Goal: Task Accomplishment & Management: Manage account settings

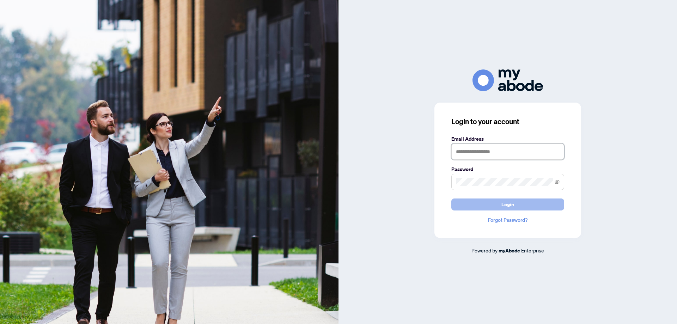
type input "**********"
click at [484, 206] on button "Login" at bounding box center [507, 204] width 113 height 12
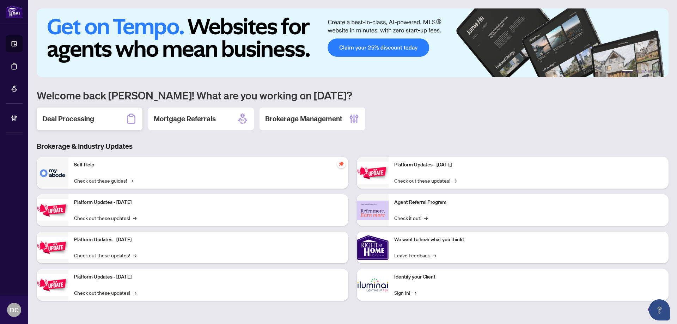
click at [113, 118] on div "Deal Processing" at bounding box center [90, 118] width 106 height 23
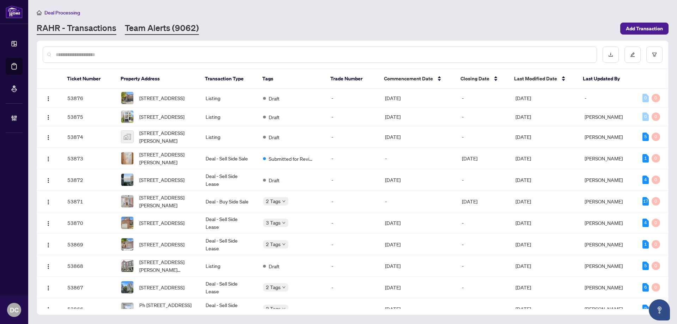
click at [178, 28] on link "Team Alerts (9062)" at bounding box center [162, 28] width 74 height 13
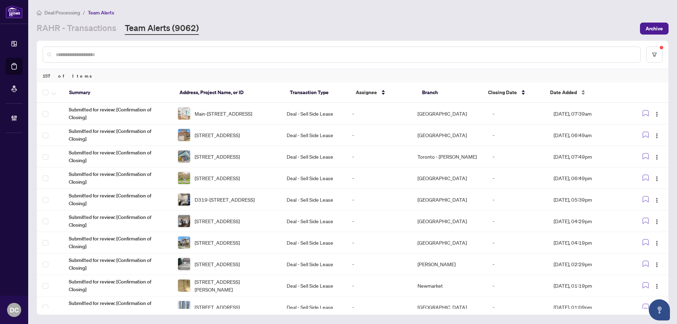
click at [570, 90] on span "Date Added" at bounding box center [563, 92] width 27 height 8
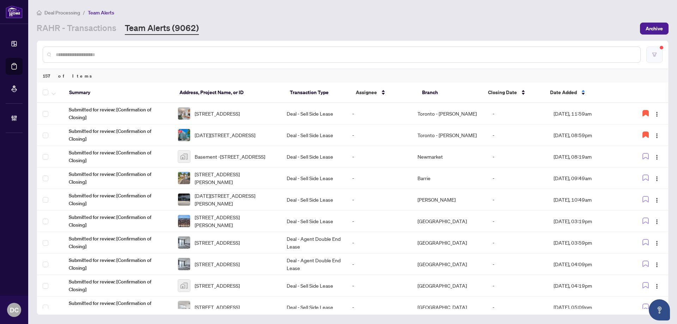
click at [650, 55] on button "button" at bounding box center [654, 55] width 16 height 16
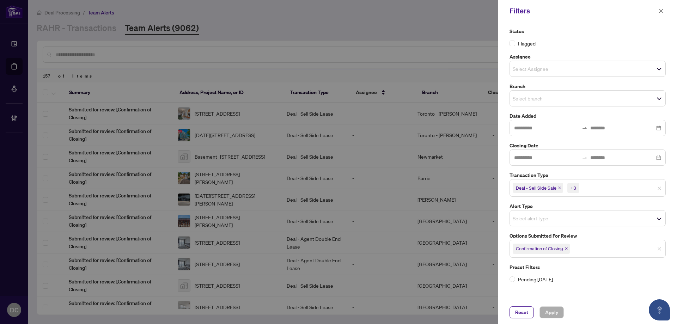
click at [567, 250] on icon "close" at bounding box center [566, 249] width 4 height 4
click at [593, 247] on span "Select options submitted for review" at bounding box center [587, 248] width 155 height 10
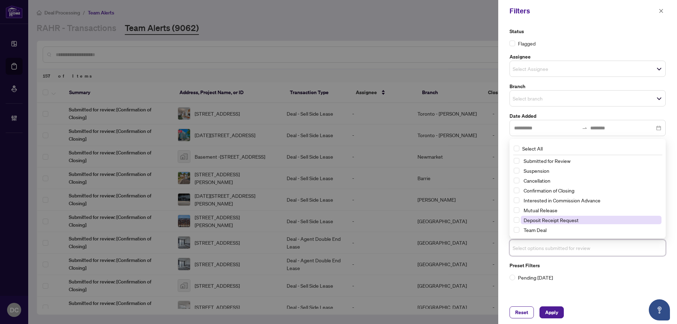
click at [547, 220] on span "Deposit Receipt Request" at bounding box center [550, 220] width 55 height 6
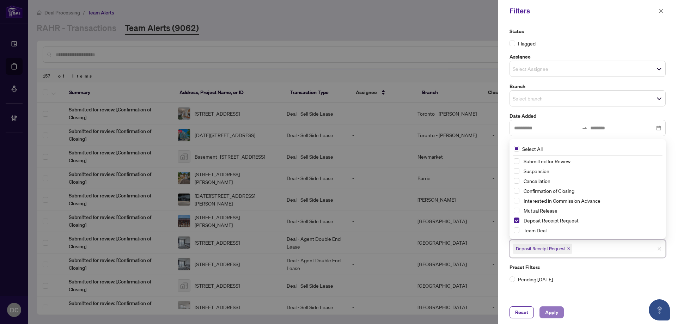
click at [554, 311] on span "Apply" at bounding box center [551, 312] width 13 height 11
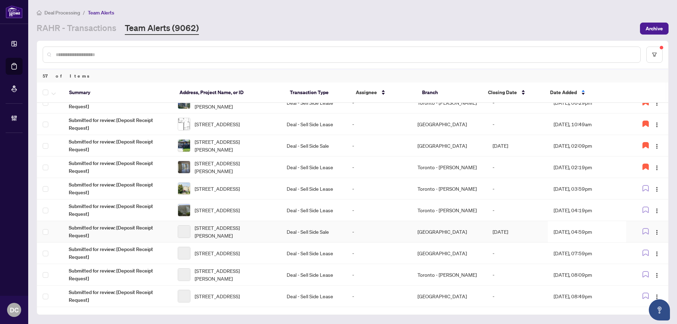
scroll to position [141, 0]
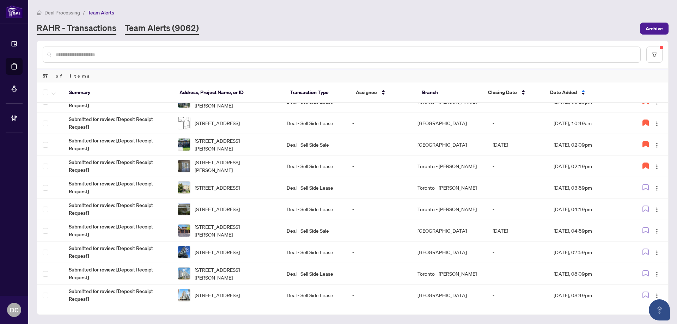
click at [55, 29] on link "RAHR - Transactions" at bounding box center [77, 28] width 80 height 13
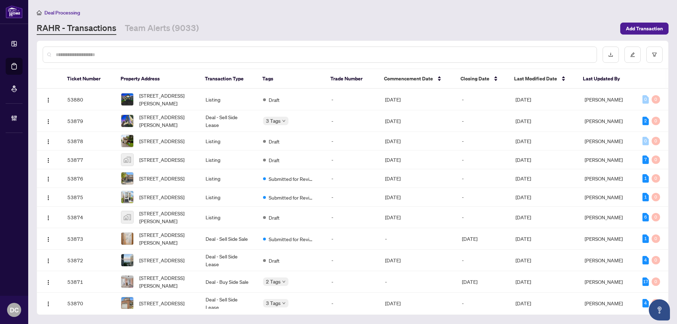
click at [116, 58] on div at bounding box center [320, 55] width 554 height 16
click at [126, 51] on input "text" at bounding box center [323, 55] width 535 height 8
paste input "*******"
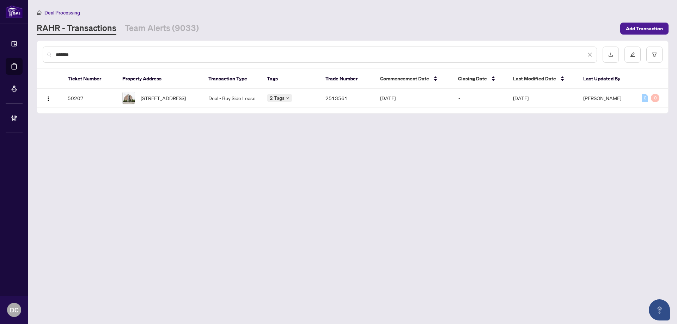
drag, startPoint x: 95, startPoint y: 54, endPoint x: 10, endPoint y: 50, distance: 86.1
click at [10, 50] on div "Dashboard Deal Processing Mortgage Referrals Brokerage Management DC Dawn Chan …" at bounding box center [338, 162] width 677 height 324
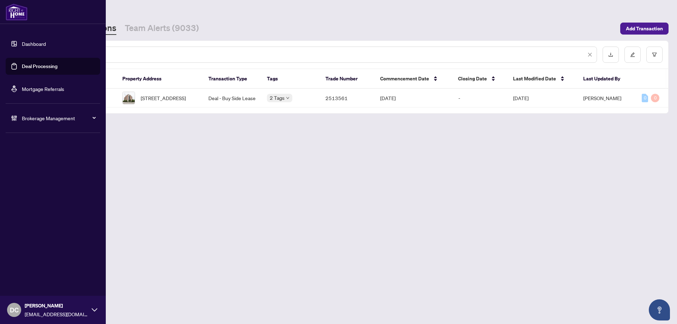
paste input "text"
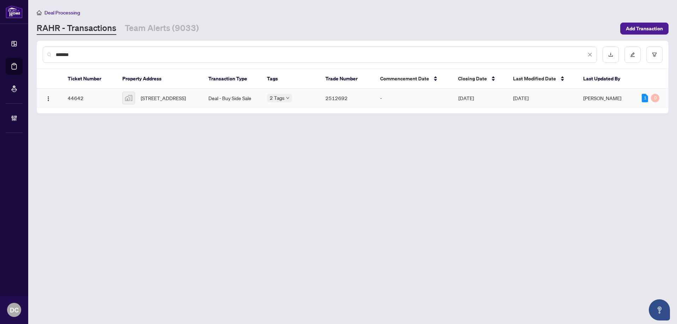
type input "*******"
click at [171, 95] on span "309-299 Cundles Rd, Barrie, Ontario L4M 0K9, Canada" at bounding box center [163, 98] width 45 height 8
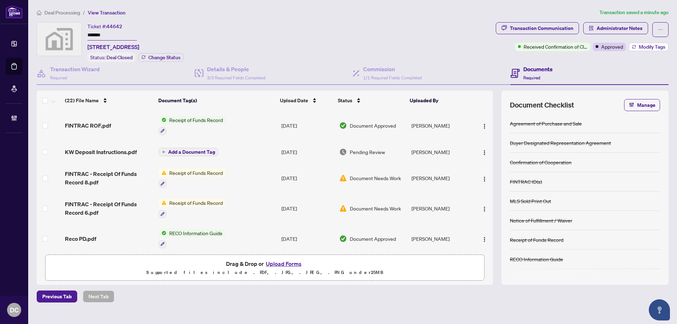
click at [644, 49] on span "Modify Tags" at bounding box center [651, 46] width 26 height 5
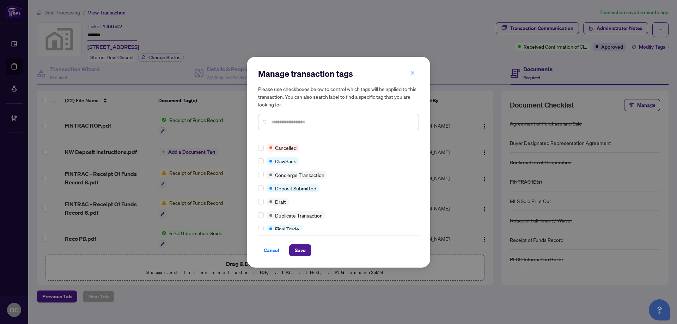
scroll to position [106, 0]
click at [264, 204] on div at bounding box center [262, 202] width 8 height 8
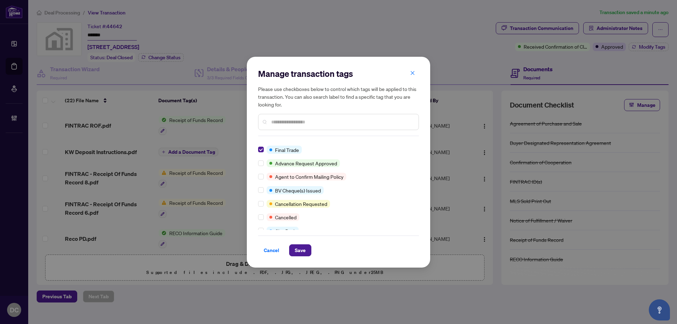
scroll to position [35, 0]
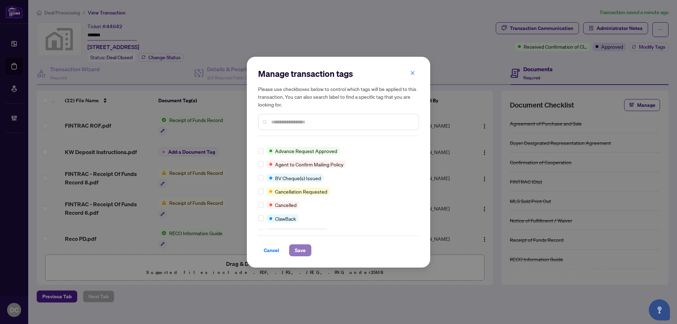
click at [304, 249] on span "Save" at bounding box center [300, 250] width 11 height 11
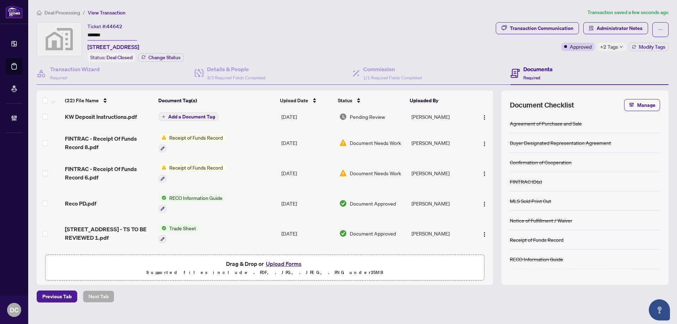
click at [237, 229] on td "Trade Sheet" at bounding box center [217, 233] width 123 height 30
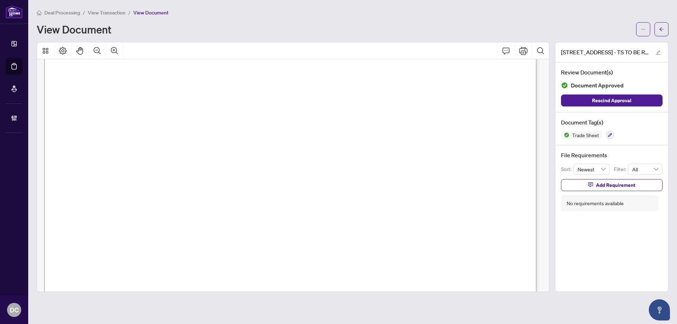
scroll to position [282, 0]
click at [661, 27] on icon "arrow-left" at bounding box center [661, 29] width 5 height 5
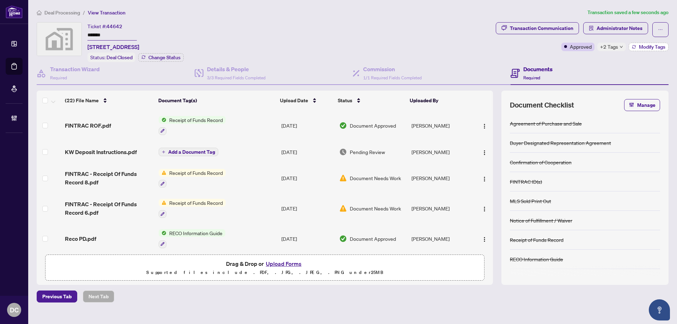
click at [631, 48] on icon "button" at bounding box center [633, 47] width 4 height 4
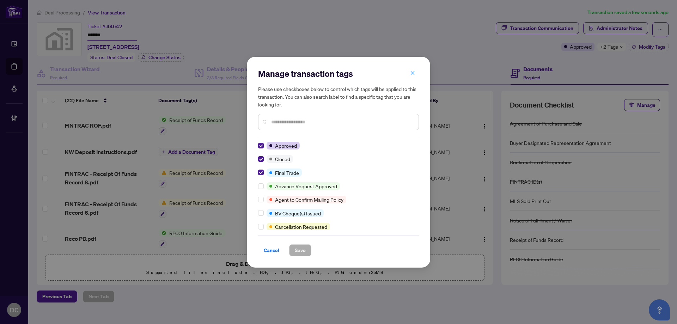
drag, startPoint x: 273, startPoint y: 251, endPoint x: 233, endPoint y: 273, distance: 46.1
click at [271, 251] on span "Cancel" at bounding box center [272, 250] width 16 height 11
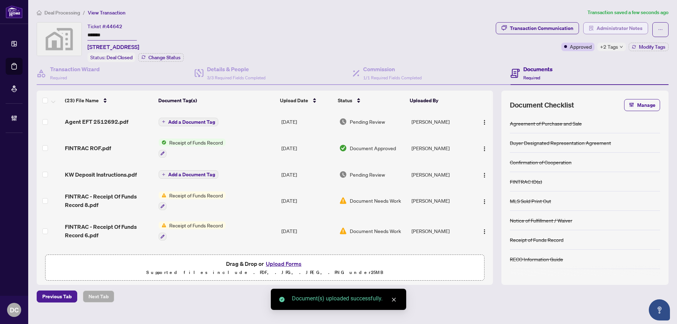
click at [609, 29] on span "Administrator Notes" at bounding box center [619, 28] width 46 height 11
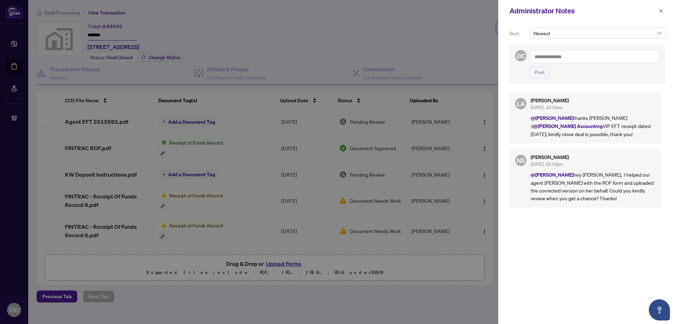
click at [583, 57] on textarea at bounding box center [595, 56] width 130 height 13
paste textarea "**********"
type textarea "**********"
click at [536, 73] on span "Post" at bounding box center [539, 72] width 10 height 11
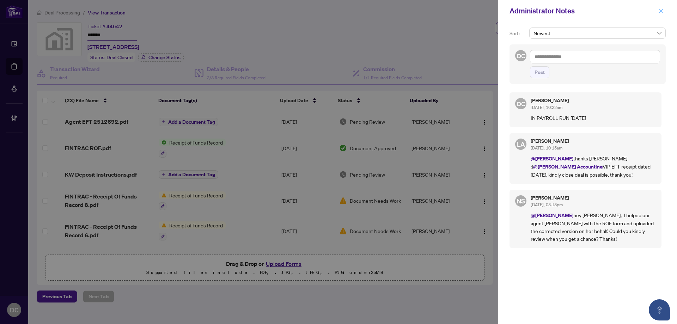
click at [660, 8] on icon "close" at bounding box center [660, 10] width 5 height 5
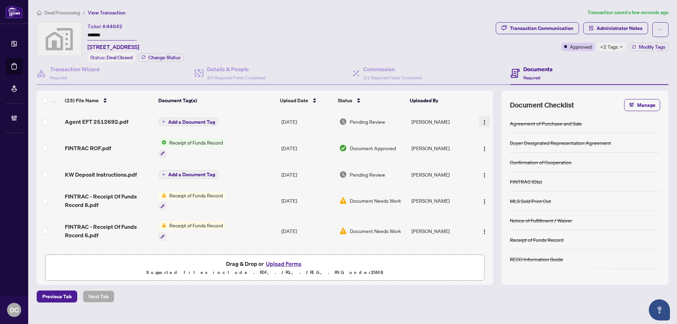
click at [484, 119] on img "button" at bounding box center [484, 122] width 6 height 6
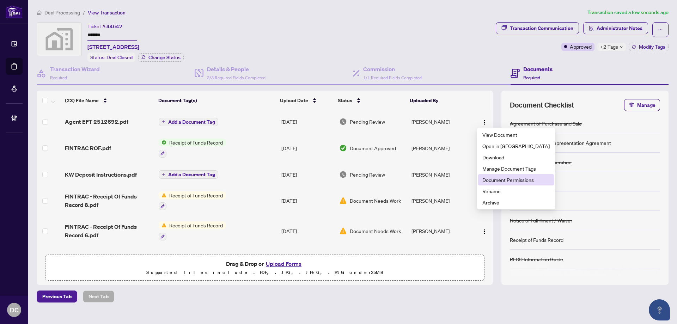
click at [490, 183] on span "Document Permissions" at bounding box center [515, 180] width 67 height 8
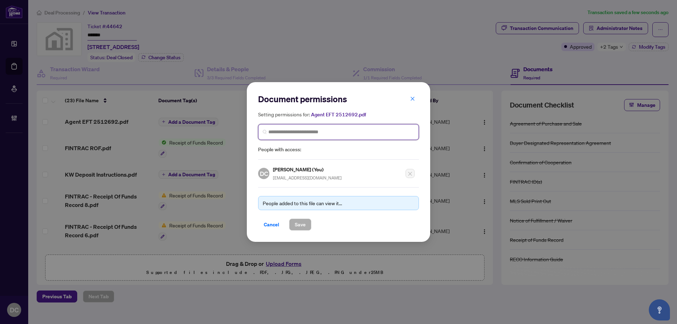
click at [380, 134] on input "search" at bounding box center [341, 131] width 146 height 7
type input "**********"
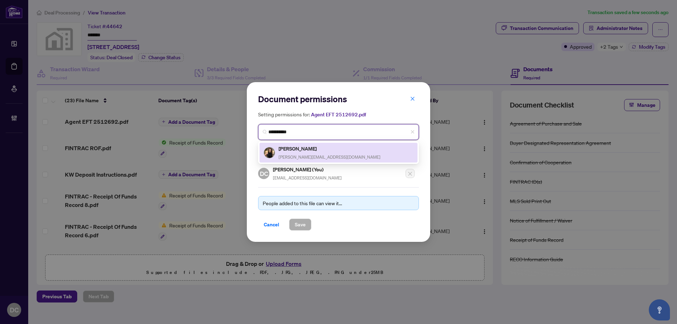
click at [344, 152] on div "Lori Kooch lori@thetrailgroup.ca" at bounding box center [338, 152] width 149 height 16
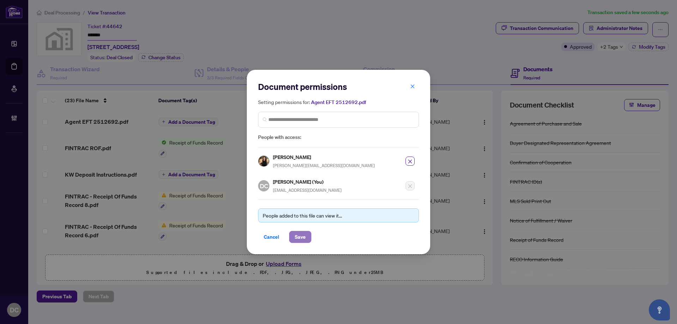
click at [304, 239] on span "Save" at bounding box center [300, 236] width 11 height 11
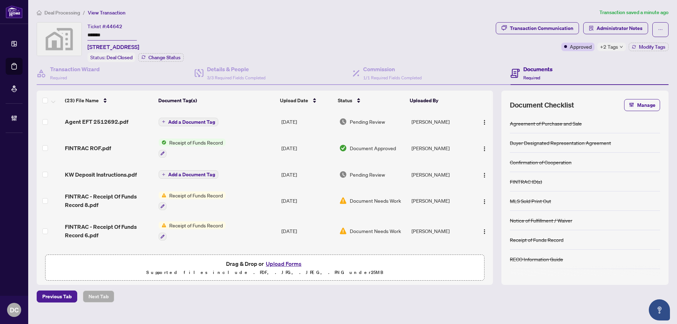
click at [620, 44] on div "+2 Tags" at bounding box center [611, 47] width 29 height 8
click at [562, 64] on div "Documents Required" at bounding box center [589, 73] width 158 height 23
click at [606, 31] on span "Administrator Notes" at bounding box center [619, 28] width 46 height 11
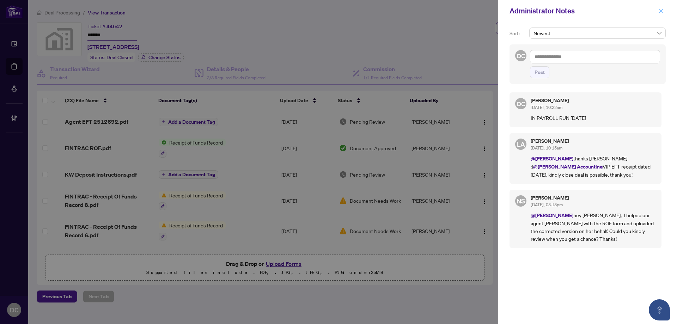
click at [658, 9] on button "button" at bounding box center [660, 11] width 9 height 8
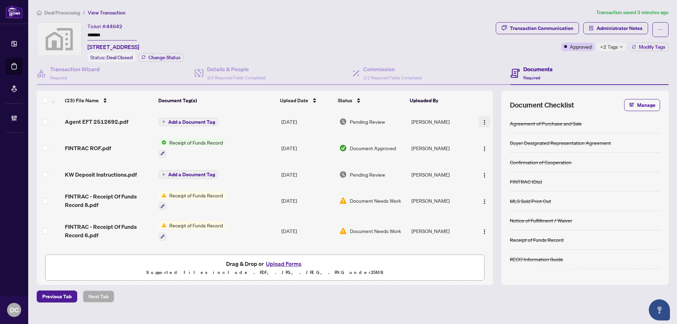
click at [481, 122] on img "button" at bounding box center [484, 122] width 6 height 6
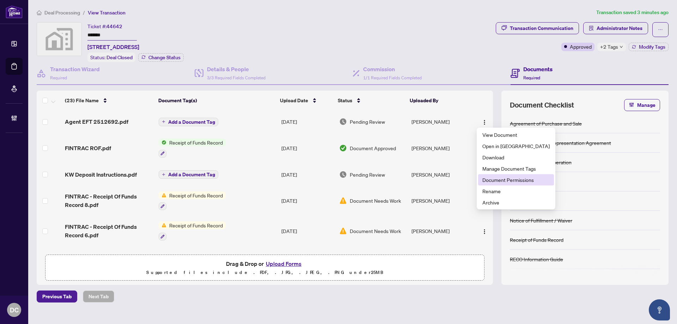
click at [506, 179] on span "Document Permissions" at bounding box center [515, 180] width 67 height 8
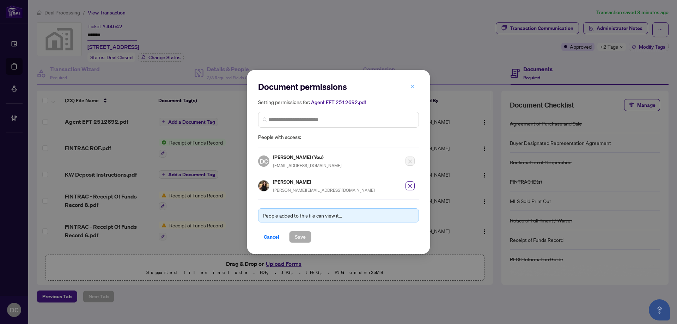
click at [412, 86] on icon "close" at bounding box center [412, 86] width 4 height 4
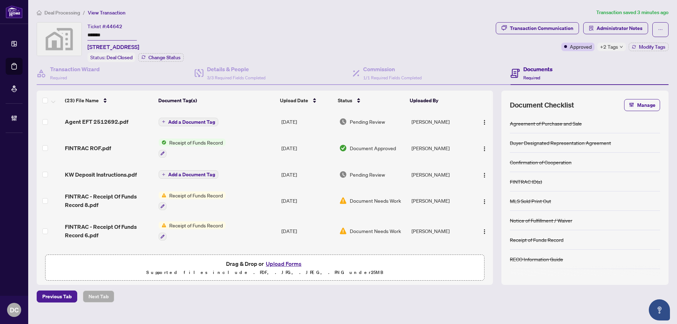
click at [612, 44] on span "+2 Tags" at bounding box center [609, 47] width 18 height 8
click at [618, 27] on span "Administrator Notes" at bounding box center [619, 28] width 46 height 11
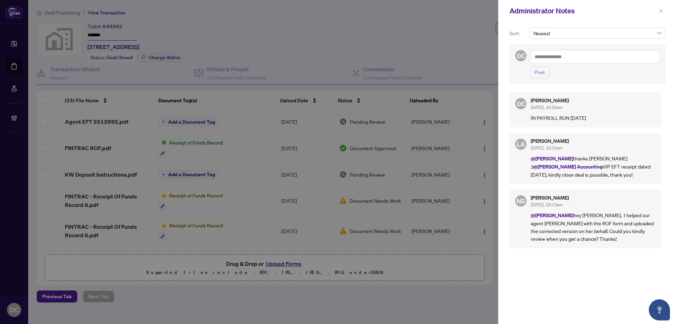
click at [659, 10] on icon "close" at bounding box center [661, 11] width 4 height 4
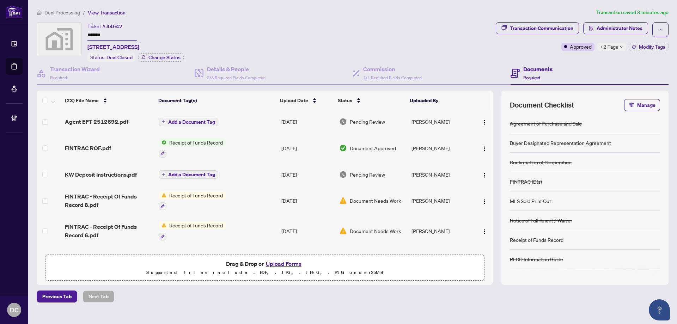
click at [67, 10] on span "Deal Processing" at bounding box center [62, 13] width 36 height 6
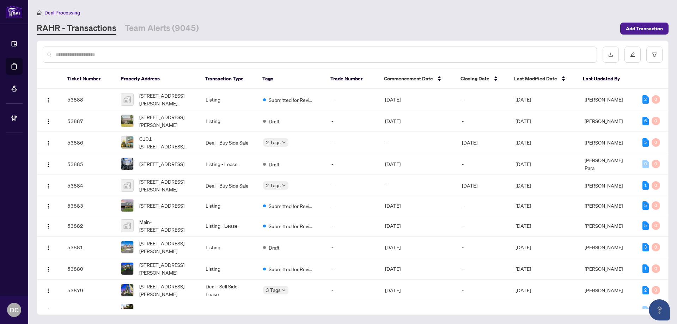
click at [259, 50] on div at bounding box center [320, 55] width 554 height 16
click at [256, 55] on input "text" at bounding box center [323, 55] width 535 height 8
paste input "*******"
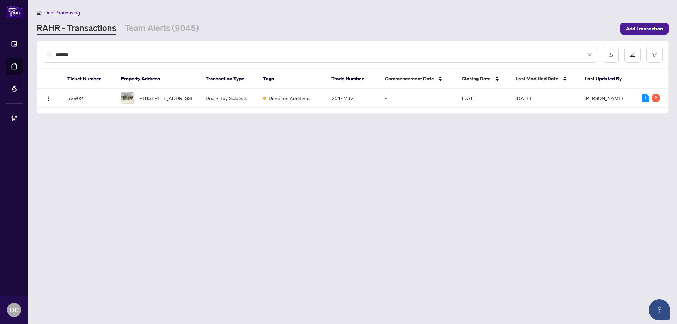
type input "*******"
click at [149, 96] on span "PH 104-125 Redpath Ave, Toronto, Ontario M4S 0B5, Canada" at bounding box center [165, 98] width 53 height 8
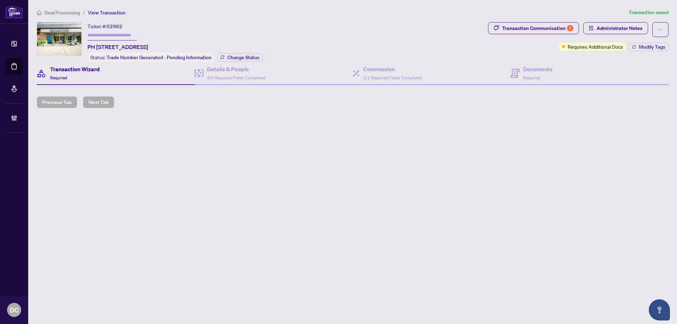
type input "*******"
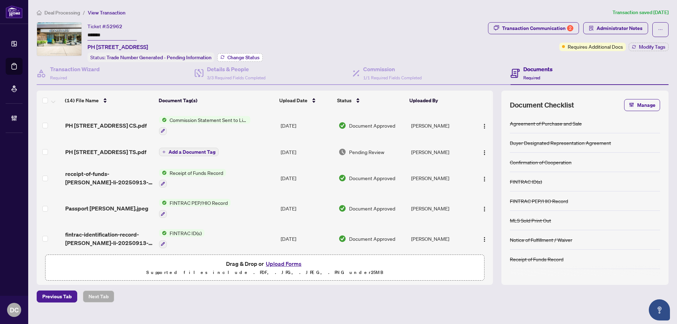
click at [237, 59] on span "Change Status" at bounding box center [243, 57] width 32 height 5
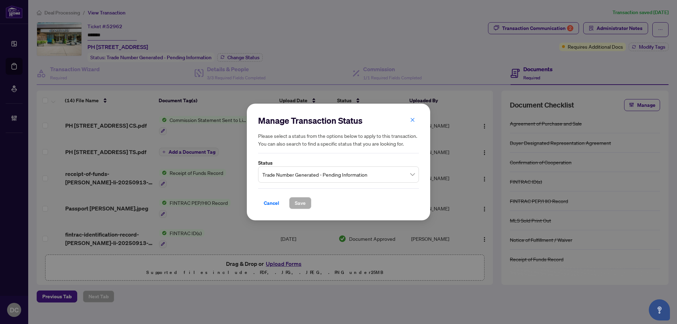
click at [361, 171] on span "Trade Number Generated - Pending Information" at bounding box center [338, 174] width 152 height 13
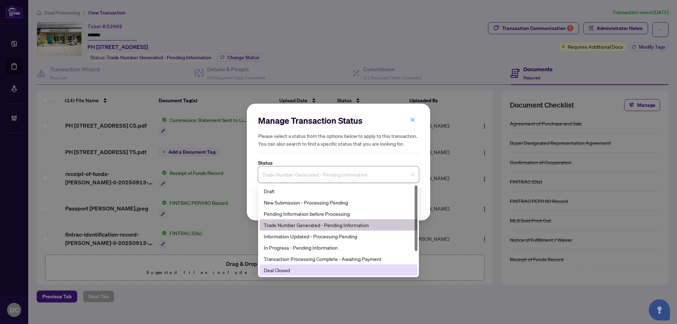
click at [311, 270] on div "Deal Closed" at bounding box center [338, 270] width 149 height 8
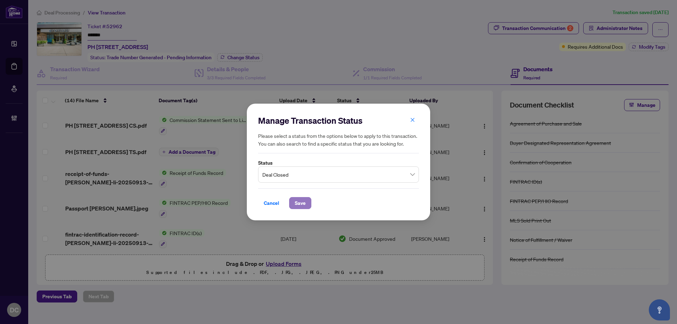
click at [304, 202] on span "Save" at bounding box center [300, 202] width 11 height 11
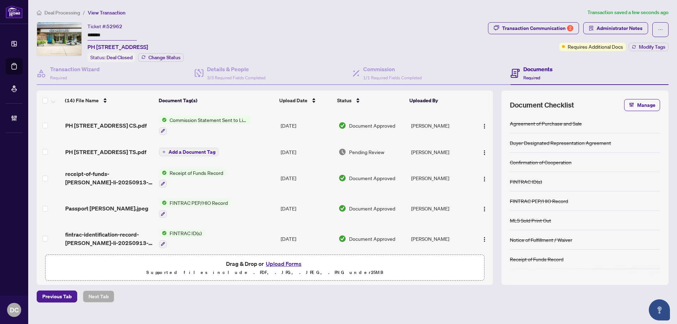
drag, startPoint x: 652, startPoint y: 47, endPoint x: 563, endPoint y: 38, distance: 89.3
click at [570, 42] on div "Transaction Communication 2 Administrator Notes Requires Additional Docs Modify…" at bounding box center [578, 36] width 180 height 29
click at [554, 29] on div "Transaction Communication 2" at bounding box center [537, 28] width 71 height 11
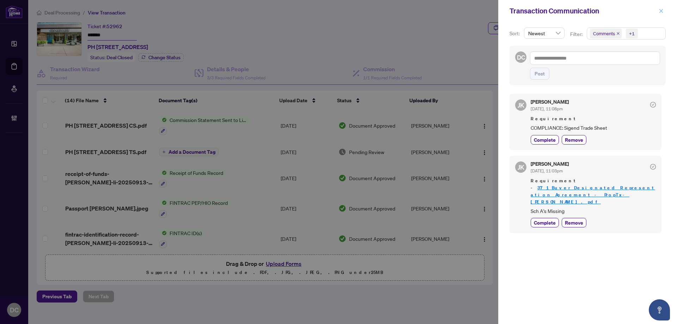
click at [660, 12] on icon "close" at bounding box center [660, 10] width 5 height 5
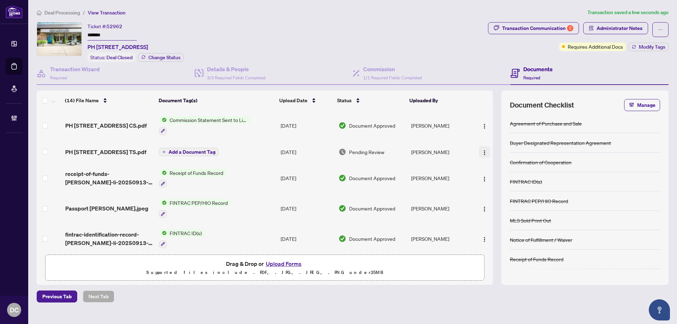
click at [485, 150] on button "button" at bounding box center [483, 151] width 11 height 11
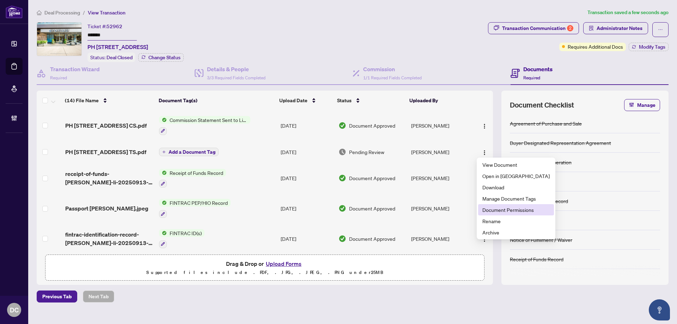
click at [495, 210] on span "Document Permissions" at bounding box center [515, 210] width 67 height 8
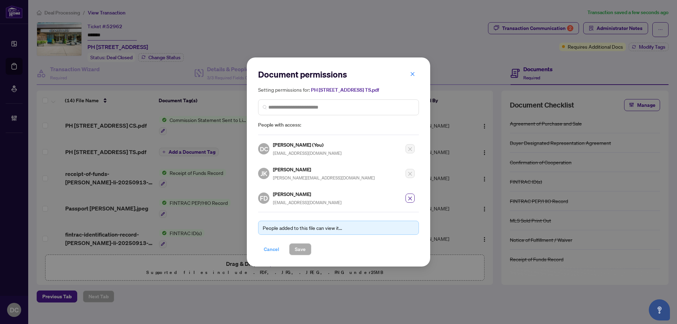
click at [270, 254] on span "Cancel" at bounding box center [272, 248] width 16 height 11
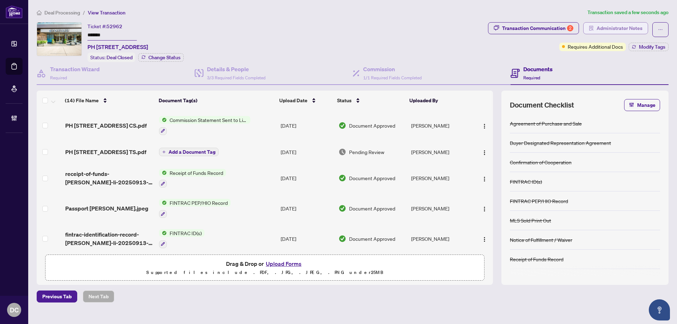
click at [604, 23] on span "Administrator Notes" at bounding box center [619, 28] width 46 height 11
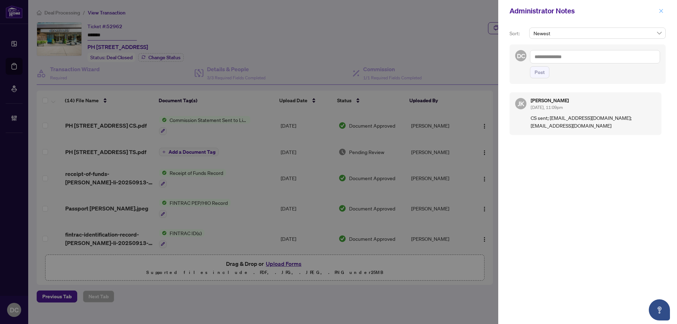
click at [662, 13] on icon "close" at bounding box center [660, 10] width 5 height 5
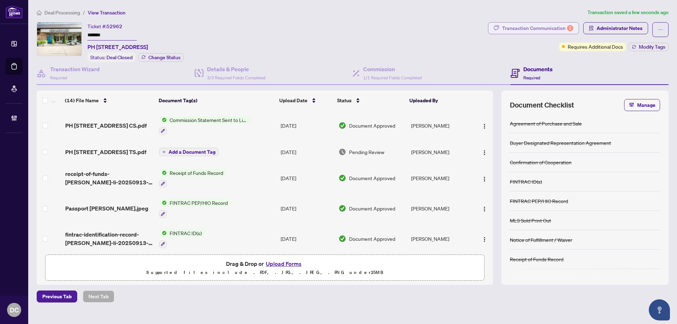
click at [521, 26] on div "Transaction Communication 2" at bounding box center [537, 28] width 71 height 11
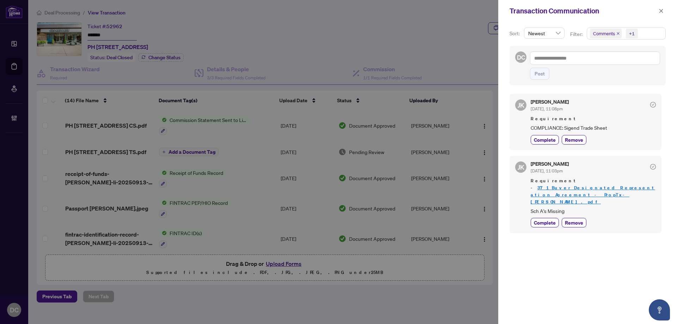
click at [657, 11] on button "button" at bounding box center [660, 11] width 9 height 8
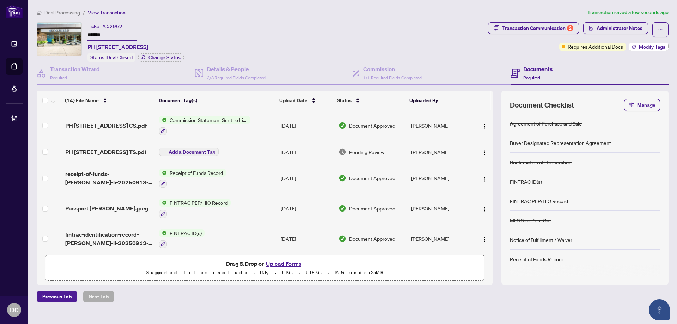
click at [647, 48] on span "Modify Tags" at bounding box center [651, 46] width 26 height 5
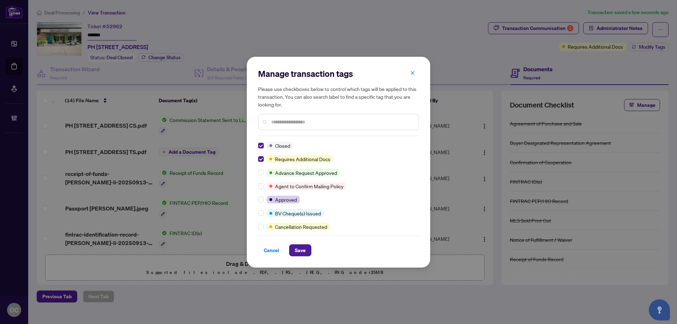
click at [304, 123] on input "text" at bounding box center [342, 122] width 142 height 8
type input "****"
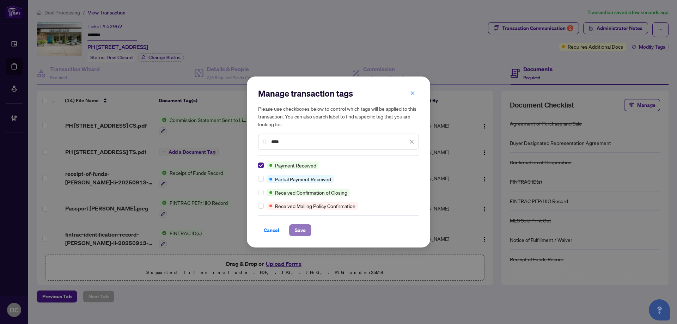
click at [300, 232] on span "Save" at bounding box center [300, 229] width 11 height 11
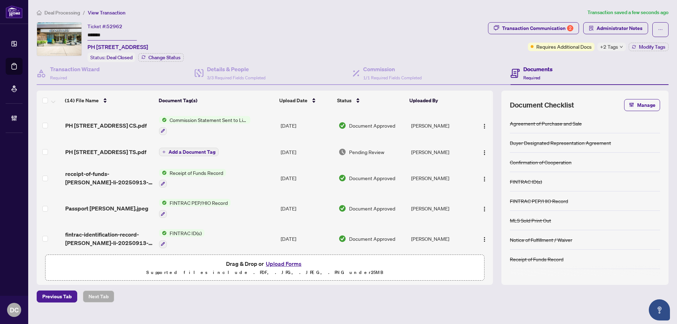
click at [70, 13] on span "Deal Processing" at bounding box center [62, 13] width 36 height 6
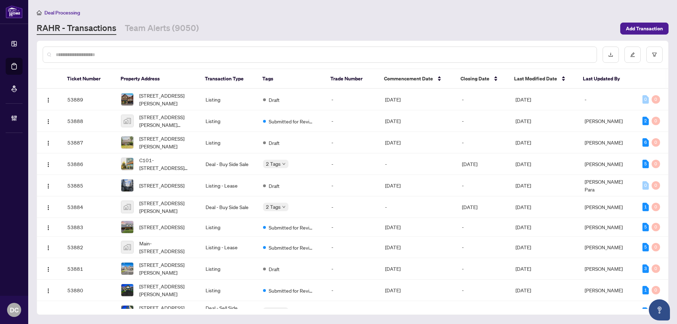
click at [115, 51] on input "text" at bounding box center [323, 55] width 535 height 8
paste input "*"
click at [136, 52] on input "text" at bounding box center [323, 55] width 535 height 8
type input "*******"
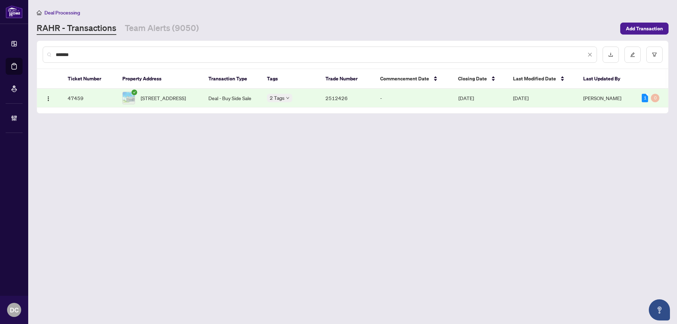
click at [410, 94] on td "-" at bounding box center [413, 98] width 78 height 19
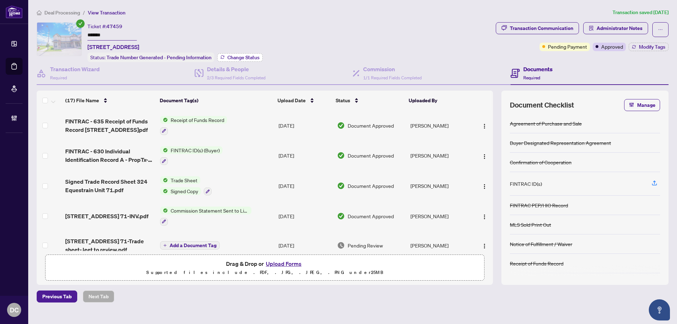
click at [253, 55] on span "Change Status" at bounding box center [243, 57] width 32 height 5
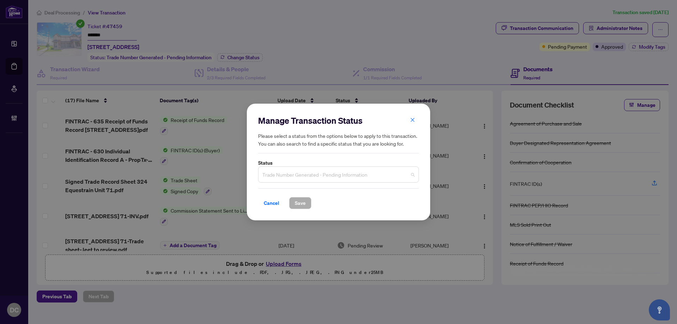
drag, startPoint x: 389, startPoint y: 174, endPoint x: 323, endPoint y: 199, distance: 69.9
click at [388, 174] on span "Trade Number Generated - Pending Information" at bounding box center [338, 174] width 152 height 13
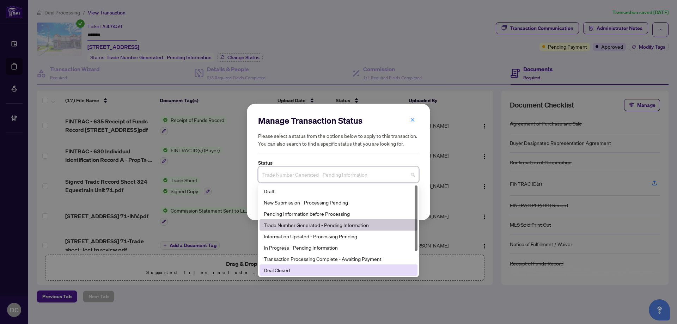
click at [296, 272] on div "Deal Closed" at bounding box center [338, 270] width 149 height 8
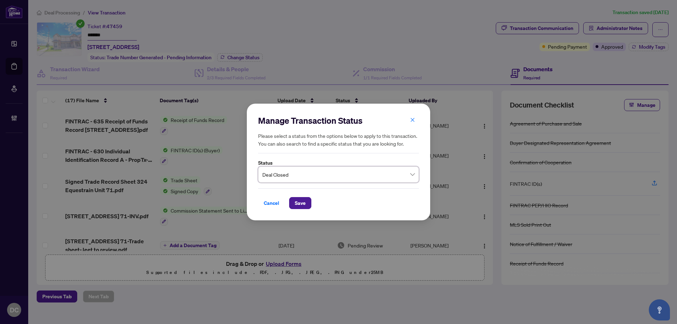
drag, startPoint x: 304, startPoint y: 204, endPoint x: 254, endPoint y: 187, distance: 53.1
click at [303, 203] on span "Save" at bounding box center [300, 202] width 11 height 11
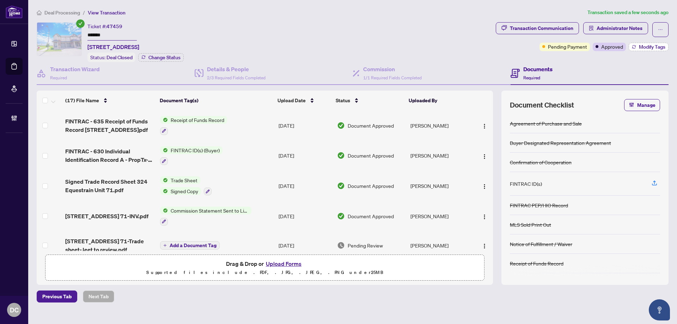
click at [638, 47] on button "Modify Tags" at bounding box center [648, 47] width 40 height 8
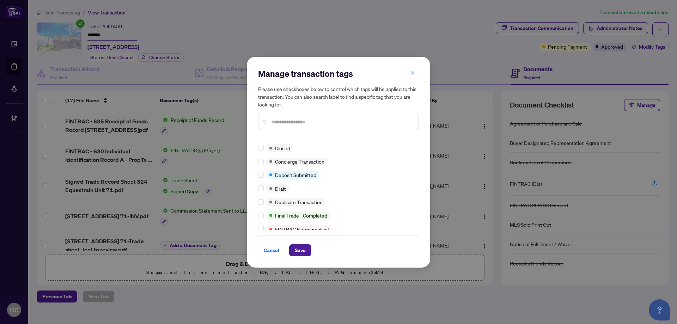
scroll to position [11, 0]
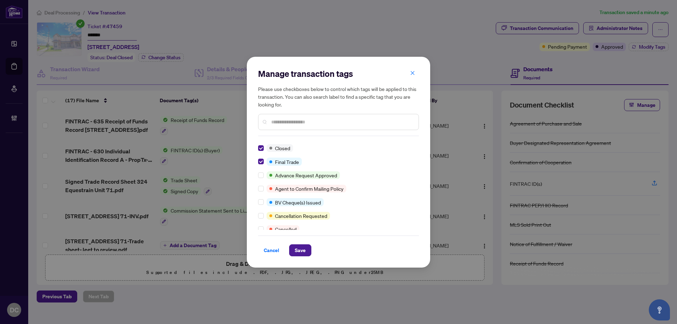
click at [290, 118] on input "text" at bounding box center [342, 122] width 142 height 8
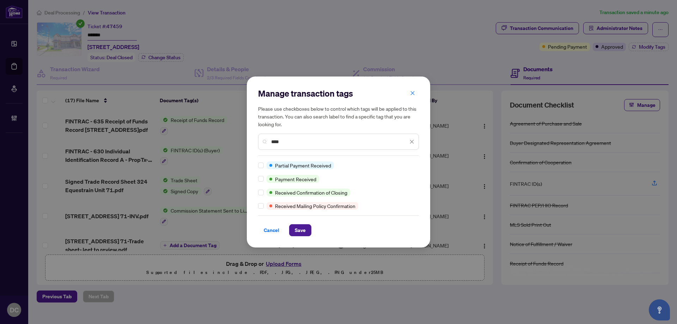
scroll to position [0, 0]
type input "****"
click at [295, 227] on span "Save" at bounding box center [300, 229] width 11 height 11
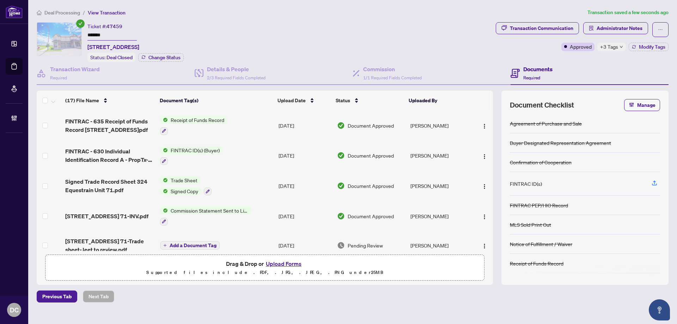
click at [621, 47] on icon "down" at bounding box center [620, 47] width 3 height 2
click at [581, 59] on div "Transaction Communication Administrator Notes Approved +3 Tags Modify Tags" at bounding box center [581, 42] width 175 height 40
click at [636, 27] on span "Administrator Notes" at bounding box center [619, 28] width 46 height 11
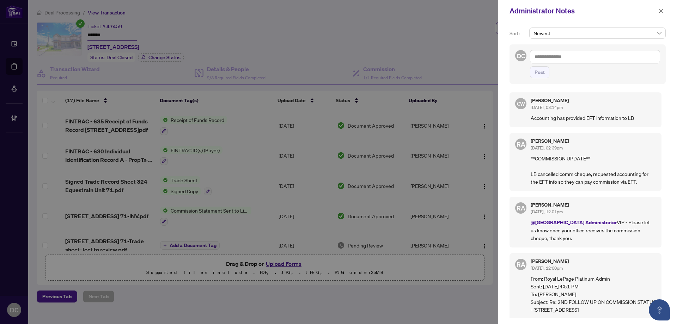
click at [616, 57] on textarea at bounding box center [595, 56] width 130 height 13
paste textarea "**********"
type textarea "**********"
click at [542, 73] on span "Post" at bounding box center [539, 72] width 10 height 11
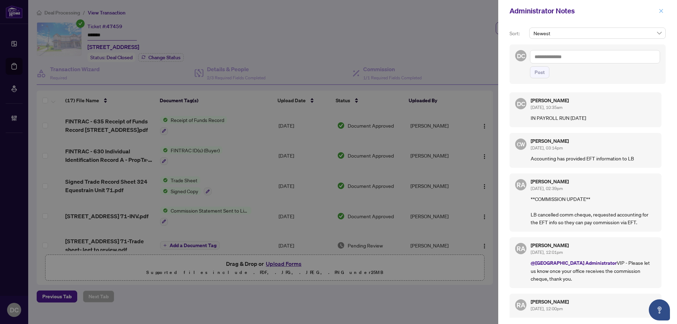
click at [660, 12] on icon "close" at bounding box center [660, 10] width 5 height 5
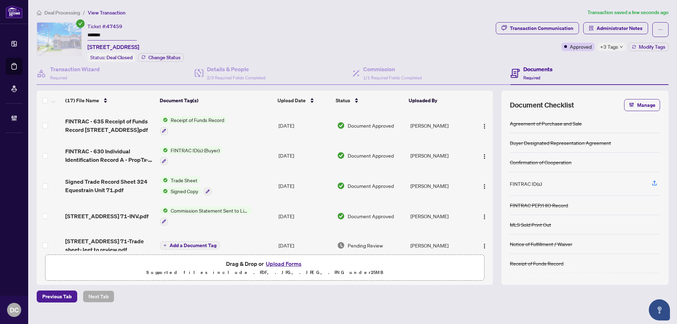
drag, startPoint x: 122, startPoint y: 35, endPoint x: 78, endPoint y: 44, distance: 44.4
click at [59, 32] on div "Ticket #: 47459 ******* 71-324 Equestrian Way, Cambridge, Ontario N3E 0E2, Cana…" at bounding box center [265, 42] width 456 height 40
click at [603, 47] on span "+3 Tags" at bounding box center [609, 47] width 18 height 8
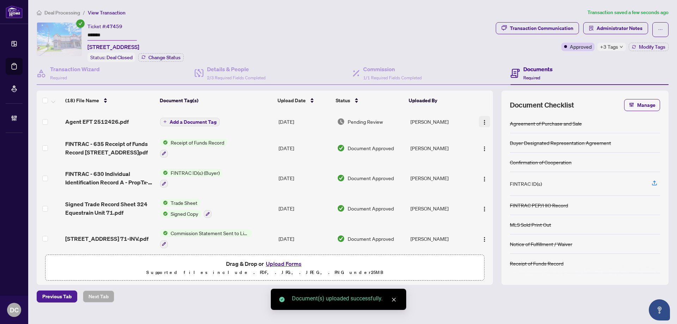
click at [483, 121] on img "button" at bounding box center [484, 122] width 6 height 6
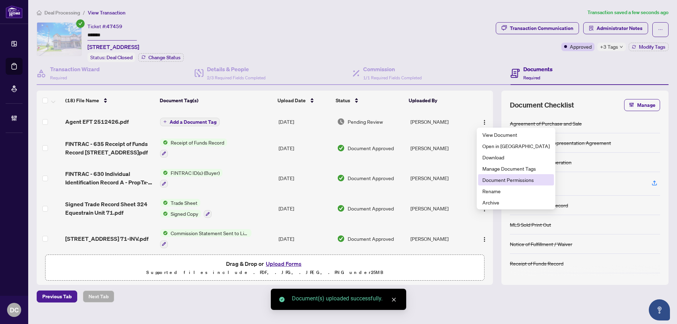
click at [510, 183] on span "Document Permissions" at bounding box center [515, 180] width 67 height 8
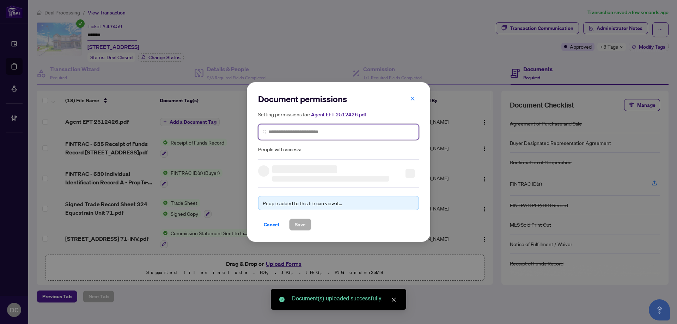
click at [322, 130] on input "search" at bounding box center [341, 131] width 146 height 7
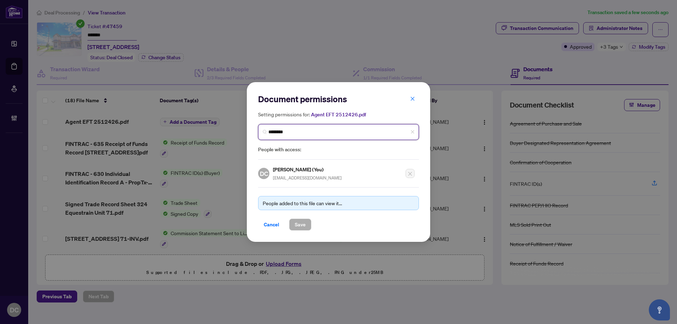
type input "*********"
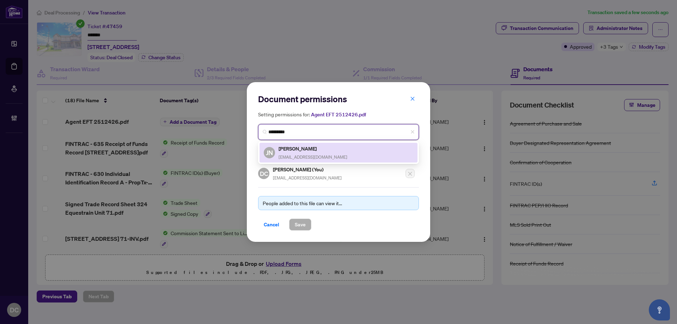
click at [311, 146] on h5 "Jeet Nagi" at bounding box center [312, 148] width 69 height 8
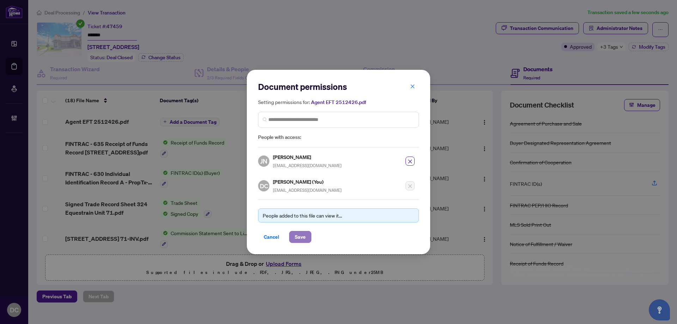
click at [302, 235] on span "Save" at bounding box center [300, 236] width 11 height 11
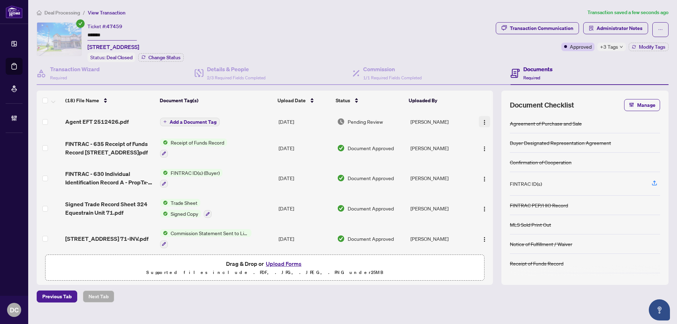
click at [481, 120] on img "button" at bounding box center [484, 122] width 6 height 6
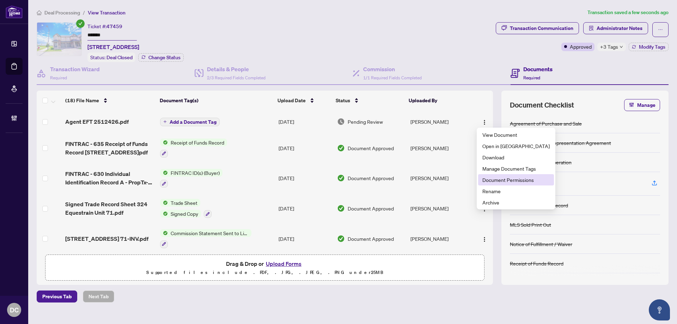
click at [498, 179] on span "Document Permissions" at bounding box center [515, 180] width 67 height 8
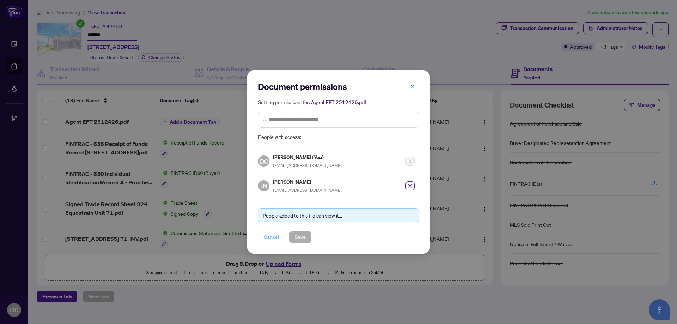
click at [265, 234] on span "Cancel" at bounding box center [272, 236] width 16 height 11
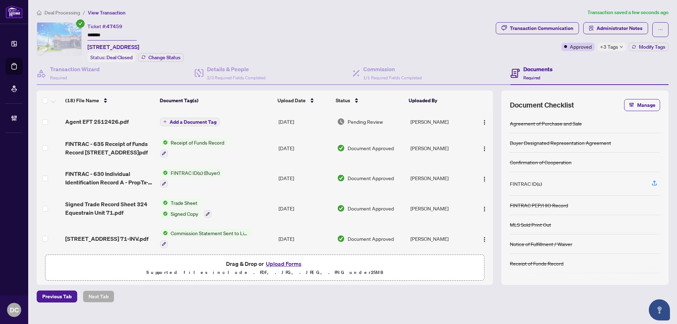
click at [62, 8] on main "Deal Processing / View Transaction Transaction saved a few seconds ago Ticket #…" at bounding box center [352, 162] width 648 height 324
click at [62, 11] on span "Deal Processing" at bounding box center [62, 13] width 36 height 6
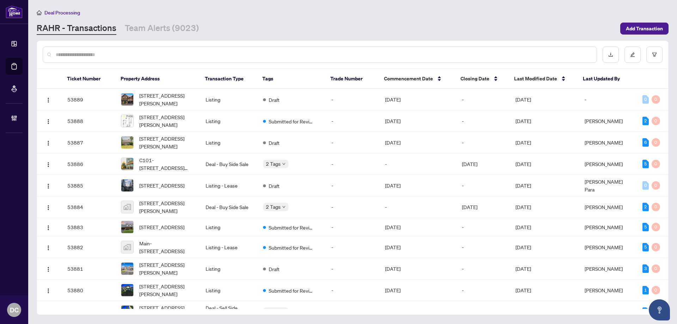
click at [156, 53] on input "text" at bounding box center [323, 55] width 535 height 8
click at [77, 58] on input "text" at bounding box center [323, 55] width 535 height 8
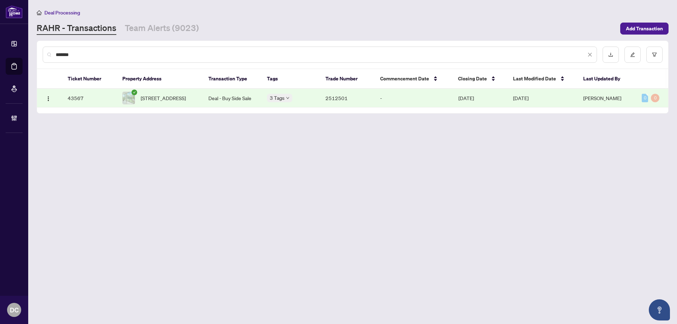
type input "*******"
click at [158, 97] on span "204-1230 Marlborough Crt, Oakville, Ontario L6H 3K6, Canada" at bounding box center [163, 98] width 45 height 8
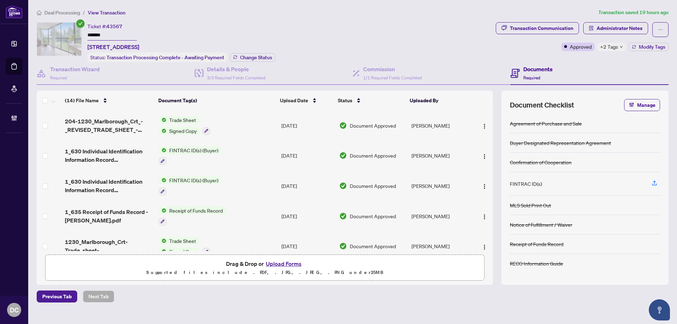
drag, startPoint x: 108, startPoint y: 37, endPoint x: 66, endPoint y: 34, distance: 41.7
click at [66, 34] on div "Ticket #: 43567 ******* 204-1230 Marlborough Crt, Oakville, Ontario L6H 3K6, Ca…" at bounding box center [265, 42] width 456 height 40
click at [250, 55] on span "Change Status" at bounding box center [256, 57] width 32 height 5
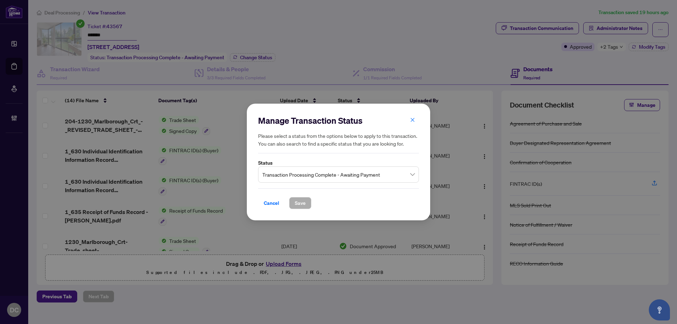
click at [314, 176] on span "Transaction Processing Complete - Awaiting Payment" at bounding box center [338, 174] width 152 height 13
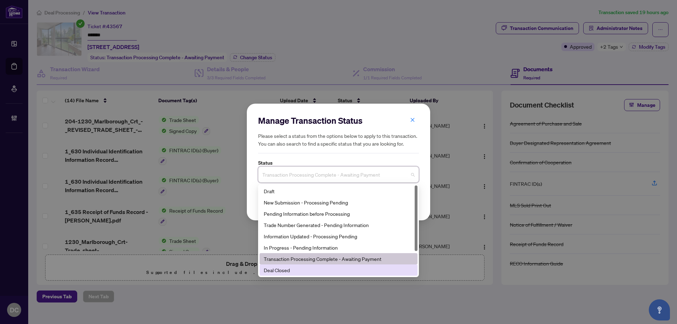
click at [284, 268] on div "Deal Closed" at bounding box center [338, 270] width 149 height 8
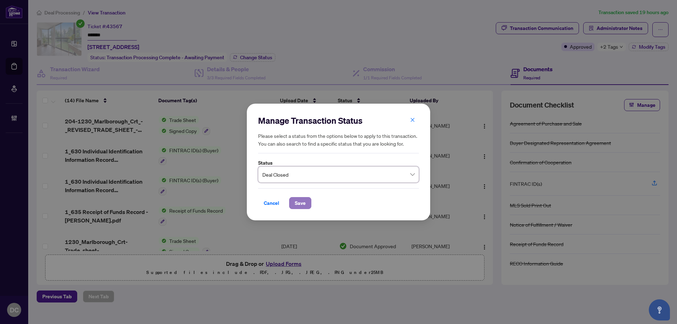
click at [299, 203] on span "Save" at bounding box center [300, 202] width 11 height 11
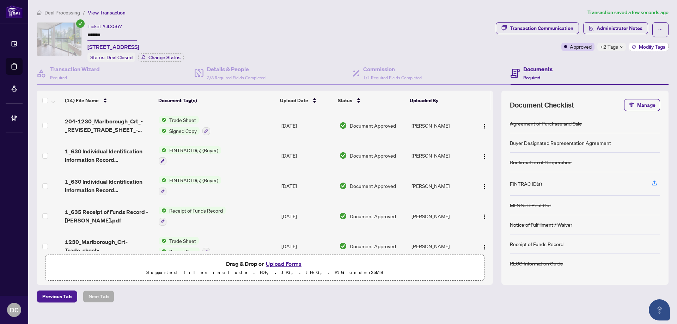
click at [634, 47] on icon "button" at bounding box center [633, 47] width 4 height 4
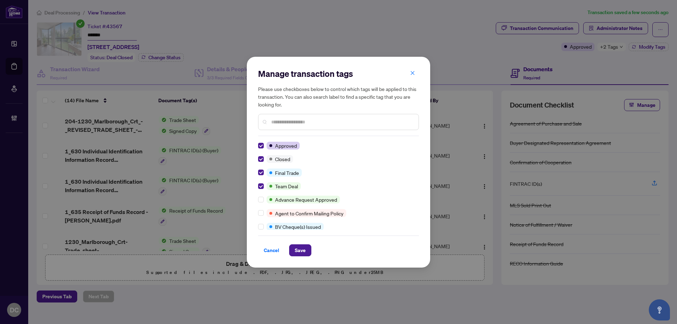
drag, startPoint x: 305, startPoint y: 244, endPoint x: 286, endPoint y: 239, distance: 19.6
click at [305, 244] on button "Save" at bounding box center [300, 250] width 22 height 12
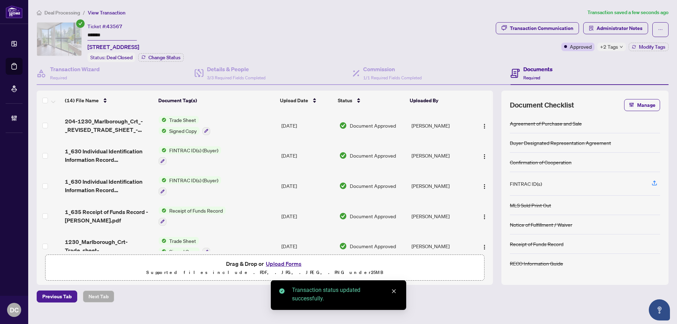
drag, startPoint x: 129, startPoint y: 33, endPoint x: 113, endPoint y: 36, distance: 16.0
click at [78, 33] on body "Dashboard Deal Processing Mortgage Referrals Brokerage Management DC Dawn Chan …" at bounding box center [338, 162] width 677 height 324
drag, startPoint x: 121, startPoint y: 36, endPoint x: 28, endPoint y: 34, distance: 92.7
click at [28, 34] on div "Dashboard Deal Processing Mortgage Referrals Brokerage Management DC Dawn Chan …" at bounding box center [338, 162] width 677 height 324
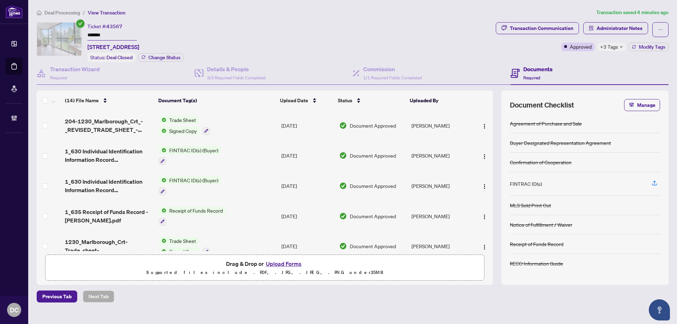
click at [249, 129] on td "Trade Sheet Signed Copy" at bounding box center [217, 125] width 123 height 30
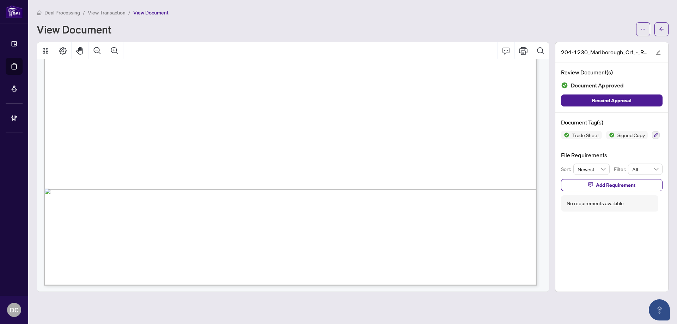
scroll to position [419, 0]
click at [665, 32] on button "button" at bounding box center [661, 29] width 14 height 14
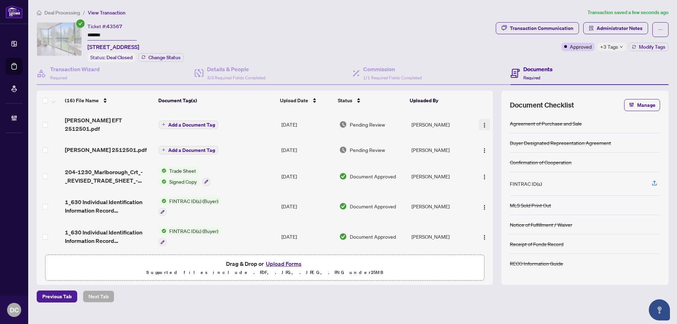
click at [485, 122] on button "button" at bounding box center [483, 124] width 11 height 11
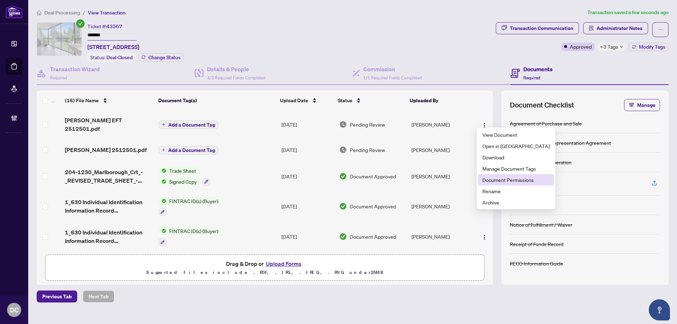
click at [505, 179] on span "Document Permissions" at bounding box center [515, 180] width 67 height 8
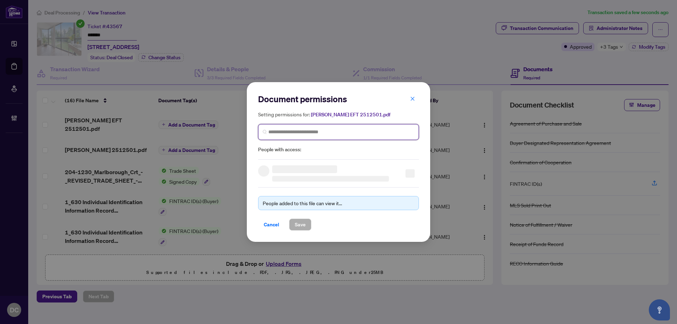
click at [363, 134] on input "search" at bounding box center [341, 131] width 146 height 7
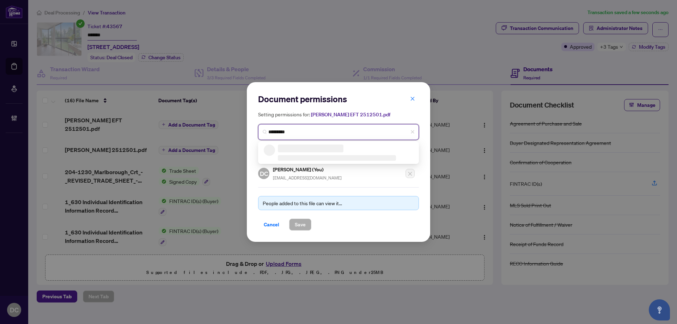
type input "**********"
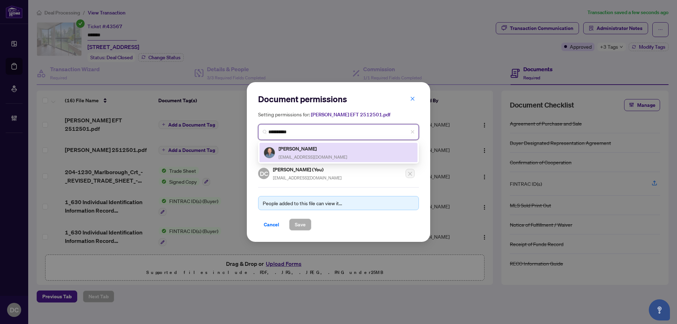
click at [305, 151] on h5 "Alex Price" at bounding box center [312, 148] width 69 height 8
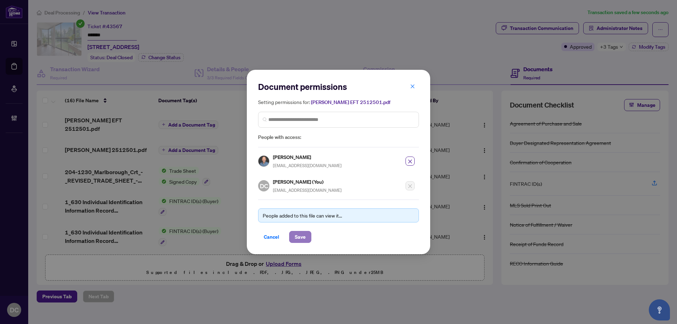
click at [295, 237] on span "Save" at bounding box center [300, 236] width 11 height 11
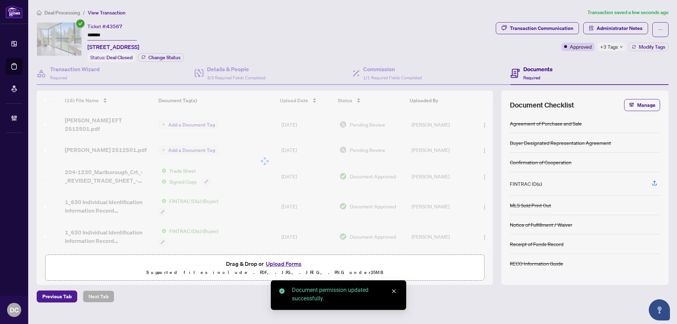
click at [482, 142] on div at bounding box center [265, 161] width 456 height 141
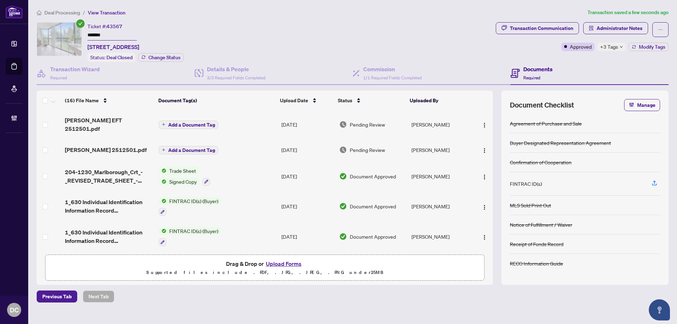
click at [482, 148] on img "button" at bounding box center [484, 151] width 6 height 6
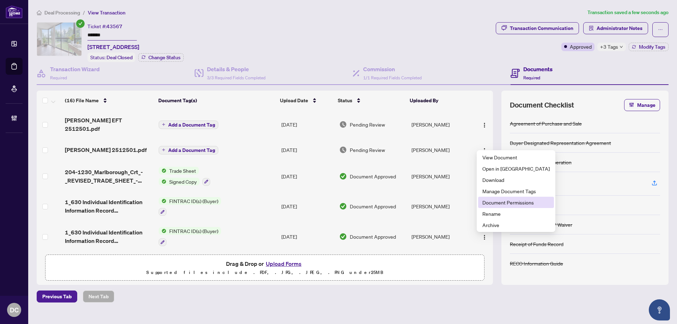
click at [496, 203] on span "Document Permissions" at bounding box center [515, 202] width 67 height 8
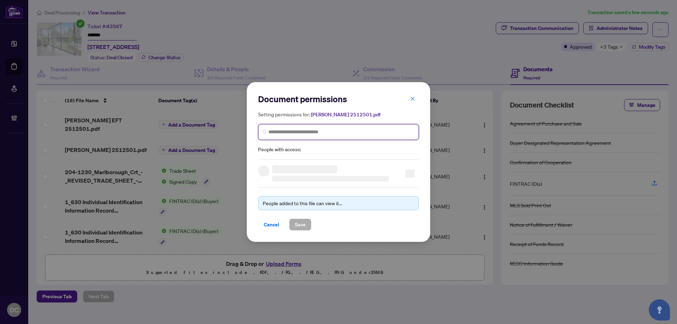
click at [313, 131] on input "search" at bounding box center [341, 131] width 146 height 7
type input "********"
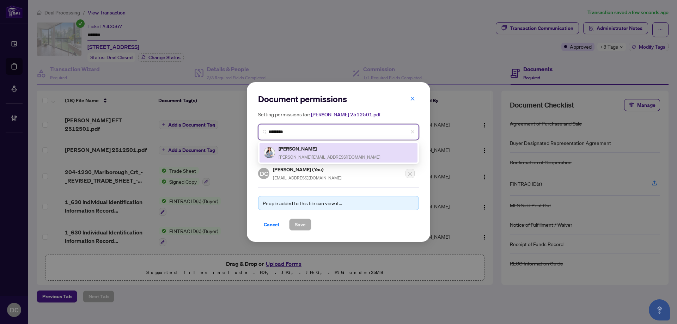
click at [297, 149] on h5 "Iryna Nyforovska" at bounding box center [329, 148] width 102 height 8
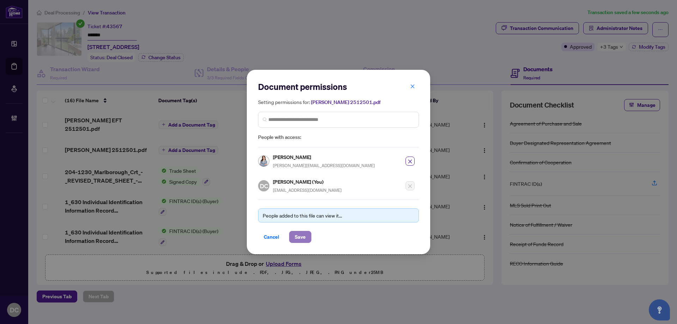
click at [303, 238] on span "Save" at bounding box center [300, 236] width 11 height 11
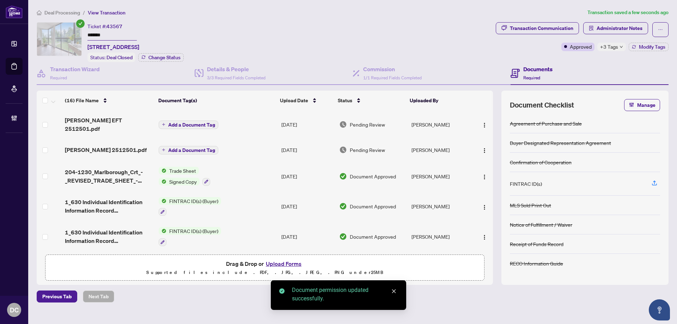
click at [613, 49] on span "+3 Tags" at bounding box center [609, 47] width 18 height 8
click at [581, 60] on div "Transaction Communication Administrator Notes Approved +3 Tags Modify Tags" at bounding box center [581, 42] width 175 height 40
click at [603, 27] on span "Administrator Notes" at bounding box center [619, 28] width 46 height 11
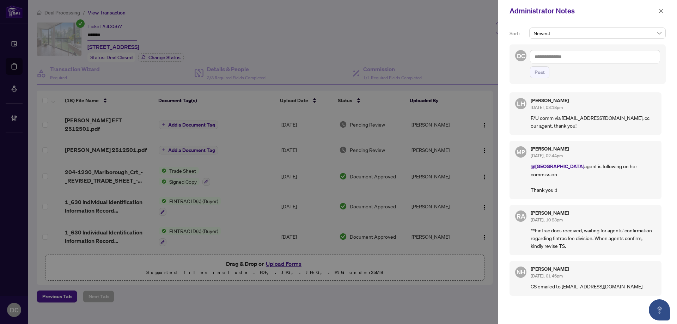
click at [594, 56] on textarea at bounding box center [595, 56] width 130 height 13
paste textarea "**********"
type textarea "**********"
click at [542, 74] on span "Post" at bounding box center [539, 72] width 10 height 11
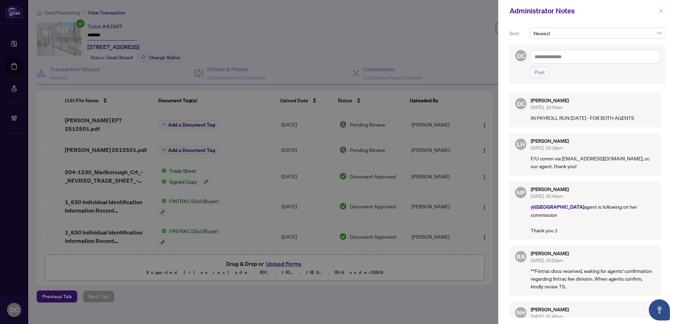
click at [659, 13] on icon "close" at bounding box center [661, 11] width 4 height 4
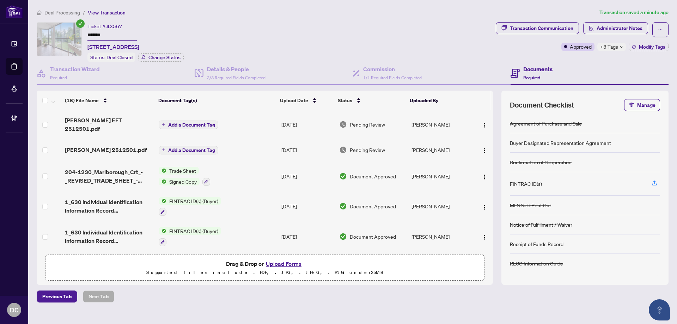
click at [606, 50] on span "+3 Tags" at bounding box center [609, 47] width 18 height 8
click at [562, 57] on div "Transaction Communication Administrator Notes Approved +3 Tags Modify Tags" at bounding box center [581, 42] width 175 height 40
click at [64, 11] on span "Deal Processing" at bounding box center [62, 13] width 36 height 6
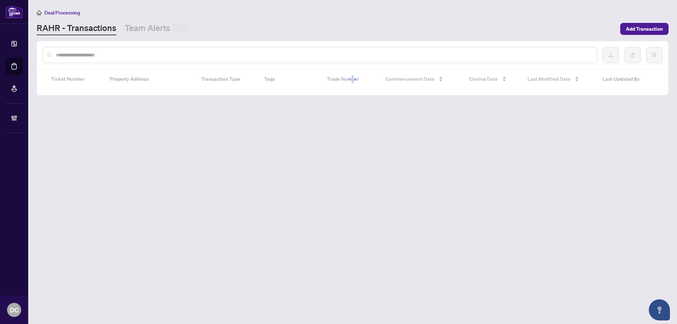
click at [91, 51] on input "text" at bounding box center [323, 55] width 535 height 8
paste input "*******"
type input "*******"
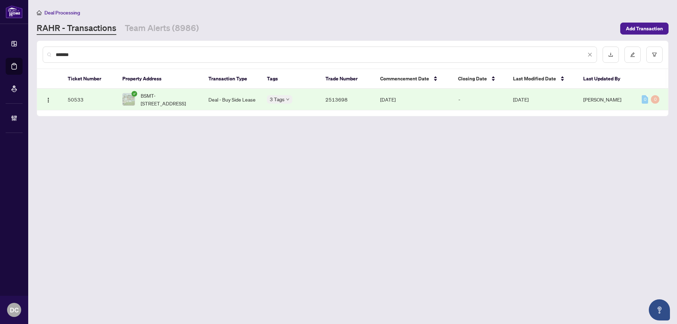
drag, startPoint x: 308, startPoint y: 103, endPoint x: 312, endPoint y: 103, distance: 4.2
click at [308, 103] on div "3 Tags" at bounding box center [290, 99] width 47 height 8
click at [186, 93] on span "BSMT-19 Lynvalley Cres, Toronto, Ontario M1R 2V1, Canada" at bounding box center [169, 100] width 56 height 16
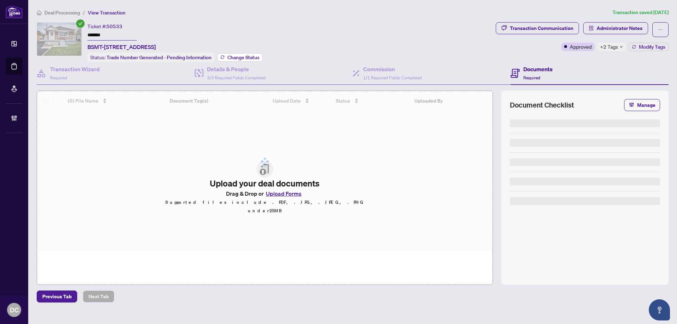
click at [228, 58] on span "Change Status" at bounding box center [243, 57] width 32 height 5
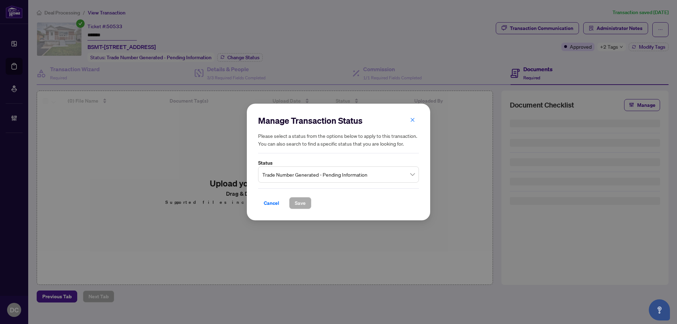
click at [297, 179] on span "Trade Number Generated - Pending Information" at bounding box center [338, 174] width 152 height 13
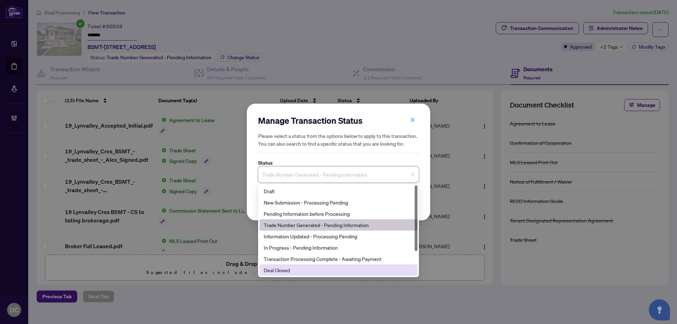
click at [288, 270] on div "Deal Closed" at bounding box center [338, 270] width 149 height 8
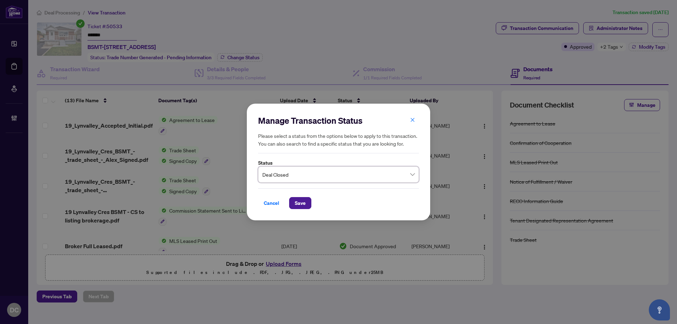
drag, startPoint x: 305, startPoint y: 201, endPoint x: 635, endPoint y: 106, distance: 343.2
click at [307, 199] on button "Save" at bounding box center [300, 203] width 22 height 12
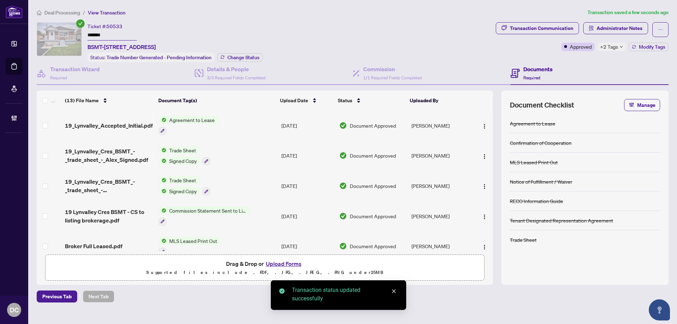
click at [611, 46] on span "+2 Tags" at bounding box center [609, 47] width 18 height 8
click at [582, 61] on div "Transaction Communication Administrator Notes Approved +2 Tags Modify Tags" at bounding box center [581, 42] width 175 height 40
click at [642, 49] on span "Modify Tags" at bounding box center [651, 46] width 26 height 5
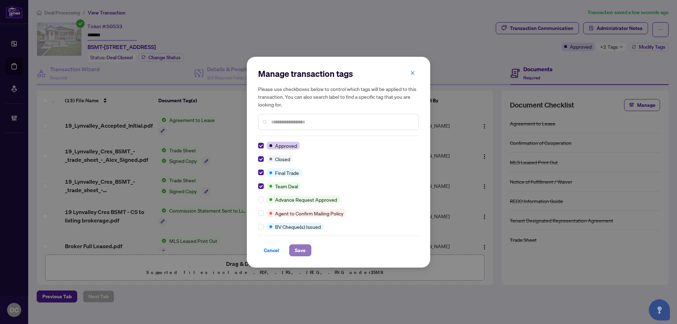
click at [299, 255] on span "Save" at bounding box center [300, 250] width 11 height 11
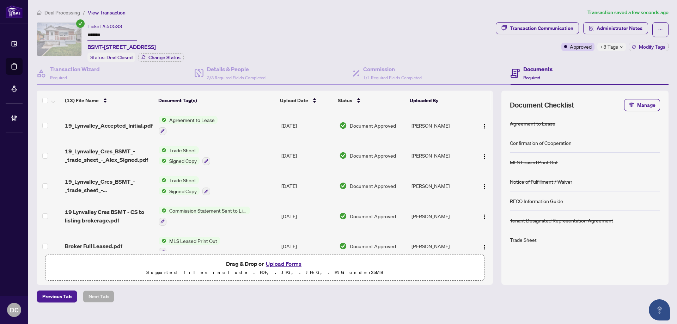
click at [620, 47] on icon "down" at bounding box center [621, 47] width 4 height 4
click at [248, 185] on td "Trade Sheet Signed Copy" at bounding box center [217, 186] width 123 height 30
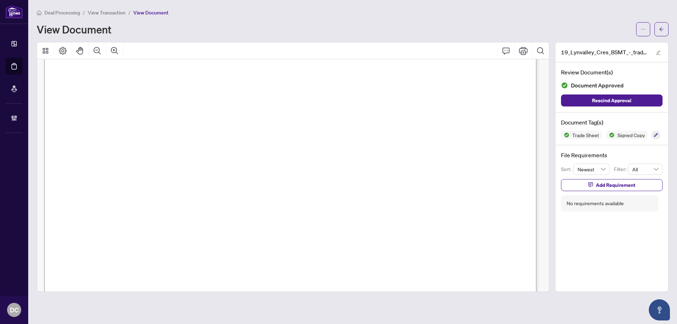
scroll to position [282, 0]
click at [662, 33] on span "button" at bounding box center [661, 29] width 5 height 11
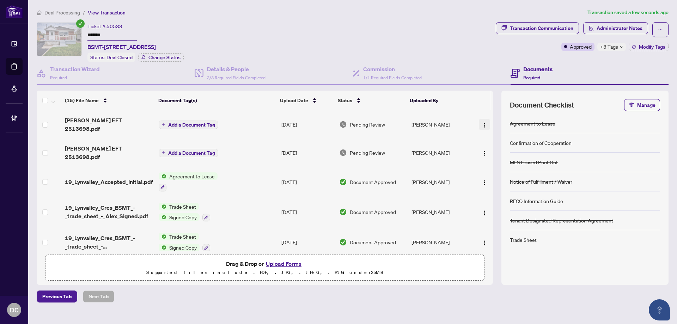
click at [482, 123] on img "button" at bounding box center [484, 125] width 6 height 6
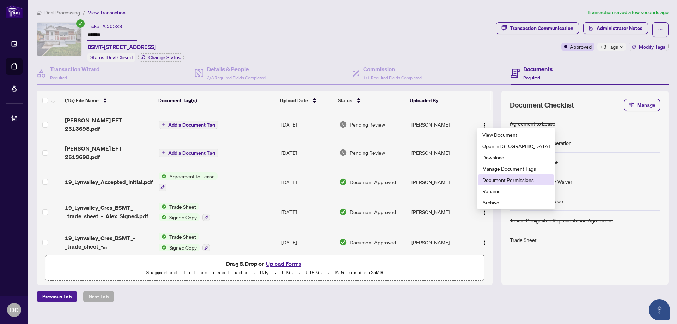
click at [488, 179] on span "Document Permissions" at bounding box center [515, 180] width 67 height 8
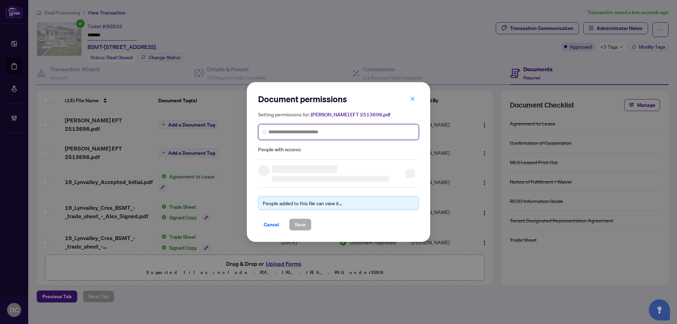
click at [320, 133] on input "search" at bounding box center [341, 131] width 146 height 7
type input "**********"
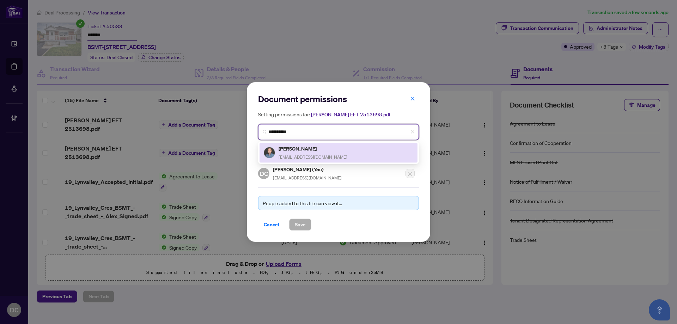
click at [297, 155] on span "broker@alexprice.ca" at bounding box center [312, 156] width 69 height 5
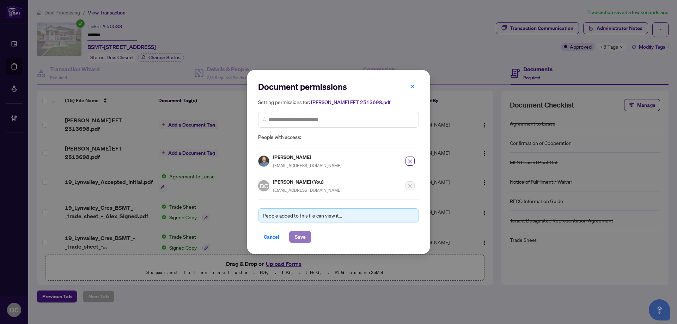
click at [299, 235] on span "Save" at bounding box center [300, 236] width 11 height 11
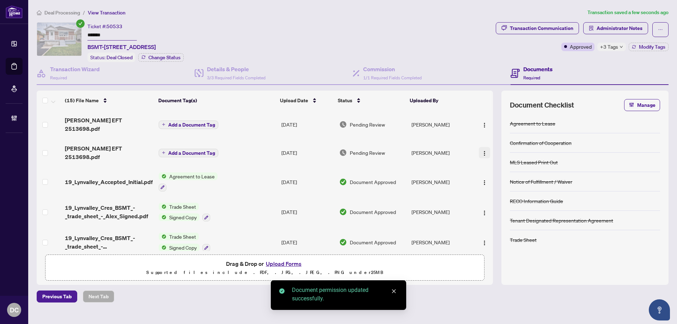
click at [483, 148] on button "button" at bounding box center [483, 152] width 11 height 11
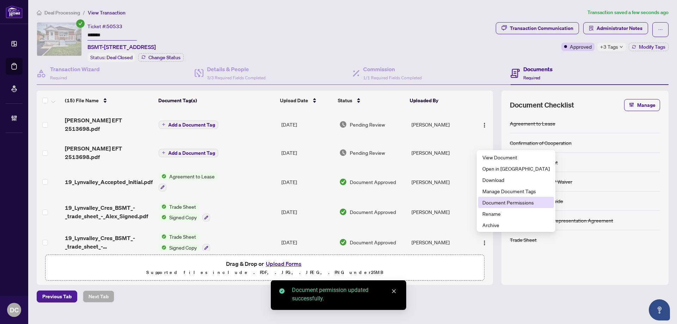
click at [502, 204] on span "Document Permissions" at bounding box center [515, 202] width 67 height 8
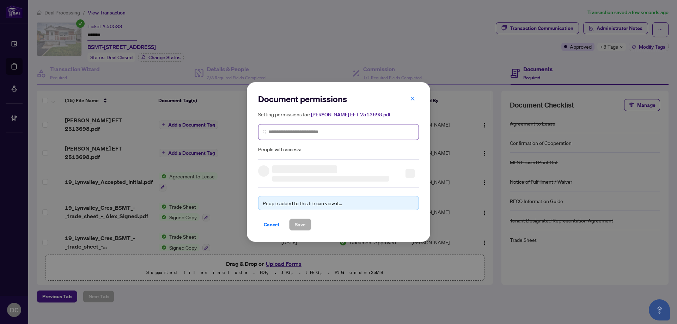
click at [292, 136] on span at bounding box center [338, 132] width 161 height 16
type input "*****"
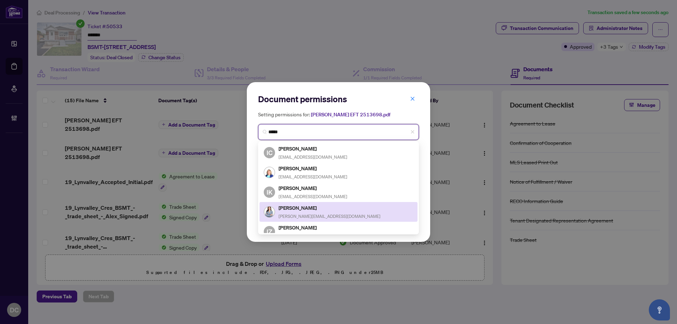
drag, startPoint x: 305, startPoint y: 153, endPoint x: 311, endPoint y: 208, distance: 54.9
click at [311, 208] on div "IC Iryna Chronopoulos rentinmilton@gmail.com Iryna Koyeva homewithiryna@gmail.c…" at bounding box center [338, 192] width 158 height 99
click at [312, 208] on h5 "Iryna Nyforovska" at bounding box center [329, 208] width 102 height 8
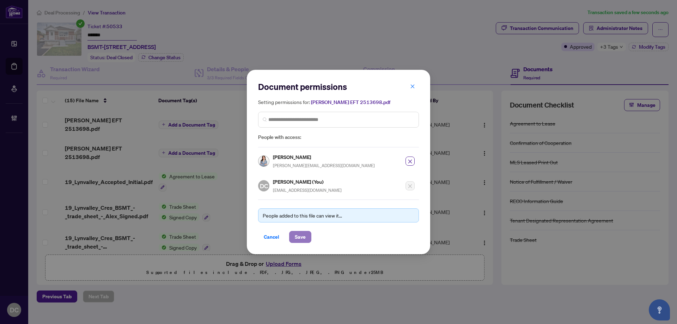
click at [307, 236] on button "Save" at bounding box center [300, 237] width 22 height 12
click at [619, 52] on div "Document permissions Setting permissions for: Iryna EFT 2513698.pdf 8847 IC Iry…" at bounding box center [338, 162] width 677 height 324
click at [615, 50] on div "Document permissions Setting permissions for: Iryna EFT 2513698.pdf 8847 IC Iry…" at bounding box center [338, 162] width 677 height 324
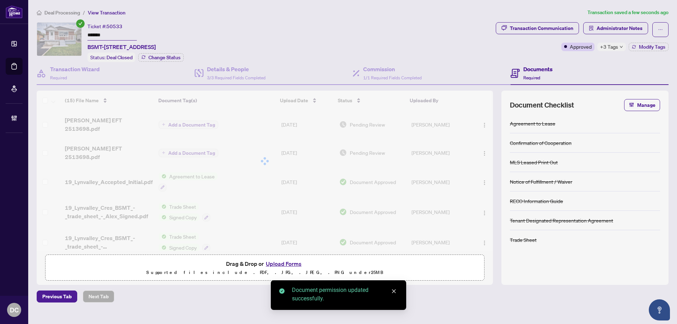
click at [615, 48] on span "+3 Tags" at bounding box center [609, 47] width 18 height 8
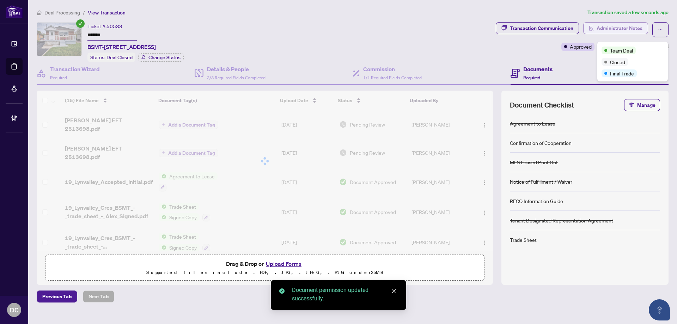
click at [625, 24] on span "Administrator Notes" at bounding box center [619, 28] width 46 height 11
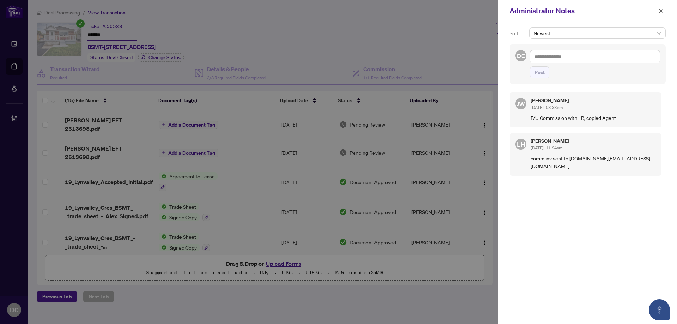
click at [567, 56] on textarea at bounding box center [595, 56] width 130 height 13
paste textarea "**********"
type textarea "**********"
click at [542, 67] on span "Post" at bounding box center [539, 72] width 10 height 11
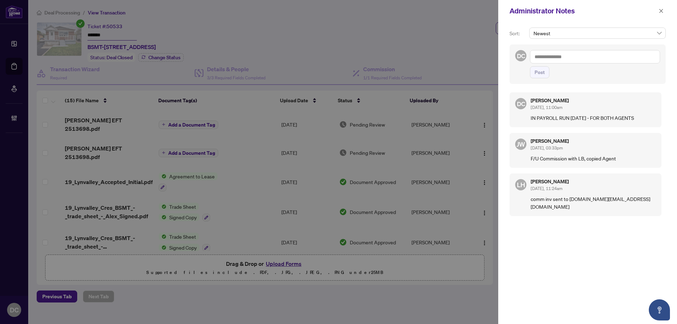
click at [665, 15] on span at bounding box center [660, 11] width 9 height 8
click at [662, 11] on icon "close" at bounding box center [660, 10] width 5 height 5
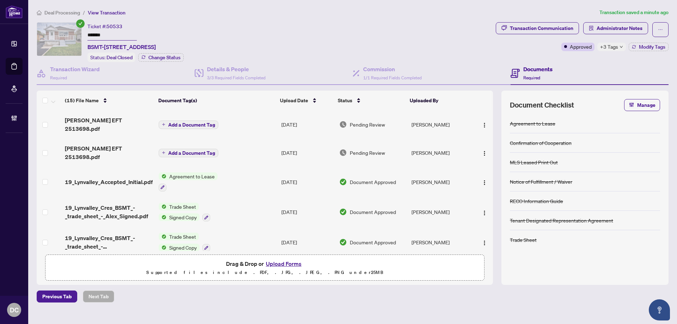
click at [78, 13] on span "Deal Processing" at bounding box center [62, 13] width 36 height 6
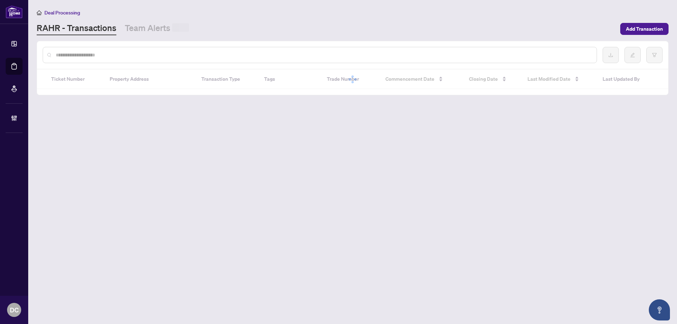
click at [102, 48] on div at bounding box center [320, 55] width 554 height 16
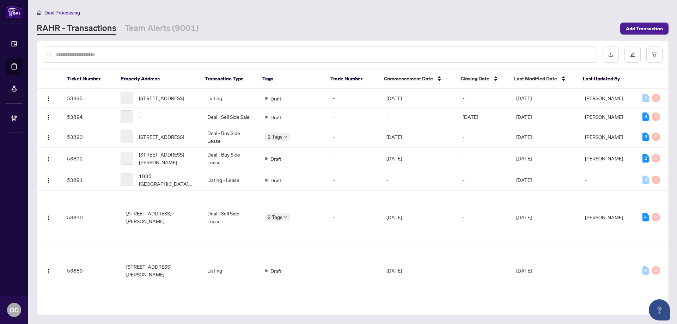
click at [105, 53] on input "text" at bounding box center [323, 55] width 535 height 8
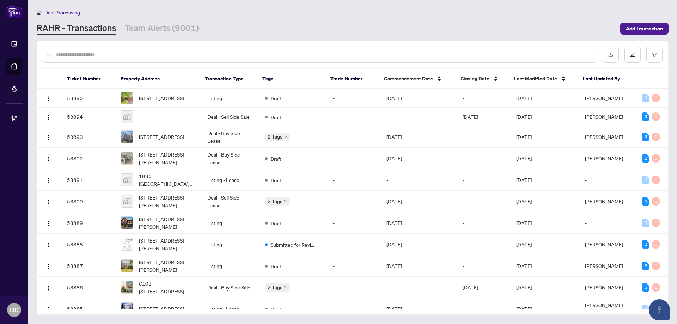
paste input "*******"
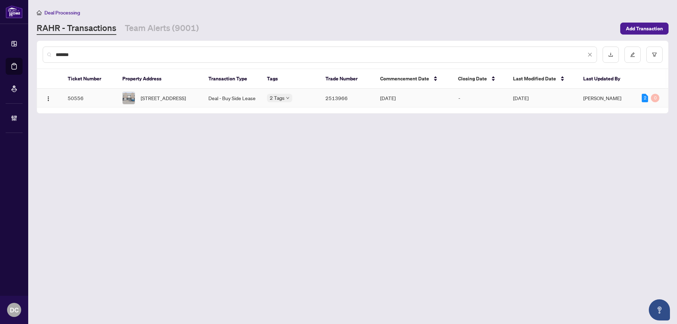
type input "*******"
click at [154, 97] on span "5&6-1206 Ringwell Dr, Newmarket, Ontario L3Y 8V9, Canada" at bounding box center [163, 98] width 45 height 8
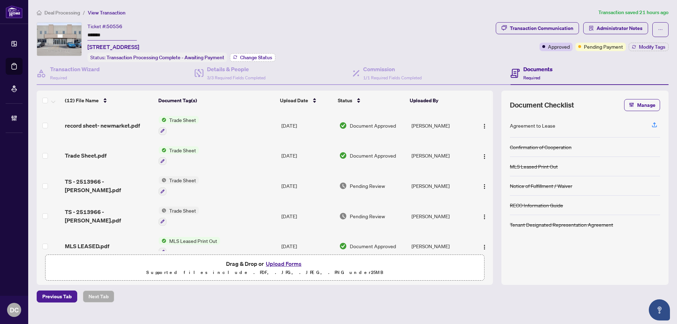
click at [258, 55] on span "Change Status" at bounding box center [256, 57] width 32 height 5
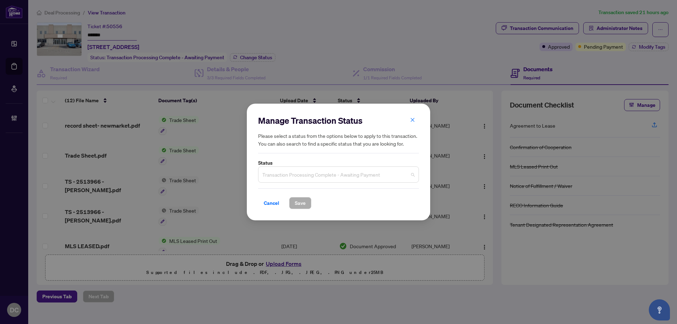
click at [375, 175] on span "Transaction Processing Complete - Awaiting Payment" at bounding box center [338, 174] width 152 height 13
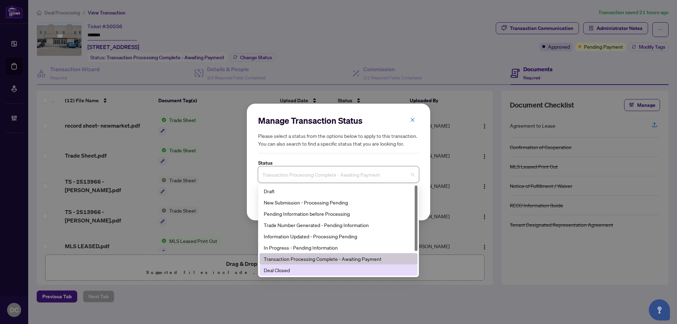
click at [300, 270] on div "Deal Closed" at bounding box center [338, 270] width 149 height 8
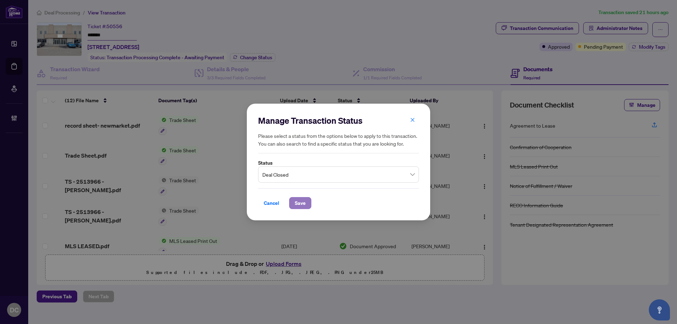
click at [295, 202] on span "Save" at bounding box center [300, 202] width 11 height 11
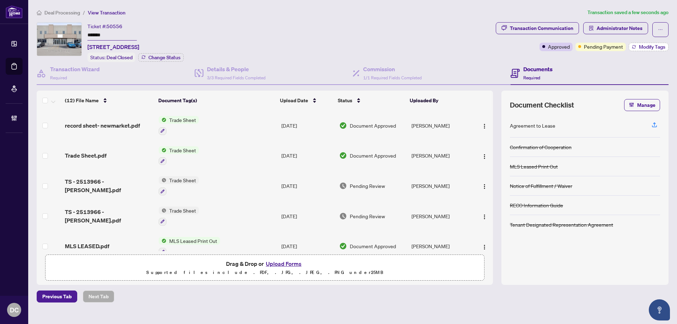
click at [654, 46] on span "Modify Tags" at bounding box center [651, 46] width 26 height 5
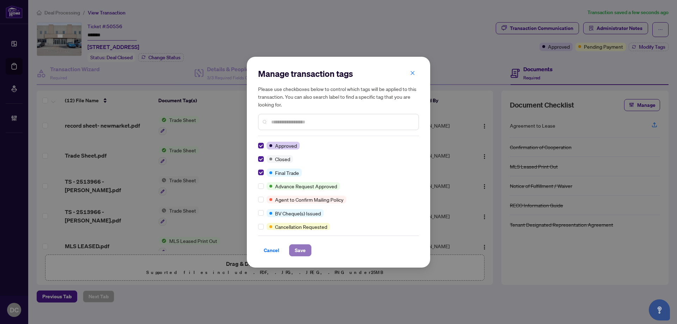
click at [303, 249] on span "Save" at bounding box center [300, 250] width 11 height 11
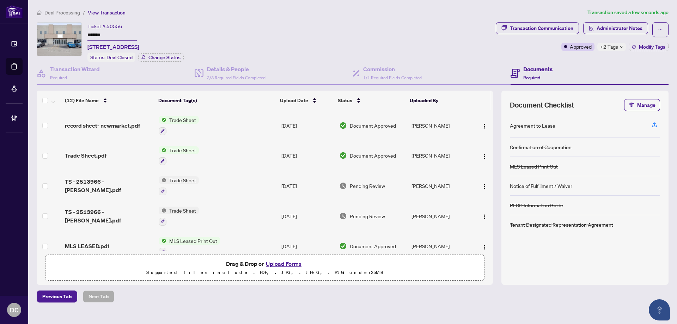
click at [605, 47] on span "+2 Tags" at bounding box center [609, 47] width 18 height 8
click at [566, 60] on div "Transaction Communication Administrator Notes Approved +2 Tags Modify Tags" at bounding box center [581, 42] width 175 height 40
click at [607, 31] on span "Administrator Notes" at bounding box center [619, 28] width 46 height 11
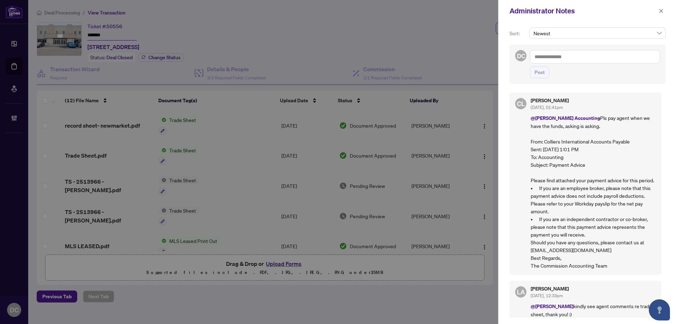
click at [566, 58] on textarea at bounding box center [595, 56] width 130 height 13
paste textarea "**********"
type textarea "**********"
click at [541, 72] on span "Post" at bounding box center [539, 72] width 10 height 11
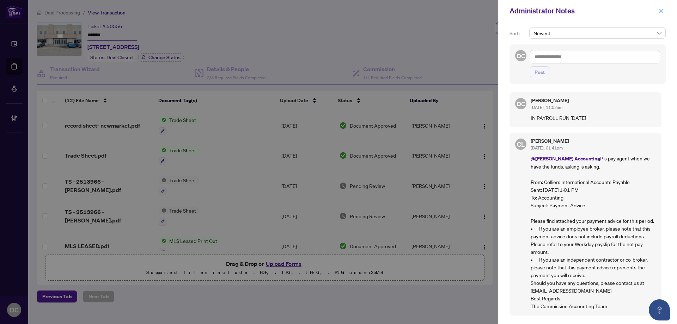
click at [662, 11] on icon "close" at bounding box center [660, 10] width 5 height 5
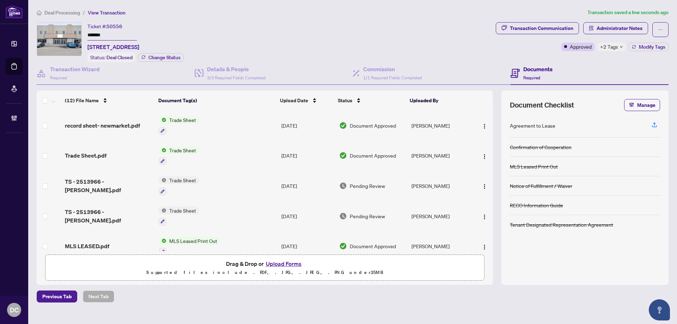
drag, startPoint x: 117, startPoint y: 36, endPoint x: 67, endPoint y: 35, distance: 50.0
click at [67, 35] on div "Ticket #: 50556 ******* 5&6-1206 Ringwell Dr, Newmarket, Ontario L3Y 8V9, Canad…" at bounding box center [265, 42] width 456 height 40
click at [613, 47] on span "+2 Tags" at bounding box center [609, 47] width 18 height 8
click at [586, 63] on div "Documents Required" at bounding box center [589, 73] width 158 height 23
click at [222, 152] on td "Trade Sheet" at bounding box center [217, 156] width 123 height 30
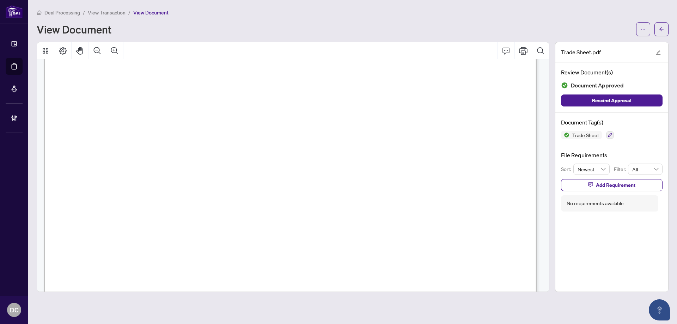
scroll to position [106, 0]
click at [657, 27] on button "button" at bounding box center [661, 29] width 14 height 14
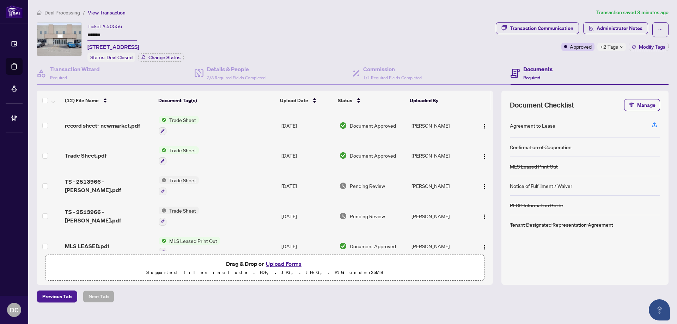
click at [254, 122] on td "Trade Sheet" at bounding box center [217, 125] width 123 height 30
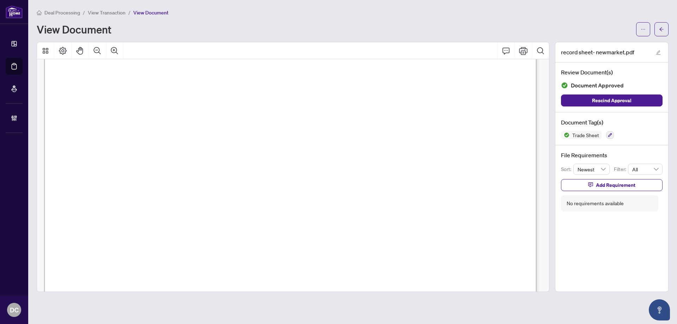
scroll to position [176, 0]
click at [198, 112] on span "HS'.ltt21144aa111tt" at bounding box center [173, 117] width 52 height 10
click at [657, 30] on button "button" at bounding box center [661, 29] width 14 height 14
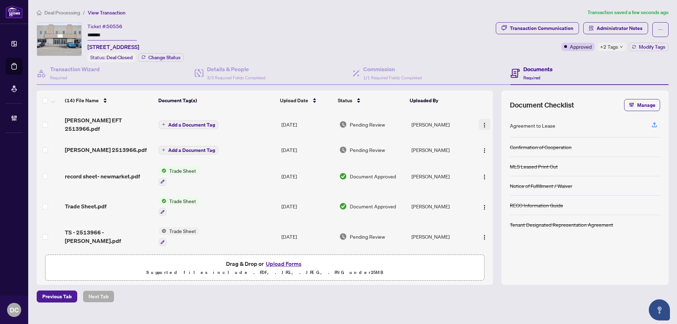
click at [481, 122] on img "button" at bounding box center [484, 125] width 6 height 6
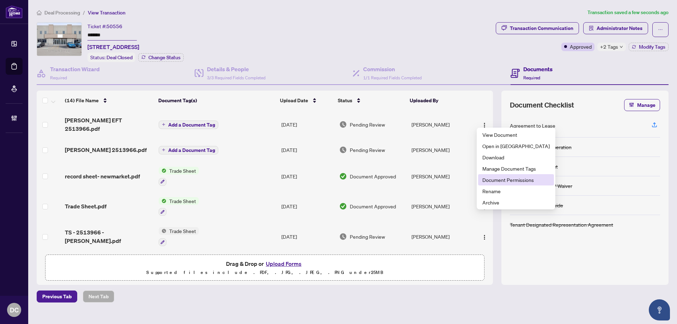
click at [514, 180] on span "Document Permissions" at bounding box center [515, 180] width 67 height 8
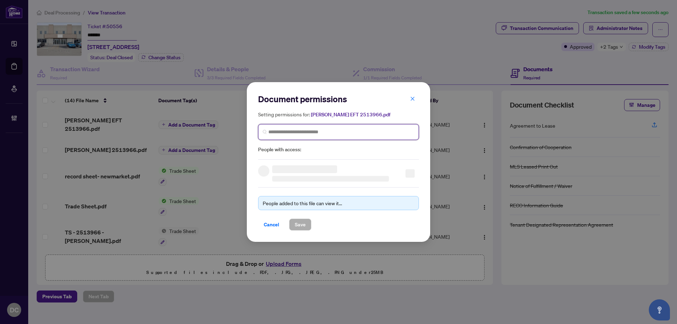
click at [321, 132] on input "search" at bounding box center [341, 131] width 146 height 7
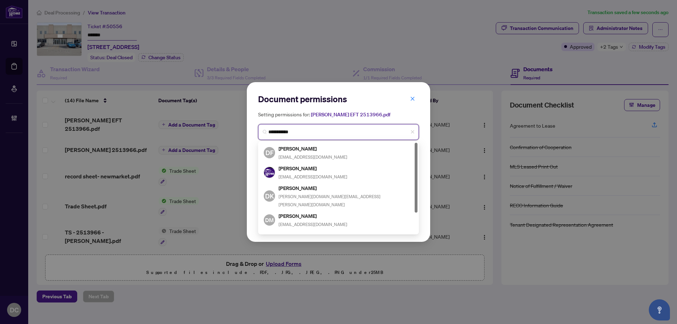
type input "**********"
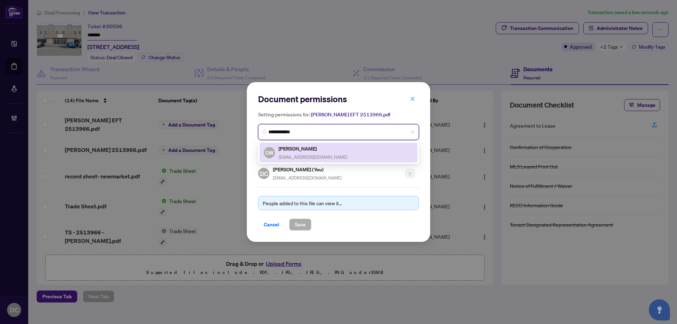
click at [311, 146] on h5 "Deborah Wootton" at bounding box center [312, 148] width 69 height 8
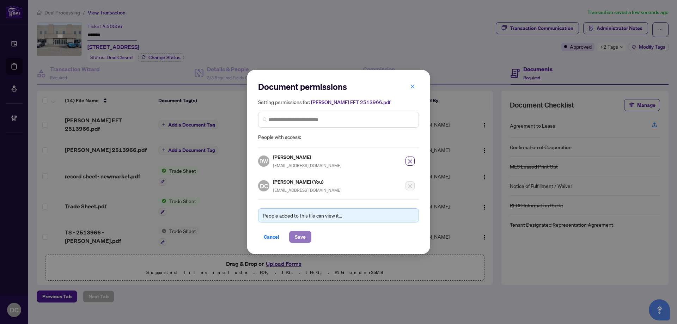
click at [305, 237] on span "Save" at bounding box center [300, 236] width 11 height 11
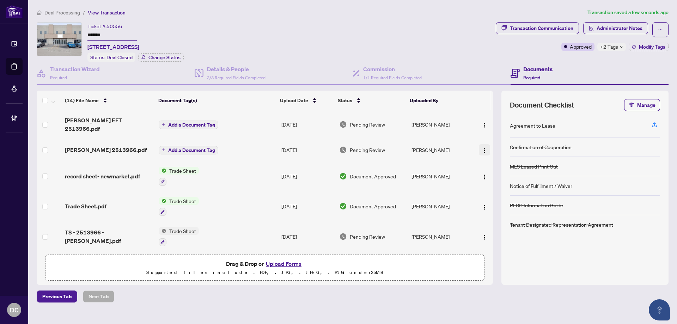
click at [484, 148] on img "button" at bounding box center [484, 151] width 6 height 6
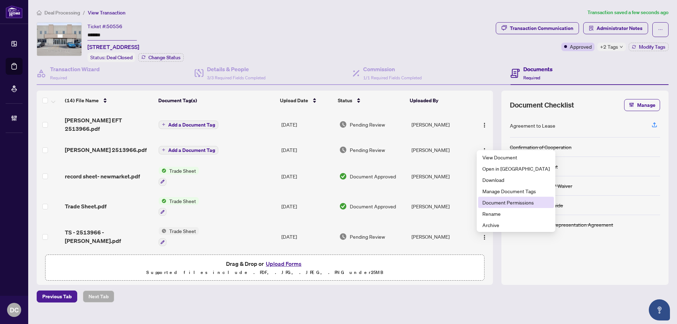
click at [499, 203] on span "Document Permissions" at bounding box center [515, 202] width 67 height 8
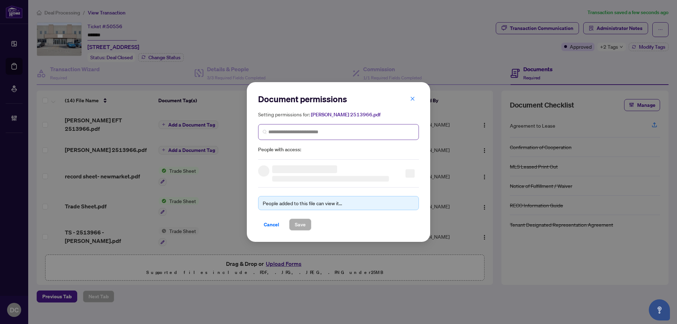
click at [284, 126] on span at bounding box center [338, 132] width 161 height 16
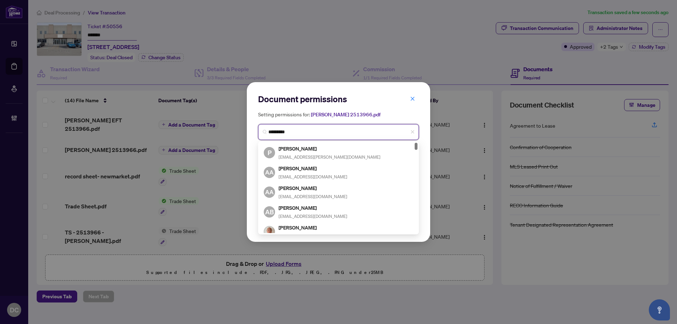
type input "**********"
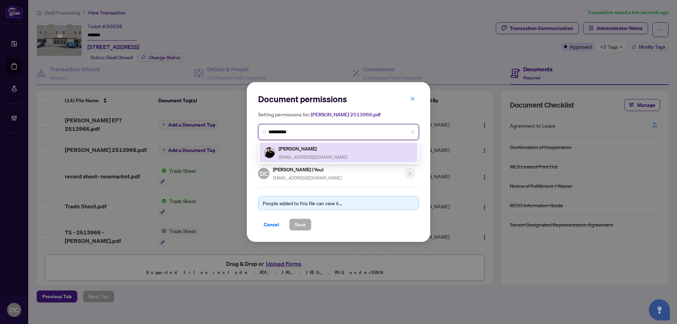
click at [291, 151] on h5 "Robert Glenn" at bounding box center [312, 148] width 69 height 8
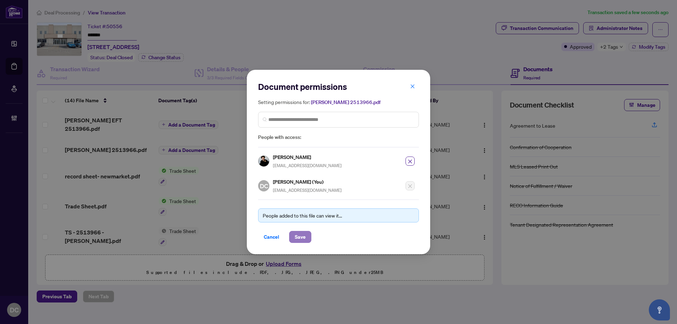
click at [297, 234] on span "Save" at bounding box center [300, 236] width 11 height 11
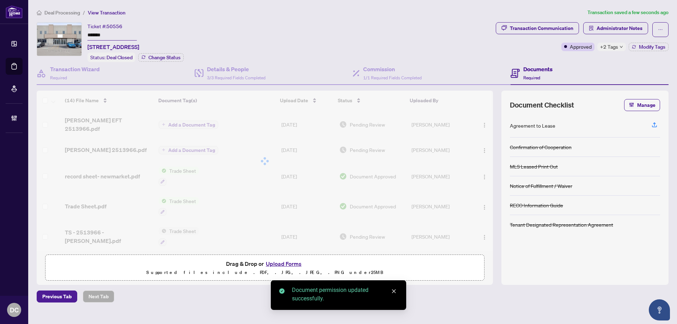
click at [609, 50] on div "Document permissions Setting permissions for: Robert EFT 2513966.pdf 1765 Rober…" at bounding box center [338, 162] width 677 height 324
click at [613, 48] on span "+2 Tags" at bounding box center [609, 47] width 18 height 8
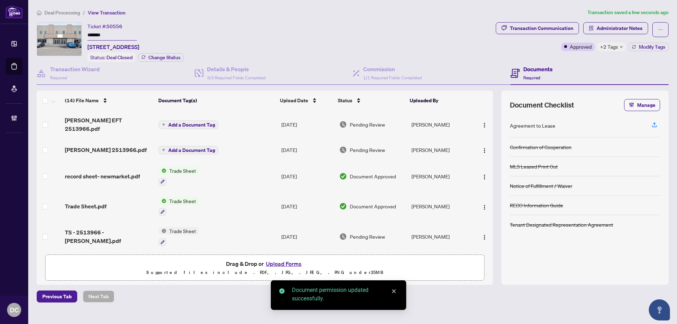
click at [579, 55] on div "Transaction Communication Administrator Notes Approved +2 Tags Modify Tags" at bounding box center [581, 42] width 175 height 40
click at [614, 26] on span "Administrator Notes" at bounding box center [619, 28] width 46 height 11
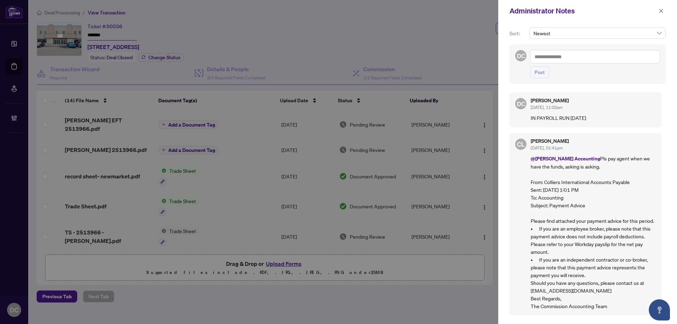
click at [591, 49] on div "DC Post" at bounding box center [587, 63] width 156 height 39
click at [592, 56] on textarea at bounding box center [595, 56] width 130 height 13
paste textarea "**********"
click at [615, 60] on textarea "**********" at bounding box center [595, 56] width 130 height 13
type textarea "**********"
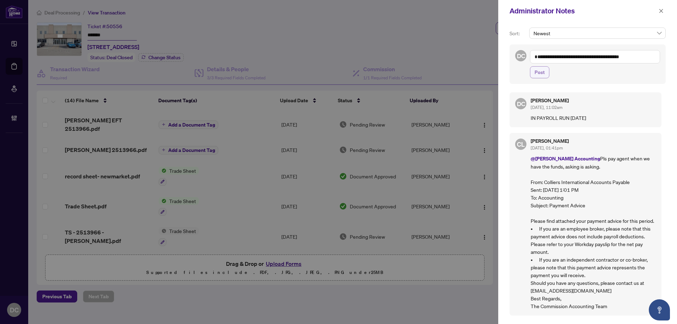
click at [542, 75] on span "Post" at bounding box center [539, 72] width 10 height 11
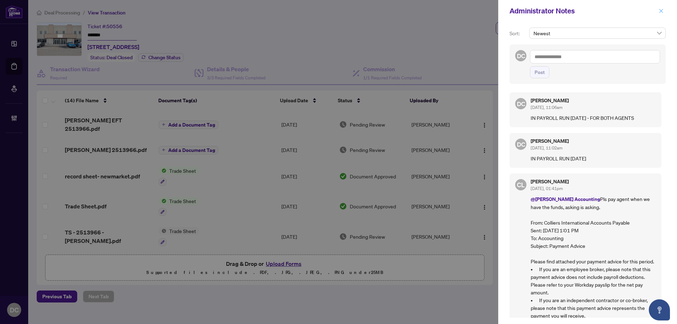
click at [660, 10] on icon "close" at bounding box center [660, 10] width 5 height 5
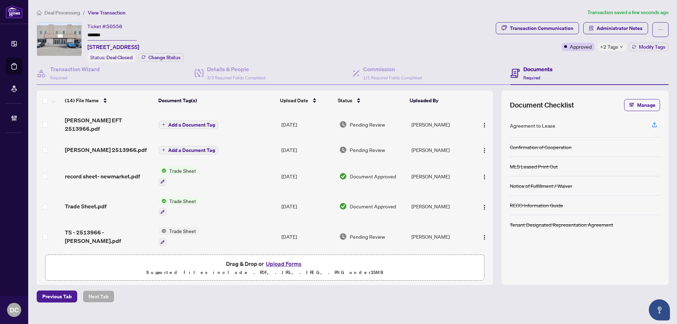
click at [74, 11] on span "Deal Processing" at bounding box center [62, 13] width 36 height 6
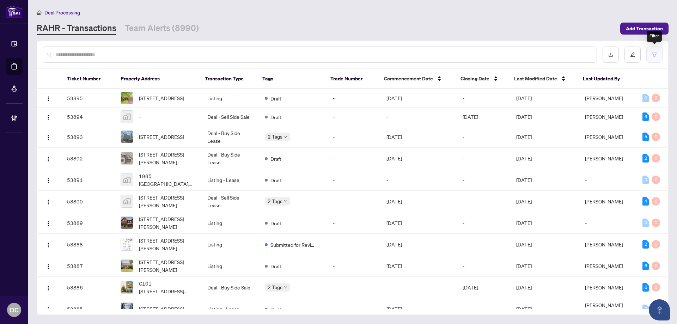
click at [652, 55] on icon "filter" at bounding box center [654, 54] width 5 height 5
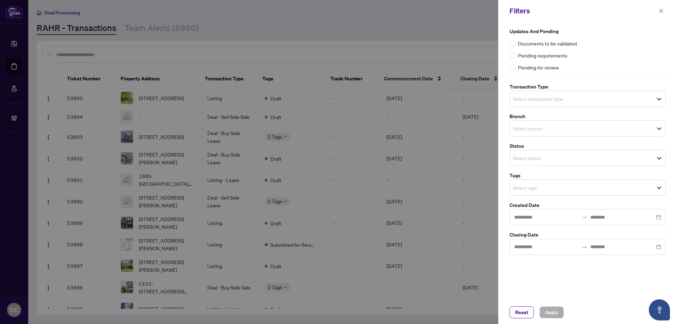
click at [569, 193] on div "Select tags" at bounding box center [587, 187] width 156 height 16
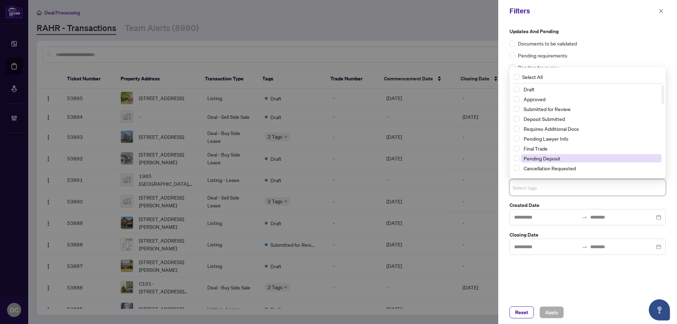
scroll to position [70, 0]
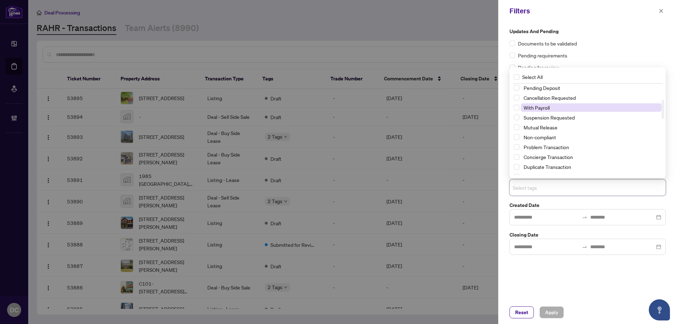
click at [550, 107] on span "With Payroll" at bounding box center [590, 107] width 141 height 8
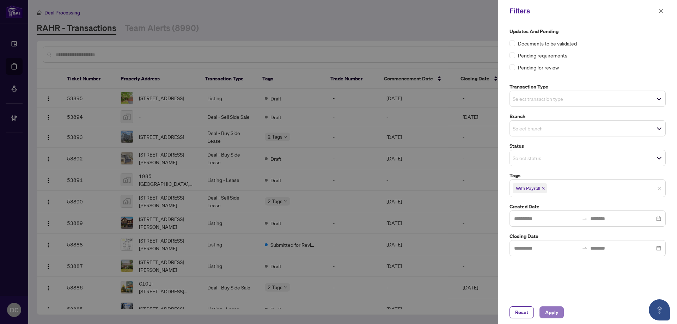
click at [550, 316] on span "Apply" at bounding box center [551, 312] width 13 height 11
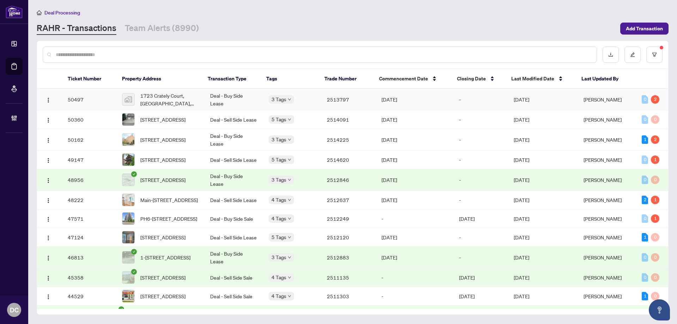
click at [248, 101] on td "Deal - Buy Side Lease" at bounding box center [233, 99] width 58 height 21
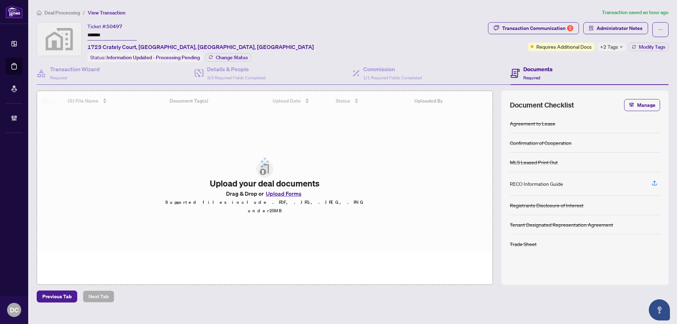
drag, startPoint x: 123, startPoint y: 34, endPoint x: 66, endPoint y: 35, distance: 57.1
click at [66, 35] on div "Ticket #: 50497 ******* 1723 Crately Court, Mississauga, ON, Canada Status: Inf…" at bounding box center [261, 42] width 448 height 40
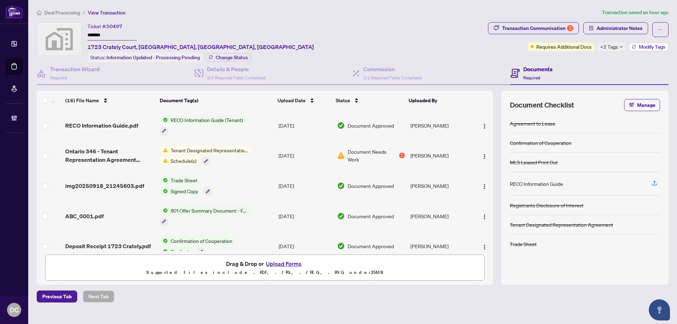
click at [651, 48] on span "Modify Tags" at bounding box center [651, 46] width 26 height 5
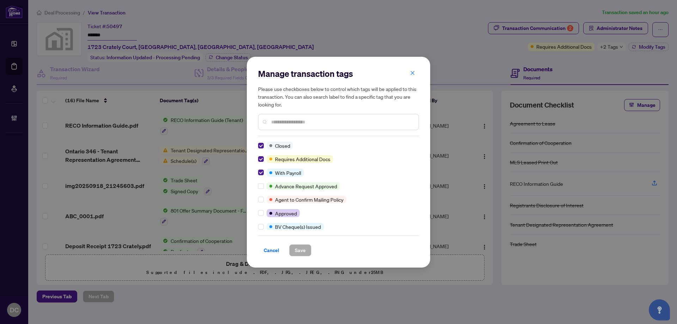
click at [258, 174] on div "Manage transaction tags Please use checkboxes below to control which tags will …" at bounding box center [338, 162] width 183 height 211
click at [304, 249] on span "Save" at bounding box center [300, 250] width 11 height 11
click at [121, 32] on div "Manage transaction tags Please use checkboxes below to control which tags will …" at bounding box center [338, 162] width 677 height 324
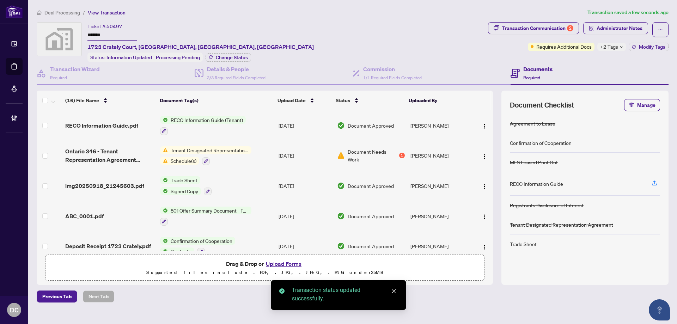
drag, startPoint x: 123, startPoint y: 34, endPoint x: 65, endPoint y: 32, distance: 58.2
click at [65, 32] on div "Ticket #: 50497 ******* 1723 Crately Court, Mississauga, ON, Canada Status: Inf…" at bounding box center [261, 42] width 448 height 40
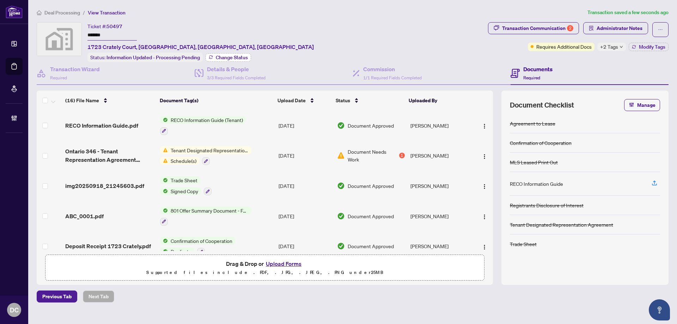
click at [231, 55] on span "Change Status" at bounding box center [232, 57] width 32 height 5
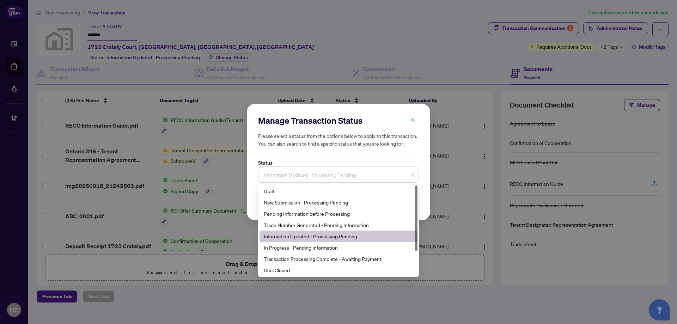
click at [295, 181] on span "Information Updated - Processing Pending" at bounding box center [338, 174] width 152 height 13
click at [288, 271] on div "Deal Closed" at bounding box center [338, 270] width 149 height 8
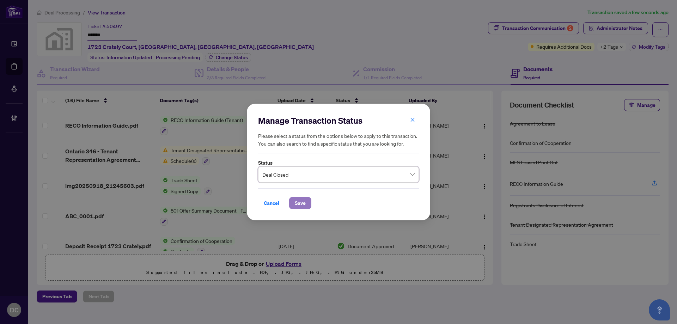
click at [305, 205] on span "Save" at bounding box center [300, 202] width 11 height 11
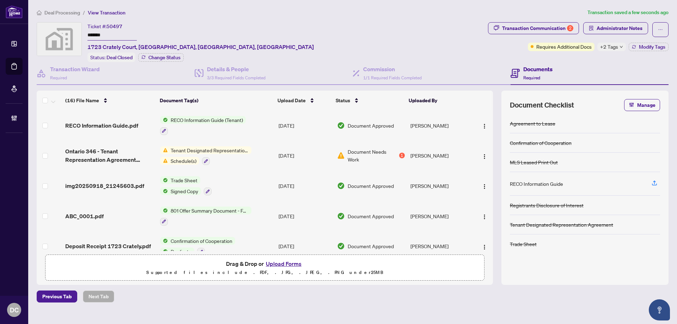
click at [610, 50] on span "+2 Tags" at bounding box center [609, 47] width 18 height 8
click at [571, 56] on div "Transaction Communication 2 Administrator Notes Requires Additional Docs +2 Tag…" at bounding box center [577, 42] width 183 height 40
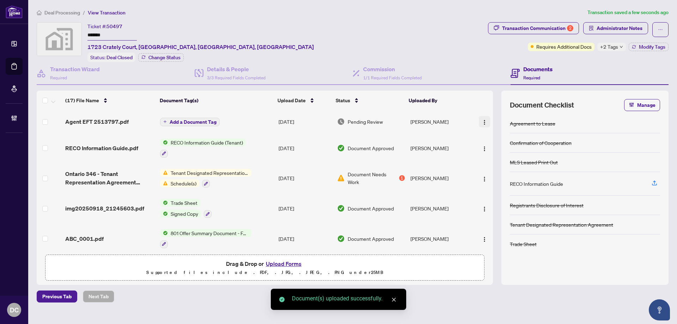
click at [483, 119] on img "button" at bounding box center [484, 122] width 6 height 6
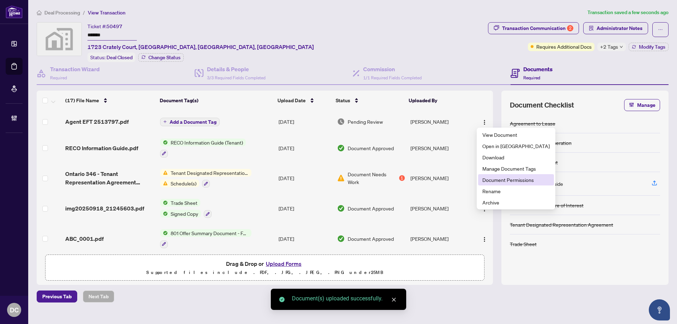
click at [486, 184] on li "Document Permissions" at bounding box center [516, 179] width 76 height 11
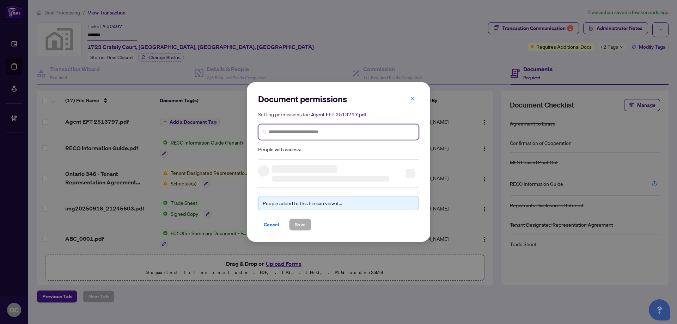
click at [289, 132] on input "search" at bounding box center [341, 131] width 146 height 7
type input "**********"
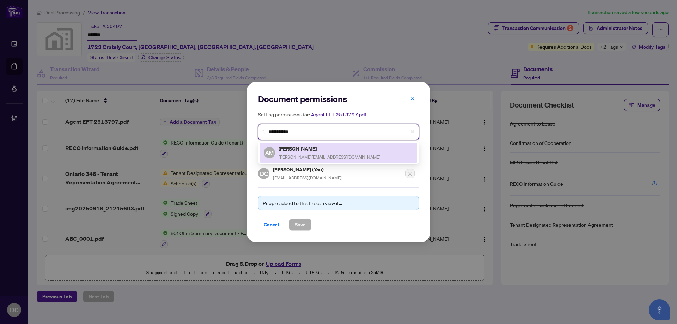
drag, startPoint x: 292, startPoint y: 153, endPoint x: 302, endPoint y: 205, distance: 53.8
click at [292, 153] on div "Anita Mehra anita@anitamehra.ca" at bounding box center [329, 152] width 102 height 16
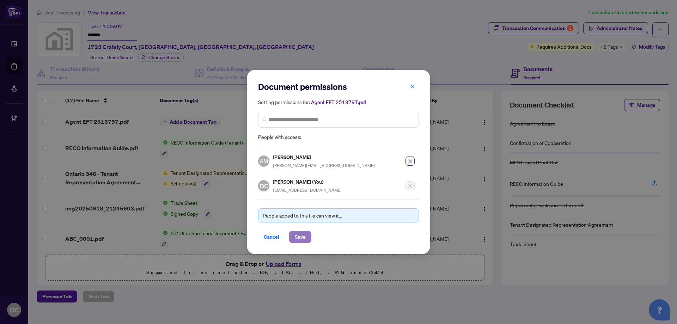
click at [301, 234] on span "Save" at bounding box center [300, 236] width 11 height 11
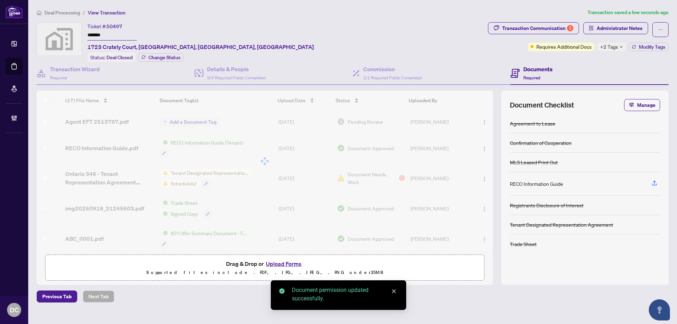
click at [619, 49] on div "+2 Tags" at bounding box center [611, 47] width 29 height 8
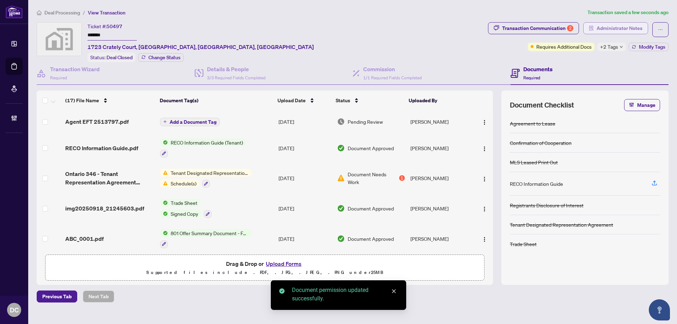
click at [620, 31] on span "Administrator Notes" at bounding box center [619, 28] width 46 height 11
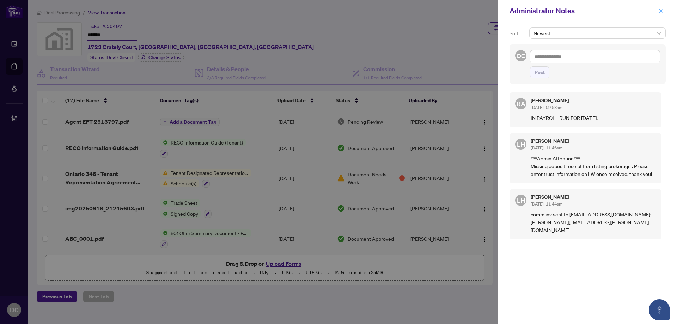
click at [661, 11] on icon "close" at bounding box center [661, 11] width 4 height 4
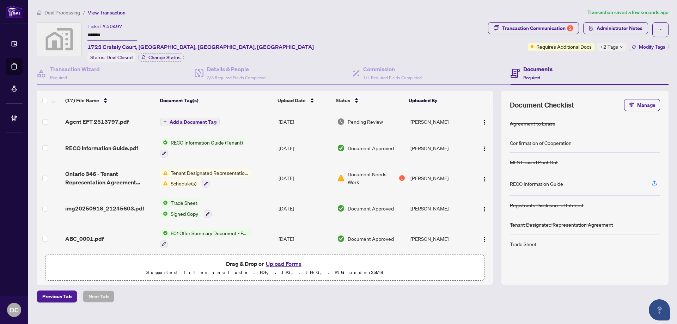
click at [57, 14] on span "Deal Processing" at bounding box center [62, 13] width 36 height 6
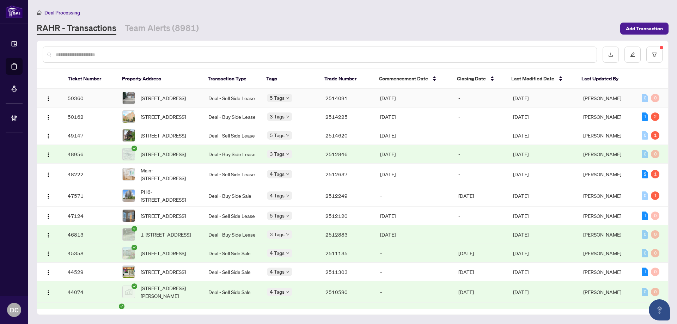
click at [370, 101] on td "2514091" at bounding box center [347, 98] width 55 height 19
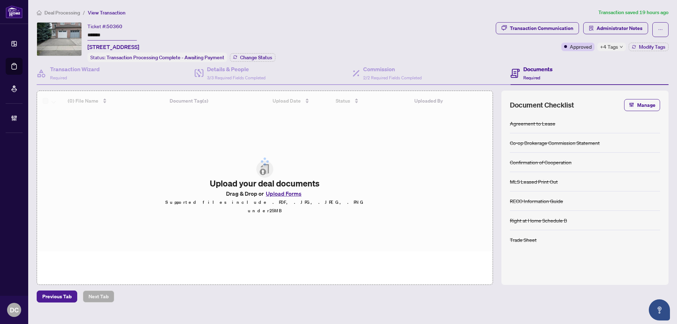
drag, startPoint x: 120, startPoint y: 37, endPoint x: 58, endPoint y: 35, distance: 61.3
click at [58, 35] on div "Ticket #: 50360 ******* 83 Formosa Dr, Richmond Hill, Ontario L4S 1T1, Canada S…" at bounding box center [265, 42] width 456 height 40
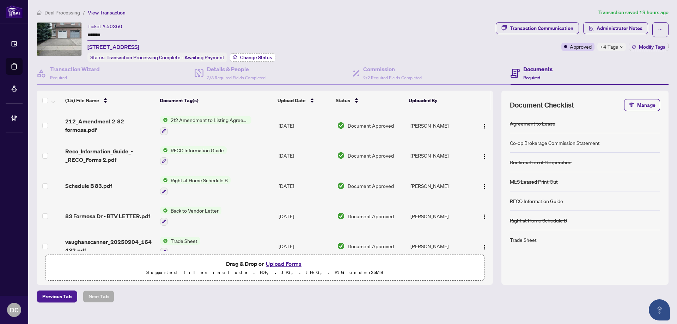
click at [260, 57] on span "Change Status" at bounding box center [256, 57] width 32 height 5
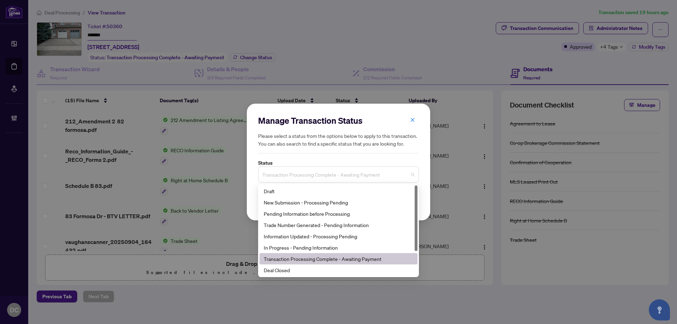
click at [365, 174] on span "Transaction Processing Complete - Awaiting Payment" at bounding box center [338, 174] width 152 height 13
click at [295, 270] on div "Deal Closed" at bounding box center [338, 270] width 149 height 8
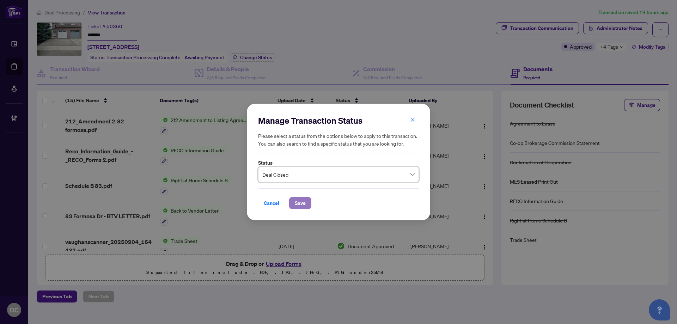
click at [301, 205] on span "Save" at bounding box center [300, 202] width 11 height 11
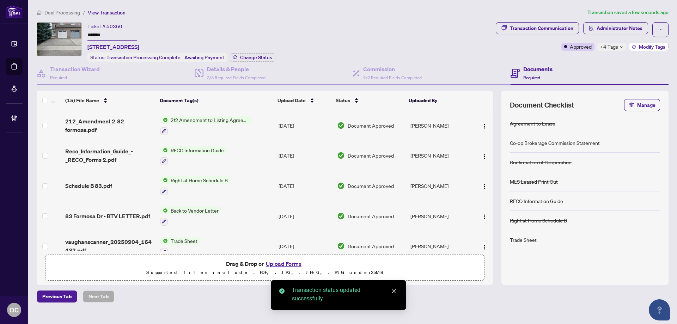
click at [632, 48] on icon "button" at bounding box center [633, 47] width 4 height 4
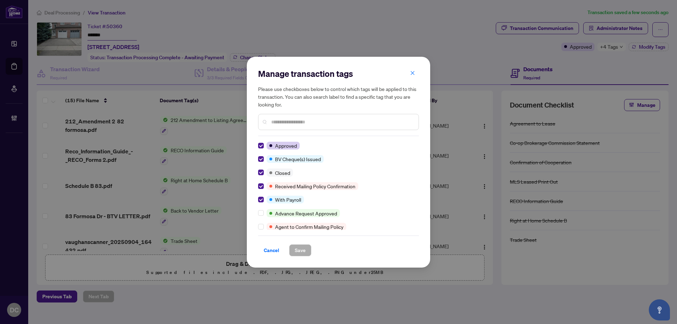
click at [257, 200] on div "Manage transaction tags Please use checkboxes below to control which tags will …" at bounding box center [338, 162] width 183 height 211
click at [261, 196] on label at bounding box center [261, 200] width 6 height 8
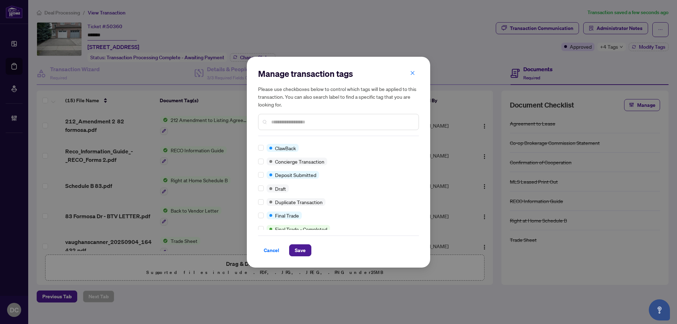
click at [257, 216] on div "Manage transaction tags Please use checkboxes below to control which tags will …" at bounding box center [338, 162] width 183 height 211
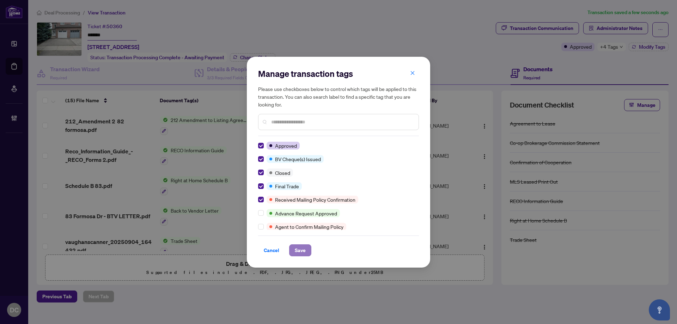
click at [296, 248] on span "Save" at bounding box center [300, 250] width 11 height 11
click at [542, 26] on div "Manage transaction tags Please use checkboxes below to control which tags will …" at bounding box center [338, 162] width 677 height 324
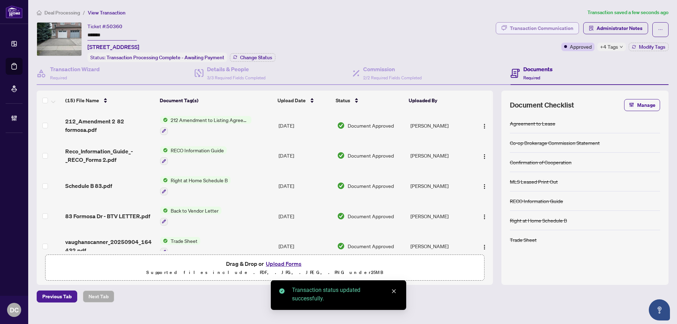
click at [546, 26] on div "Transaction Communication" at bounding box center [541, 28] width 63 height 11
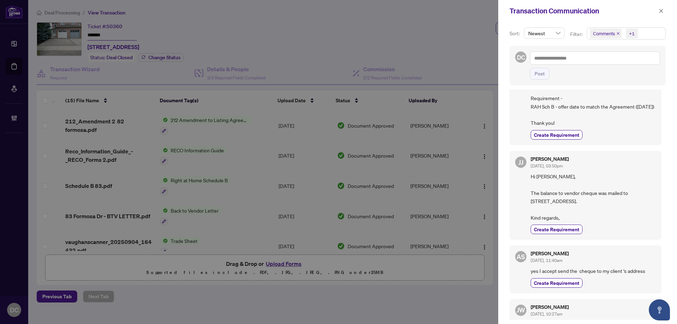
scroll to position [141, 0]
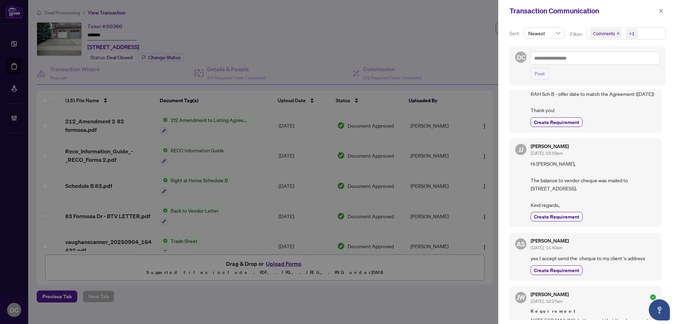
click at [661, 13] on span "button" at bounding box center [660, 10] width 5 height 11
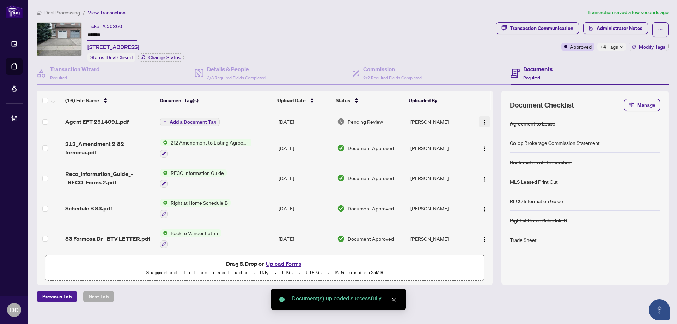
click at [483, 122] on img "button" at bounding box center [484, 122] width 6 height 6
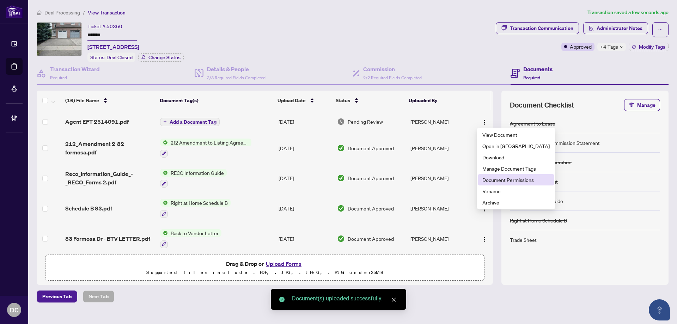
click at [492, 179] on span "Document Permissions" at bounding box center [515, 180] width 67 height 8
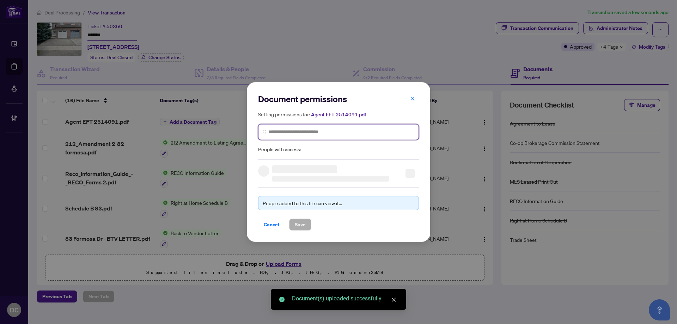
click at [330, 133] on input "search" at bounding box center [341, 131] width 146 height 7
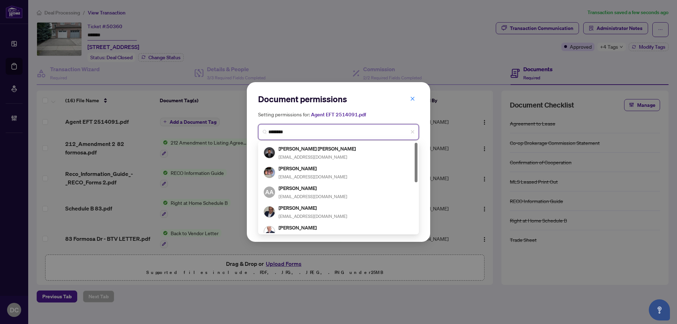
type input "*********"
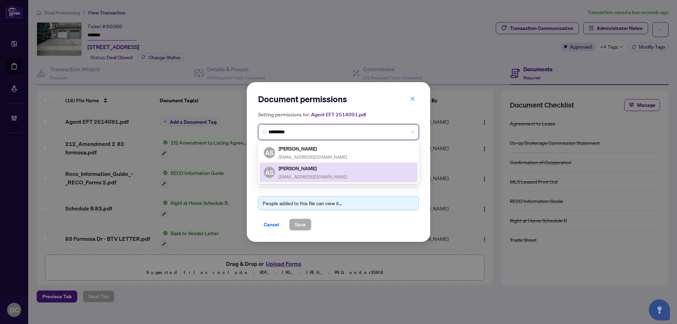
click at [305, 169] on h5 "Alireza Saremi" at bounding box center [312, 168] width 69 height 8
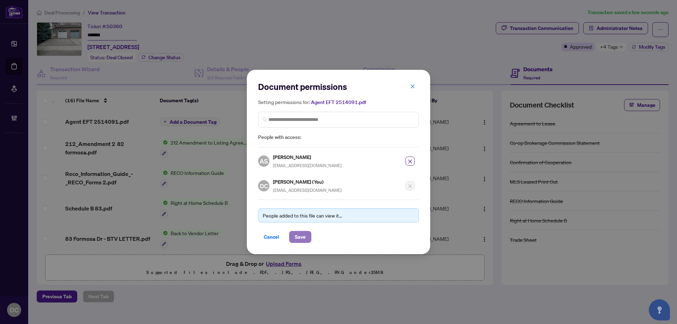
click at [301, 236] on span "Save" at bounding box center [300, 236] width 11 height 11
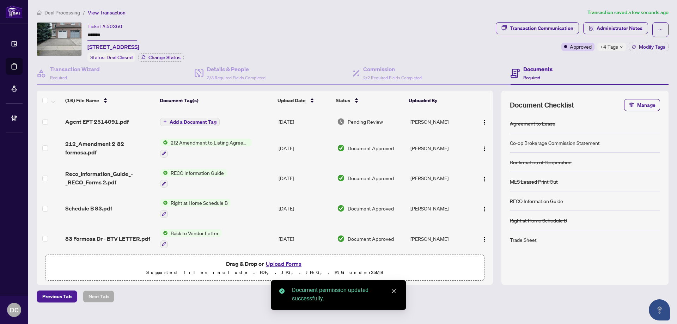
click at [617, 50] on span "+4 Tags" at bounding box center [609, 47] width 18 height 8
click at [634, 27] on span "Administrator Notes" at bounding box center [619, 28] width 46 height 11
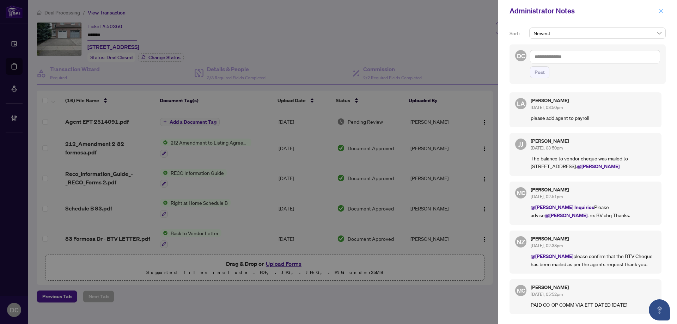
click at [665, 12] on button "button" at bounding box center [660, 11] width 9 height 8
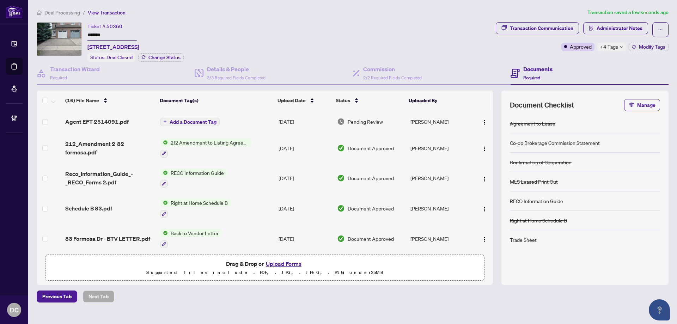
click at [64, 12] on span "Deal Processing" at bounding box center [62, 13] width 36 height 6
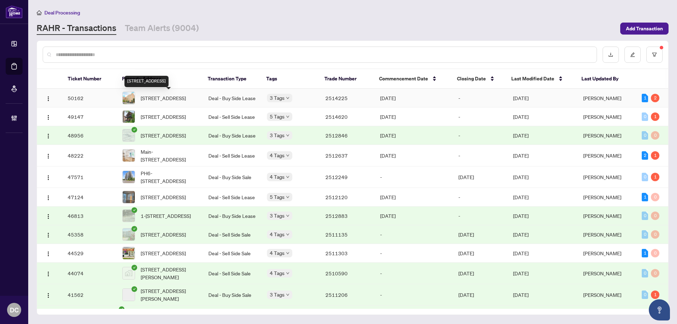
click at [175, 102] on span "519-1883 Mcnicoll Ave, Toronto, Ontario M1V 5M3, Canada" at bounding box center [163, 98] width 45 height 8
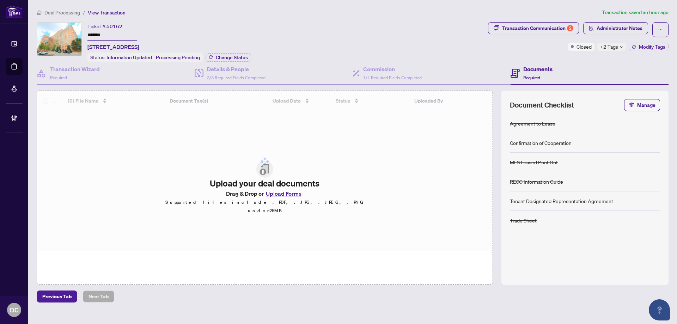
drag, startPoint x: 114, startPoint y: 37, endPoint x: 72, endPoint y: 35, distance: 42.3
click at [72, 35] on div "Ticket #: 50162 ******* 519-1883 Mcnicoll Ave, Toronto, Ontario M1V 5M3, Canada…" at bounding box center [261, 42] width 448 height 40
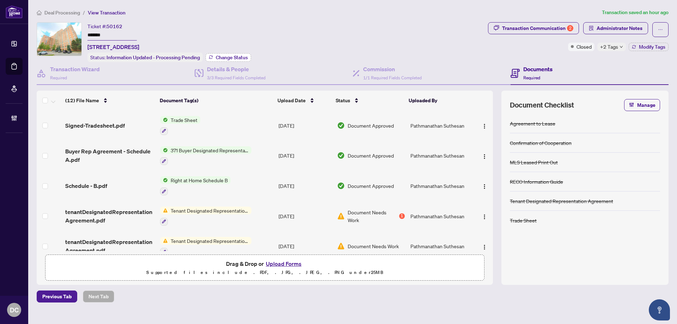
click at [242, 59] on span "Change Status" at bounding box center [232, 57] width 32 height 5
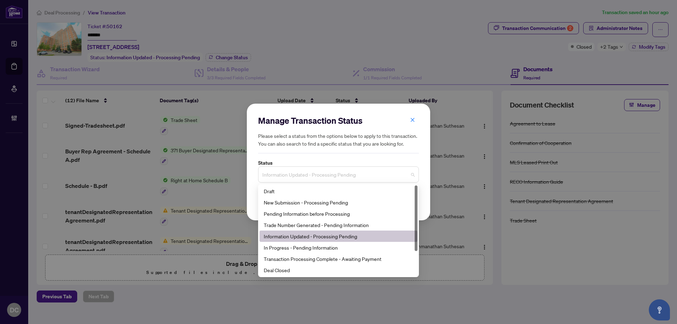
click at [385, 169] on span "Information Updated - Processing Pending" at bounding box center [338, 174] width 152 height 13
click at [296, 270] on div "Deal Closed" at bounding box center [338, 270] width 149 height 8
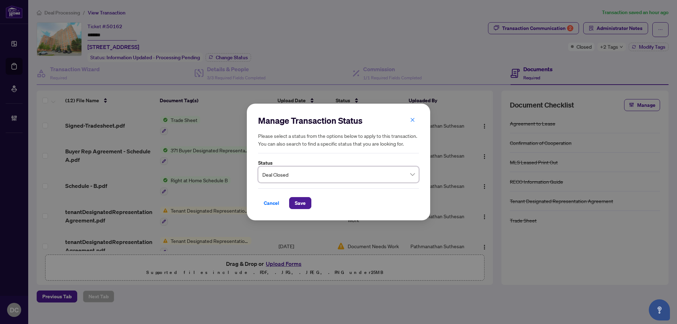
drag, startPoint x: 301, startPoint y: 201, endPoint x: 265, endPoint y: 192, distance: 36.9
click at [300, 200] on span "Save" at bounding box center [300, 202] width 11 height 11
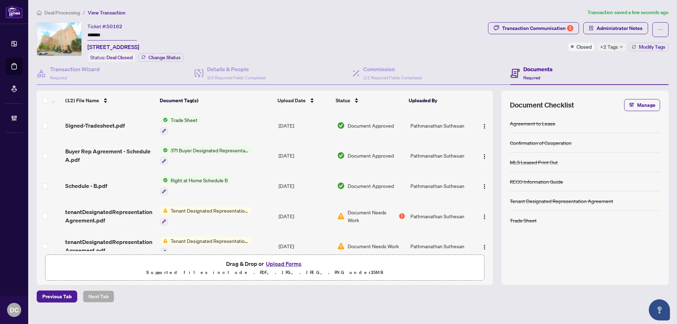
click at [615, 43] on span "+2 Tags" at bounding box center [609, 47] width 18 height 8
click at [568, 63] on div "Documents Required" at bounding box center [589, 73] width 158 height 23
click at [631, 48] on icon "button" at bounding box center [633, 47] width 4 height 4
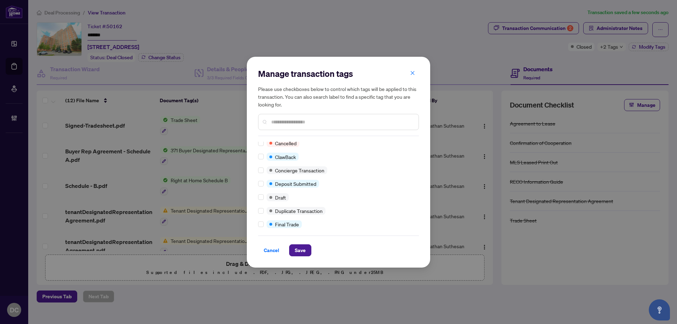
scroll to position [106, 0]
drag, startPoint x: 263, startPoint y: 211, endPoint x: 284, endPoint y: 230, distance: 28.2
click at [263, 211] on label at bounding box center [261, 215] width 6 height 8
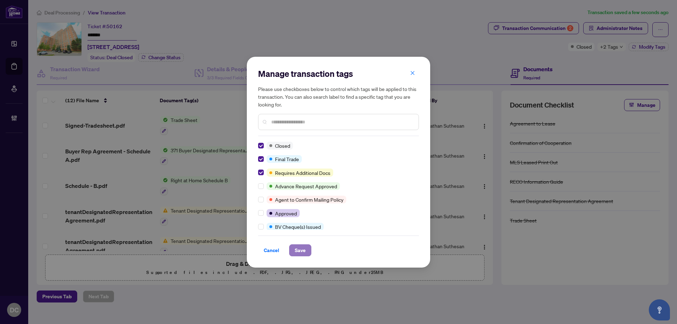
click at [295, 246] on span "Save" at bounding box center [300, 250] width 11 height 11
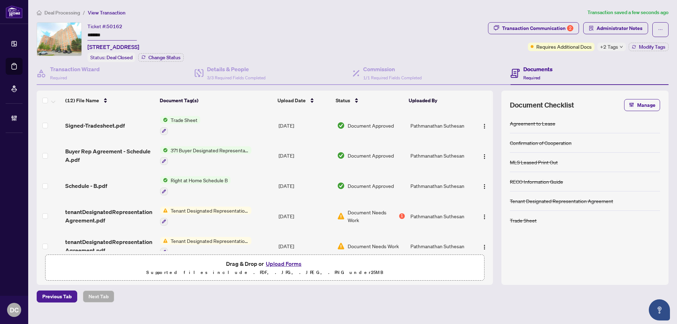
click at [616, 48] on span "+2 Tags" at bounding box center [609, 47] width 18 height 8
click at [588, 56] on div "Transaction Communication 2 Administrator Notes Requires Additional Docs +2 Tag…" at bounding box center [577, 42] width 183 height 40
drag, startPoint x: 85, startPoint y: 32, endPoint x: 56, endPoint y: 32, distance: 28.5
click at [56, 32] on div "Ticket #: 50162 ******* 519-1883 Mcnicoll Ave, Toronto, Ontario M1V 5M3, Canada…" at bounding box center [261, 42] width 448 height 40
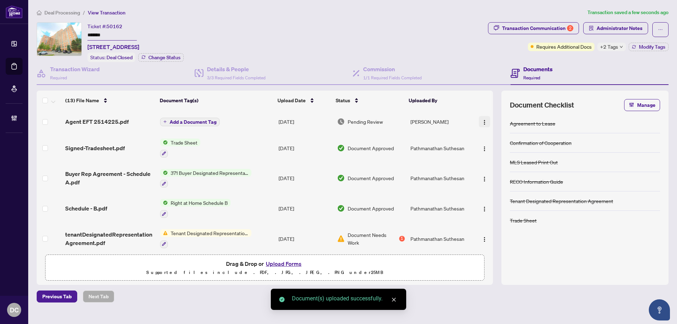
click at [484, 123] on img "button" at bounding box center [484, 122] width 6 height 6
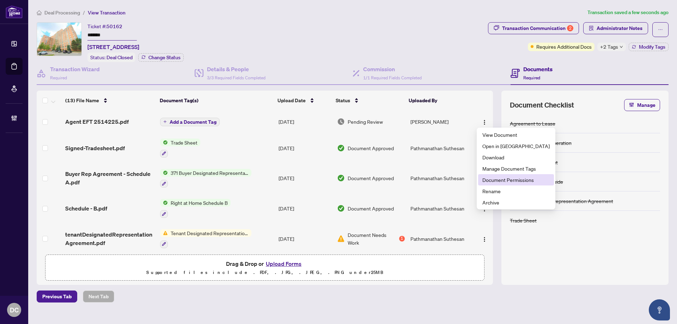
click at [490, 183] on span "Document Permissions" at bounding box center [515, 180] width 67 height 8
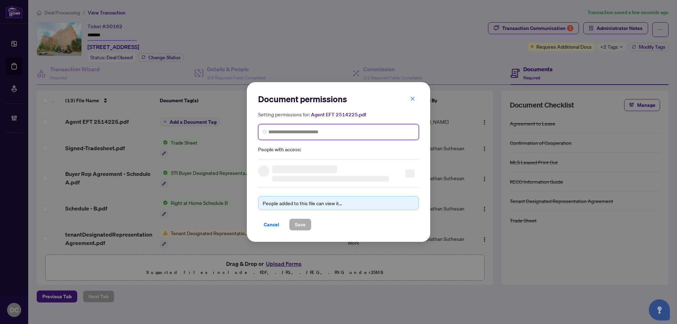
click at [344, 134] on input "search" at bounding box center [341, 131] width 146 height 7
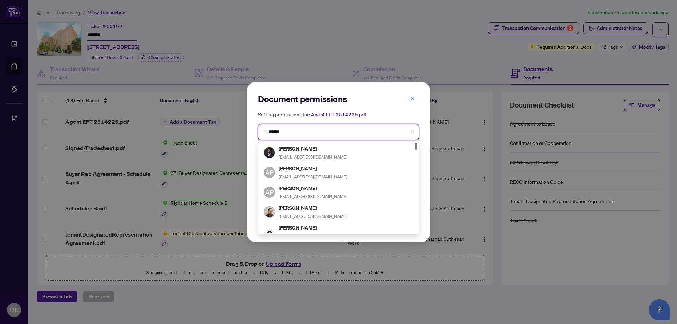
type input "*******"
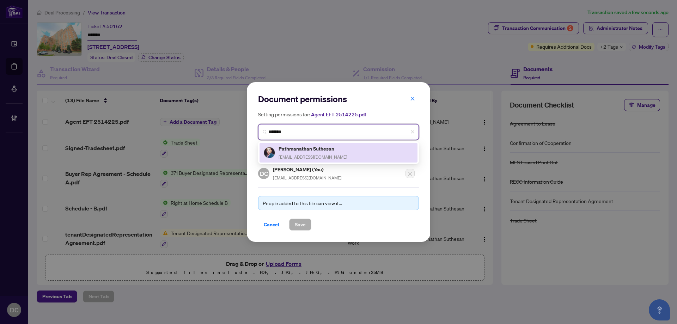
drag, startPoint x: 335, startPoint y: 150, endPoint x: 322, endPoint y: 183, distance: 35.7
click at [335, 150] on div "Pathmanathan Suthesan psuthesan@gmail.com" at bounding box center [338, 152] width 149 height 16
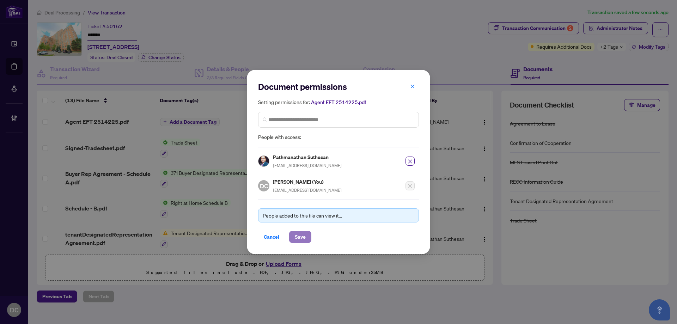
click at [304, 236] on span "Save" at bounding box center [300, 236] width 11 height 11
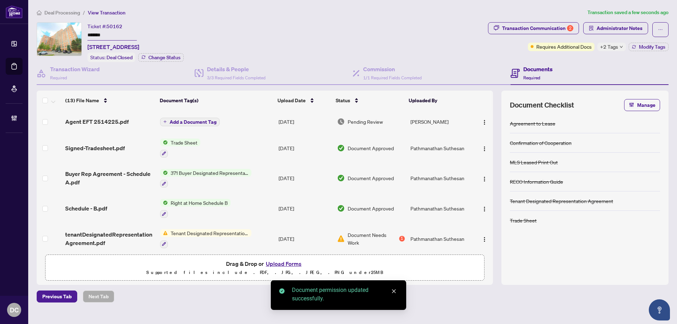
drag, startPoint x: 115, startPoint y: 33, endPoint x: 83, endPoint y: 33, distance: 31.4
click at [83, 33] on div "Ticket #: 50162 ******* 519-1883 Mcnicoll Ave, Toronto, Ontario M1V 5M3, Canada…" at bounding box center [261, 42] width 448 height 40
click at [622, 44] on div "+2 Tags" at bounding box center [611, 47] width 29 height 8
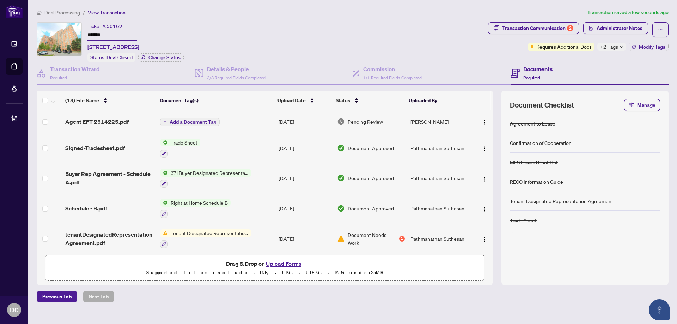
click at [54, 10] on span "Deal Processing" at bounding box center [62, 13] width 36 height 6
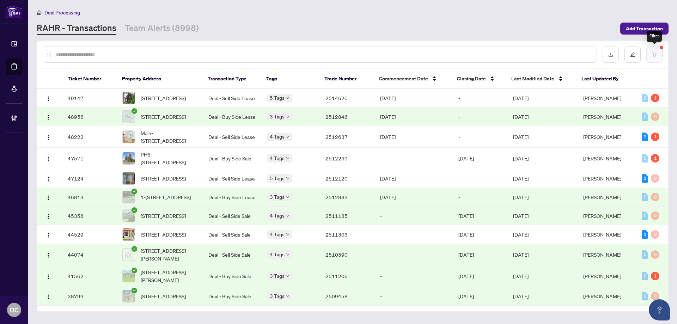
click at [653, 55] on icon "filter" at bounding box center [654, 54] width 5 height 5
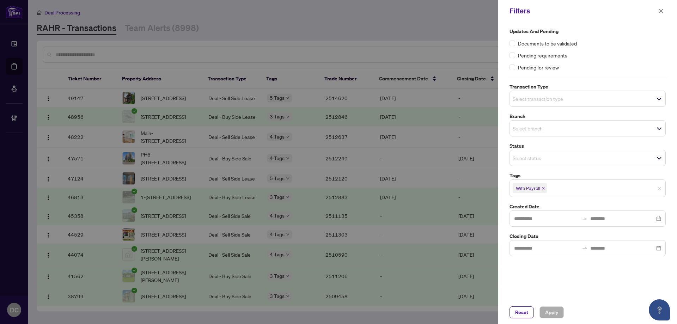
click at [545, 191] on span "With Payroll" at bounding box center [529, 188] width 34 height 10
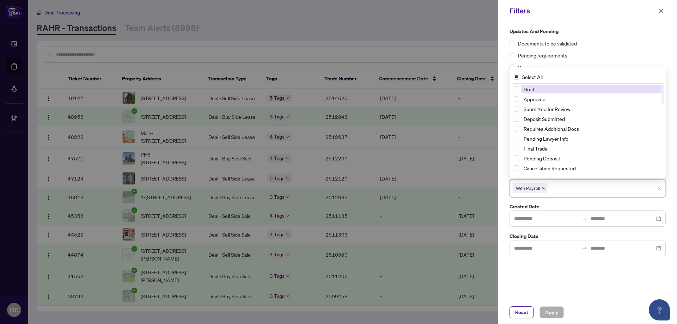
click at [543, 189] on icon "close" at bounding box center [543, 188] width 4 height 4
click at [555, 309] on span "Apply" at bounding box center [551, 312] width 13 height 11
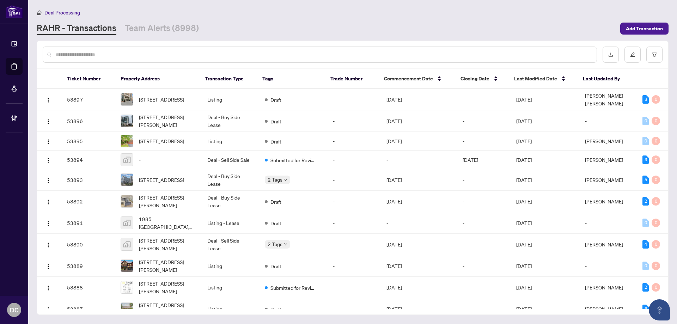
click at [293, 53] on input "text" at bounding box center [323, 55] width 535 height 8
paste input "*******"
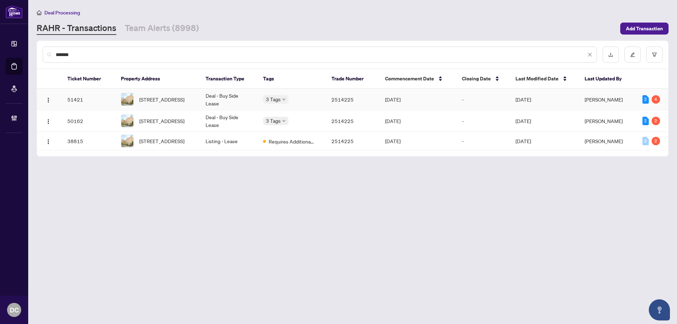
type input "*******"
click at [354, 99] on td "2514225" at bounding box center [353, 99] width 54 height 21
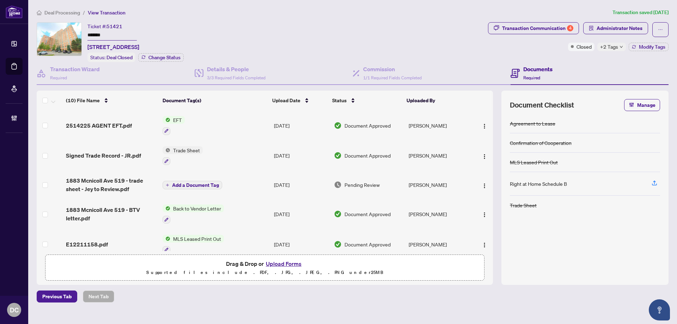
click at [543, 21] on div "Deal Processing / View Transaction Transaction saved 7 days ago Ticket #: 51421…" at bounding box center [352, 155] width 637 height 294
click at [544, 27] on div "Transaction Communication 4" at bounding box center [537, 28] width 71 height 11
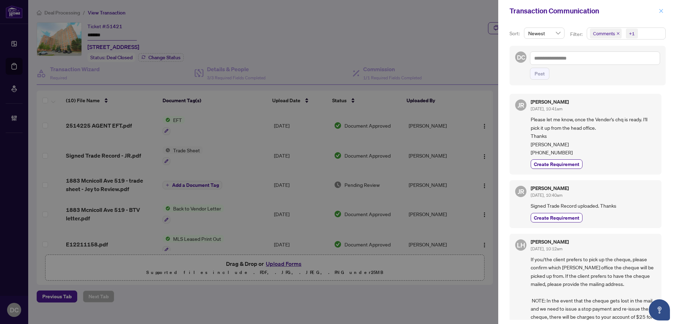
click at [661, 9] on icon "close" at bounding box center [660, 10] width 5 height 5
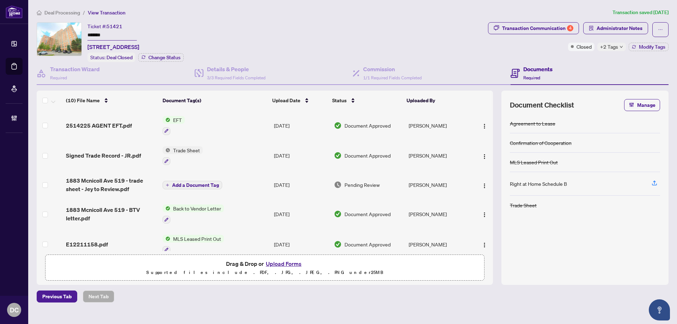
click at [619, 45] on icon "down" at bounding box center [621, 47] width 4 height 4
click at [591, 60] on div "Transaction Communication 4 Administrator Notes Closed +2 Tags Modify Tags" at bounding box center [577, 42] width 183 height 40
click at [646, 45] on span "Modify Tags" at bounding box center [651, 46] width 26 height 5
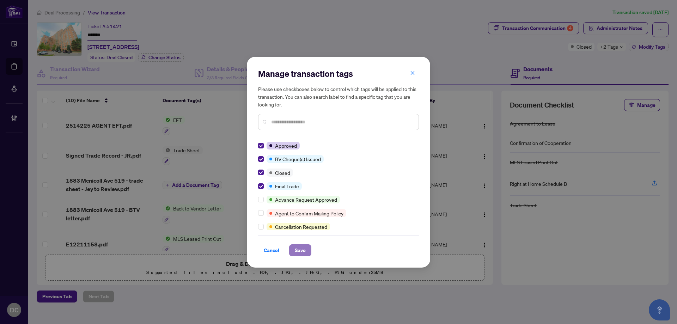
click at [301, 247] on span "Save" at bounding box center [300, 250] width 11 height 11
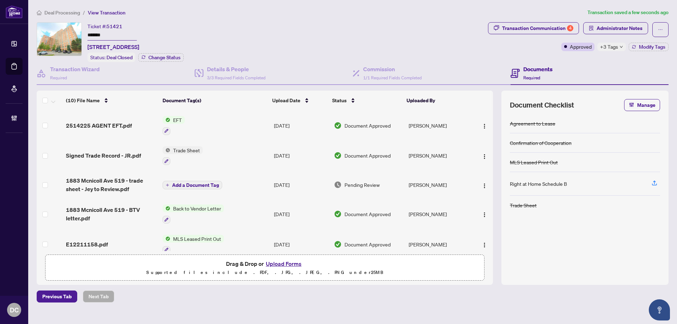
click at [617, 47] on div "+3 Tags" at bounding box center [611, 47] width 29 height 8
click at [582, 58] on div "Transaction Communication 4 Administrator Notes Approved +3 Tags Modify Tags" at bounding box center [577, 42] width 183 height 40
click at [68, 13] on span "Deal Processing" at bounding box center [62, 13] width 36 height 6
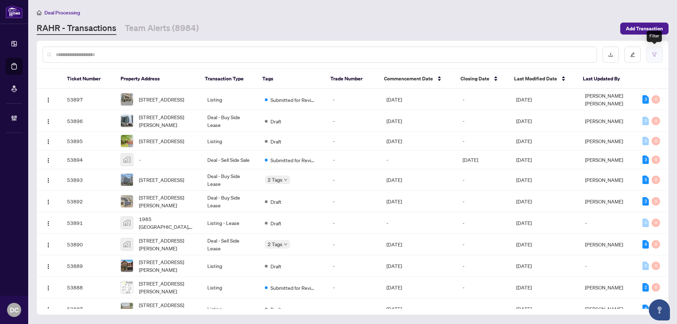
click at [661, 51] on button "button" at bounding box center [654, 55] width 16 height 16
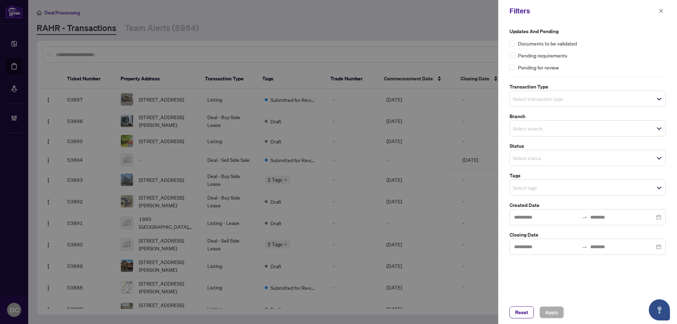
click at [567, 188] on span "Select tags" at bounding box center [587, 188] width 155 height 10
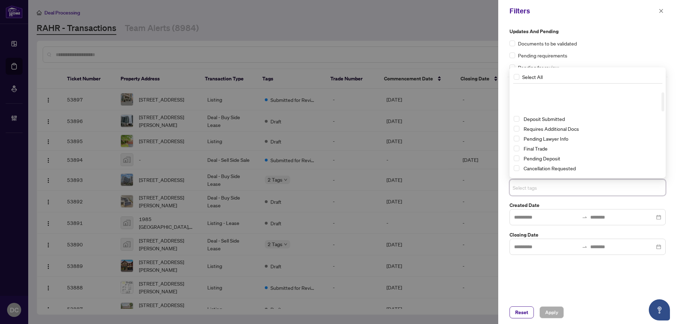
scroll to position [35, 0]
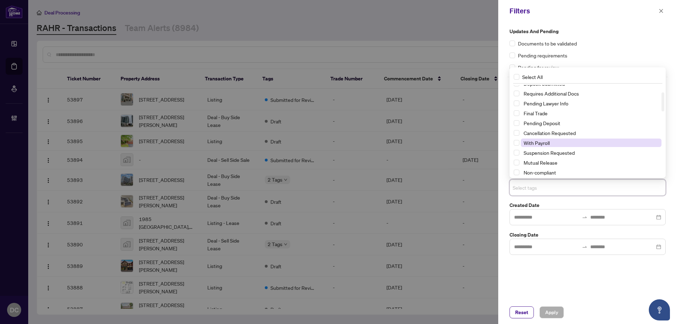
click at [548, 144] on span "With Payroll" at bounding box center [536, 143] width 26 height 6
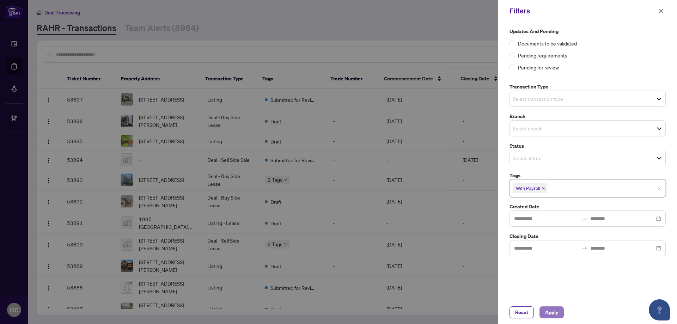
click at [555, 314] on span "Apply" at bounding box center [551, 312] width 13 height 11
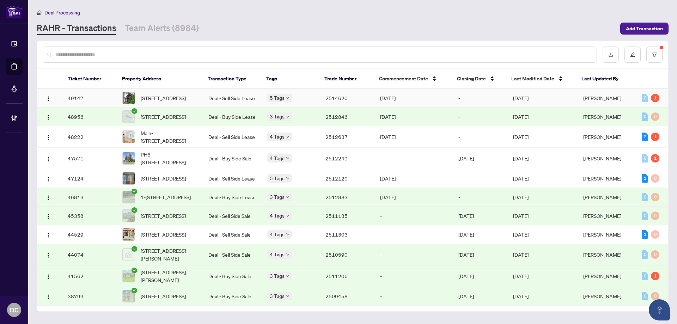
click at [549, 99] on td "Sep/19/2025" at bounding box center [542, 98] width 70 height 19
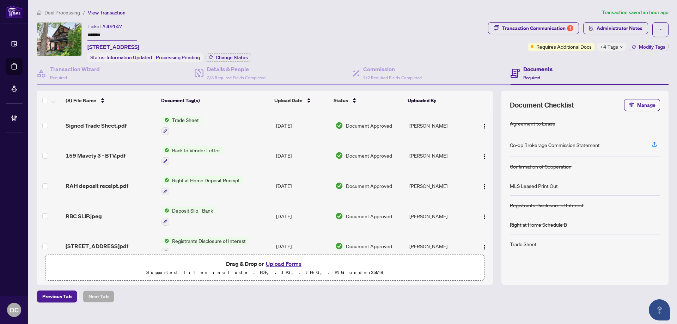
drag, startPoint x: 128, startPoint y: 33, endPoint x: 47, endPoint y: 30, distance: 80.7
click at [47, 30] on div "Ticket #: 49147 ******* 3-159 Mavety St, Toronto, Ontario M6P 2L8, Canada Statu…" at bounding box center [261, 42] width 448 height 40
click at [234, 56] on span "Change Status" at bounding box center [232, 57] width 32 height 5
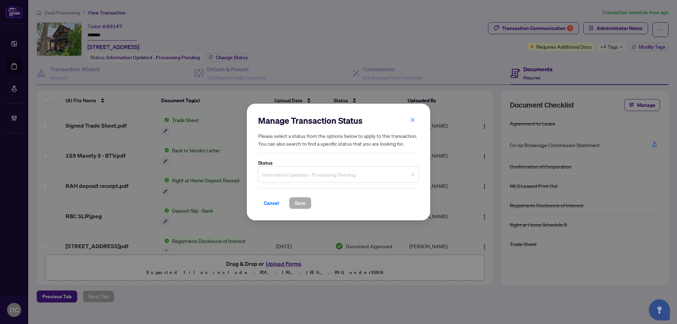
click at [321, 173] on span "Information Updated - Processing Pending" at bounding box center [338, 174] width 152 height 13
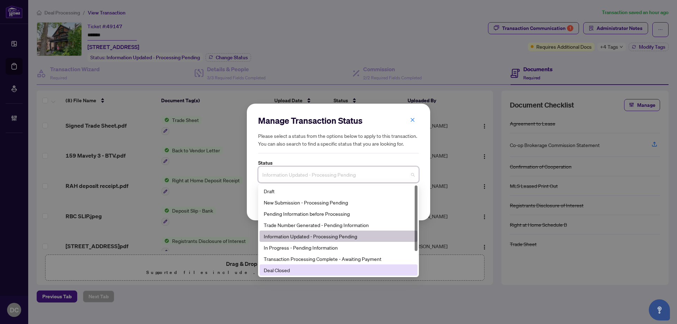
click at [290, 269] on div "Deal Closed" at bounding box center [338, 270] width 149 height 8
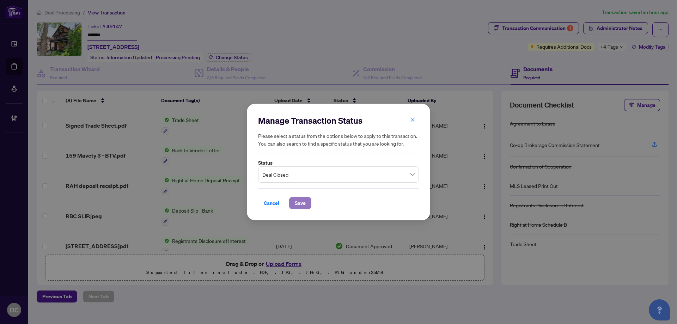
click at [298, 199] on span "Save" at bounding box center [300, 202] width 11 height 11
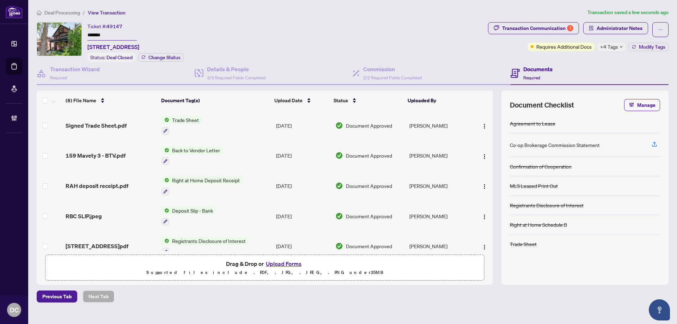
click at [612, 46] on span "+4 Tags" at bounding box center [609, 47] width 18 height 8
click at [585, 64] on div "Documents Required" at bounding box center [589, 73] width 158 height 23
click at [652, 46] on span "Modify Tags" at bounding box center [651, 46] width 26 height 5
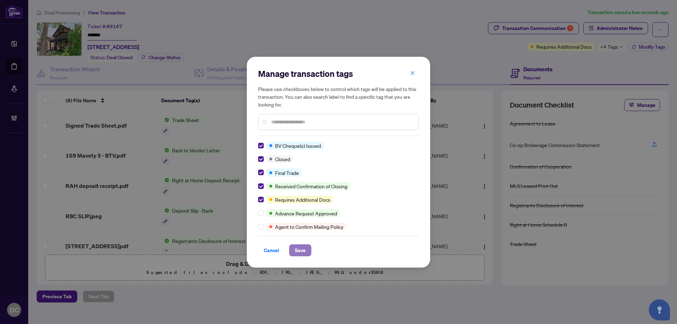
click at [300, 253] on span "Save" at bounding box center [300, 250] width 11 height 11
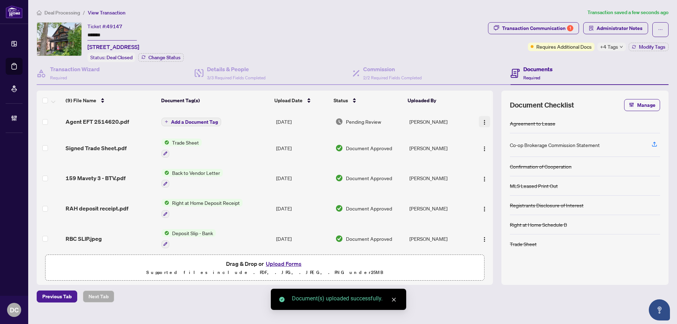
click at [479, 116] on button "button" at bounding box center [483, 121] width 11 height 11
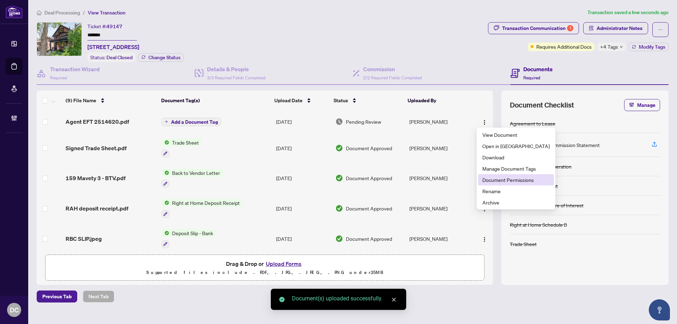
click at [487, 177] on span "Document Permissions" at bounding box center [515, 180] width 67 height 8
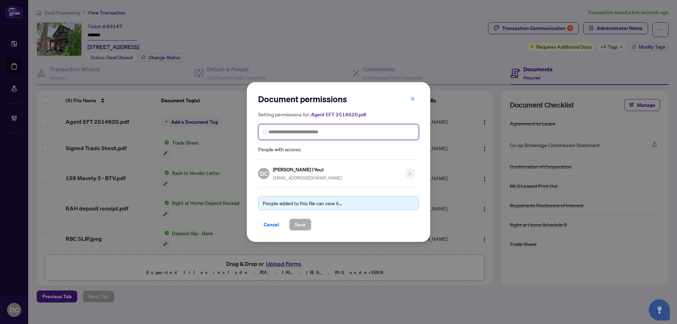
click at [294, 134] on input "search" at bounding box center [341, 131] width 146 height 7
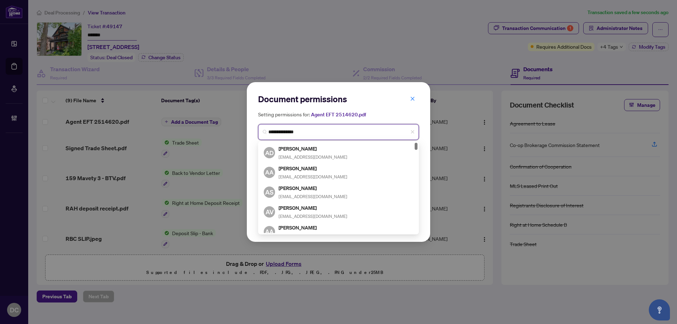
type input "**********"
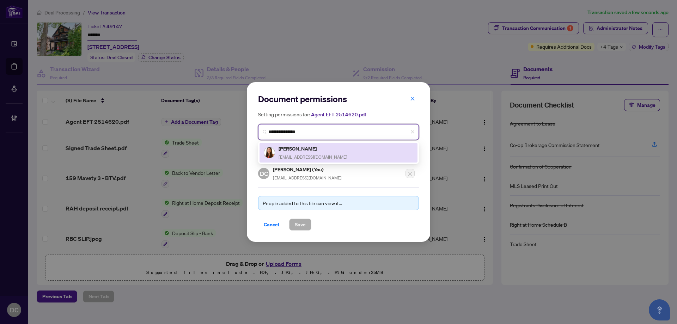
click at [288, 160] on div "Jessica Bernard Sladenj@gmail.com" at bounding box center [312, 152] width 69 height 16
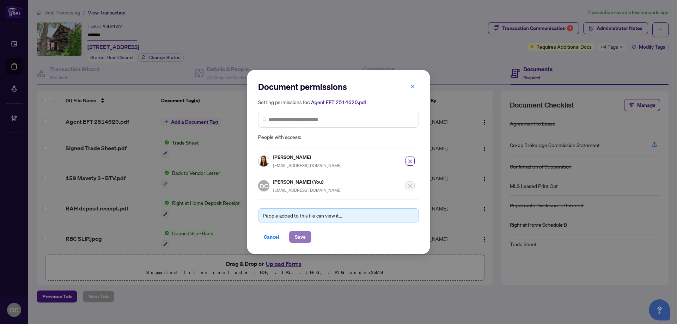
click at [305, 240] on span "Save" at bounding box center [300, 236] width 11 height 11
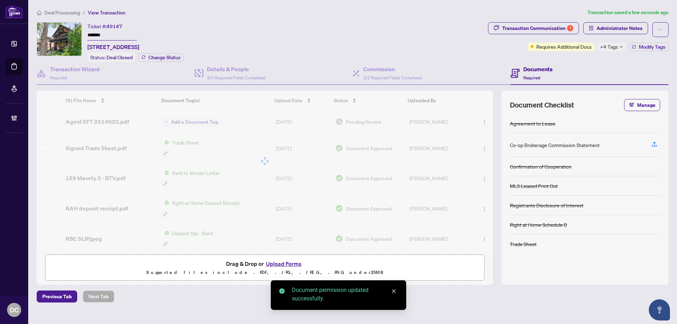
click at [608, 44] on span "+4 Tags" at bounding box center [609, 47] width 18 height 8
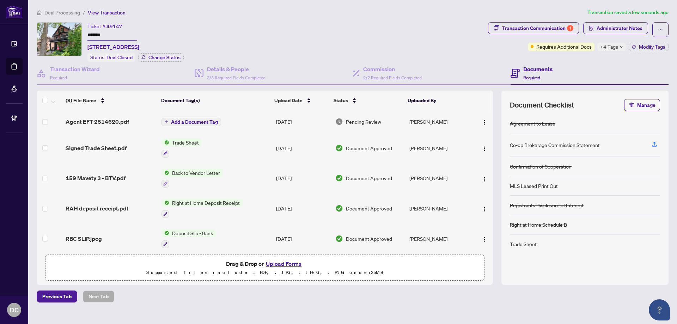
click at [585, 60] on div "Transaction Communication 1 Administrator Notes Requires Additional Docs +4 Tag…" at bounding box center [577, 42] width 183 height 40
click at [644, 47] on span "Modify Tags" at bounding box center [651, 46] width 26 height 5
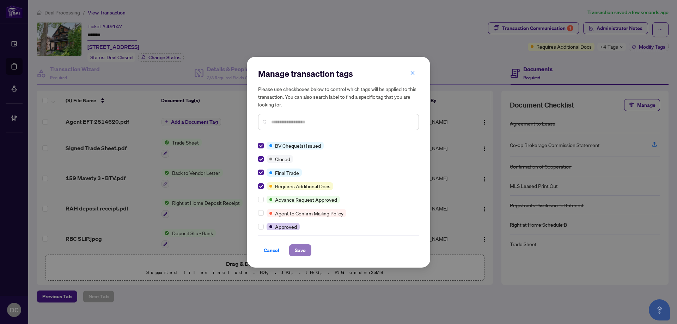
click at [292, 249] on button "Save" at bounding box center [300, 250] width 22 height 12
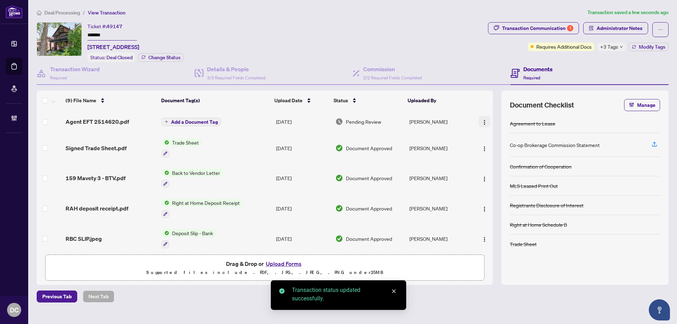
click at [482, 123] on img "button" at bounding box center [484, 122] width 6 height 6
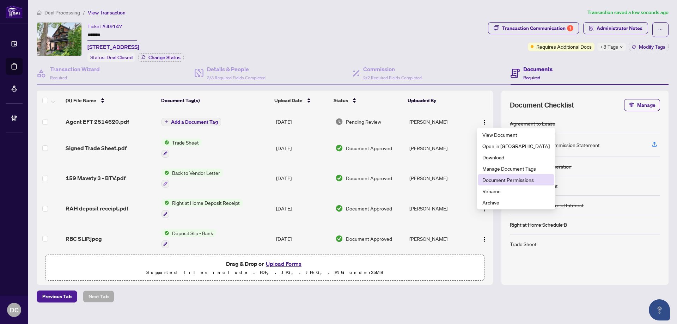
click at [488, 178] on span "Document Permissions" at bounding box center [515, 180] width 67 height 8
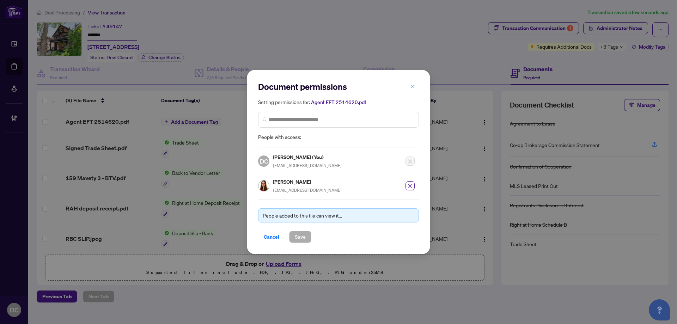
click at [415, 86] on button "button" at bounding box center [412, 86] width 14 height 12
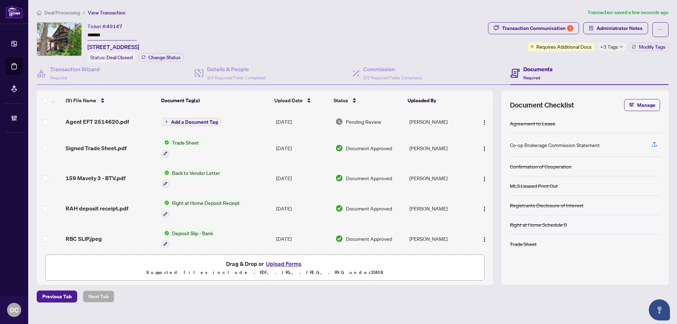
click at [615, 47] on span "+3 Tags" at bounding box center [609, 47] width 18 height 8
click at [66, 12] on span "Deal Processing" at bounding box center [62, 13] width 36 height 6
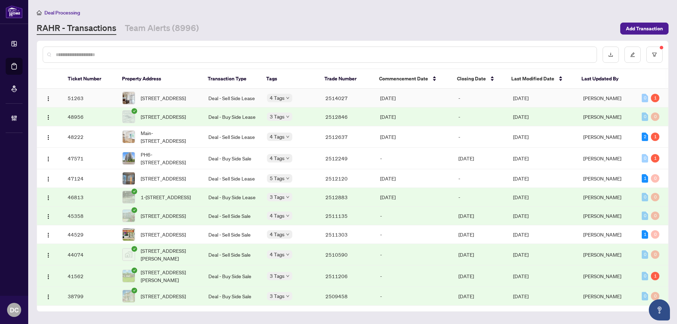
click at [239, 98] on td "Deal - Sell Side Lease" at bounding box center [232, 98] width 58 height 19
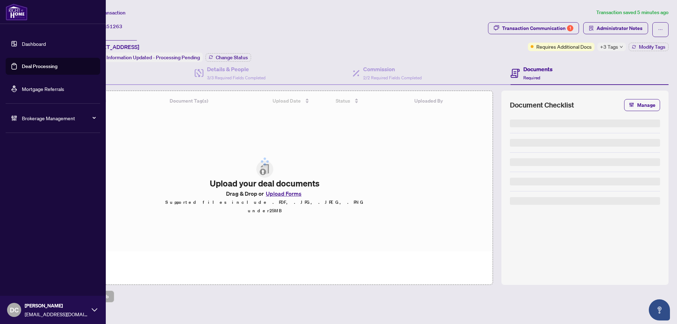
drag, startPoint x: 122, startPoint y: 35, endPoint x: 25, endPoint y: 32, distance: 96.2
click at [25, 32] on div "Dashboard Deal Processing Mortgage Referrals Brokerage Management DC Dawn Chan …" at bounding box center [338, 162] width 677 height 324
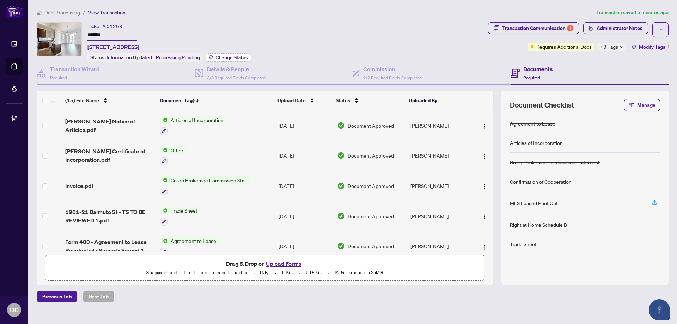
click at [237, 56] on span "Change Status" at bounding box center [232, 57] width 32 height 5
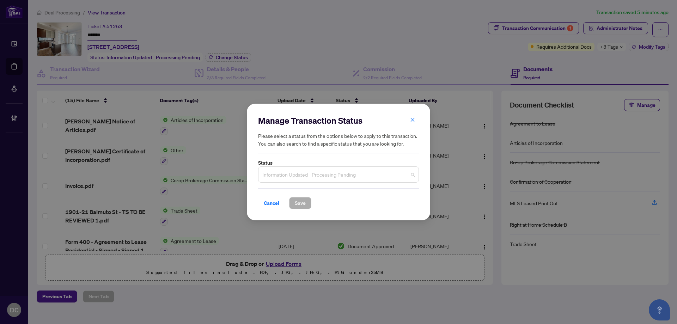
click at [388, 169] on span "Information Updated - Processing Pending" at bounding box center [338, 174] width 152 height 13
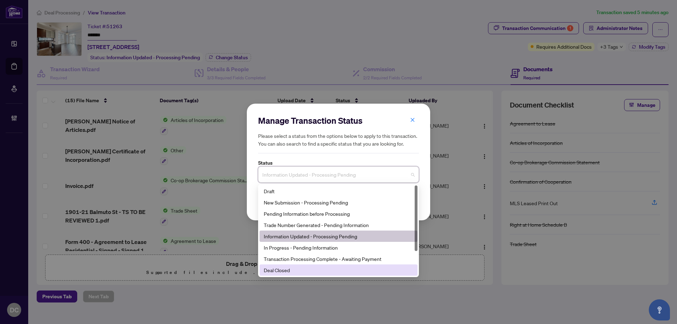
click at [274, 271] on div "Deal Closed" at bounding box center [338, 270] width 149 height 8
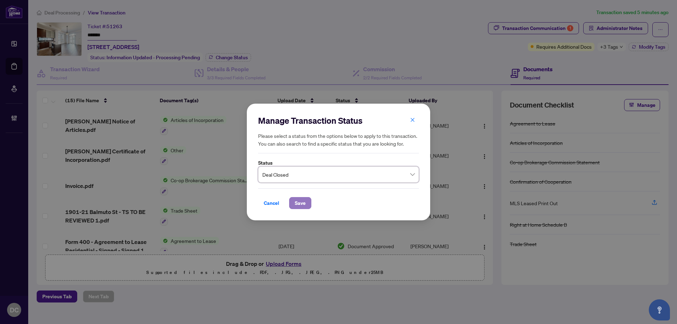
click at [297, 203] on span "Save" at bounding box center [300, 202] width 11 height 11
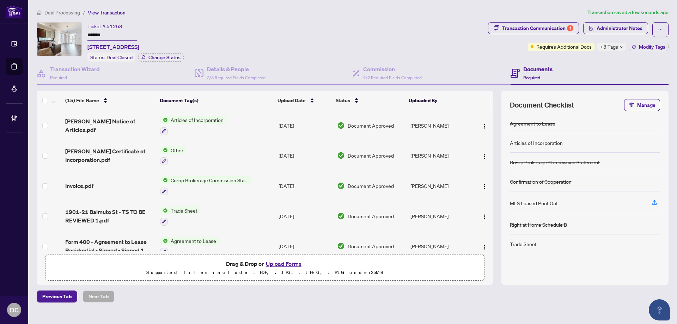
click at [628, 76] on div "Documents Required" at bounding box center [589, 73] width 158 height 23
click at [620, 46] on icon "down" at bounding box center [621, 47] width 4 height 4
click at [578, 58] on div "Transaction Communication 1 Administrator Notes Requires Additional Docs +3 Tag…" at bounding box center [577, 42] width 183 height 40
click at [650, 46] on span "Modify Tags" at bounding box center [651, 46] width 26 height 5
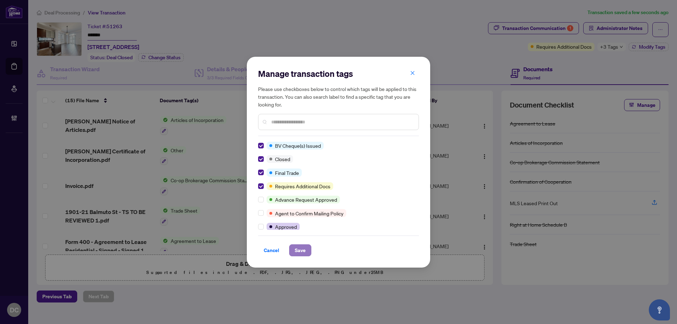
click at [295, 248] on span "Save" at bounding box center [300, 250] width 11 height 11
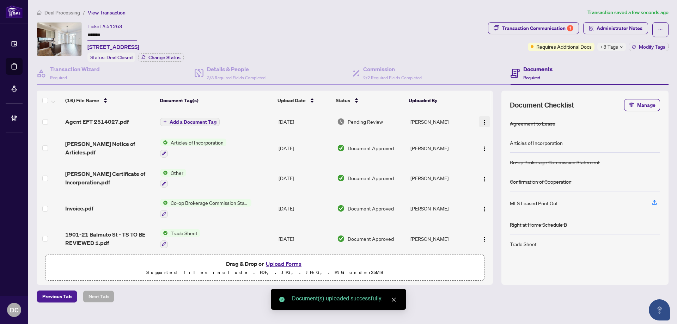
click at [478, 121] on button "button" at bounding box center [483, 121] width 11 height 11
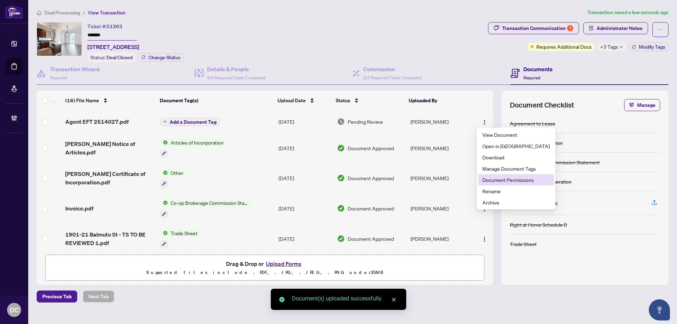
click at [493, 179] on span "Document Permissions" at bounding box center [515, 180] width 67 height 8
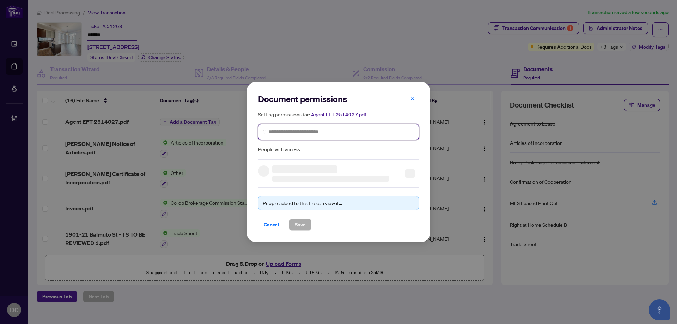
click at [340, 135] on input "search" at bounding box center [341, 131] width 146 height 7
type input "*******"
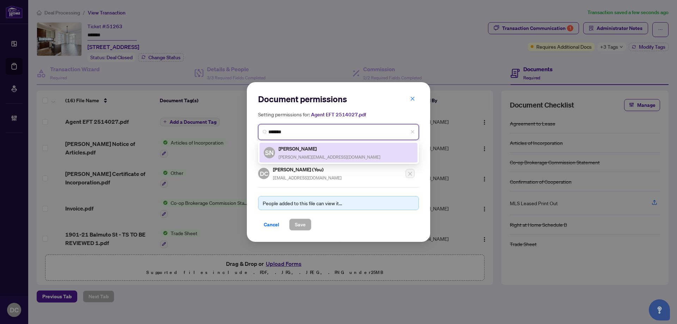
click at [312, 157] on span "stan.nevolovich@gmail.com" at bounding box center [329, 156] width 102 height 5
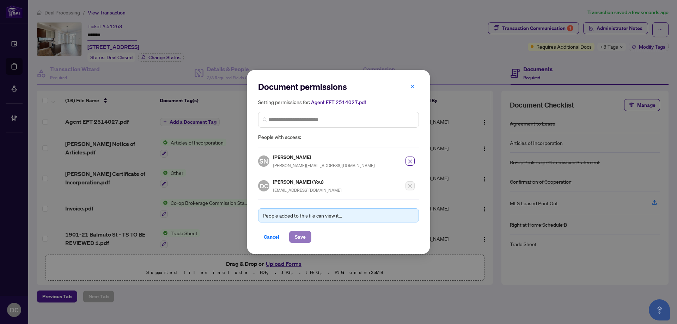
click at [308, 236] on button "Save" at bounding box center [300, 237] width 22 height 12
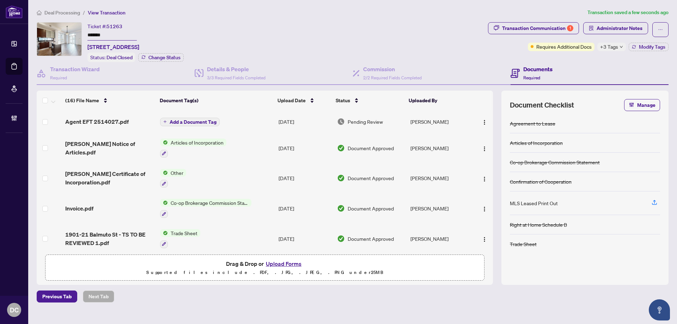
click at [72, 13] on span "Deal Processing" at bounding box center [62, 13] width 36 height 6
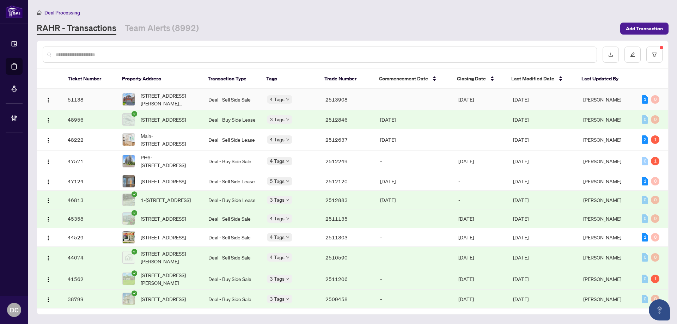
click at [383, 100] on td "-" at bounding box center [413, 99] width 78 height 21
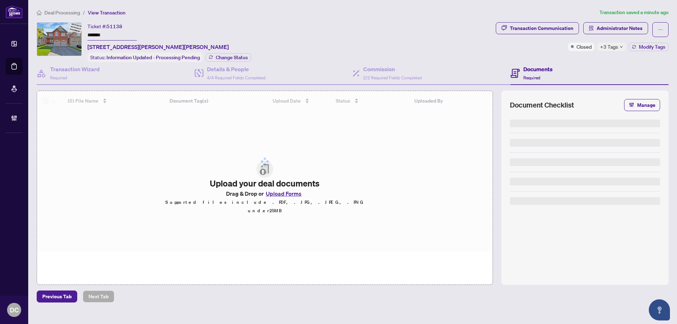
drag, startPoint x: 133, startPoint y: 36, endPoint x: 60, endPoint y: 33, distance: 73.4
click at [60, 33] on div "Ticket #: 51138 ******* 82 John Link Ave, Georgina, Ontario L0E 1R0, Canada Sta…" at bounding box center [265, 42] width 456 height 40
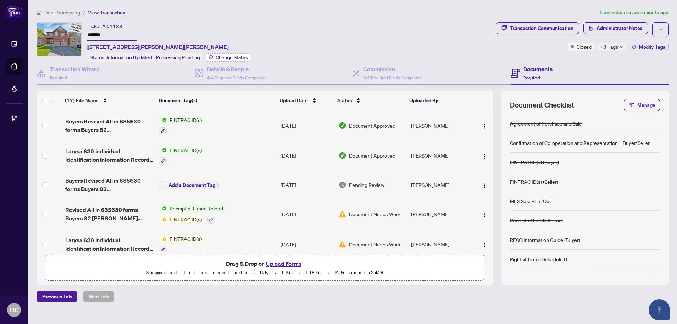
click at [223, 55] on span "Change Status" at bounding box center [232, 57] width 32 height 5
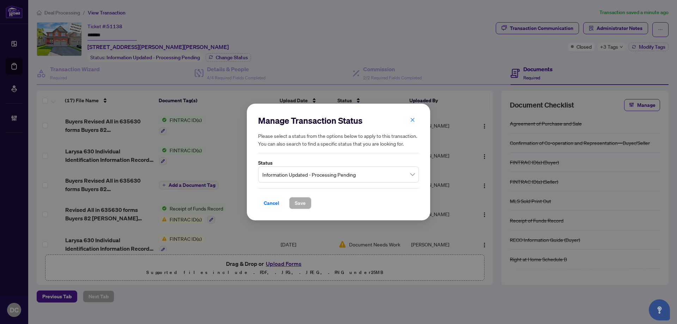
drag, startPoint x: 306, startPoint y: 169, endPoint x: 306, endPoint y: 175, distance: 6.0
click at [306, 169] on span "Information Updated - Processing Pending" at bounding box center [338, 174] width 152 height 13
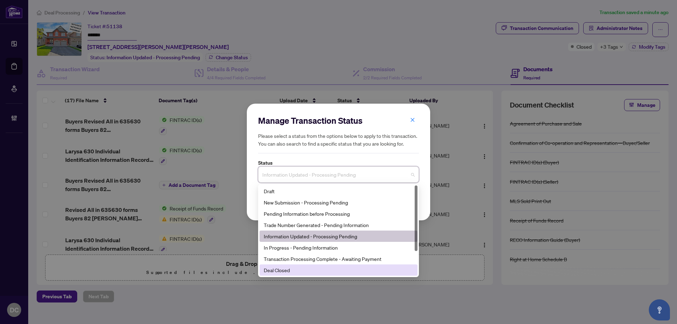
click at [292, 268] on div "Deal Closed" at bounding box center [338, 270] width 149 height 8
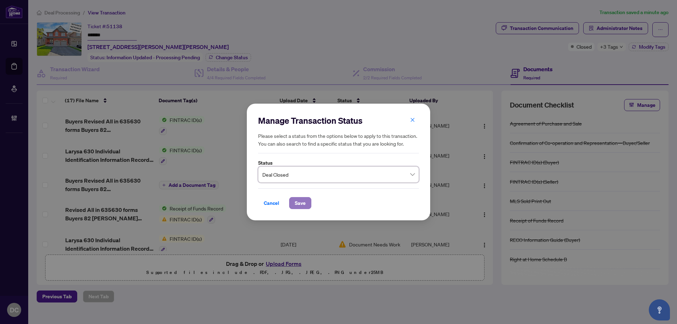
click at [294, 200] on button "Save" at bounding box center [300, 203] width 22 height 12
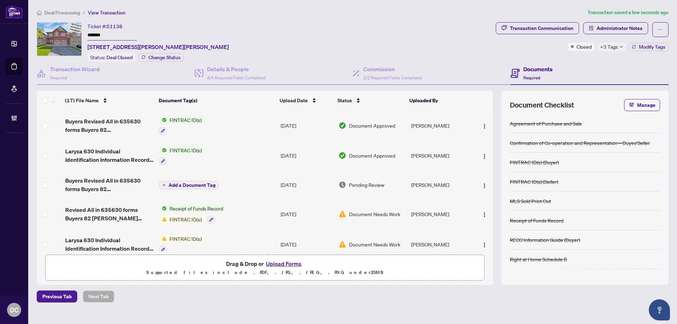
click at [614, 47] on span "+3 Tags" at bounding box center [609, 47] width 18 height 8
click at [582, 61] on div "Transaction Communication Administrator Notes Closed +3 Tags Modify Tags" at bounding box center [581, 42] width 175 height 40
click at [676, 41] on main "Deal Processing / View Transaction Transaction saved a few seconds ago Ticket #…" at bounding box center [352, 162] width 648 height 324
click at [664, 44] on span "Modify Tags" at bounding box center [651, 46] width 26 height 5
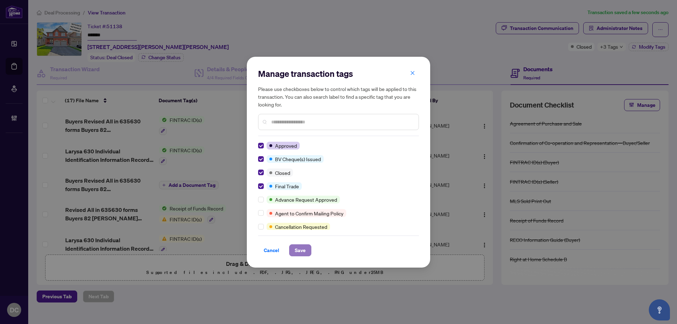
click at [304, 256] on button "Save" at bounding box center [300, 250] width 22 height 12
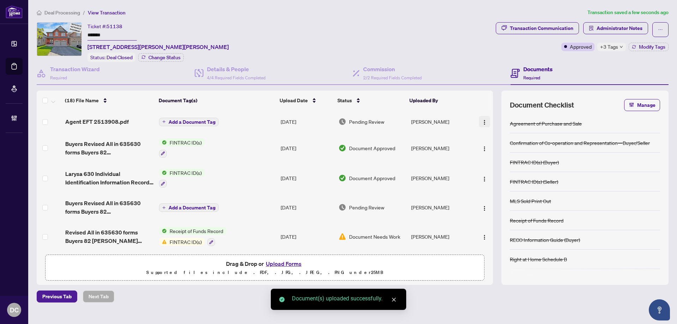
click at [481, 121] on img "button" at bounding box center [484, 122] width 6 height 6
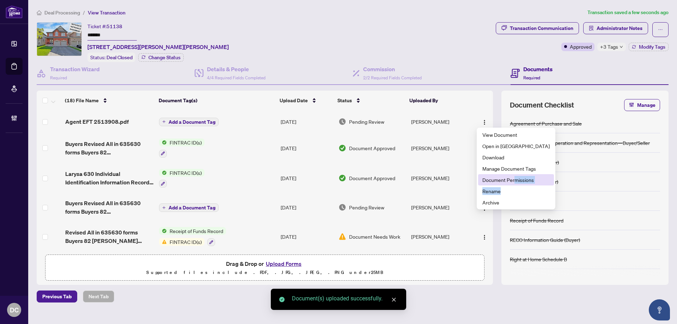
drag, startPoint x: 510, startPoint y: 187, endPoint x: 513, endPoint y: 182, distance: 6.2
click at [513, 182] on ul "View Document Open in New Tab Download Manage Document Tags Document Permission…" at bounding box center [515, 169] width 79 height 82
click at [507, 181] on span "Document Permissions" at bounding box center [515, 180] width 67 height 8
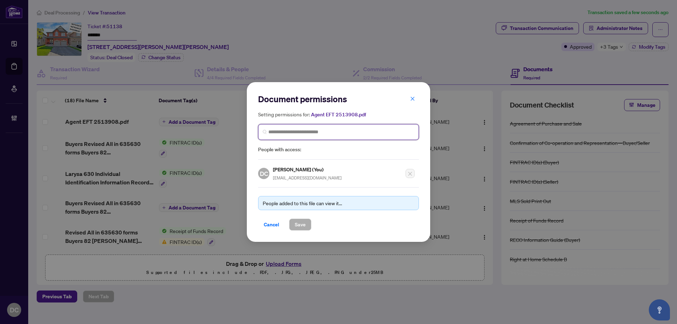
click at [376, 131] on input "search" at bounding box center [341, 131] width 146 height 7
type input "****"
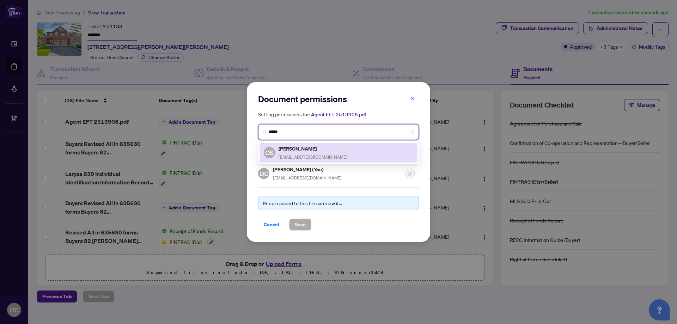
click at [325, 154] on span "snihurHomes@gmail.com" at bounding box center [312, 156] width 69 height 5
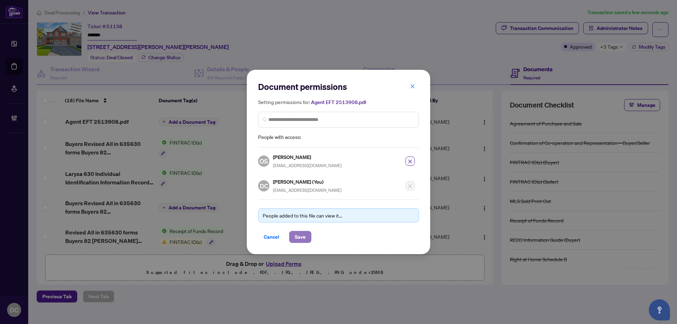
click at [308, 236] on button "Save" at bounding box center [300, 237] width 22 height 12
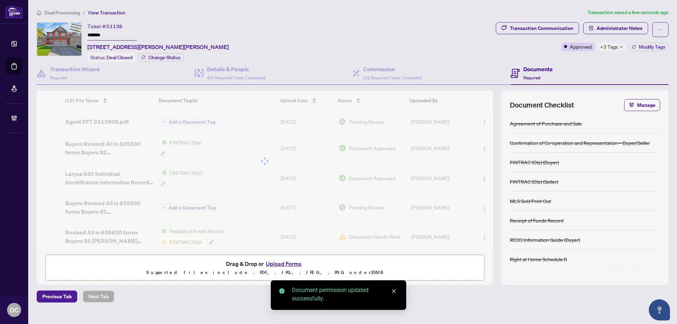
click at [618, 44] on div "+3 Tags" at bounding box center [611, 47] width 29 height 8
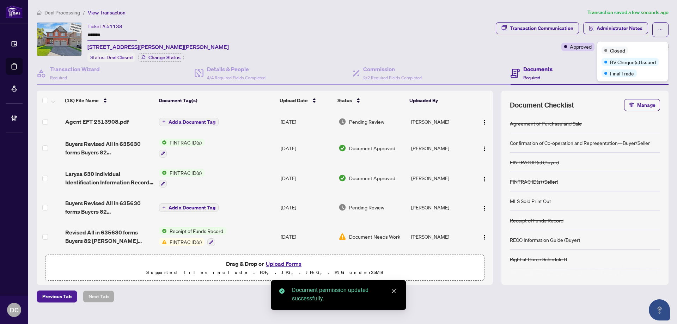
click at [54, 11] on span "Deal Processing" at bounding box center [62, 13] width 36 height 6
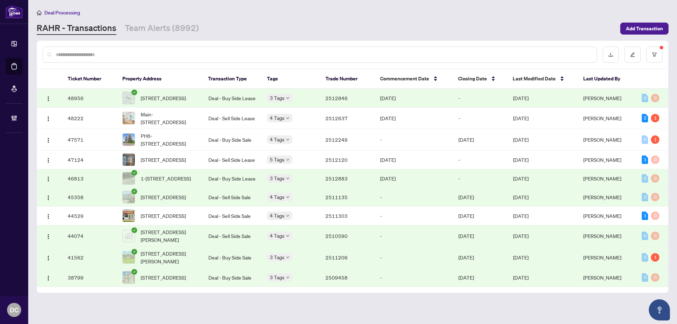
click at [413, 95] on td "Aug/14/2025" at bounding box center [413, 98] width 78 height 19
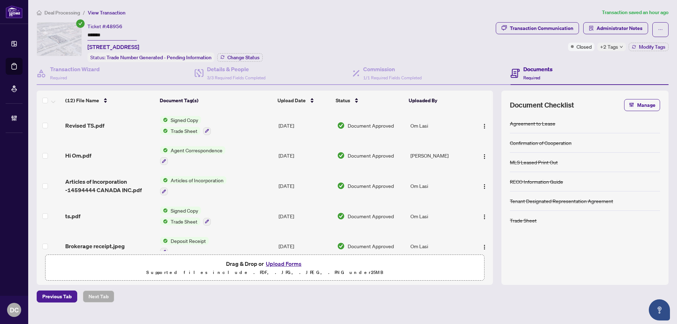
click at [242, 50] on div "Ticket #: 48956 ******* 7-5456 Tomken Rd, Mississauga, Ontario L4W 2Z5, Canada …" at bounding box center [174, 42] width 175 height 40
click at [243, 56] on span "Change Status" at bounding box center [243, 57] width 32 height 5
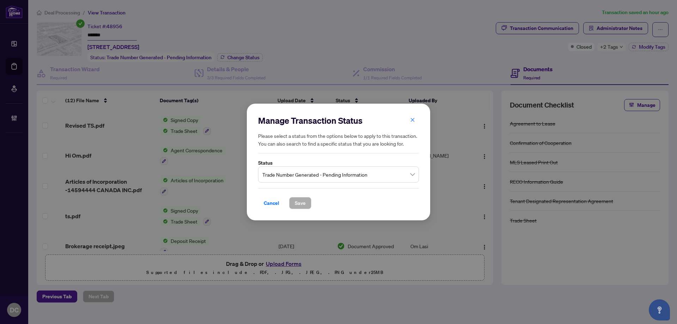
click at [378, 171] on span "Trade Number Generated - Pending Information" at bounding box center [338, 174] width 152 height 13
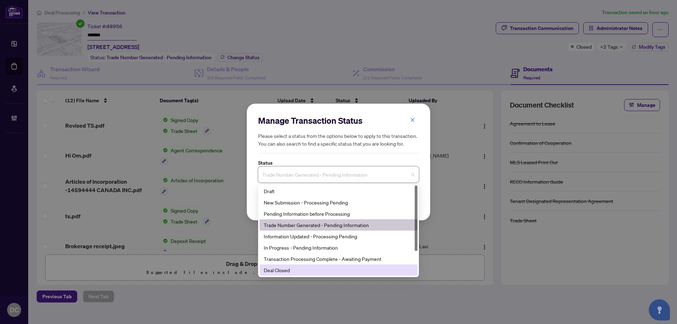
click at [316, 271] on div "Deal Closed" at bounding box center [338, 270] width 149 height 8
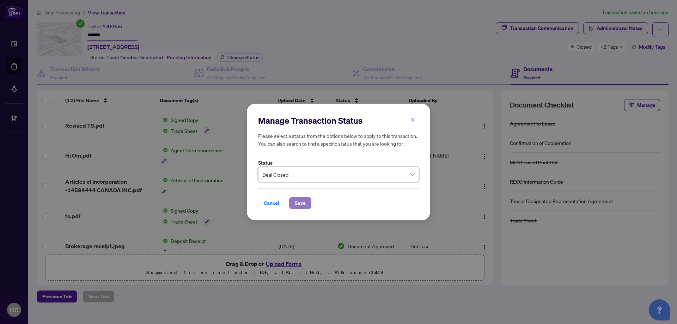
click at [296, 200] on span "Save" at bounding box center [300, 202] width 11 height 11
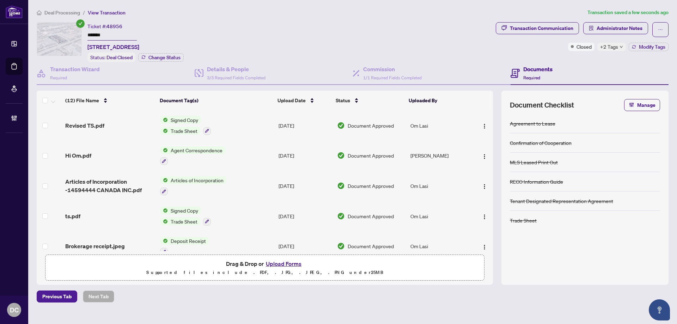
click at [607, 47] on span "+2 Tags" at bounding box center [609, 47] width 18 height 8
click at [573, 77] on div "Documents Required" at bounding box center [589, 73] width 158 height 23
click at [640, 42] on div "Transaction Communication Administrator Notes Closed +2 Tags Modify Tags" at bounding box center [581, 36] width 173 height 29
click at [654, 49] on span "Modify Tags" at bounding box center [651, 46] width 26 height 5
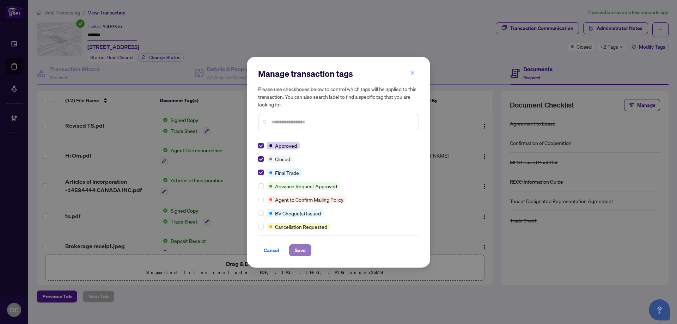
click at [303, 249] on span "Save" at bounding box center [300, 250] width 11 height 11
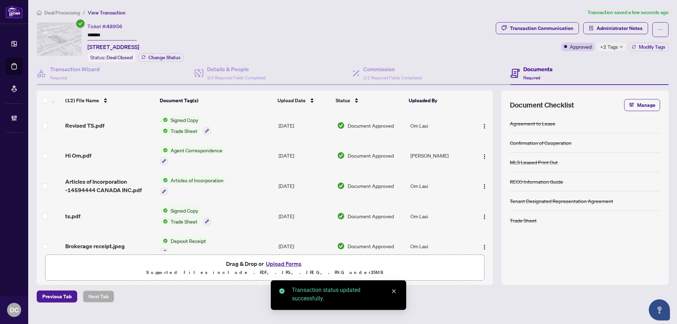
drag, startPoint x: 114, startPoint y: 33, endPoint x: 41, endPoint y: 33, distance: 73.6
click at [41, 33] on div "Ticket #: 48956 ******* 7-5456 Tomken Rd, Mississauga, Ontario L4W 2Z5, Canada …" at bounding box center [265, 42] width 456 height 40
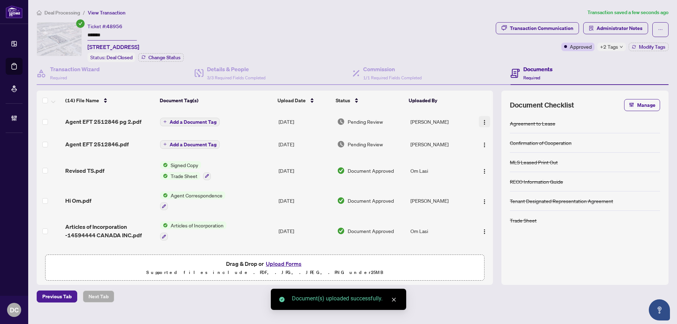
click at [483, 120] on img "button" at bounding box center [484, 122] width 6 height 6
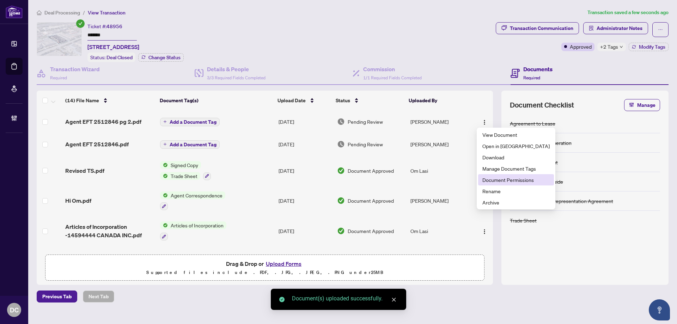
click at [507, 178] on span "Document Permissions" at bounding box center [515, 180] width 67 height 8
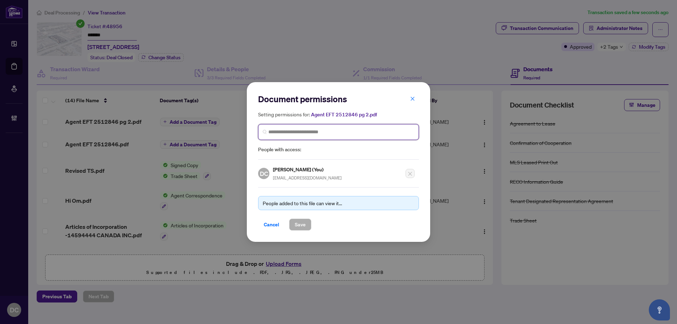
click at [333, 132] on input "search" at bounding box center [341, 131] width 146 height 7
type input "*******"
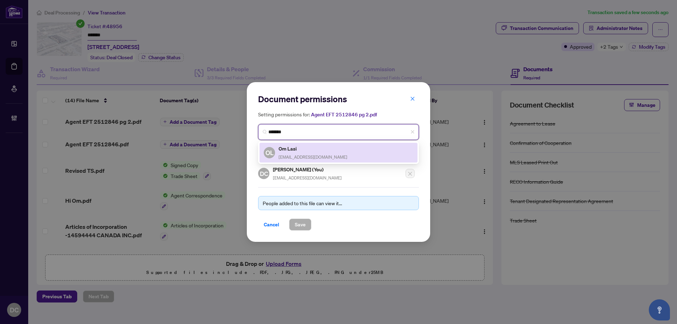
click at [329, 147] on div "OL Om Lasi omfiles18@yahoo.com" at bounding box center [338, 152] width 149 height 16
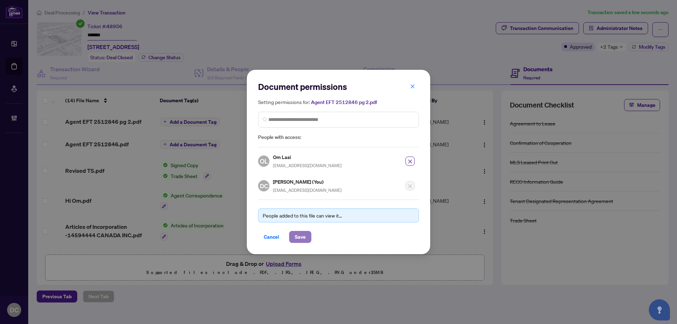
click at [300, 235] on span "Save" at bounding box center [300, 236] width 11 height 11
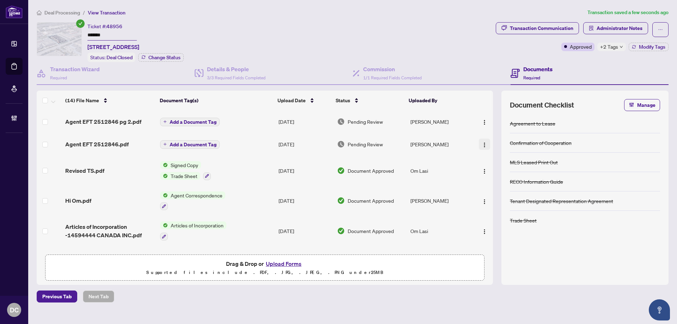
click at [482, 146] on img "button" at bounding box center [484, 145] width 6 height 6
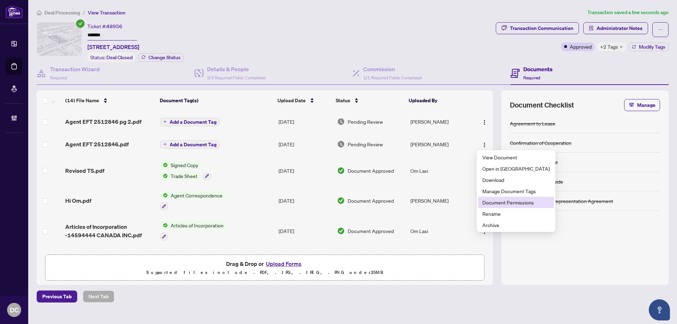
click at [515, 202] on span "Document Permissions" at bounding box center [515, 202] width 67 height 8
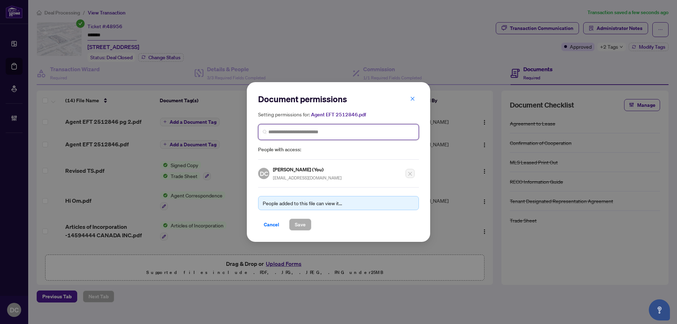
click at [326, 135] on input "search" at bounding box center [341, 131] width 146 height 7
type input "*******"
click at [324, 149] on div "OL Om Lasi omfiles18@yahoo.com" at bounding box center [338, 152] width 149 height 16
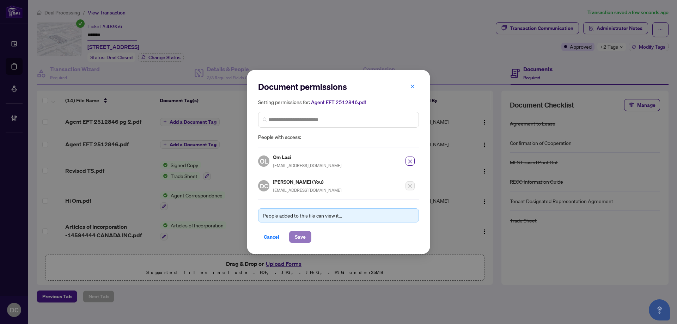
click at [302, 238] on span "Save" at bounding box center [300, 236] width 11 height 11
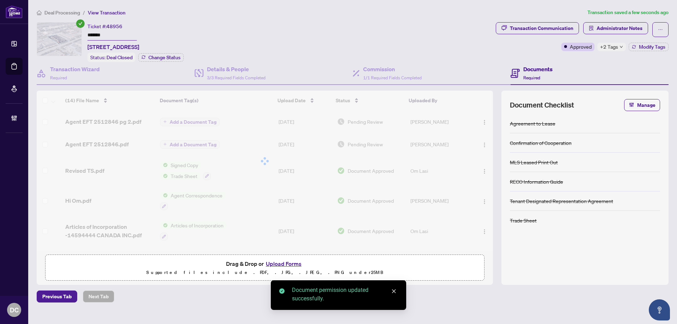
click at [613, 52] on div "Transaction Communication Administrator Notes Approved +2 Tags Modify Tags" at bounding box center [581, 42] width 175 height 40
click at [614, 49] on span "+2 Tags" at bounding box center [609, 47] width 18 height 8
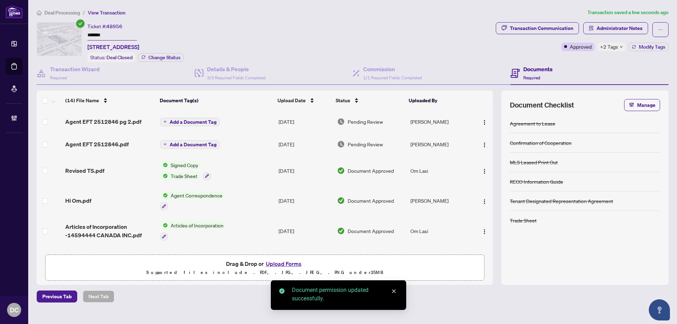
click at [569, 57] on div "Transaction Communication Administrator Notes Approved +2 Tags Modify Tags" at bounding box center [581, 42] width 175 height 40
click at [612, 29] on span "Administrator Notes" at bounding box center [619, 28] width 46 height 11
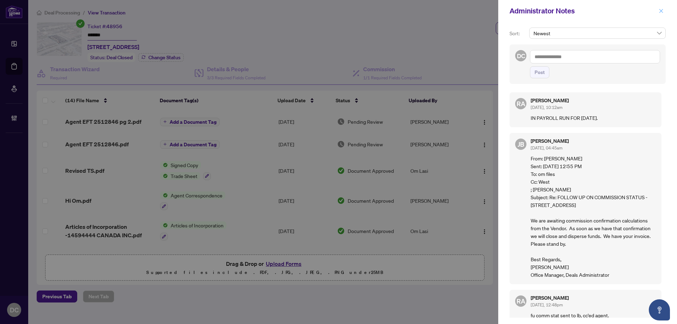
click at [660, 10] on icon "close" at bounding box center [660, 10] width 5 height 5
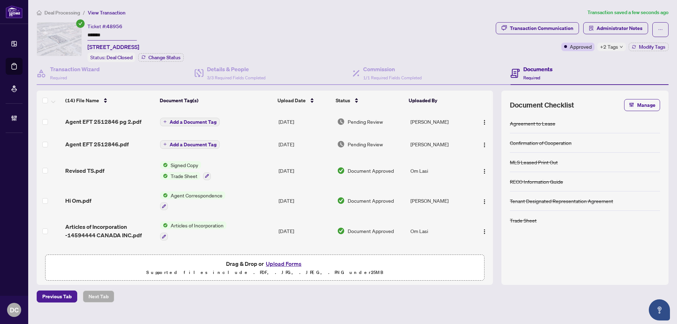
click at [51, 11] on span "Deal Processing" at bounding box center [62, 13] width 36 height 6
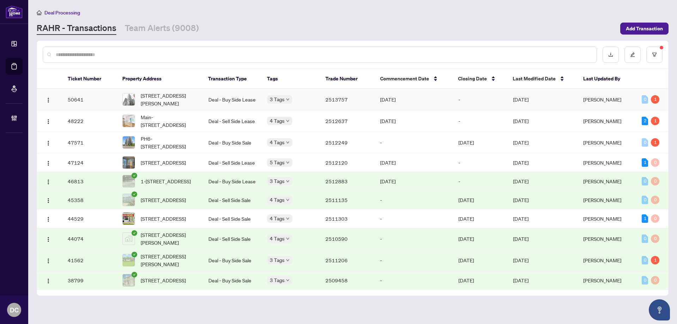
click at [491, 103] on td "-" at bounding box center [479, 99] width 55 height 21
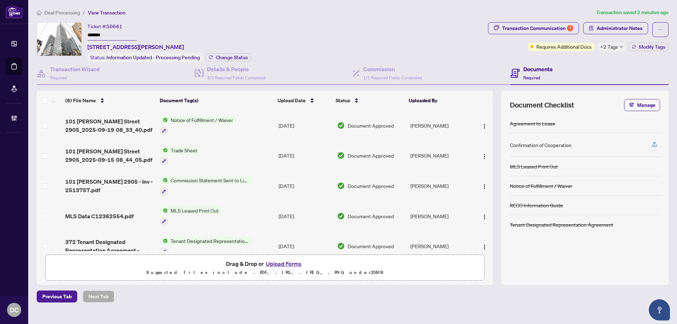
click at [55, 35] on div "Ticket #: 50641 ******* 2905-101 Peter St, Toronto, Ontario M5V 2G9, Canada Sta…" at bounding box center [261, 42] width 448 height 40
click at [643, 48] on span "Modify Tags" at bounding box center [651, 46] width 26 height 5
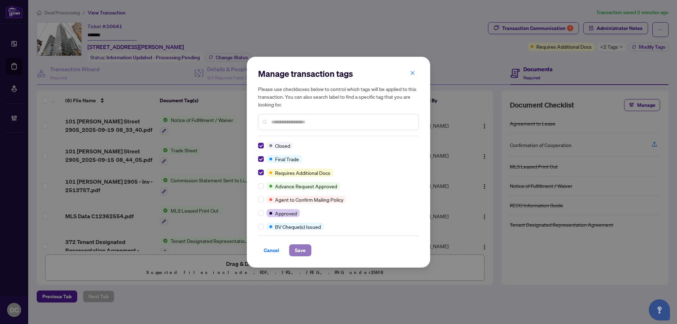
click at [296, 247] on span "Save" at bounding box center [300, 250] width 11 height 11
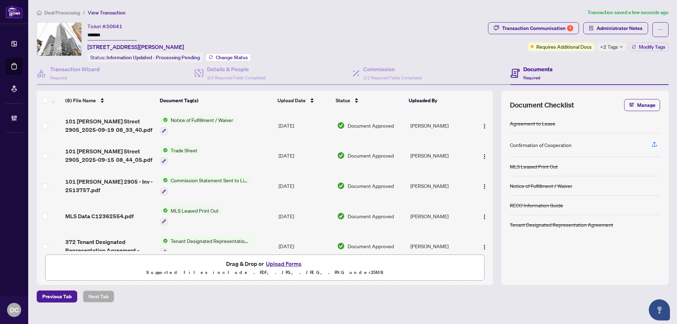
click at [221, 55] on span "Change Status" at bounding box center [232, 57] width 32 height 5
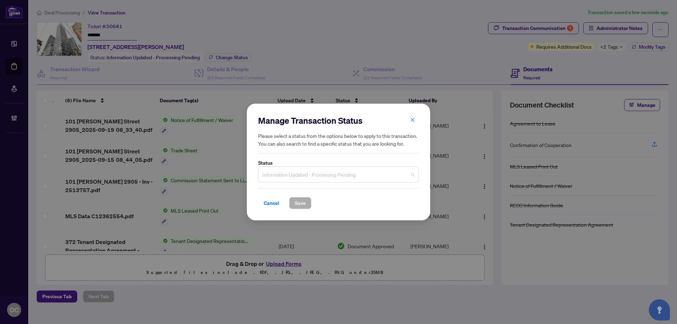
click at [356, 174] on span "Information Updated - Processing Pending" at bounding box center [338, 174] width 152 height 13
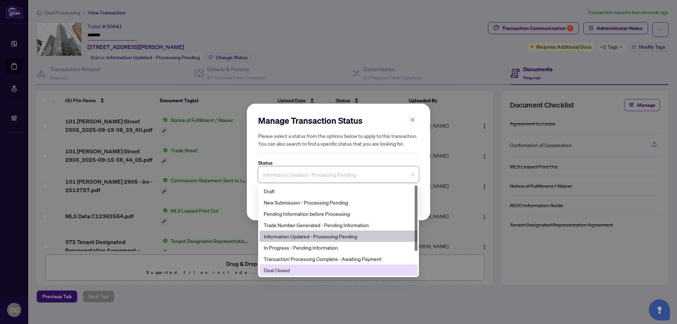
click at [284, 271] on div "Deal Closed" at bounding box center [338, 270] width 149 height 8
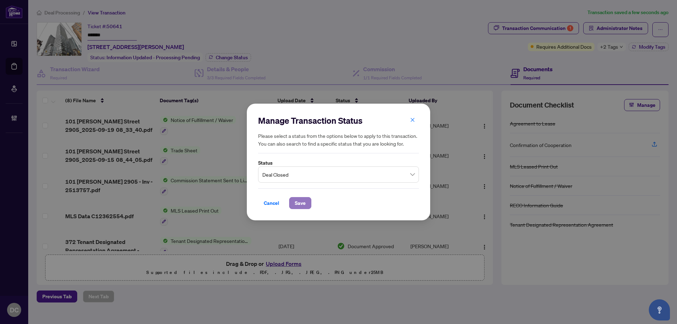
click at [302, 198] on span "Save" at bounding box center [300, 202] width 11 height 11
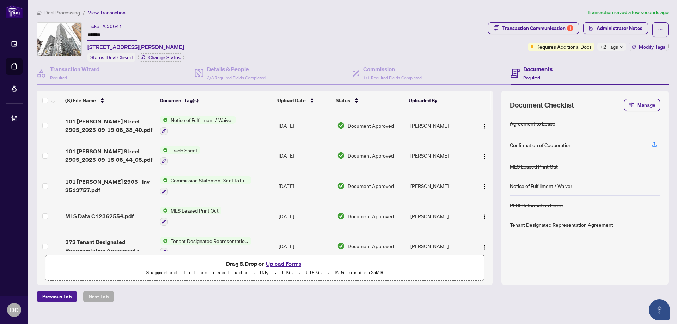
click at [613, 47] on span "+2 Tags" at bounding box center [609, 47] width 18 height 8
click at [586, 58] on div "Transaction Communication 1 Administrator Notes Requires Additional Docs +2 Tag…" at bounding box center [577, 42] width 183 height 40
click at [243, 148] on td "Trade Sheet" at bounding box center [216, 156] width 118 height 30
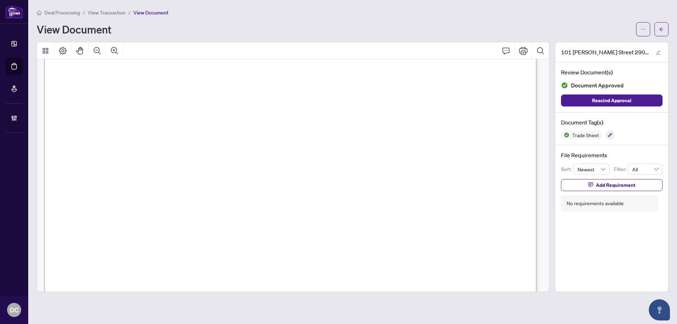
scroll to position [106, 0]
click at [661, 31] on icon "arrow-left" at bounding box center [661, 29] width 5 height 5
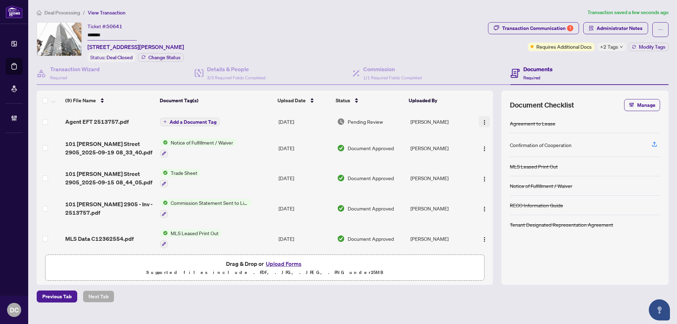
click at [481, 121] on img "button" at bounding box center [484, 122] width 6 height 6
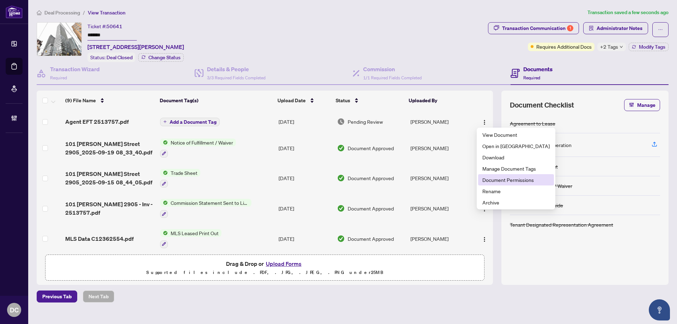
click at [514, 178] on span "Document Permissions" at bounding box center [515, 180] width 67 height 8
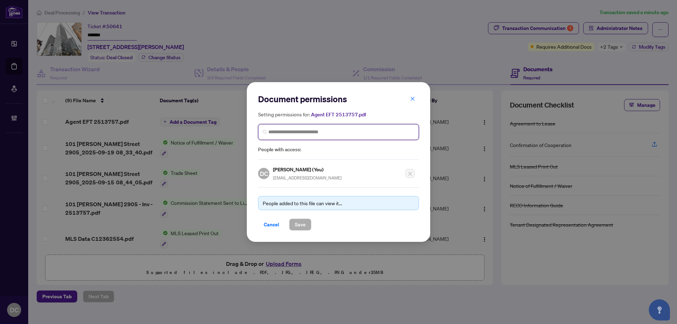
click at [326, 134] on input "search" at bounding box center [341, 131] width 146 height 7
type input "*********"
click at [313, 150] on h5 "Norman Pan" at bounding box center [312, 148] width 69 height 8
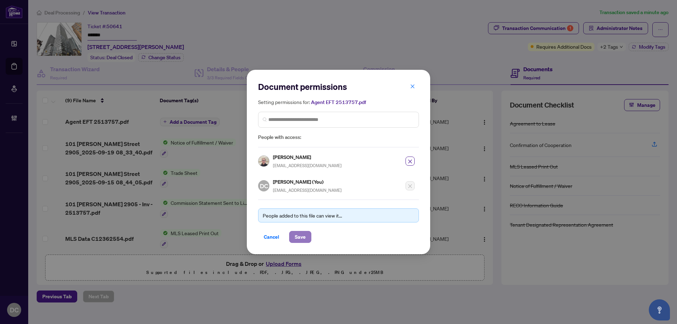
click at [301, 238] on span "Save" at bounding box center [300, 236] width 11 height 11
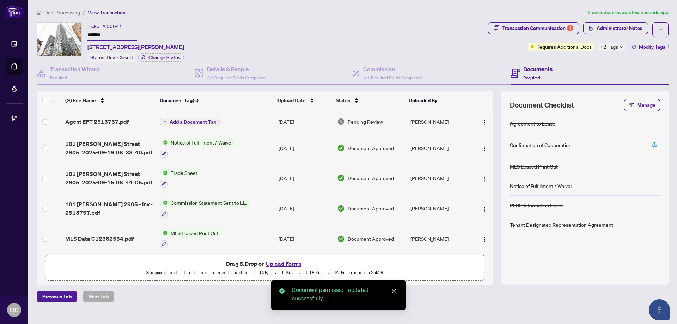
click at [242, 176] on td "Trade Sheet" at bounding box center [216, 178] width 118 height 30
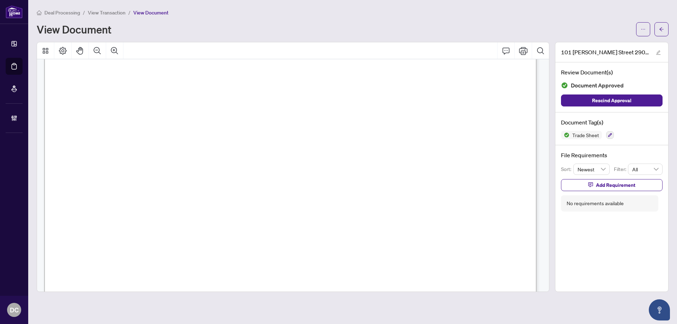
scroll to position [176, 0]
click at [660, 30] on icon "arrow-left" at bounding box center [661, 29] width 5 height 5
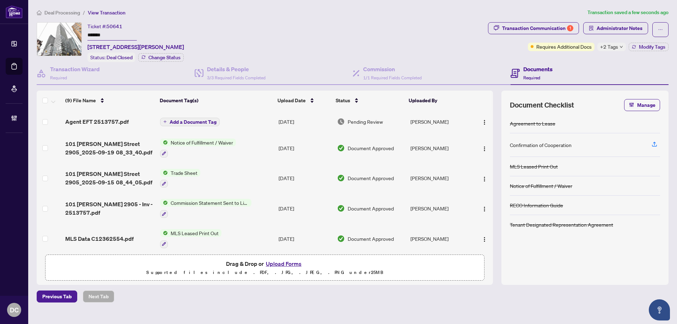
click at [619, 46] on icon "down" at bounding box center [621, 47] width 4 height 4
click at [574, 60] on div "Transaction Communication 1 Administrator Notes Requires Additional Docs +2 Tag…" at bounding box center [577, 42] width 183 height 40
click at [66, 12] on span "Deal Processing" at bounding box center [62, 13] width 36 height 6
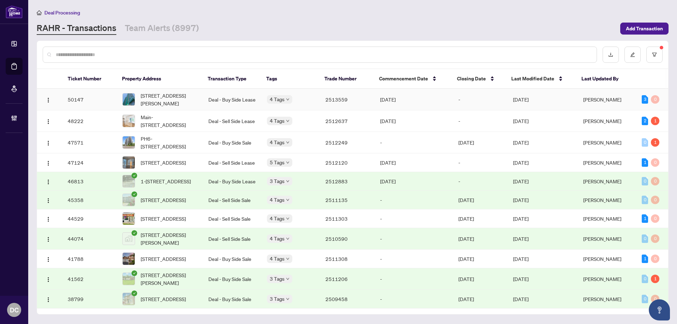
click at [528, 101] on span "Sep/19/2025" at bounding box center [521, 99] width 16 height 6
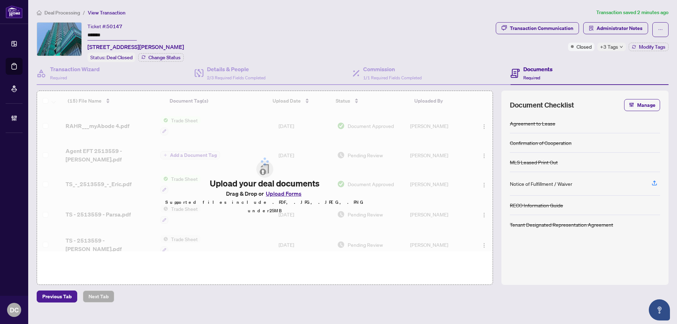
drag, startPoint x: 122, startPoint y: 35, endPoint x: 18, endPoint y: 31, distance: 103.7
click at [18, 31] on div "Dashboard Deal Processing Mortgage Referrals Brokerage Management DC Dawn Chan …" at bounding box center [338, 162] width 677 height 324
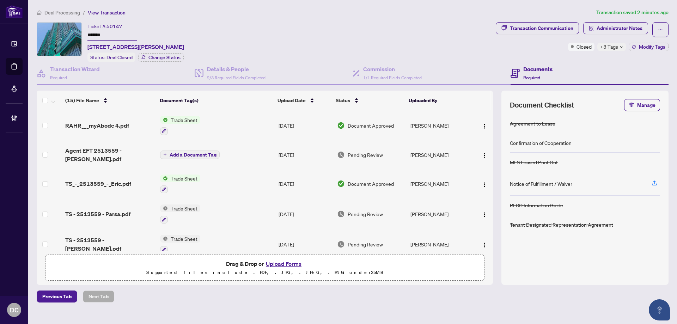
click at [615, 45] on span "+3 Tags" at bounding box center [609, 47] width 18 height 8
click at [575, 58] on div "Transaction Communication Administrator Notes Closed +3 Tags Modify Tags" at bounding box center [581, 42] width 175 height 40
click at [639, 49] on span "Modify Tags" at bounding box center [651, 46] width 26 height 5
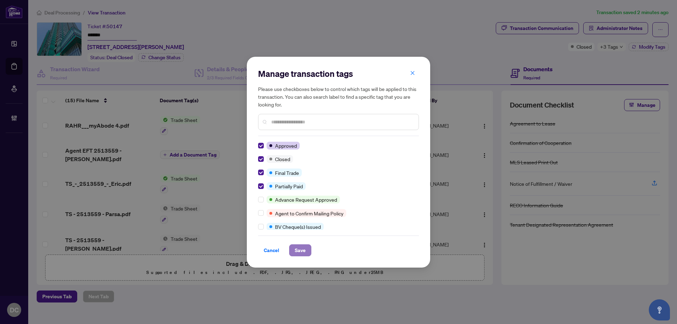
click at [303, 250] on span "Save" at bounding box center [300, 250] width 11 height 11
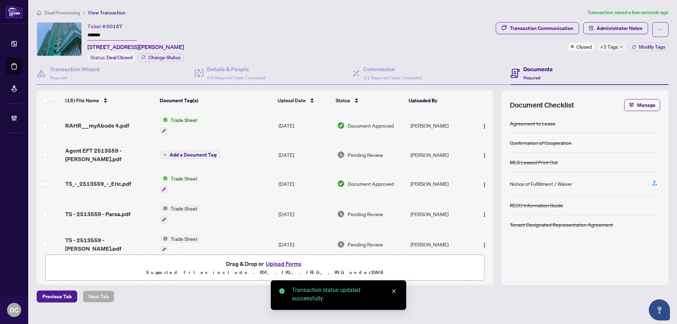
click at [631, 31] on div "Manage transaction tags Please use checkboxes below to control which tags will …" at bounding box center [338, 162] width 677 height 324
click at [630, 28] on span "Administrator Notes" at bounding box center [619, 28] width 46 height 11
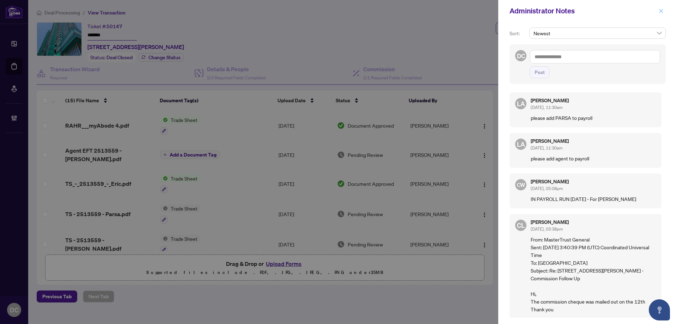
click at [660, 9] on icon "close" at bounding box center [660, 10] width 5 height 5
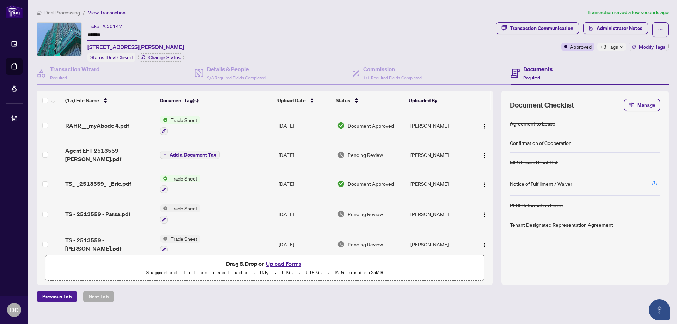
click at [617, 45] on span "+3 Tags" at bounding box center [609, 47] width 18 height 8
click at [529, 55] on div "Transaction Communication Administrator Notes Approved +3 Tags Modify Tags" at bounding box center [581, 42] width 175 height 40
click at [652, 48] on span "Modify Tags" at bounding box center [651, 46] width 26 height 5
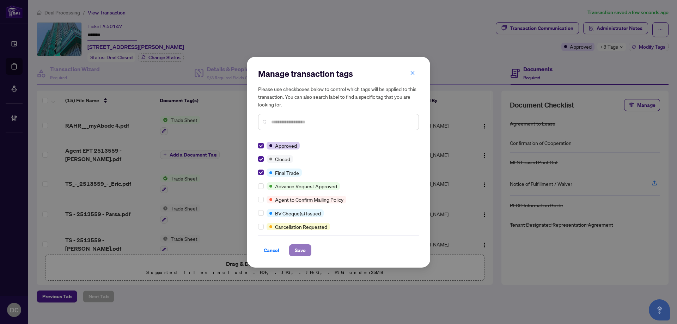
click at [304, 251] on span "Save" at bounding box center [300, 250] width 11 height 11
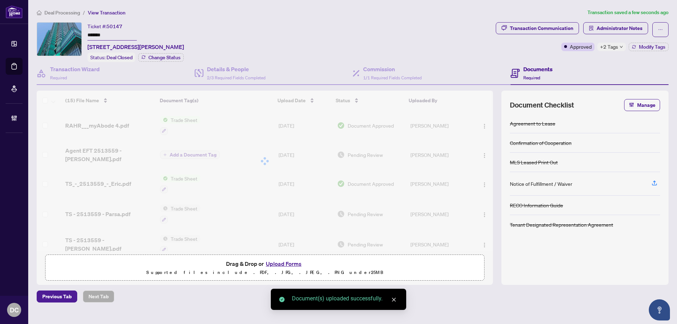
click at [618, 46] on div "+2 Tags" at bounding box center [611, 47] width 29 height 8
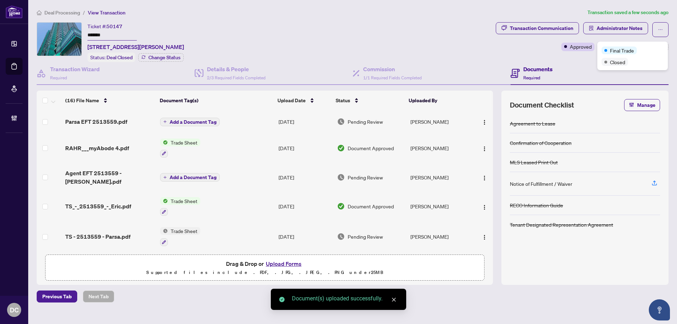
click at [553, 57] on div "Transaction Communication Administrator Notes Approved +2 Tags Modify Tags" at bounding box center [581, 42] width 175 height 40
click at [481, 119] on img "button" at bounding box center [484, 122] width 6 height 6
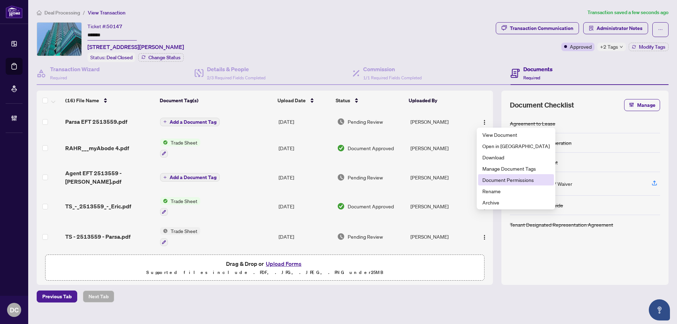
click at [504, 175] on li "Document Permissions" at bounding box center [516, 179] width 76 height 11
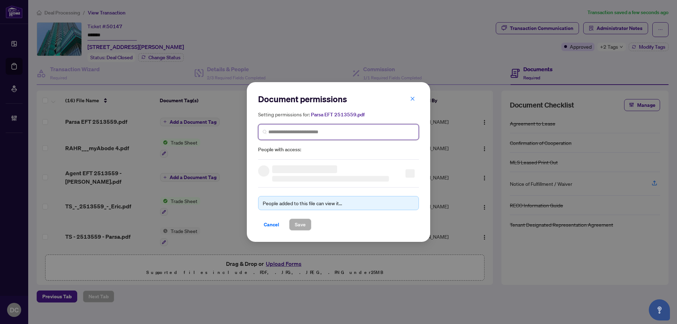
click at [348, 132] on input "search" at bounding box center [341, 131] width 146 height 7
type input "**********"
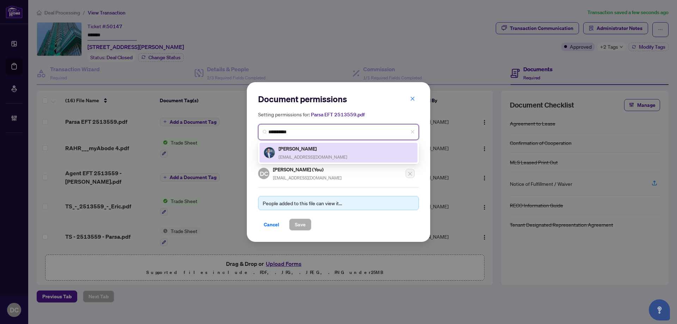
click at [322, 149] on h5 "Parsa Salimi" at bounding box center [312, 148] width 69 height 8
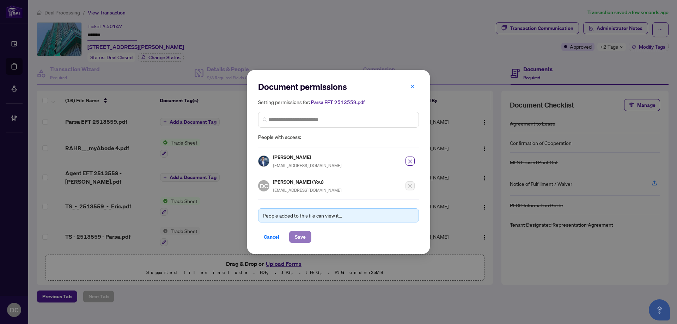
click at [306, 239] on button "Save" at bounding box center [300, 237] width 22 height 12
click at [67, 13] on div "Document permissions Setting permissions for: Parsa EFT 2513559.pdf 6233 Parsa …" at bounding box center [338, 162] width 677 height 324
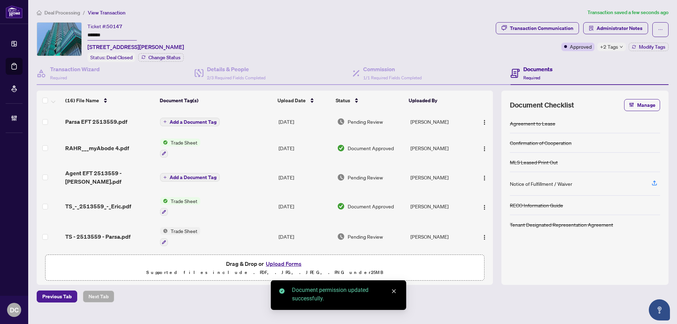
click at [67, 13] on span "Deal Processing" at bounding box center [62, 13] width 36 height 6
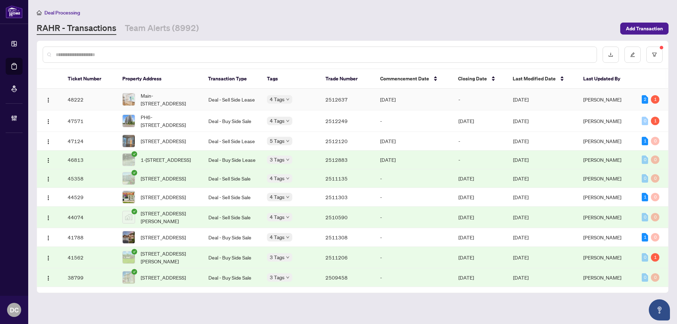
click at [377, 103] on td "Aug/09/2025" at bounding box center [413, 99] width 78 height 21
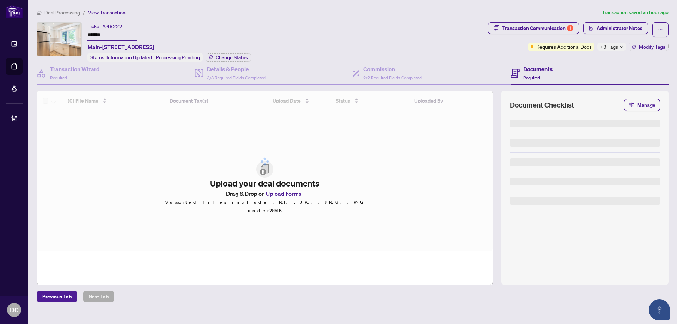
drag, startPoint x: 127, startPoint y: 35, endPoint x: 75, endPoint y: 47, distance: 53.5
click at [60, 33] on div "Ticket #: 48222 ******* Main-129 Kenilworth Ave, Toronto, Ontario M4L 3S7, Cana…" at bounding box center [261, 42] width 448 height 40
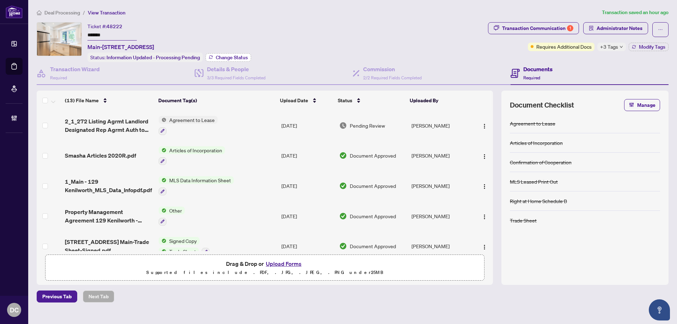
click at [239, 59] on span "Change Status" at bounding box center [232, 57] width 32 height 5
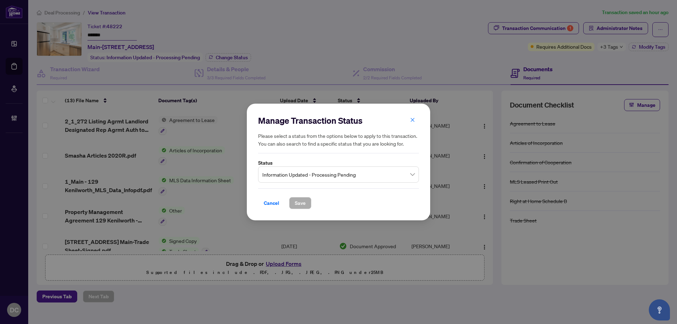
click at [303, 177] on span "Information Updated - Processing Pending" at bounding box center [338, 174] width 152 height 13
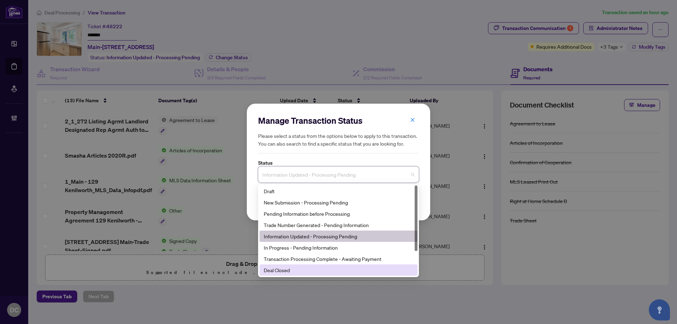
click at [298, 271] on div "Deal Closed" at bounding box center [338, 270] width 149 height 8
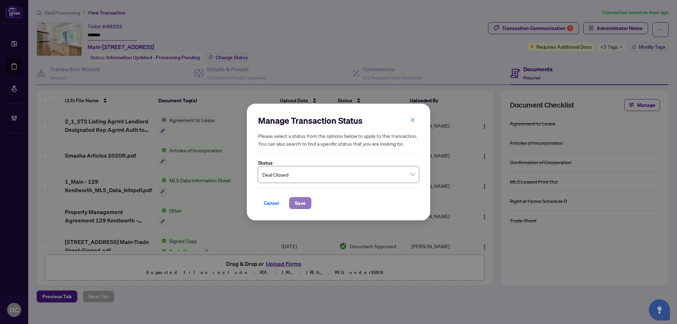
click at [299, 203] on span "Save" at bounding box center [300, 202] width 11 height 11
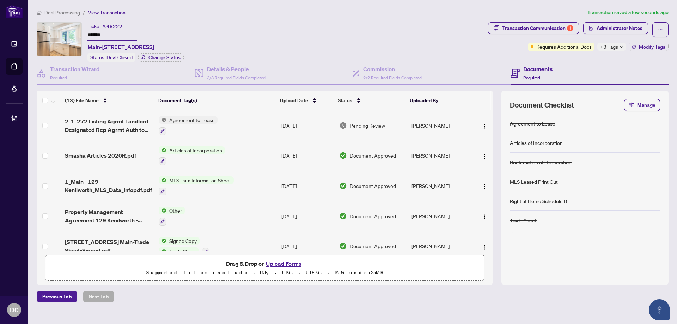
click at [611, 46] on span "+3 Tags" at bounding box center [609, 47] width 18 height 8
click at [586, 60] on div "Transaction Communication 1 Administrator Notes Requires Additional Docs +3 Tag…" at bounding box center [577, 42] width 183 height 40
click at [647, 50] on button "Modify Tags" at bounding box center [648, 47] width 40 height 8
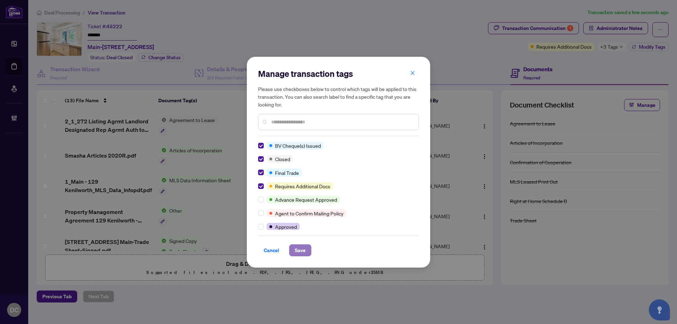
click at [304, 252] on span "Save" at bounding box center [300, 250] width 11 height 11
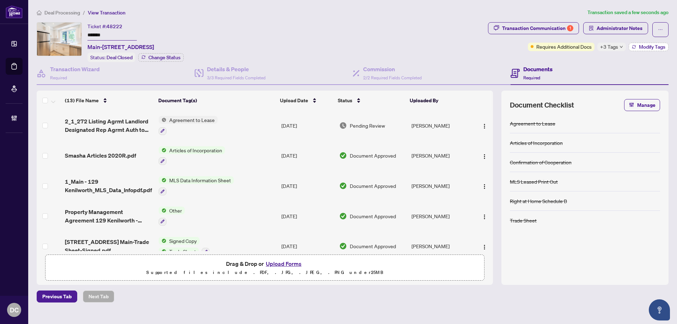
click at [640, 49] on span "Modify Tags" at bounding box center [651, 46] width 26 height 5
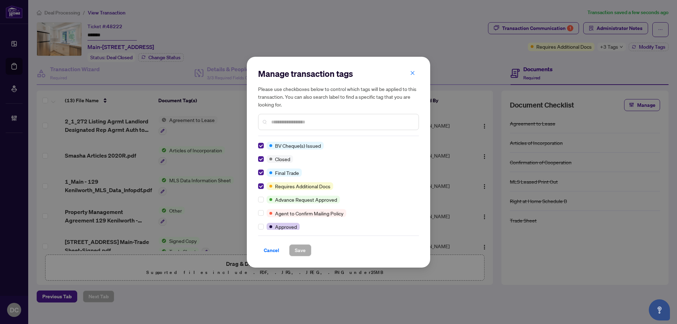
drag, startPoint x: 271, startPoint y: 252, endPoint x: 239, endPoint y: 263, distance: 33.0
click at [271, 252] on span "Cancel" at bounding box center [272, 250] width 16 height 11
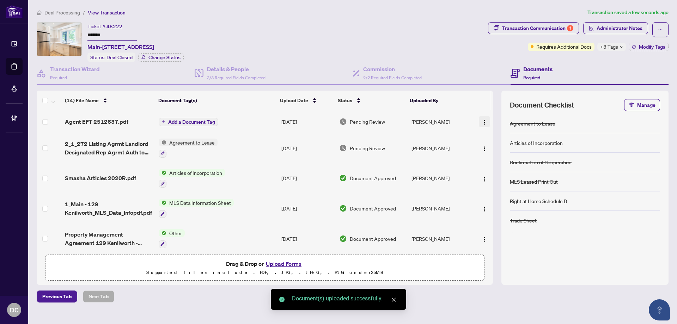
click at [482, 118] on span "button" at bounding box center [484, 122] width 6 height 8
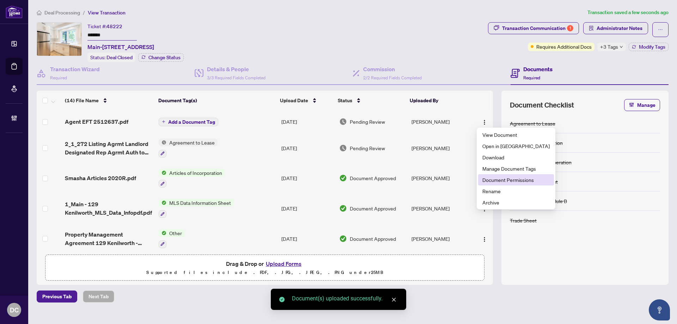
click at [486, 179] on span "Document Permissions" at bounding box center [515, 180] width 67 height 8
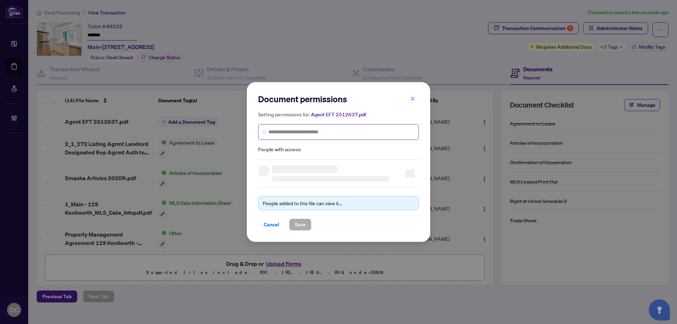
click at [352, 137] on span at bounding box center [338, 132] width 161 height 16
type input "*******"
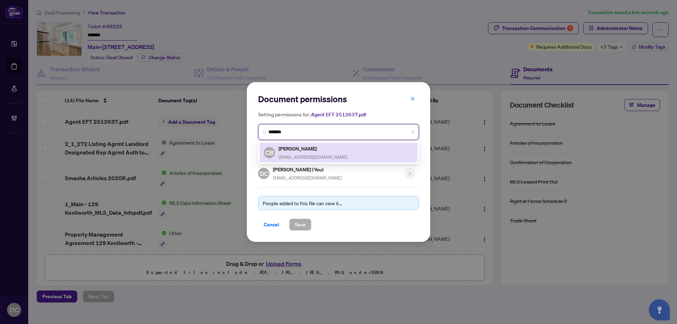
click at [328, 150] on h5 "Chris Bernard" at bounding box center [312, 148] width 69 height 8
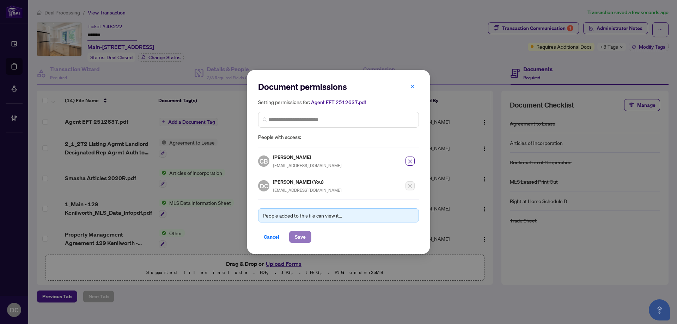
click at [302, 231] on span "Save" at bounding box center [300, 236] width 11 height 11
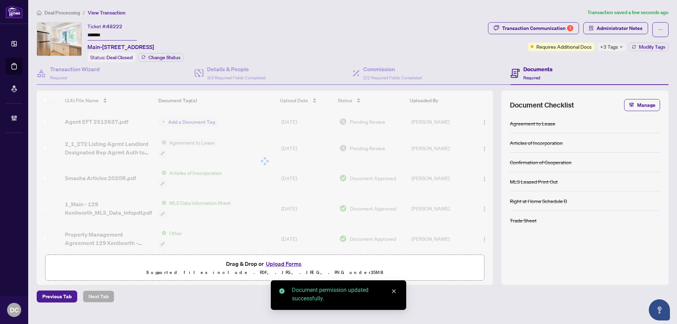
click at [69, 13] on span "Deal Processing" at bounding box center [62, 13] width 36 height 6
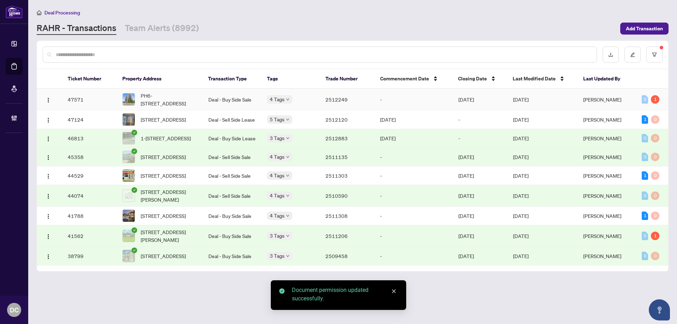
click at [410, 99] on td "-" at bounding box center [413, 99] width 78 height 21
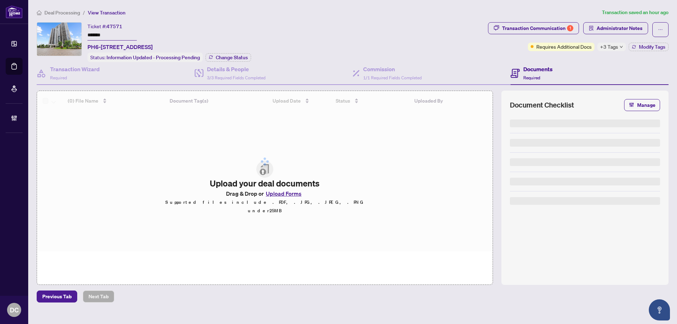
drag, startPoint x: 96, startPoint y: 35, endPoint x: 75, endPoint y: 54, distance: 28.7
click at [45, 34] on div "Ticket #: 47571 ******* PH6-2180 Marine Dr, Oakville, Ontario L6L 5V2, Canada S…" at bounding box center [261, 42] width 448 height 40
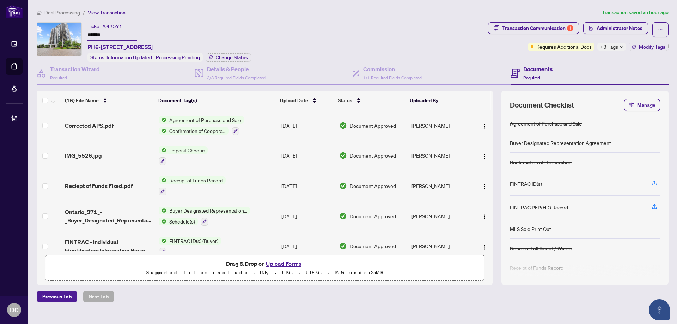
click at [642, 42] on div "Transaction Communication 1 Administrator Notes Requires Additional Docs +3 Tag…" at bounding box center [578, 36] width 180 height 29
click at [642, 49] on span "Modify Tags" at bounding box center [651, 46] width 26 height 5
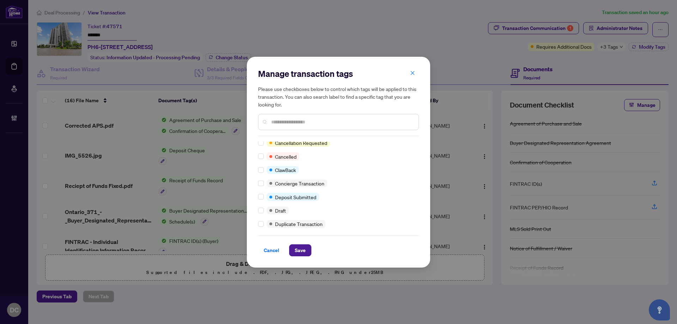
scroll to position [106, 0]
click at [261, 226] on div "Closed Payment Received Requires Additional Docs Advance Request Approved Agent…" at bounding box center [338, 186] width 161 height 88
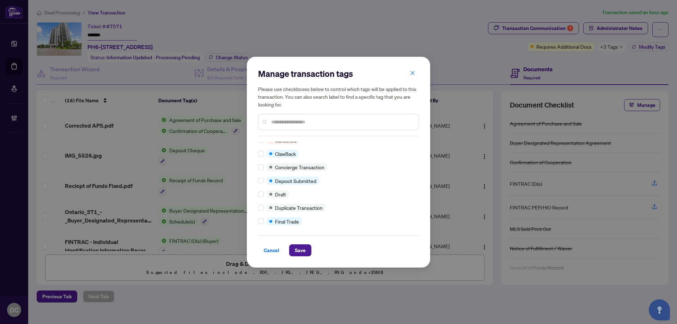
drag, startPoint x: 301, startPoint y: 245, endPoint x: 279, endPoint y: 219, distance: 34.2
click at [301, 217] on div "Manage transaction tags Please use checkboxes below to control which tags will …" at bounding box center [338, 162] width 161 height 188
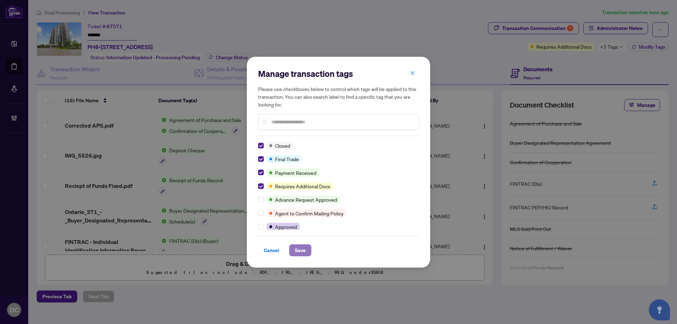
click at [294, 247] on button "Save" at bounding box center [300, 250] width 22 height 12
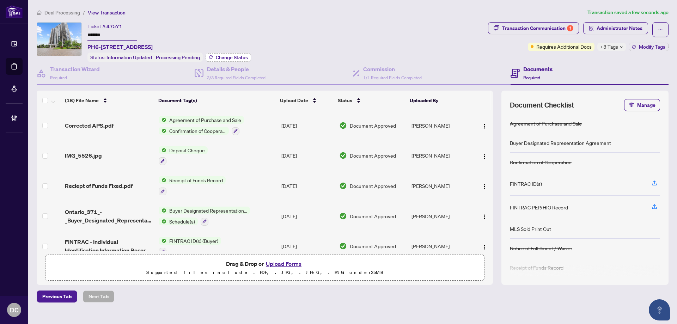
click at [234, 60] on button "Change Status" at bounding box center [227, 57] width 45 height 8
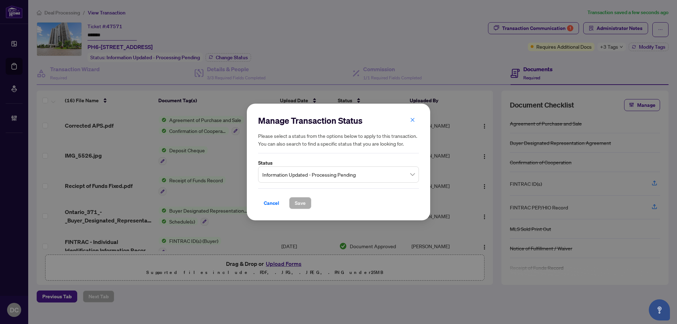
click at [329, 175] on span "Information Updated - Processing Pending" at bounding box center [338, 174] width 152 height 13
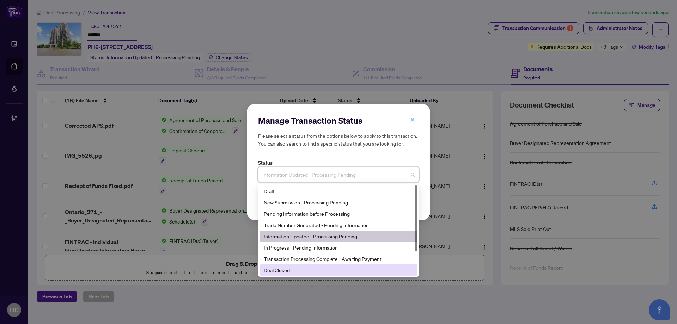
click at [305, 271] on div "Deal Closed" at bounding box center [338, 270] width 149 height 8
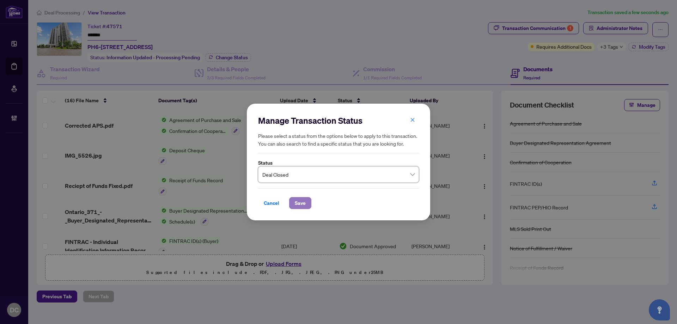
click at [297, 200] on span "Save" at bounding box center [300, 202] width 11 height 11
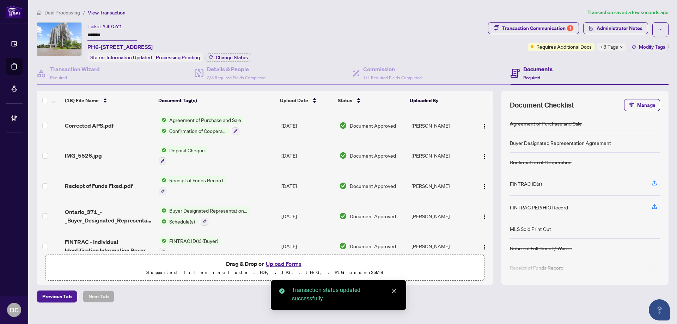
click at [616, 45] on span "+3 Tags" at bounding box center [609, 47] width 18 height 8
click at [572, 60] on div "Transaction Communication 1 Administrator Notes Requires Additional Docs +3 Tag…" at bounding box center [577, 42] width 183 height 40
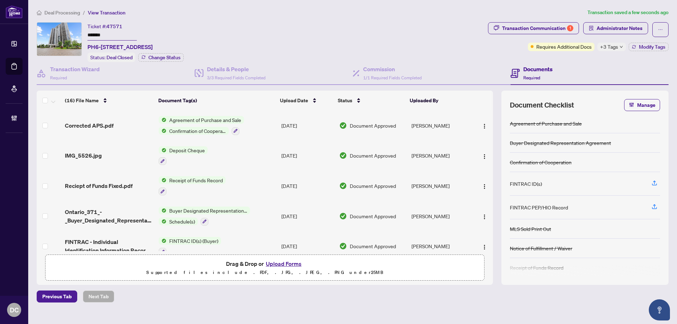
drag, startPoint x: 117, startPoint y: 34, endPoint x: 72, endPoint y: 35, distance: 44.4
click at [72, 35] on div "Ticket #: 47571 ******* PH6-2180 Marine Dr, Oakville, Ontario L6L 5V2, Canada S…" at bounding box center [261, 42] width 448 height 40
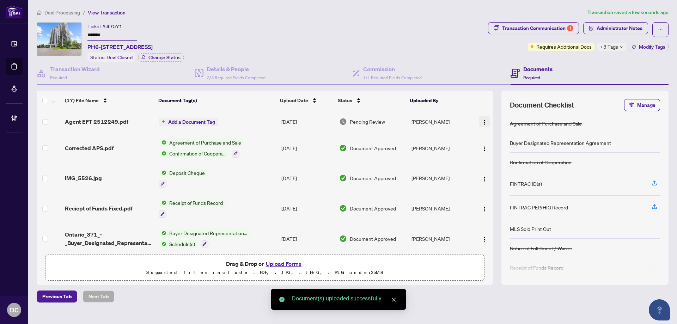
click at [482, 121] on img "button" at bounding box center [484, 122] width 6 height 6
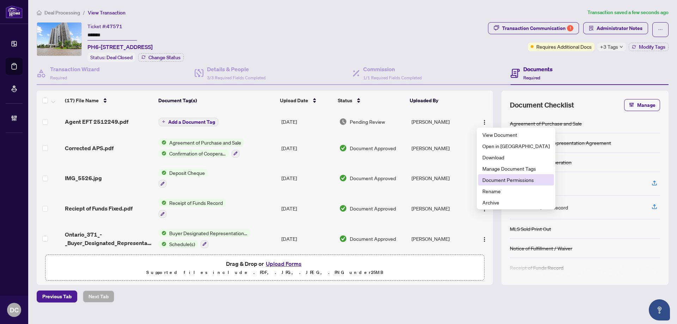
click at [497, 181] on span "Document Permissions" at bounding box center [515, 180] width 67 height 8
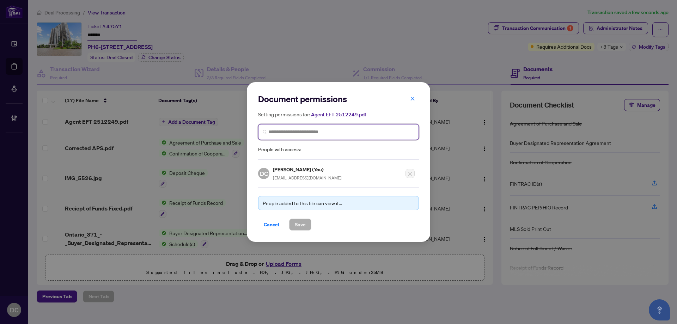
click at [280, 134] on input "search" at bounding box center [341, 131] width 146 height 7
type input "*******"
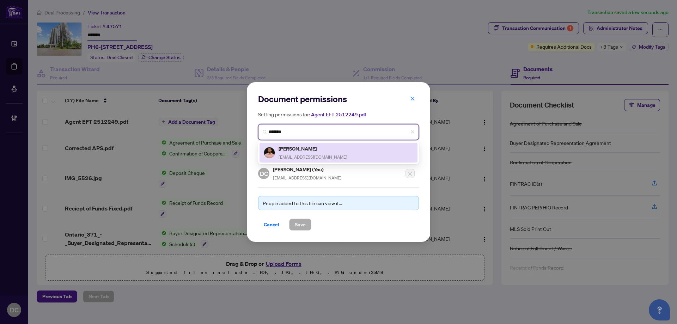
click at [299, 152] on div "Shan Cheema shan.cheema27@gmail.com" at bounding box center [312, 152] width 69 height 16
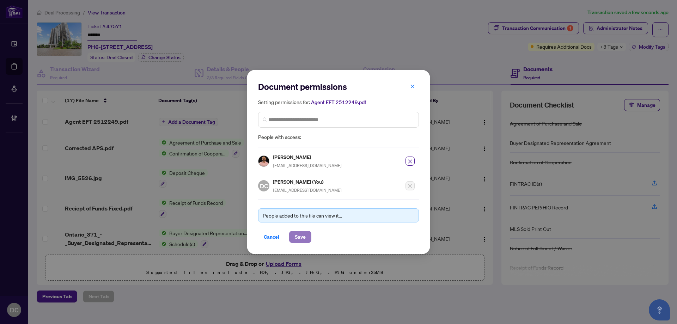
click at [300, 239] on span "Save" at bounding box center [300, 236] width 11 height 11
click at [612, 48] on div "Document permissions Setting permissions for: Agent EFT 2512249.pdf 3767 Shan C…" at bounding box center [338, 162] width 677 height 324
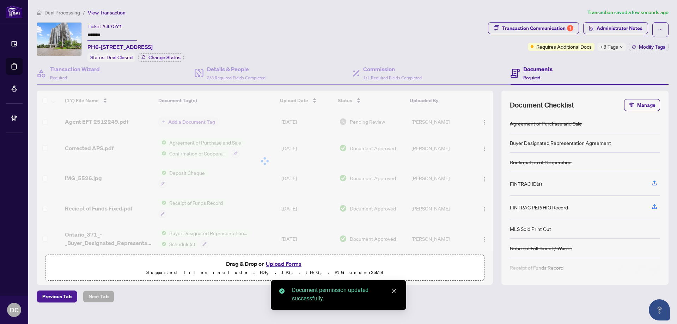
click at [613, 47] on span "+3 Tags" at bounding box center [609, 47] width 18 height 8
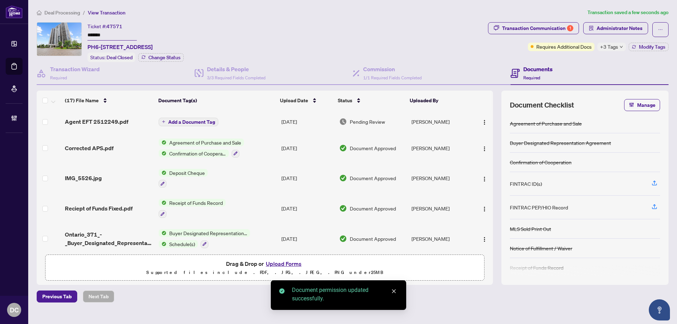
drag, startPoint x: 547, startPoint y: 26, endPoint x: 340, endPoint y: 37, distance: 207.8
click at [340, 37] on div "Ticket #: 47571 ******* PH6-2180 Marine Dr, Oakville, Ontario L6L 5V2, Canada S…" at bounding box center [352, 42] width 634 height 40
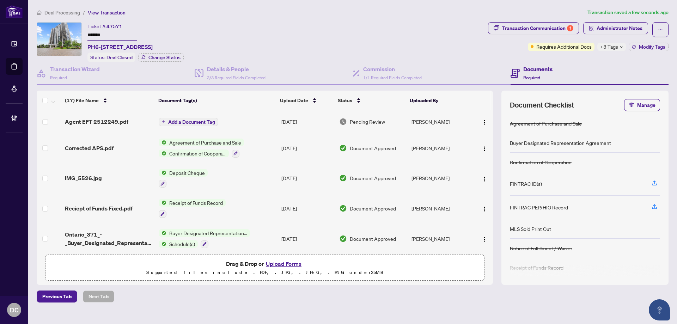
drag, startPoint x: 139, startPoint y: 37, endPoint x: 55, endPoint y: 30, distance: 83.8
click at [55, 30] on div "Ticket #: 47571 ******* PH6-2180 Marine Dr, Oakville, Ontario L6L 5V2, Canada S…" at bounding box center [261, 42] width 448 height 40
click at [544, 23] on div "Transaction Communication 1" at bounding box center [537, 28] width 71 height 11
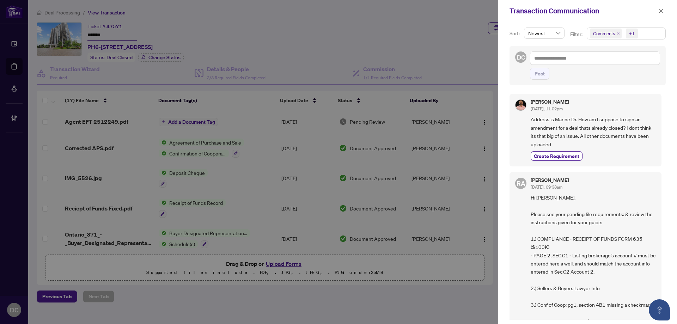
click at [604, 189] on div "Rhea Alipio Sep/17/2025, 09:38am" at bounding box center [592, 184] width 125 height 13
click at [658, 14] on button "button" at bounding box center [660, 11] width 9 height 8
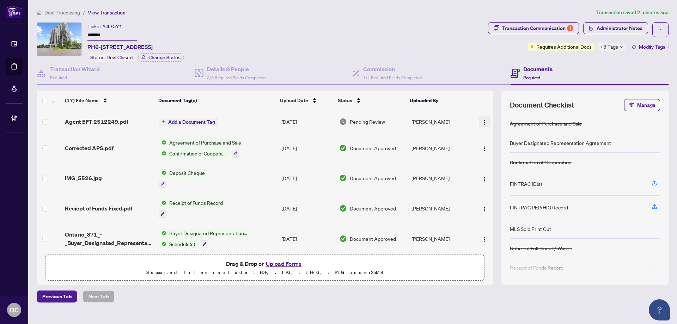
click at [484, 121] on img "button" at bounding box center [484, 122] width 6 height 6
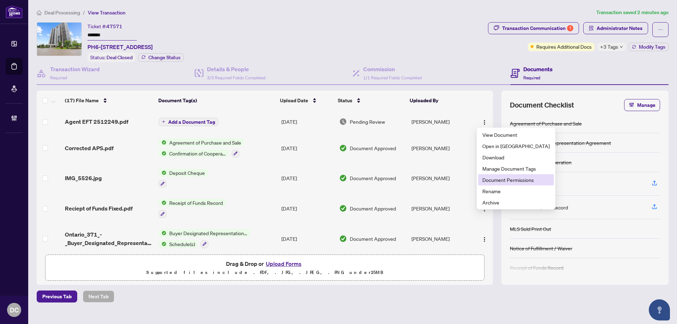
click at [515, 178] on span "Document Permissions" at bounding box center [515, 180] width 67 height 8
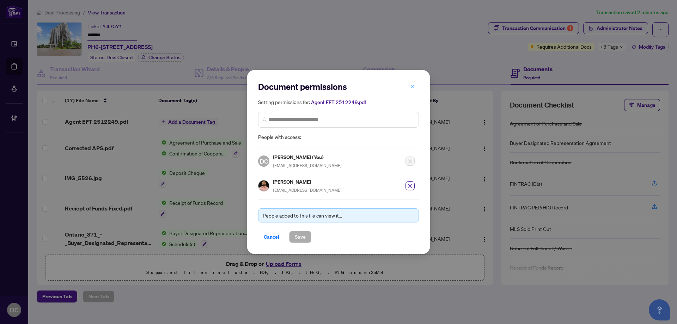
click at [413, 87] on icon "close" at bounding box center [412, 86] width 5 height 5
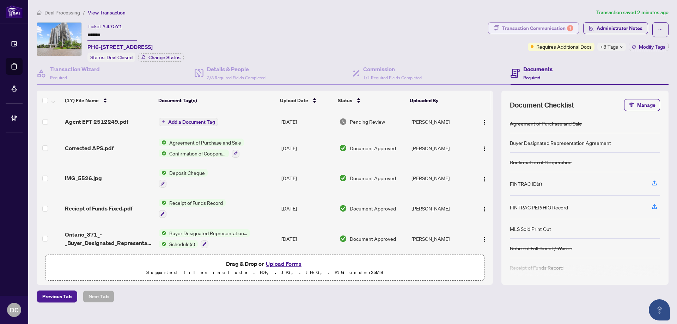
click at [534, 30] on div "Transaction Communication 1" at bounding box center [537, 28] width 71 height 11
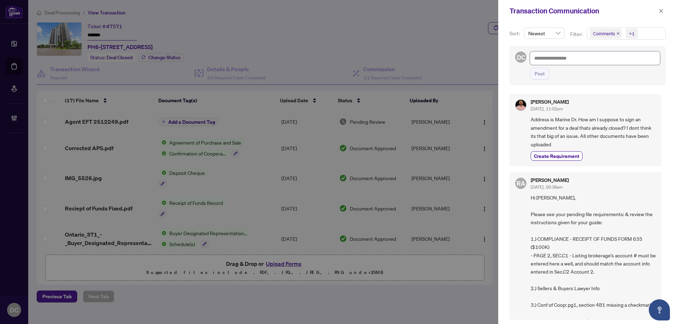
click at [597, 60] on textarea at bounding box center [595, 57] width 130 height 13
paste textarea "**********"
type textarea "**********"
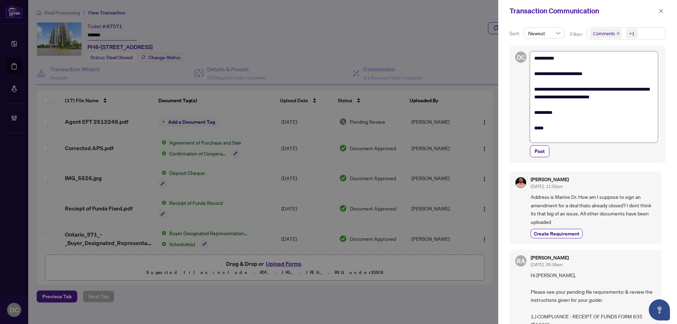
drag, startPoint x: 638, startPoint y: 97, endPoint x: 595, endPoint y: 99, distance: 42.7
click at [595, 99] on textarea "**********" at bounding box center [594, 96] width 128 height 91
type textarea "**********"
click at [620, 97] on textarea "**********" at bounding box center [594, 96] width 128 height 91
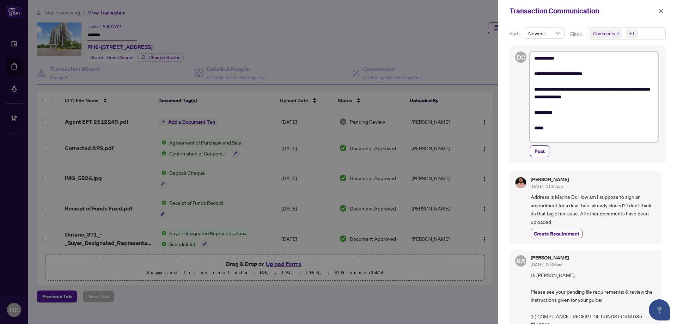
type textarea "**********"
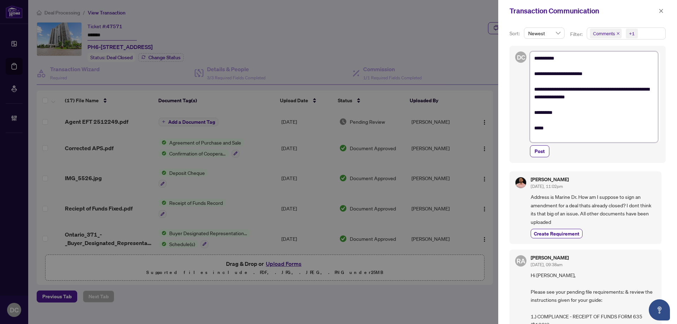
type textarea "**********"
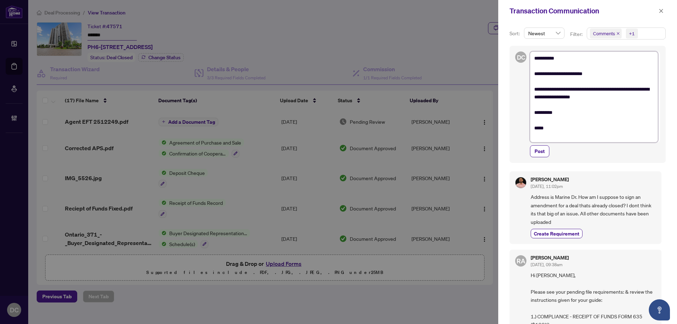
type textarea "**********"
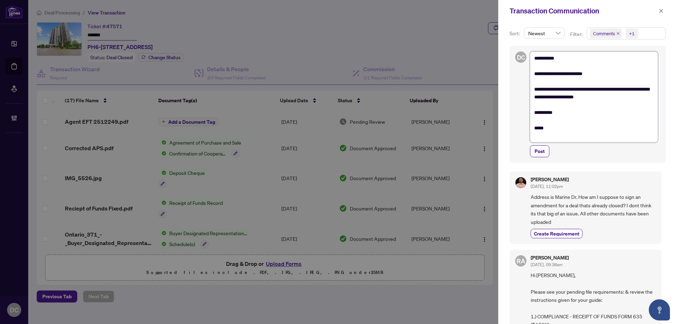
type textarea "**********"
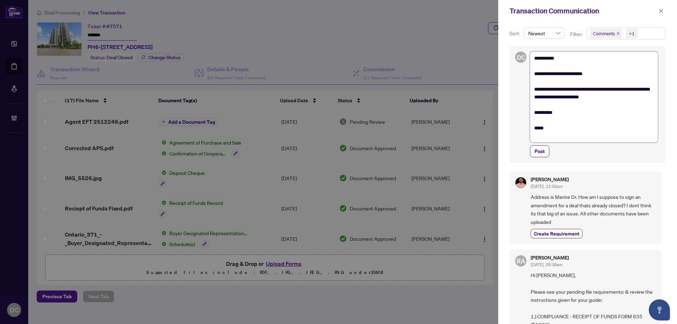
type textarea "**********"
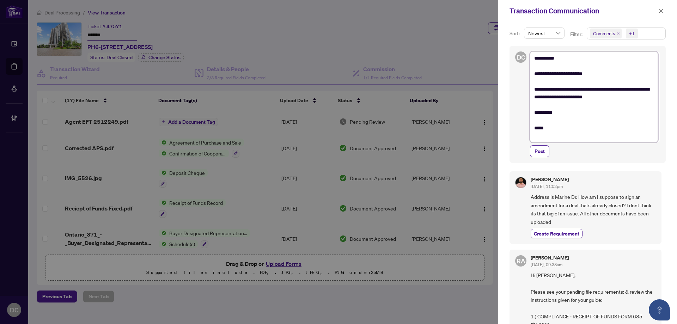
type textarea "**********"
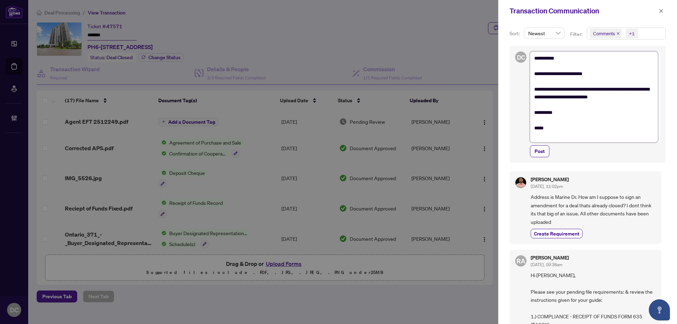
type textarea "**********"
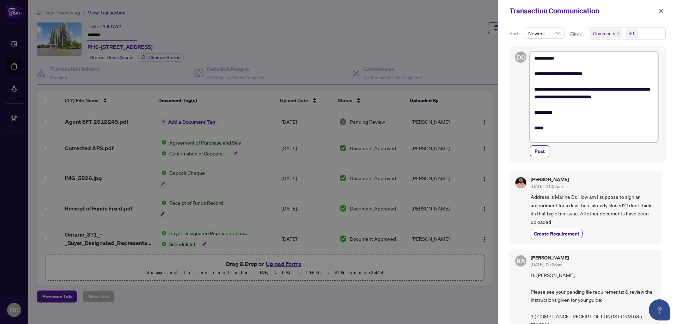
type textarea "**********"
click at [636, 98] on textarea "**********" at bounding box center [594, 96] width 128 height 91
type textarea "**********"
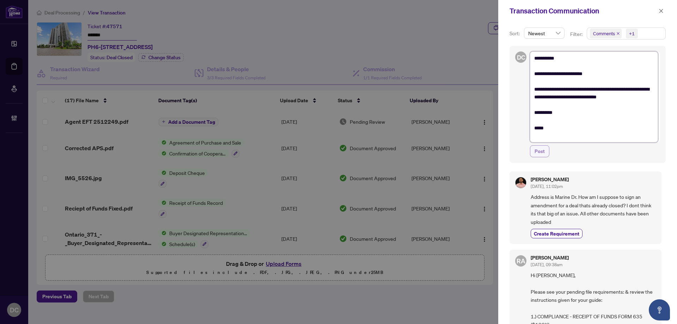
type textarea "**********"
drag, startPoint x: 537, startPoint y: 150, endPoint x: 561, endPoint y: 150, distance: 24.3
click at [537, 150] on span "Post" at bounding box center [539, 151] width 10 height 11
type textarea "**********"
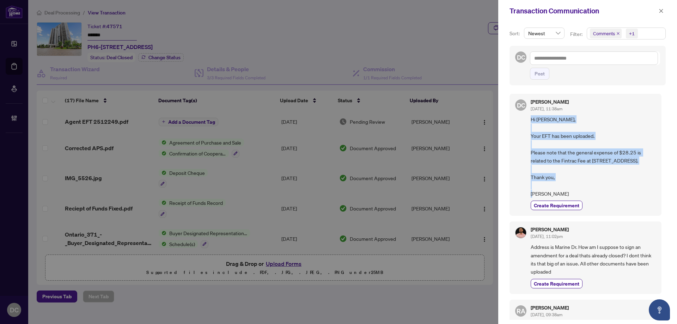
drag, startPoint x: 559, startPoint y: 193, endPoint x: 529, endPoint y: 117, distance: 81.6
click at [529, 117] on div "DC Dawn Chan Sep/19/2025, 11:38am Hi Mahmoud, Your EFT has been uploaded. Pleas…" at bounding box center [585, 155] width 152 height 122
copy span "Hi Mahmoud, Your EFT has been uploaded. Please note that the general expense of…"
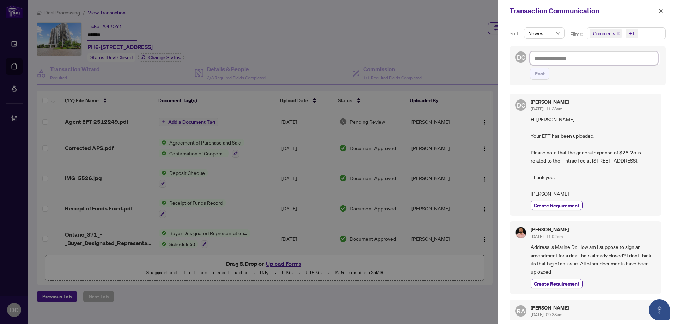
click at [584, 61] on textarea at bounding box center [594, 57] width 128 height 13
paste textarea "**********"
type textarea "**********"
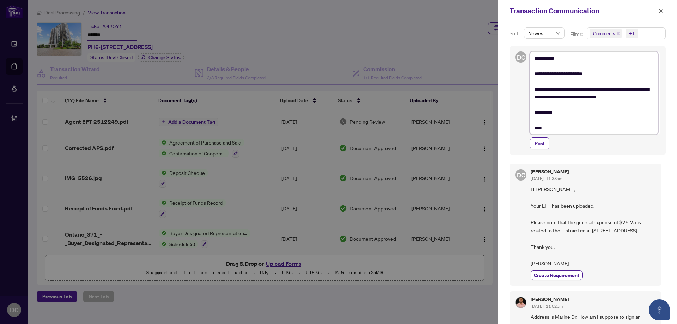
drag, startPoint x: 573, startPoint y: 60, endPoint x: 541, endPoint y: 61, distance: 32.4
click at [541, 60] on textarea "**********" at bounding box center [594, 92] width 128 height 83
type textarea "**********"
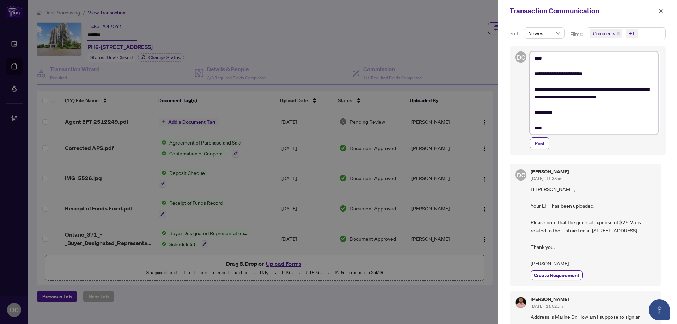
type textarea "**********"
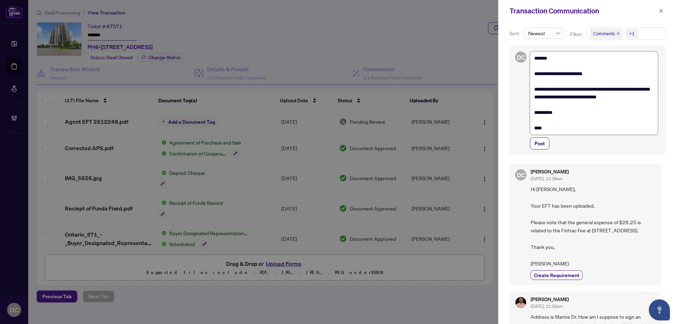
type textarea "**********"
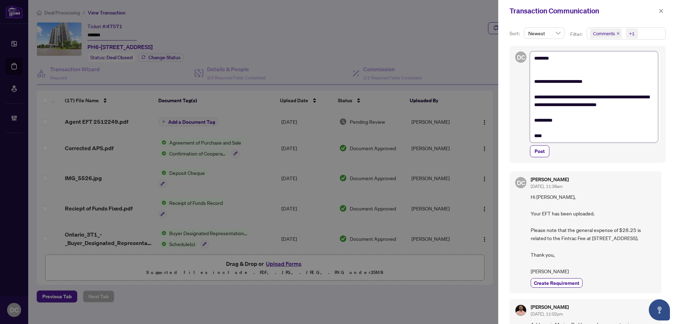
type textarea "**********"
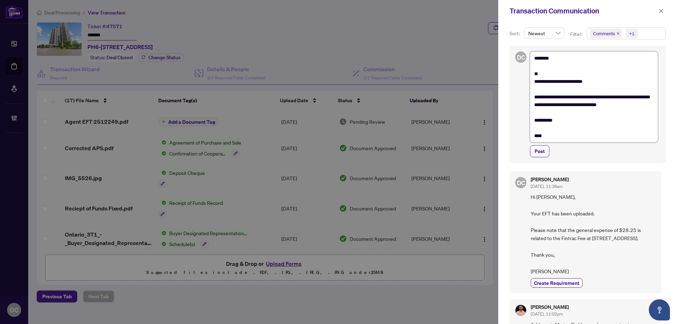
type textarea "**********"
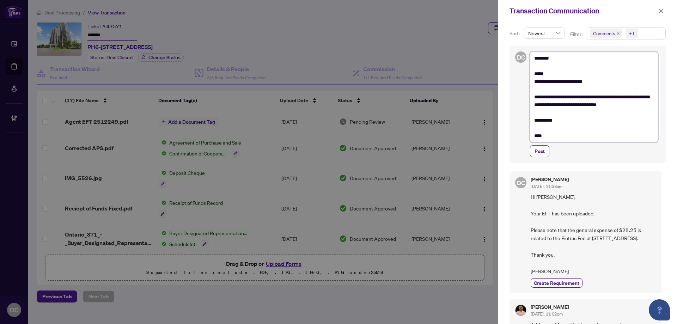
type textarea "**********"
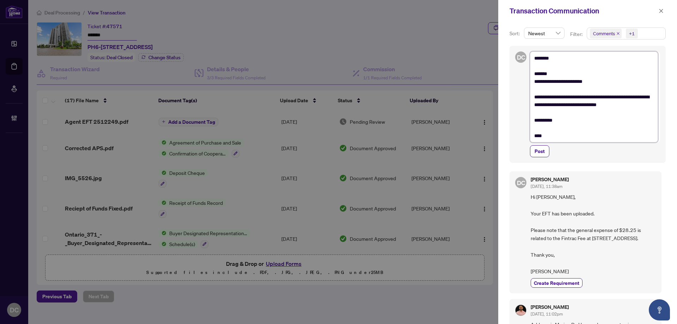
type textarea "**********"
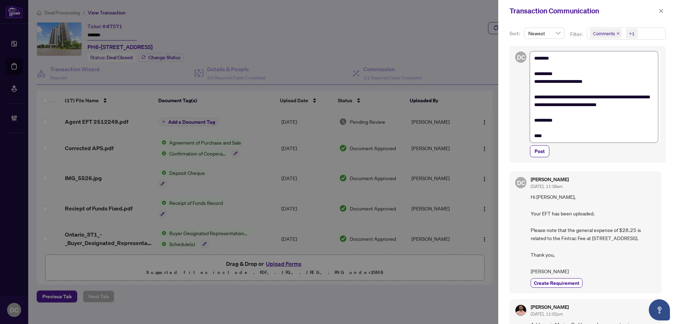
type textarea "**********"
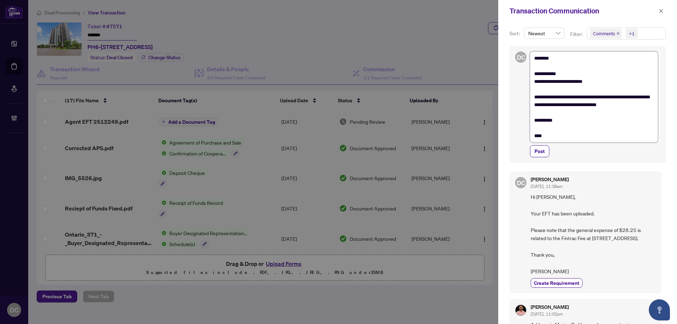
type textarea "**********"
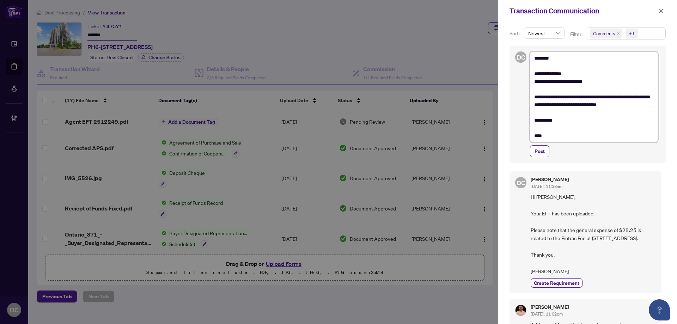
type textarea "**********"
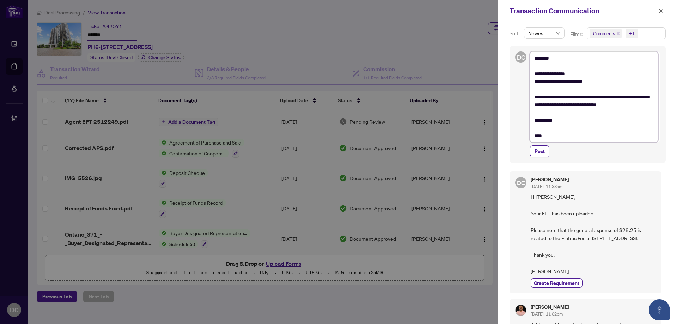
type textarea "**********"
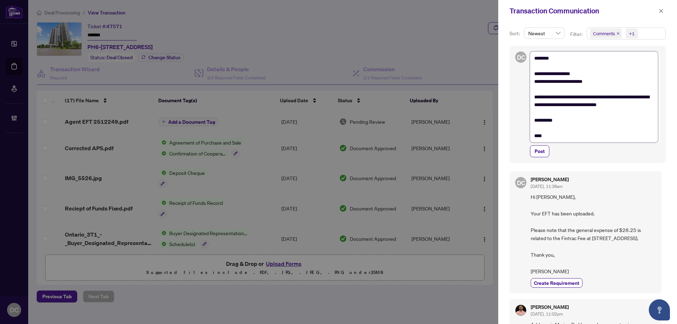
type textarea "**********"
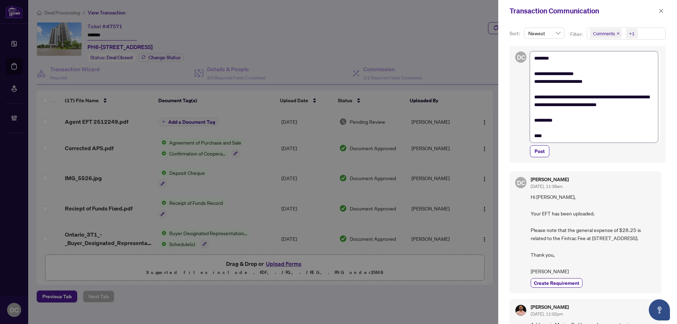
type textarea "**********"
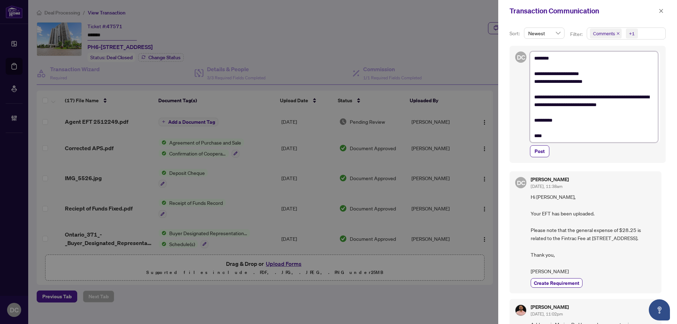
type textarea "**********"
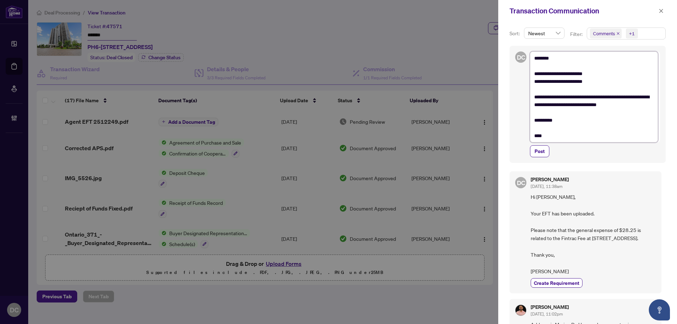
type textarea "**********"
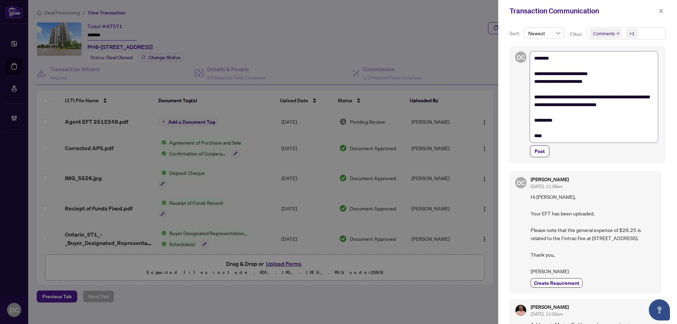
type textarea "**********"
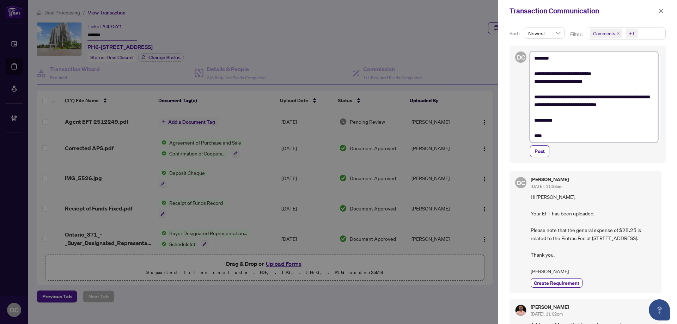
type textarea "**********"
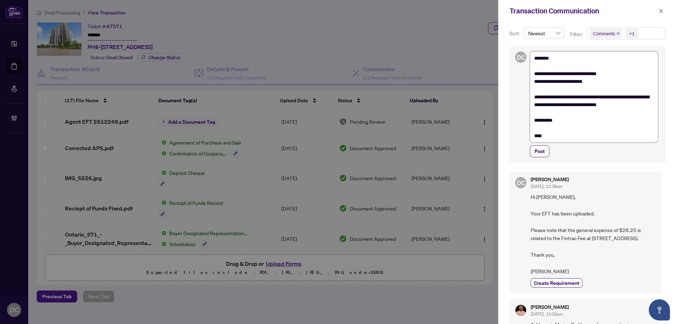
type textarea "**********"
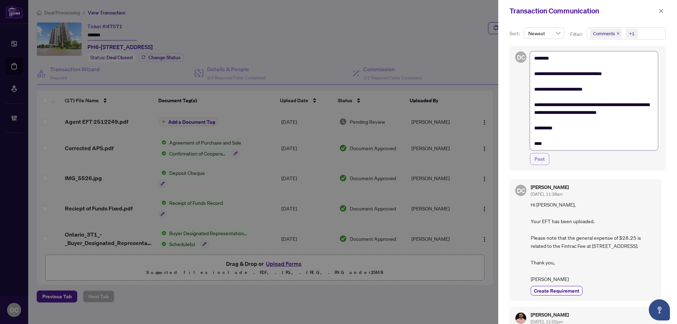
type textarea "**********"
click at [543, 161] on span "Post" at bounding box center [539, 158] width 10 height 11
type textarea "**********"
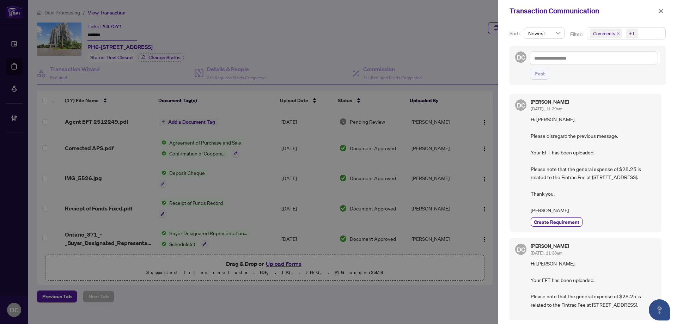
click at [607, 80] on div "DC Post" at bounding box center [587, 65] width 156 height 39
click at [661, 13] on icon "close" at bounding box center [660, 10] width 5 height 5
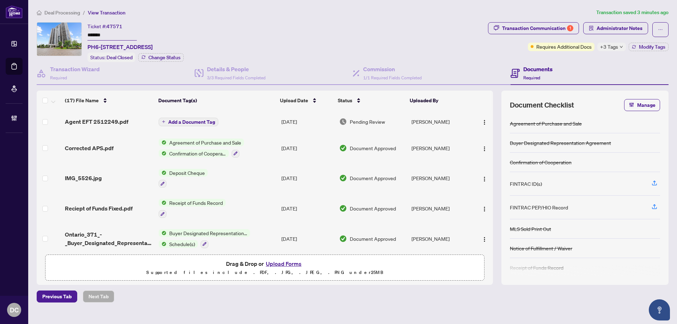
click at [615, 45] on span "+3 Tags" at bounding box center [609, 47] width 18 height 8
click at [58, 12] on span "Deal Processing" at bounding box center [62, 13] width 36 height 6
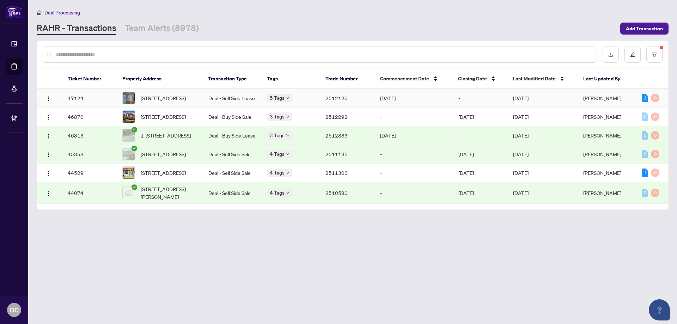
click at [234, 97] on td "Deal - Sell Side Lease" at bounding box center [232, 98] width 58 height 19
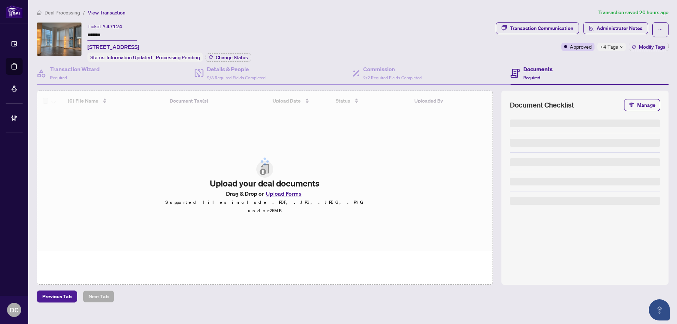
drag, startPoint x: 122, startPoint y: 36, endPoint x: 66, endPoint y: 33, distance: 55.4
click at [66, 33] on div "Ticket #: 47124 ******* 2506-70 Temperance St, Toronto, Ontario M5H 0B1, Canada…" at bounding box center [265, 42] width 456 height 40
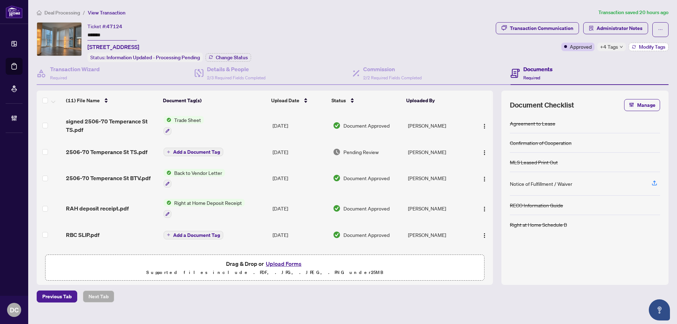
click at [654, 45] on span "Modify Tags" at bounding box center [651, 46] width 26 height 5
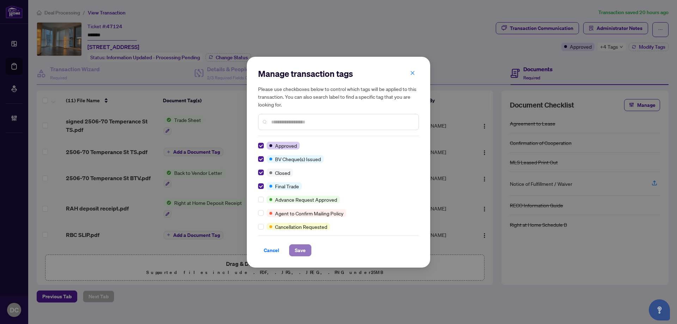
click at [301, 249] on span "Save" at bounding box center [300, 250] width 11 height 11
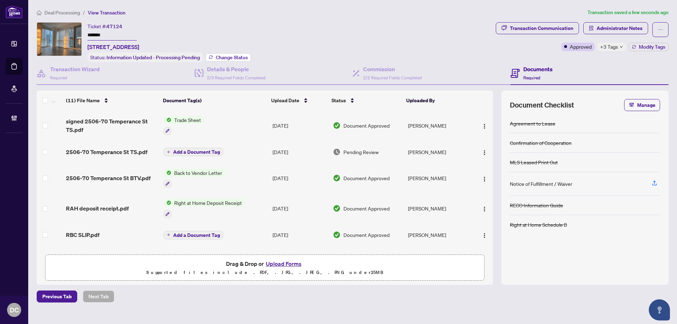
click at [237, 58] on span "Change Status" at bounding box center [232, 57] width 32 height 5
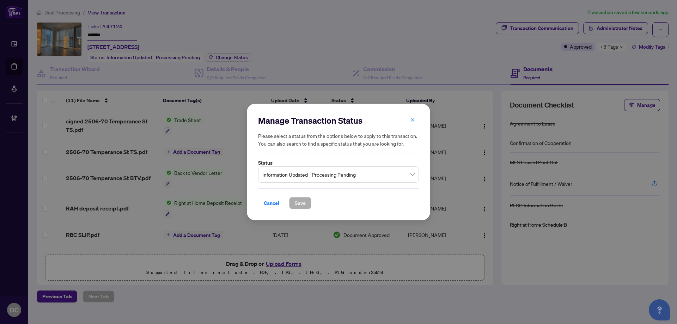
click at [350, 183] on input "search" at bounding box center [335, 176] width 146 height 16
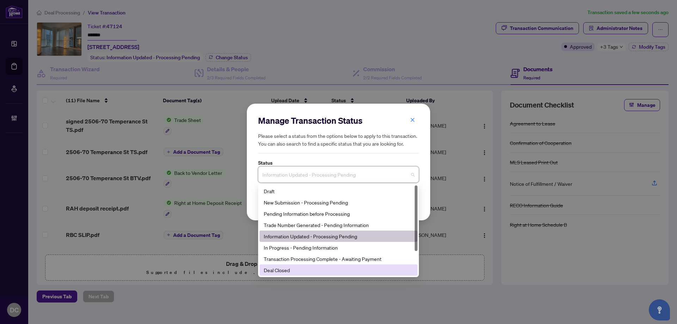
click at [304, 269] on div "Deal Closed" at bounding box center [338, 270] width 149 height 8
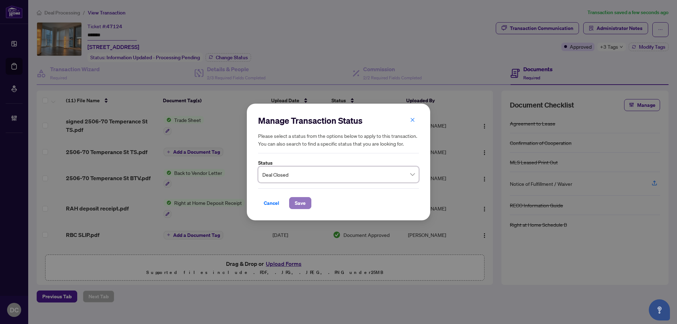
click at [305, 203] on span "Save" at bounding box center [300, 202] width 11 height 11
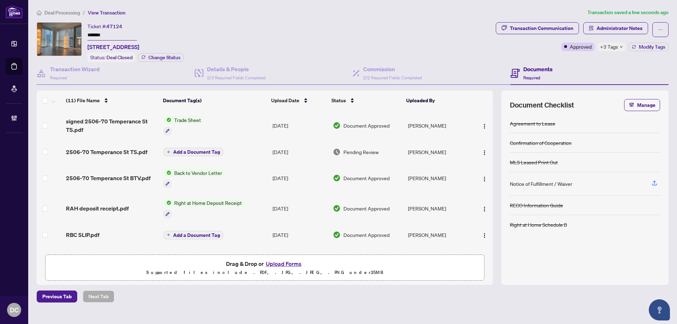
click at [557, 21] on div "Deal Processing / View Transaction Transaction saved a few seconds ago Ticket #…" at bounding box center [352, 155] width 637 height 294
click at [555, 26] on div "Transaction Communication" at bounding box center [541, 28] width 63 height 11
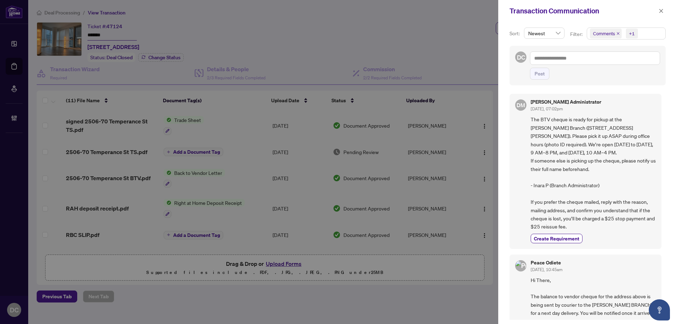
click at [649, 29] on span "Comments +1" at bounding box center [626, 33] width 78 height 11
drag, startPoint x: 615, startPoint y: 61, endPoint x: 613, endPoint y: 84, distance: 23.0
click at [613, 84] on div "Comments Requirements Activity History" at bounding box center [625, 73] width 75 height 30
click at [614, 84] on span "Activity History" at bounding box center [616, 82] width 33 height 6
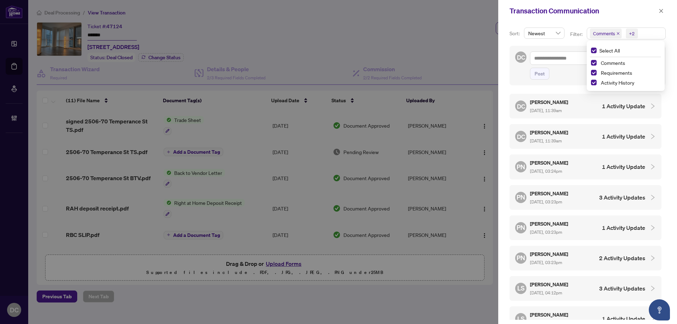
click at [628, 140] on div "DC Dawn Chan Sep/19/2025, 11:39am 1 Activity Update" at bounding box center [580, 136] width 130 height 16
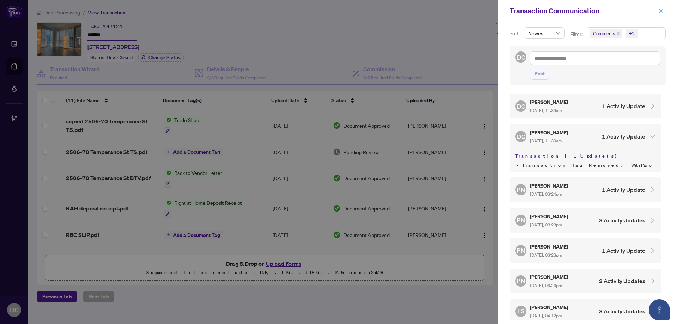
click at [660, 11] on icon "close" at bounding box center [660, 10] width 5 height 5
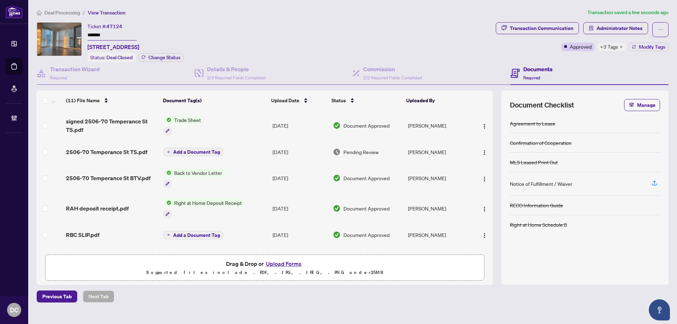
click at [603, 49] on span "+3 Tags" at bounding box center [609, 47] width 18 height 8
click at [582, 62] on div "Documents Required" at bounding box center [589, 73] width 158 height 23
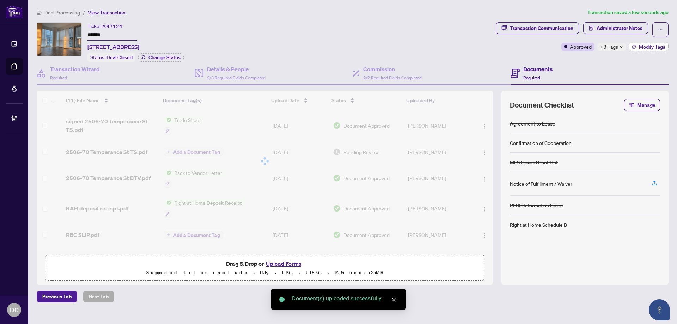
click at [649, 46] on span "Modify Tags" at bounding box center [651, 46] width 26 height 5
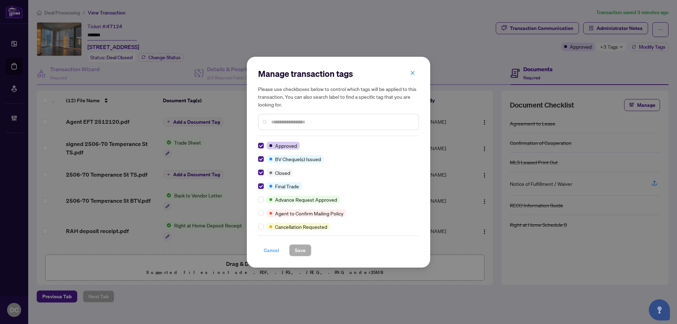
click at [274, 251] on span "Cancel" at bounding box center [272, 250] width 16 height 11
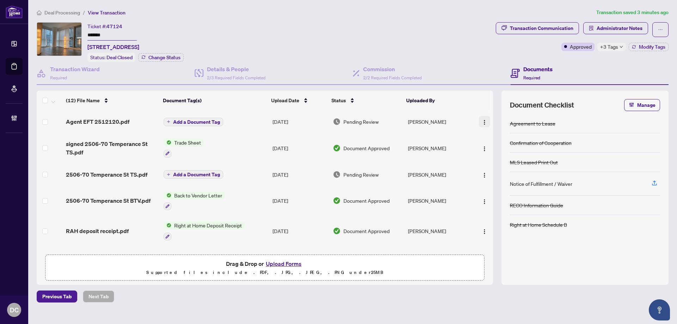
click at [482, 122] on img "button" at bounding box center [484, 122] width 6 height 6
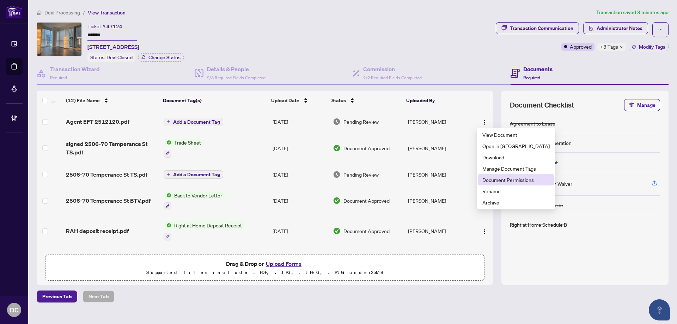
click at [492, 178] on span "Document Permissions" at bounding box center [515, 180] width 67 height 8
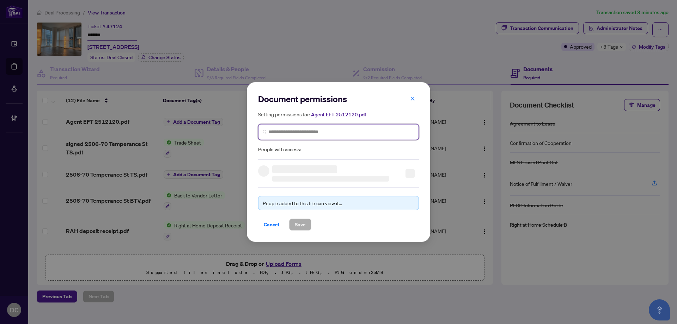
click at [335, 133] on input "search" at bounding box center [341, 131] width 146 height 7
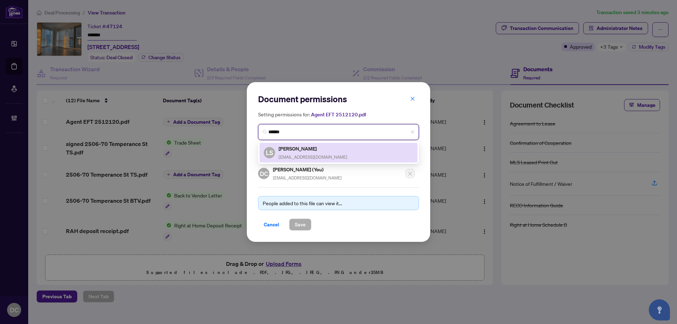
click at [324, 155] on span "toronto1130@gmail.com" at bounding box center [312, 156] width 69 height 5
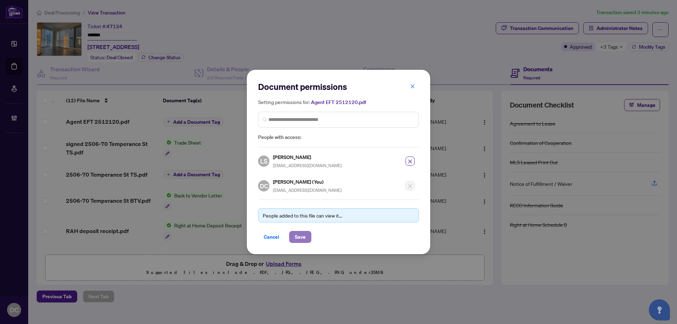
click at [303, 235] on span "Save" at bounding box center [300, 236] width 11 height 11
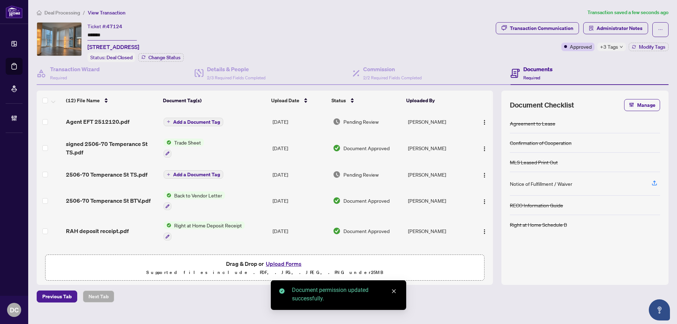
click at [611, 48] on span "+3 Tags" at bounding box center [609, 47] width 18 height 8
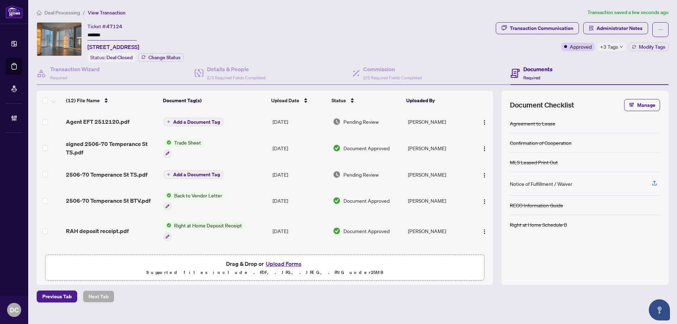
click at [72, 12] on span "Deal Processing" at bounding box center [62, 13] width 36 height 6
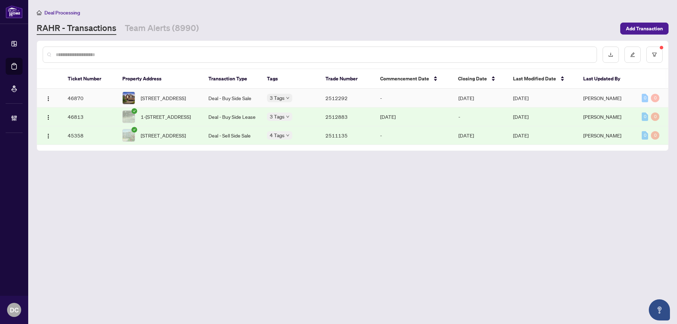
click at [199, 100] on td "945 Best Circ, Newmarket, Ontario L3X 2K9, Canada" at bounding box center [160, 98] width 86 height 19
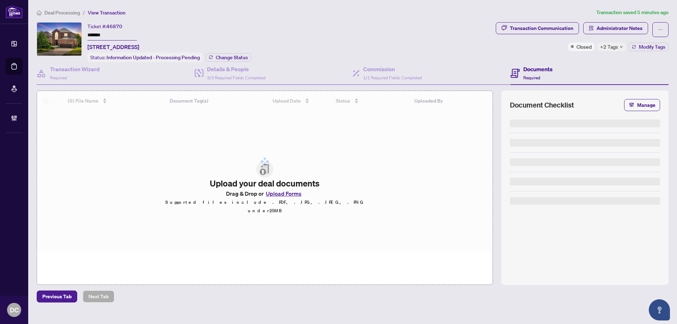
drag, startPoint x: 113, startPoint y: 32, endPoint x: 86, endPoint y: 48, distance: 32.0
click at [65, 33] on div "Ticket #: 46870 ******* 945 Best Circ, Newmarket, Ontario L3X 2K9, Canada Statu…" at bounding box center [265, 42] width 456 height 40
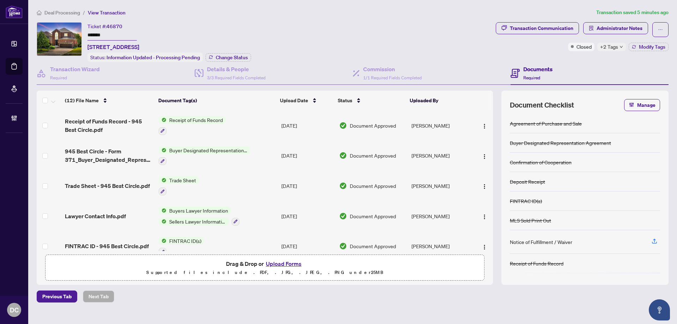
click at [614, 46] on span "+2 Tags" at bounding box center [609, 47] width 18 height 8
click at [577, 58] on div "Transaction Communication Administrator Notes Closed +2 Tags Modify Tags" at bounding box center [581, 42] width 175 height 40
click at [644, 49] on span "Modify Tags" at bounding box center [651, 46] width 26 height 5
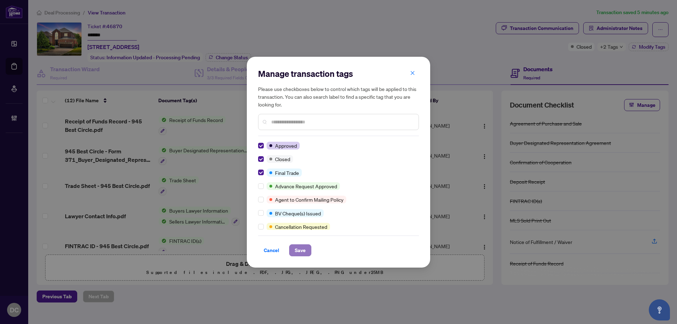
click at [299, 250] on span "Save" at bounding box center [300, 250] width 11 height 11
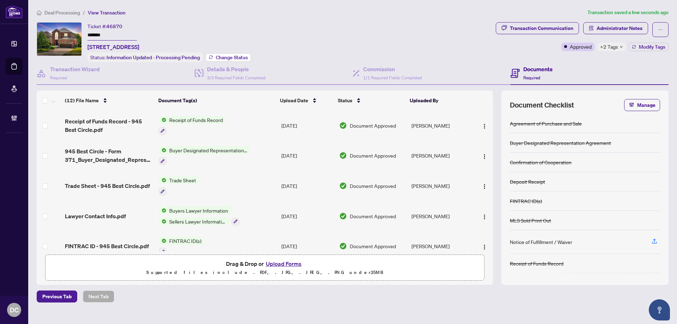
click at [230, 56] on span "Change Status" at bounding box center [232, 57] width 32 height 5
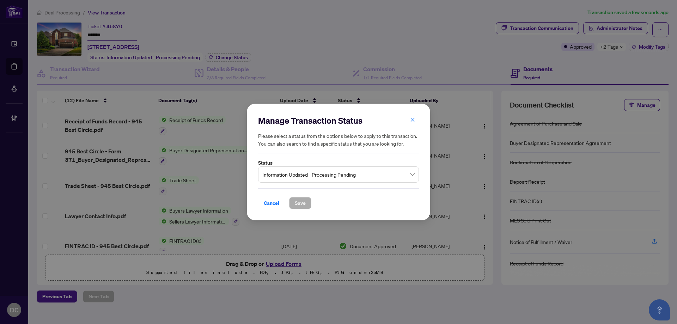
click at [372, 176] on span "Information Updated - Processing Pending" at bounding box center [338, 174] width 152 height 13
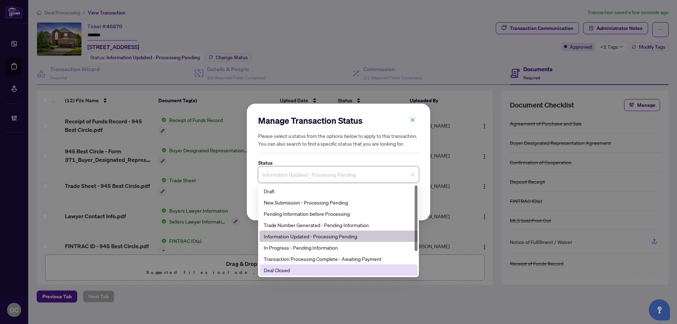
click at [294, 272] on div "Deal Closed" at bounding box center [338, 270] width 149 height 8
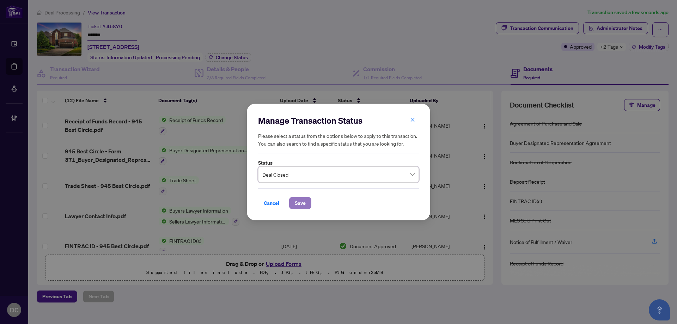
click at [293, 200] on button "Save" at bounding box center [300, 203] width 22 height 12
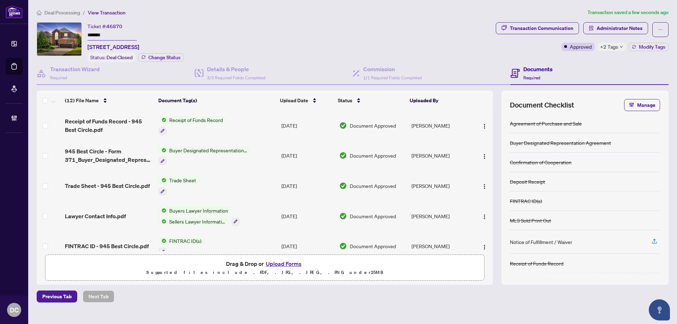
click at [606, 46] on span "+2 Tags" at bounding box center [609, 47] width 18 height 8
click at [58, 15] on span "Deal Processing" at bounding box center [62, 13] width 36 height 6
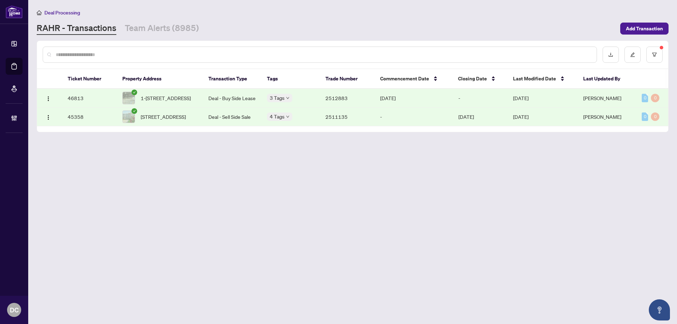
click at [325, 100] on td "2512883" at bounding box center [347, 98] width 55 height 19
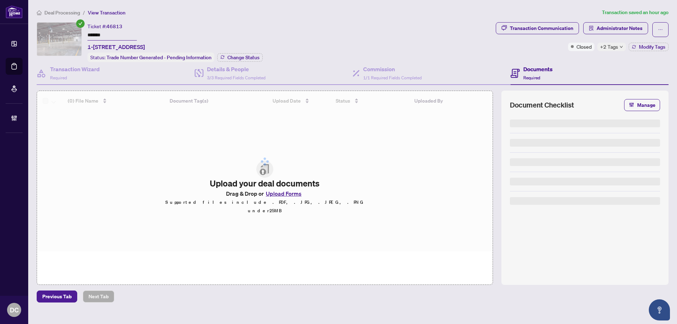
drag, startPoint x: 117, startPoint y: 35, endPoint x: 99, endPoint y: 54, distance: 25.7
click at [68, 35] on div "Ticket #: 46813 ******* 1-1865 Meyerside Dr, Mississauga, Ontario L5T 1G6, Cana…" at bounding box center [265, 42] width 456 height 40
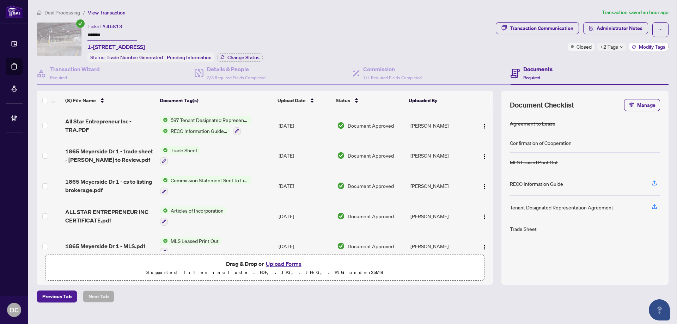
click at [642, 48] on span "Modify Tags" at bounding box center [651, 46] width 26 height 5
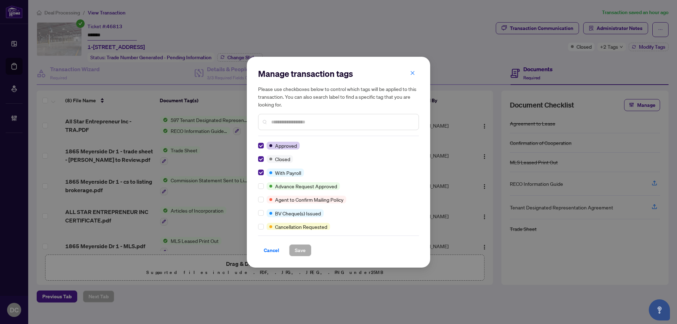
click at [254, 172] on div "Manage transaction tags Please use checkboxes below to control which tags will …" at bounding box center [338, 162] width 183 height 211
click at [297, 251] on span "Save" at bounding box center [300, 250] width 11 height 11
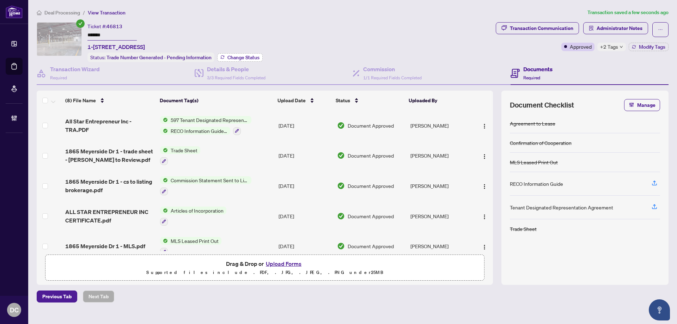
click at [241, 53] on button "Change Status" at bounding box center [239, 57] width 45 height 8
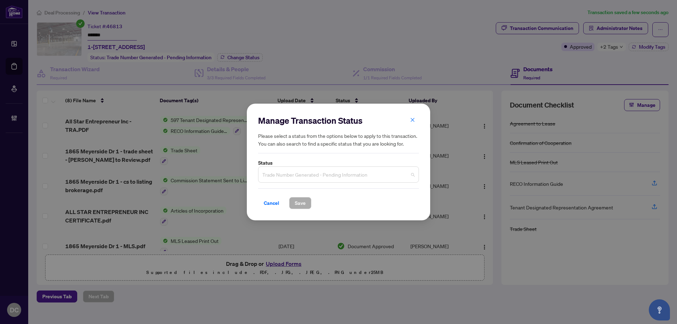
click at [339, 177] on span "Trade Number Generated - Pending Information" at bounding box center [338, 174] width 152 height 13
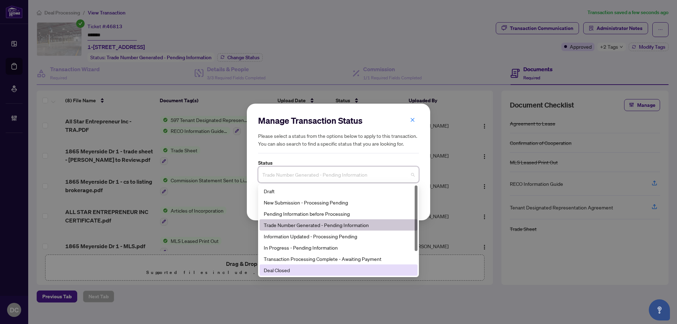
click at [296, 268] on div "Deal Closed" at bounding box center [338, 270] width 149 height 8
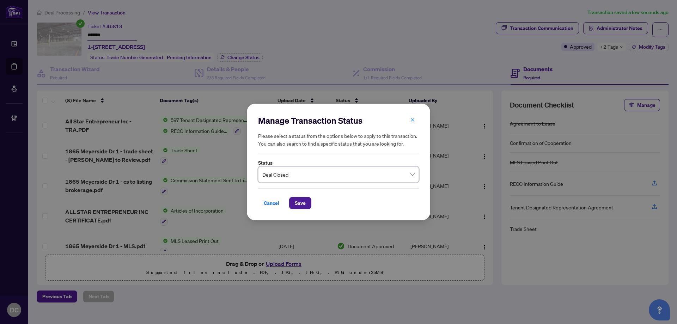
drag, startPoint x: 303, startPoint y: 200, endPoint x: 34, endPoint y: 173, distance: 270.6
click at [302, 200] on span "Save" at bounding box center [300, 202] width 11 height 11
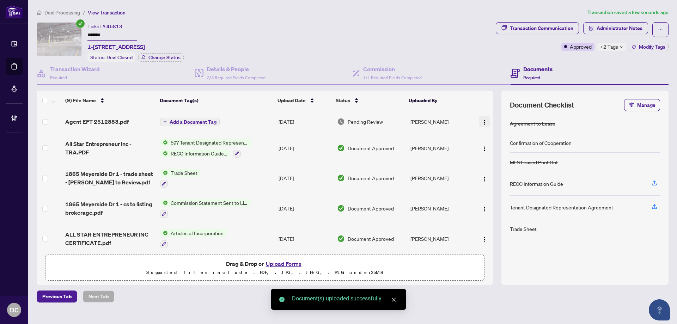
click at [484, 121] on img "button" at bounding box center [484, 122] width 6 height 6
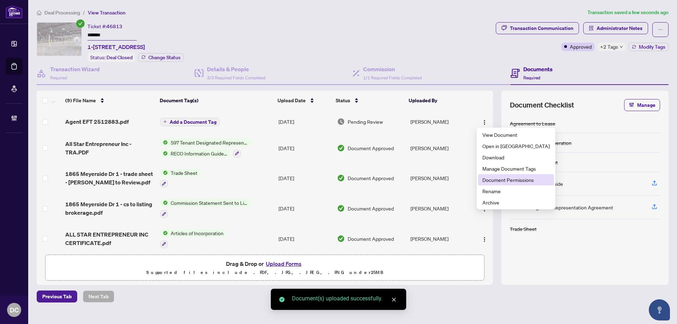
click at [499, 180] on span "Document Permissions" at bounding box center [515, 180] width 67 height 8
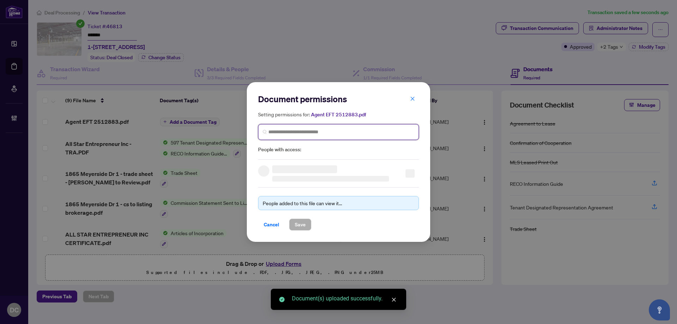
click at [303, 134] on input "search" at bounding box center [341, 131] width 146 height 7
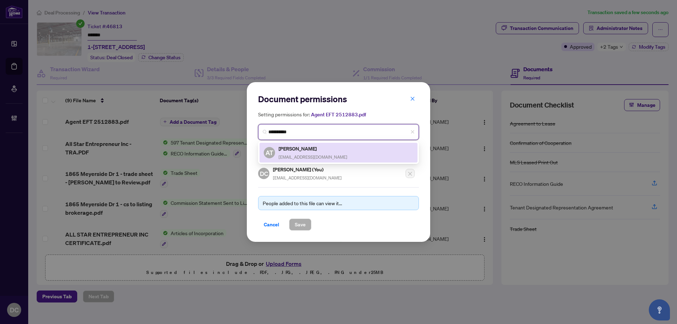
click at [290, 149] on h5 "Alvin Tung" at bounding box center [312, 148] width 69 height 8
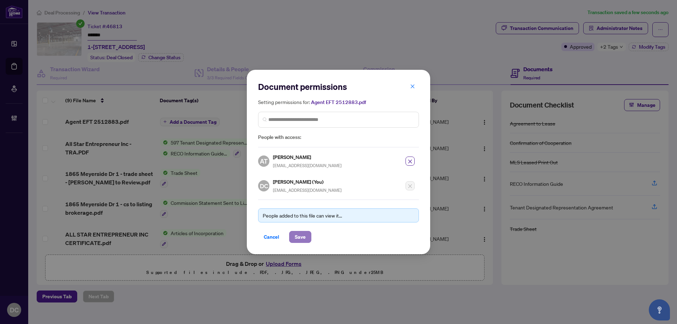
click at [302, 233] on span "Save" at bounding box center [300, 236] width 11 height 11
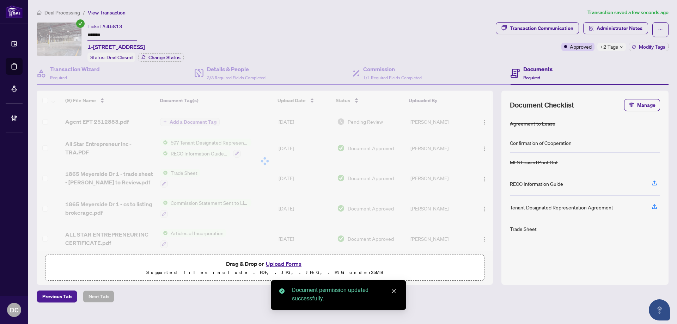
click at [605, 28] on body "Dashboard Deal Processing Mortgage Referrals Brokerage Management DC Dawn Chan …" at bounding box center [338, 162] width 677 height 324
click at [605, 28] on span "Administrator Notes" at bounding box center [619, 28] width 46 height 11
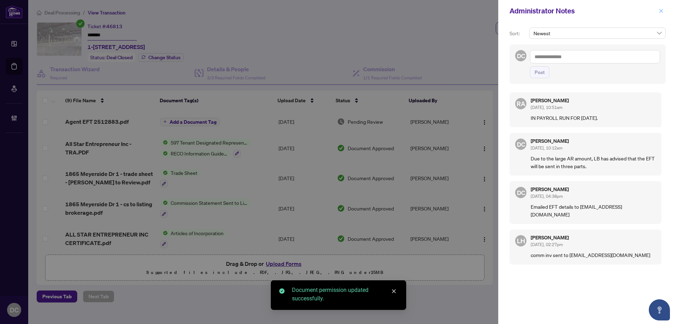
click at [658, 6] on span "button" at bounding box center [660, 10] width 5 height 11
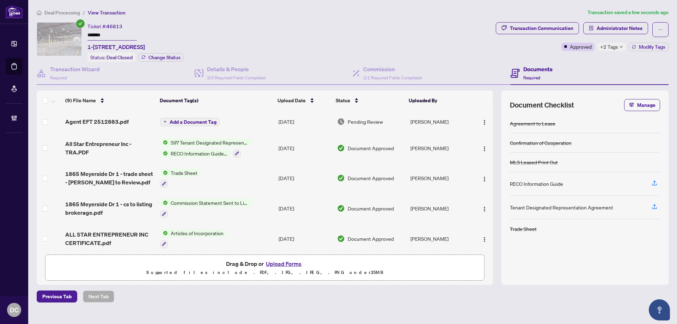
click at [48, 7] on main "Deal Processing / View Transaction Transaction saved a few seconds ago Ticket #…" at bounding box center [352, 162] width 648 height 324
click at [49, 13] on span "Deal Processing" at bounding box center [62, 13] width 36 height 6
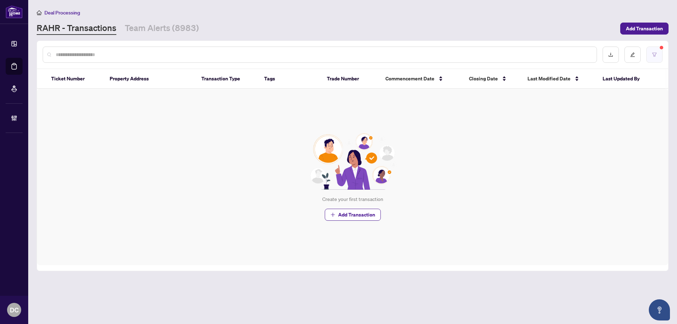
click at [659, 57] on button "button" at bounding box center [654, 55] width 16 height 16
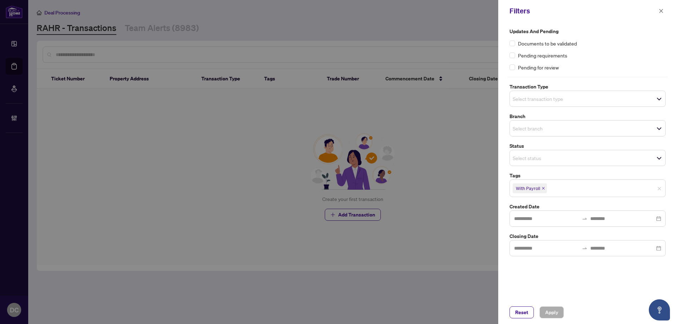
click at [544, 187] on span "With Payroll" at bounding box center [529, 188] width 34 height 10
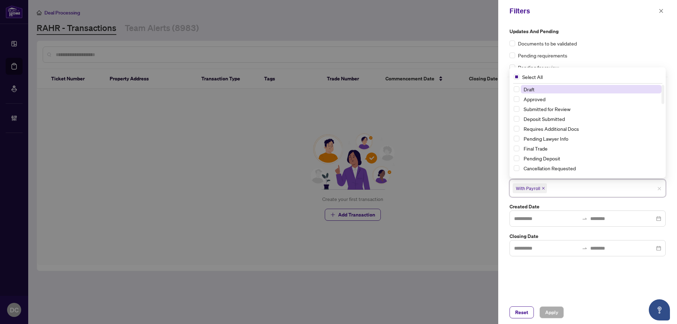
click at [543, 187] on icon "close" at bounding box center [543, 188] width 4 height 4
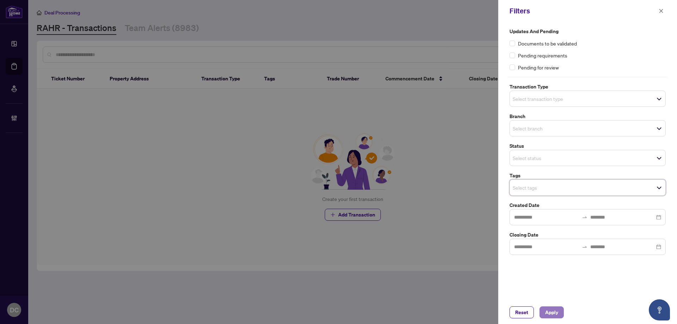
click at [546, 308] on span "Apply" at bounding box center [551, 312] width 13 height 11
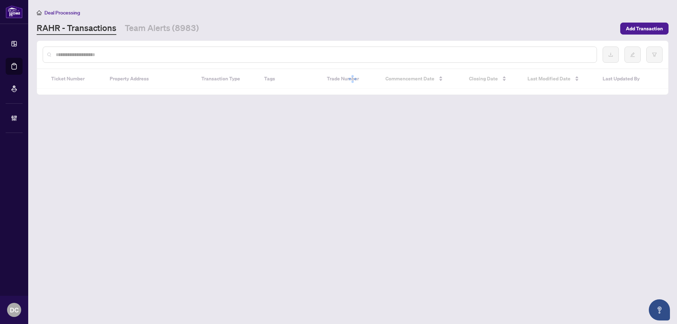
click at [109, 54] on input "text" at bounding box center [323, 55] width 535 height 8
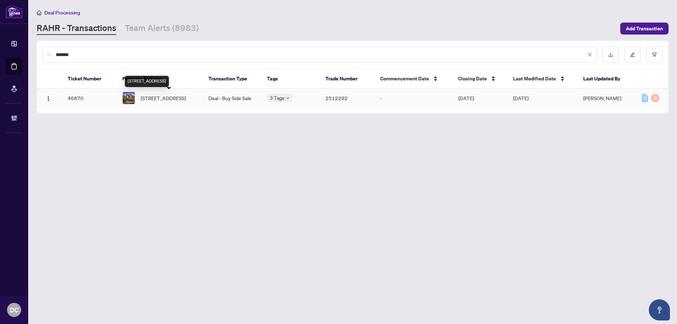
click at [176, 101] on span "945 Best Circ, Newmarket, Ontario L3X 2K9, Canada" at bounding box center [163, 98] width 45 height 8
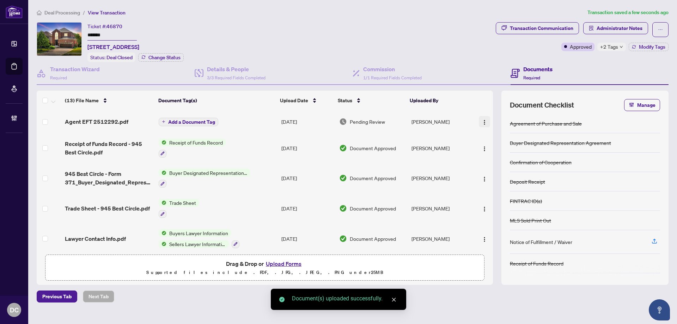
click at [484, 121] on img "button" at bounding box center [484, 122] width 6 height 6
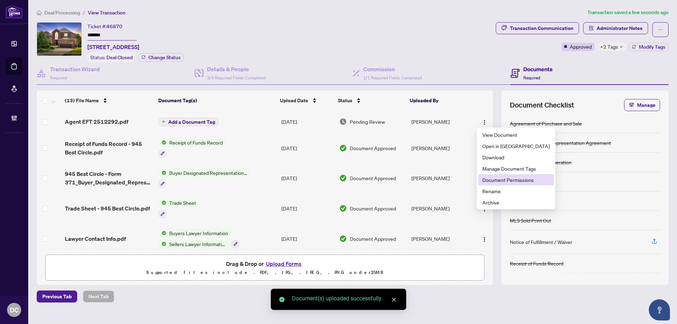
click at [501, 180] on span "Document Permissions" at bounding box center [515, 180] width 67 height 8
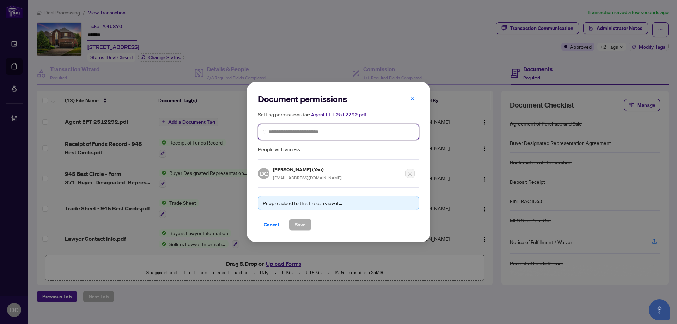
click at [294, 131] on input "search" at bounding box center [341, 131] width 146 height 7
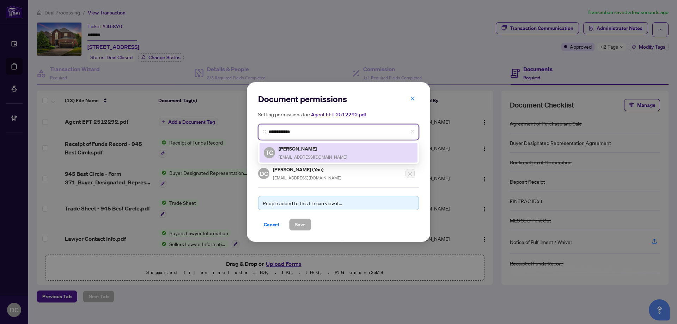
click at [314, 156] on span "thomaschongrealty@gmail.com" at bounding box center [312, 156] width 69 height 5
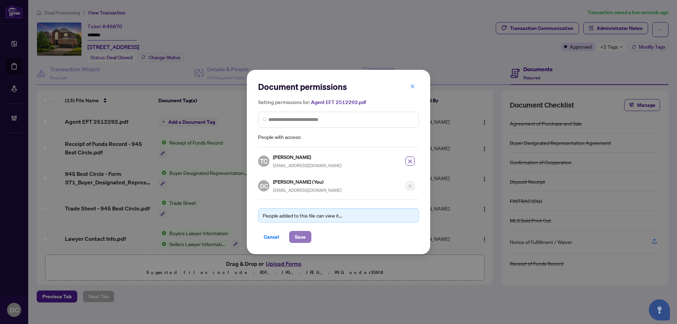
click at [302, 238] on span "Save" at bounding box center [300, 236] width 11 height 11
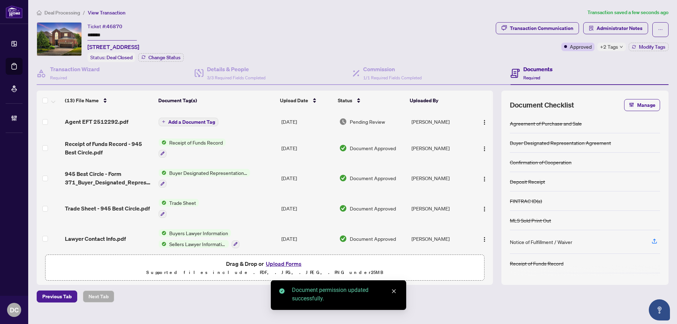
click at [620, 46] on icon "down" at bounding box center [621, 47] width 4 height 4
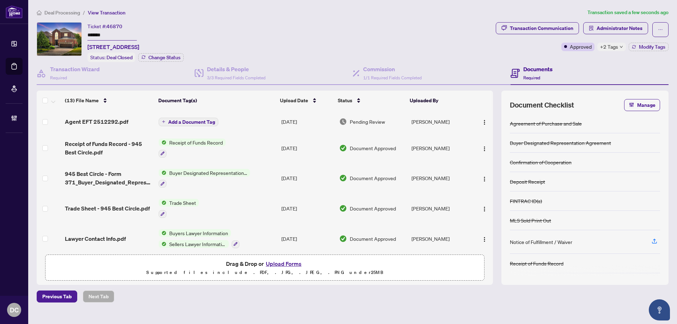
click at [567, 59] on div "Transaction Communication Administrator Notes Approved +2 Tags Modify Tags" at bounding box center [581, 42] width 175 height 40
click at [189, 119] on span "Add a Document Tag" at bounding box center [191, 121] width 47 height 5
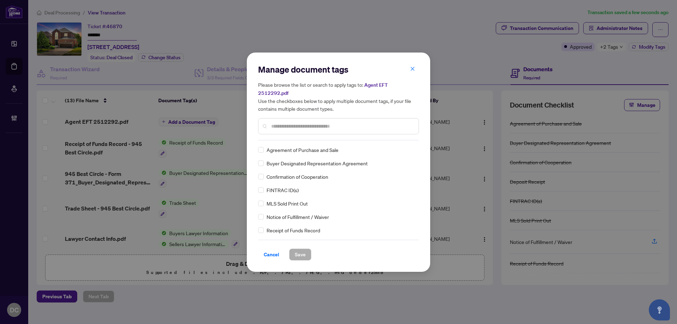
click at [340, 131] on div "Manage document tags Please browse the list or search to apply tags to: Agent E…" at bounding box center [338, 102] width 161 height 76
click at [344, 122] on input "text" at bounding box center [342, 126] width 142 height 8
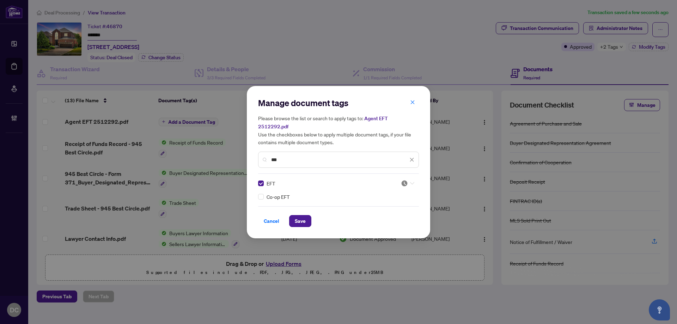
click at [405, 180] on img at bounding box center [404, 183] width 7 height 7
click at [384, 216] on div "Approved" at bounding box center [386, 214] width 45 height 8
click at [305, 220] on span "Save" at bounding box center [300, 220] width 11 height 11
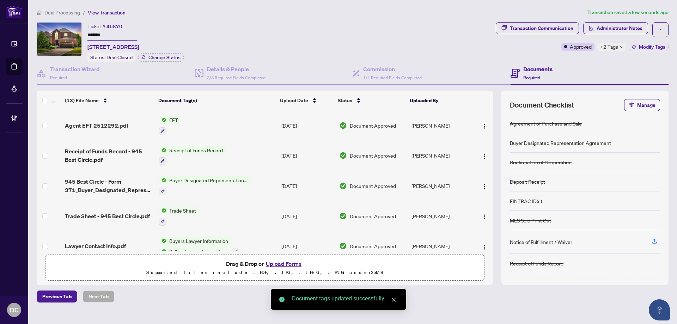
click at [613, 48] on span "+2 Tags" at bounding box center [609, 47] width 18 height 8
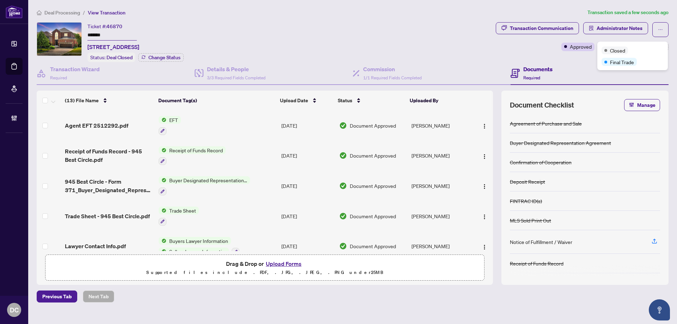
click at [75, 10] on span "Deal Processing" at bounding box center [62, 13] width 36 height 6
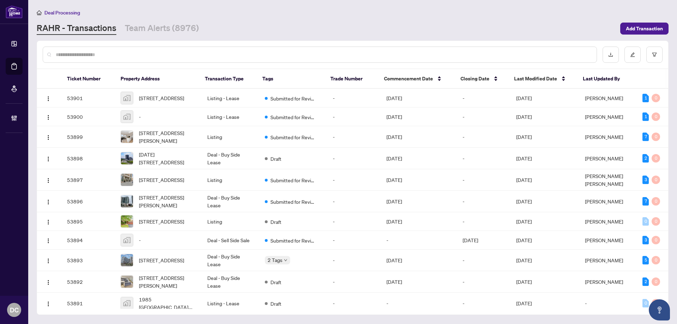
click at [118, 57] on input "text" at bounding box center [323, 55] width 535 height 8
paste input "*******"
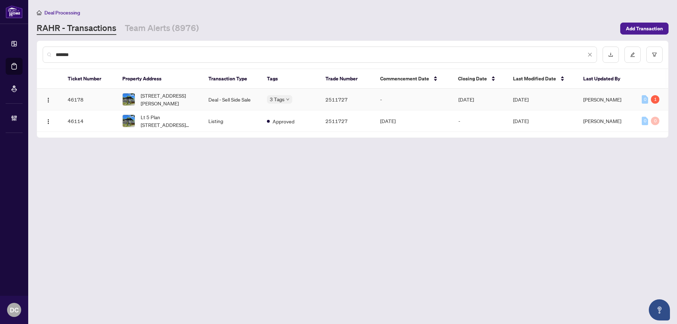
click at [216, 91] on td "Deal - Sell Side Sale" at bounding box center [232, 99] width 58 height 21
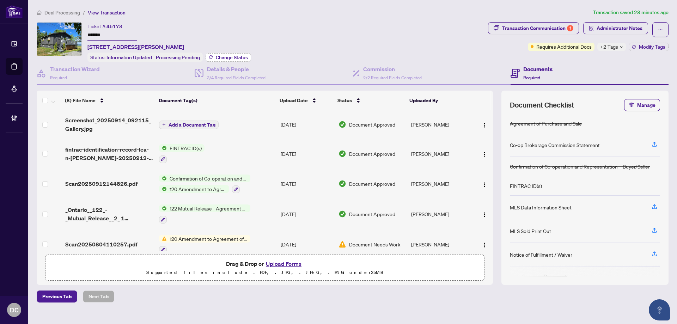
click at [229, 56] on span "Change Status" at bounding box center [232, 57] width 32 height 5
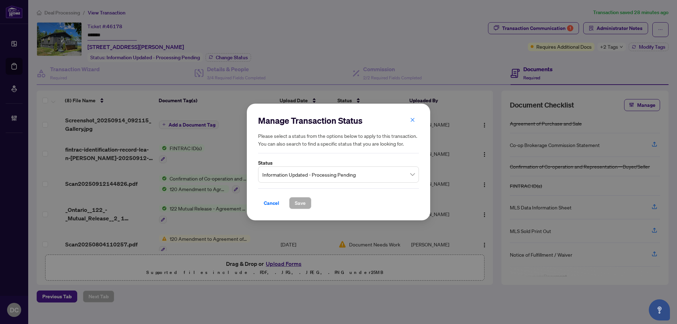
click at [337, 169] on span "Information Updated - Processing Pending" at bounding box center [338, 174] width 152 height 13
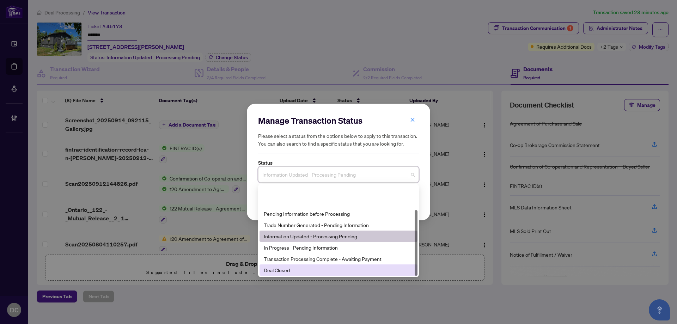
scroll to position [34, 0]
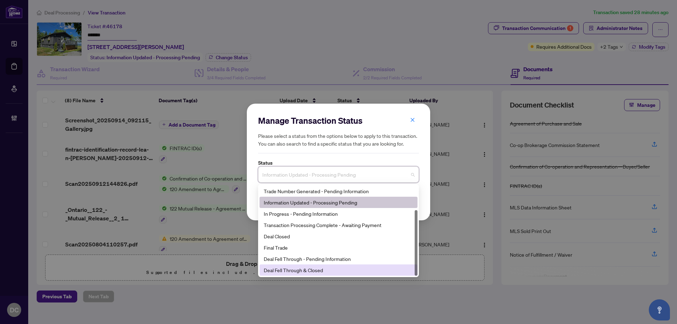
click at [301, 270] on div "Deal Fell Through & Closed" at bounding box center [338, 270] width 149 height 8
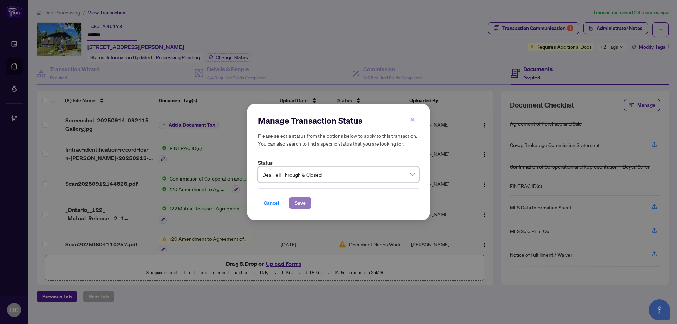
click at [308, 198] on button "Save" at bounding box center [300, 203] width 22 height 12
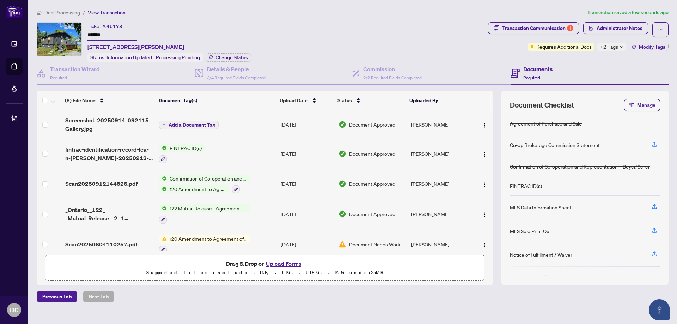
click at [612, 54] on div "Transaction Communication 1 Administrator Notes Requires Additional Docs +2 Tag…" at bounding box center [577, 42] width 183 height 40
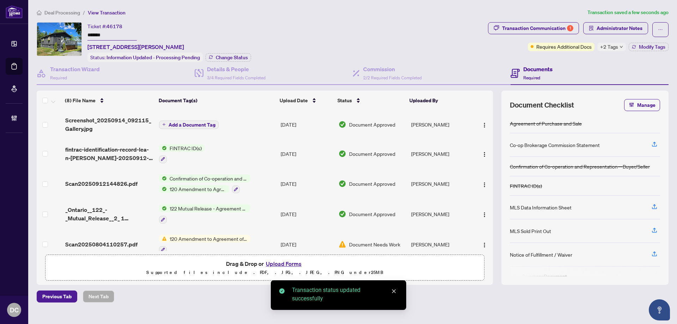
click at [615, 48] on span "+2 Tags" at bounding box center [609, 47] width 18 height 8
click at [576, 60] on div "Transaction Communication 1 Administrator Notes Requires Additional Docs +2 Tag…" at bounding box center [577, 42] width 183 height 40
click at [635, 45] on button "Modify Tags" at bounding box center [648, 47] width 40 height 8
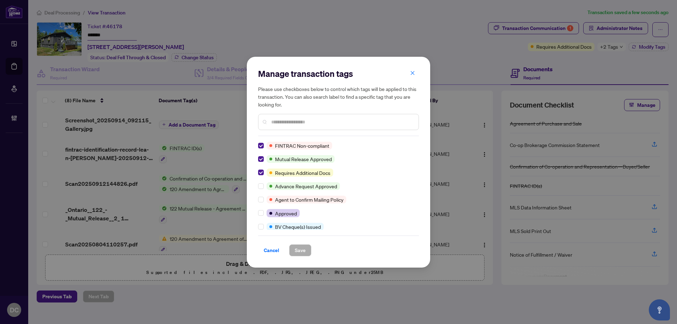
click at [257, 157] on div "Manage transaction tags Please use checkboxes below to control which tags will …" at bounding box center [338, 162] width 183 height 211
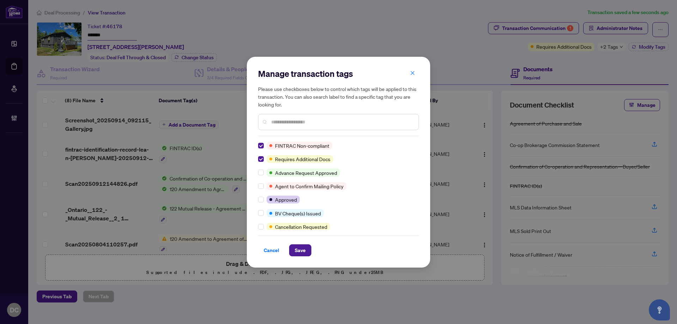
click at [299, 120] on input "text" at bounding box center [342, 122] width 142 height 8
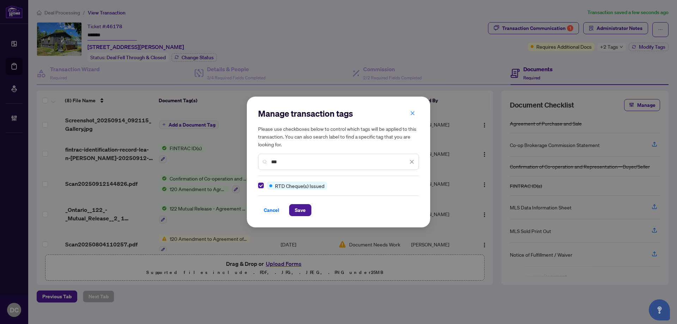
drag, startPoint x: 291, startPoint y: 161, endPoint x: 216, endPoint y: 160, distance: 75.1
click at [216, 160] on div "Manage transaction tags Please use checkboxes below to control which tags will …" at bounding box center [338, 162] width 677 height 324
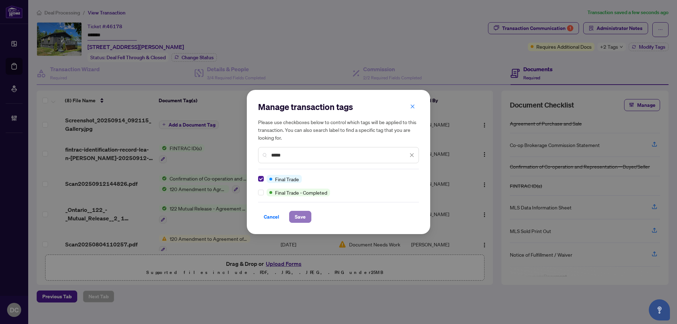
click at [296, 217] on span "Save" at bounding box center [300, 216] width 11 height 11
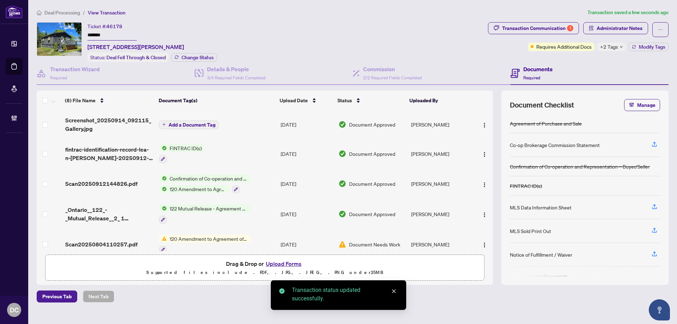
click at [264, 215] on td "122 Mutual Release - Agreement of Purchase and Sale" at bounding box center [217, 214] width 122 height 30
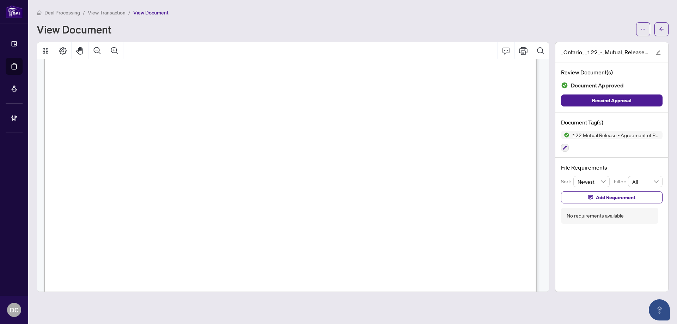
scroll to position [141, 0]
click at [661, 30] on icon "arrow-left" at bounding box center [661, 29] width 5 height 5
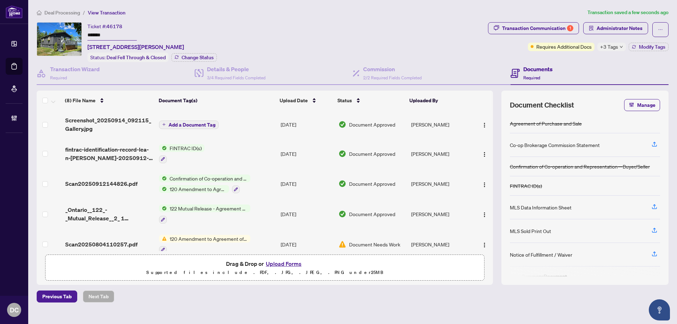
click at [599, 44] on div "+3 Tags" at bounding box center [611, 47] width 29 height 8
click at [560, 62] on div "Documents Required" at bounding box center [589, 73] width 158 height 23
click at [651, 50] on button "Modify Tags" at bounding box center [648, 47] width 40 height 8
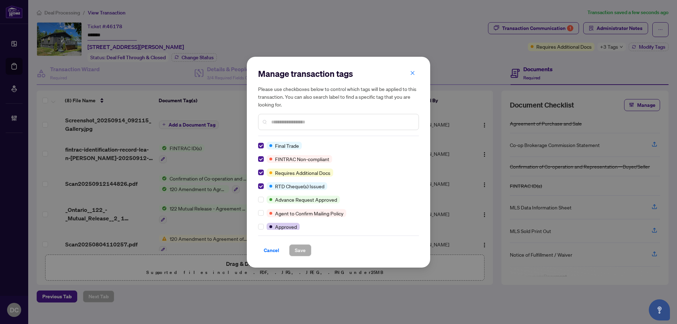
click at [331, 119] on input "text" at bounding box center [342, 122] width 142 height 8
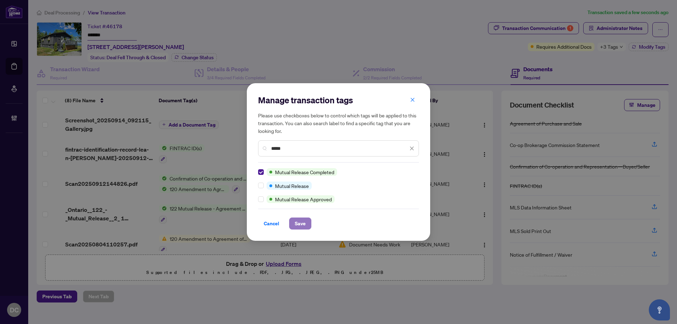
click at [295, 223] on span "Save" at bounding box center [300, 223] width 11 height 11
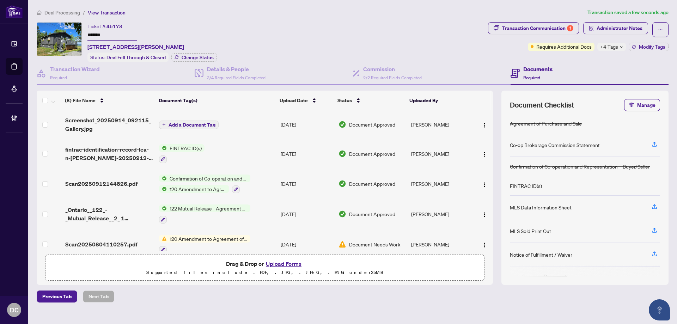
click at [51, 10] on span "Deal Processing" at bounding box center [62, 13] width 36 height 6
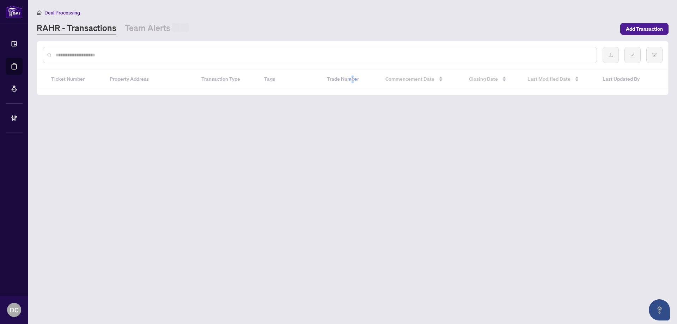
click at [90, 56] on input "text" at bounding box center [323, 55] width 535 height 8
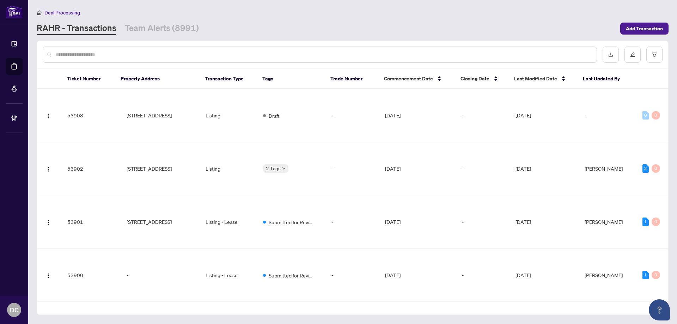
paste input "*******"
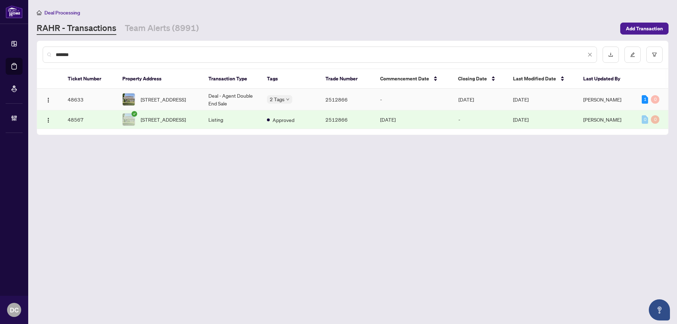
click at [244, 103] on td "Deal - Agent Double End Sale" at bounding box center [232, 99] width 58 height 21
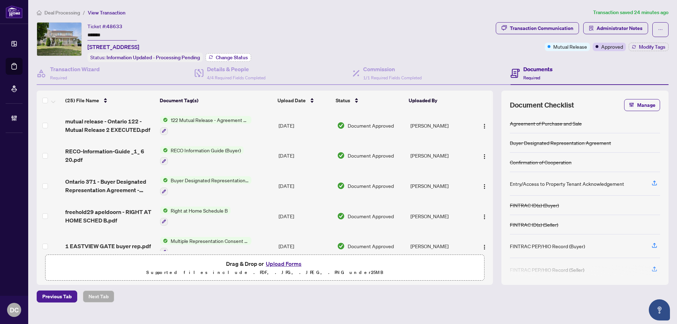
click at [224, 57] on span "Change Status" at bounding box center [232, 57] width 32 height 5
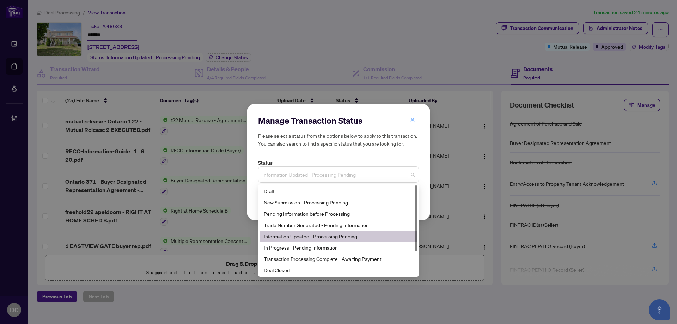
click at [369, 174] on span "Information Updated - Processing Pending" at bounding box center [338, 174] width 152 height 13
click at [282, 266] on div "Deal Closed" at bounding box center [338, 270] width 149 height 8
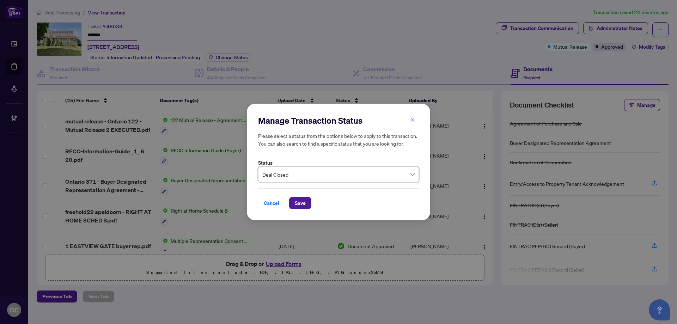
click at [329, 177] on span "Deal Closed" at bounding box center [338, 174] width 152 height 13
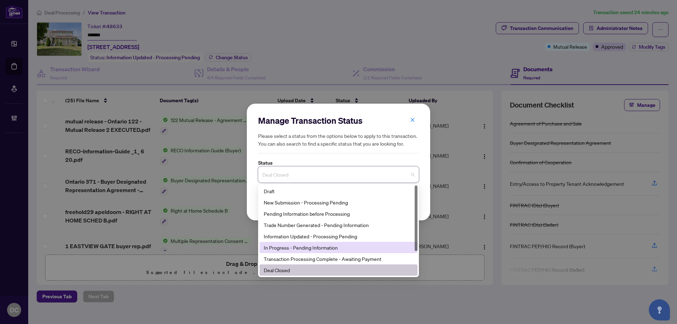
scroll to position [34, 0]
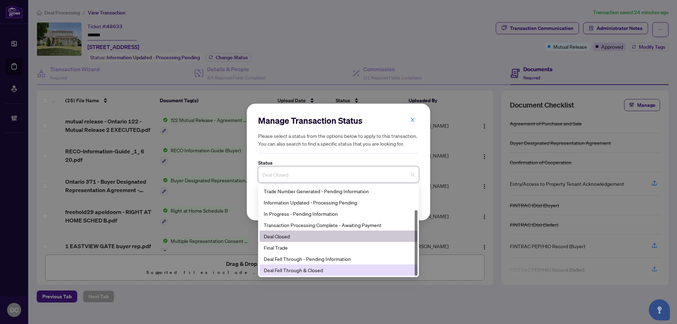
click at [302, 272] on div "Deal Fell Through & Closed" at bounding box center [338, 270] width 149 height 8
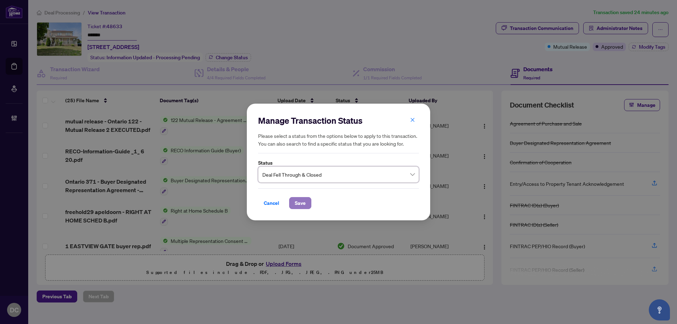
click at [299, 203] on span "Save" at bounding box center [300, 202] width 11 height 11
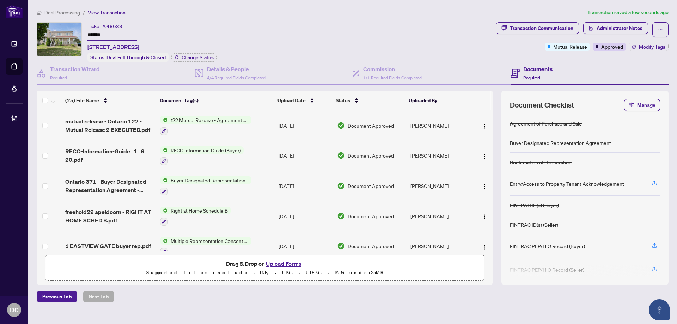
click at [265, 122] on td "122 Mutual Release - Agreement of Purchase and Sale" at bounding box center [216, 125] width 118 height 30
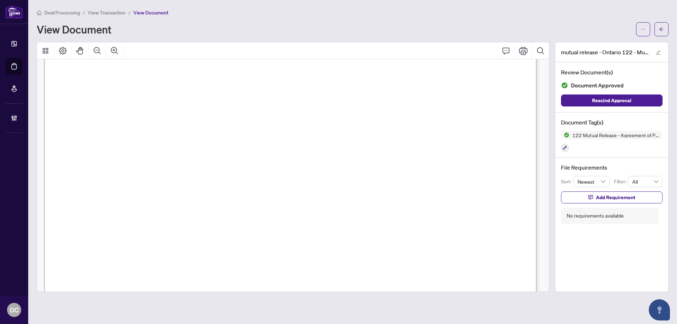
scroll to position [141, 0]
click at [662, 29] on icon "arrow-left" at bounding box center [661, 29] width 5 height 5
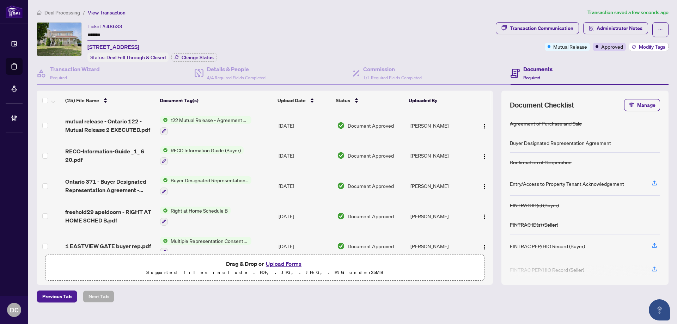
click at [635, 47] on icon "button" at bounding box center [633, 47] width 4 height 4
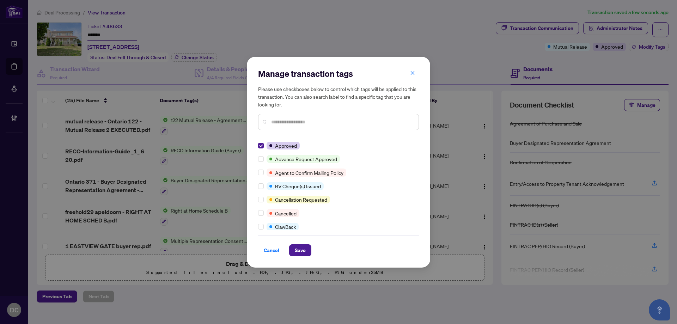
click at [297, 123] on input "text" at bounding box center [342, 122] width 142 height 8
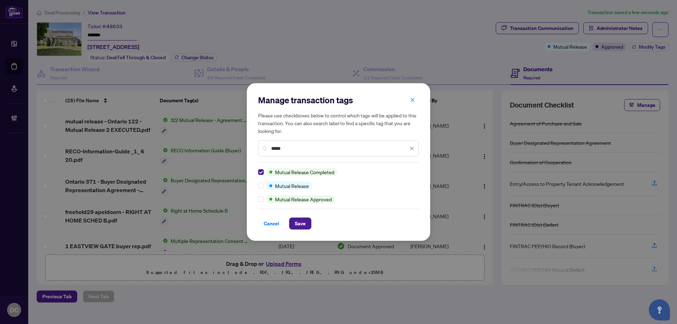
drag, startPoint x: 299, startPoint y: 150, endPoint x: 200, endPoint y: 148, distance: 99.0
click at [200, 148] on div "Manage transaction tags Please use checkboxes below to control which tags will …" at bounding box center [338, 162] width 677 height 324
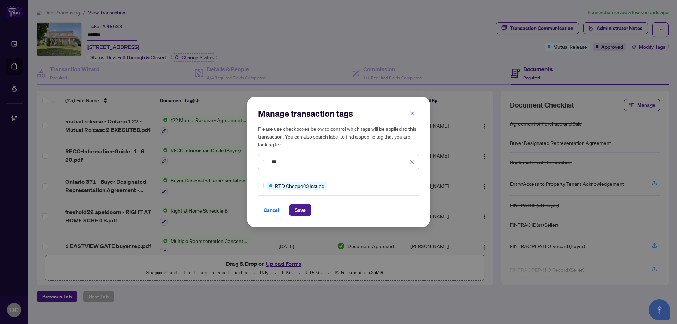
click at [258, 180] on div "Manage transaction tags Please use checkboxes below to control which tags will …" at bounding box center [338, 162] width 161 height 108
drag, startPoint x: 285, startPoint y: 158, endPoint x: 176, endPoint y: 161, distance: 108.9
click at [176, 161] on div "Manage transaction tags Please use checkboxes below to control which tags will …" at bounding box center [338, 162] width 677 height 324
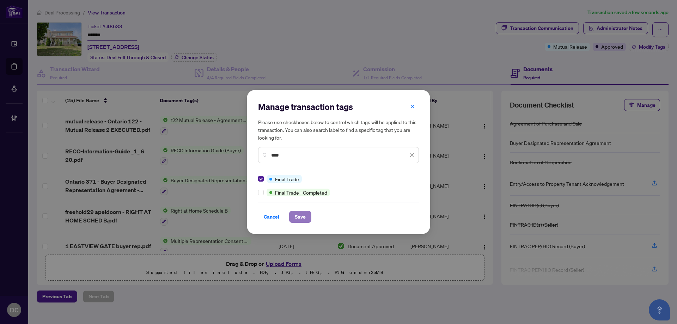
click at [308, 214] on button "Save" at bounding box center [300, 217] width 22 height 12
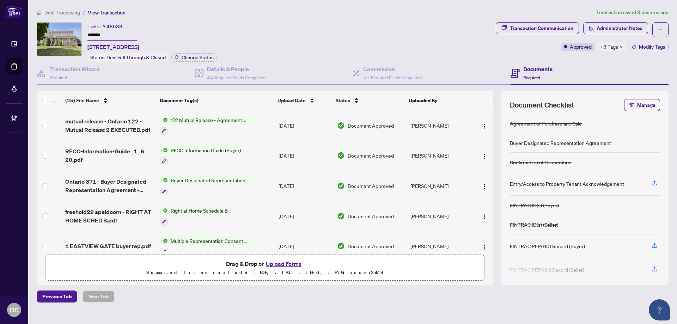
click at [617, 49] on span "+3 Tags" at bounding box center [609, 47] width 18 height 8
click at [57, 11] on span "Deal Processing" at bounding box center [62, 13] width 36 height 6
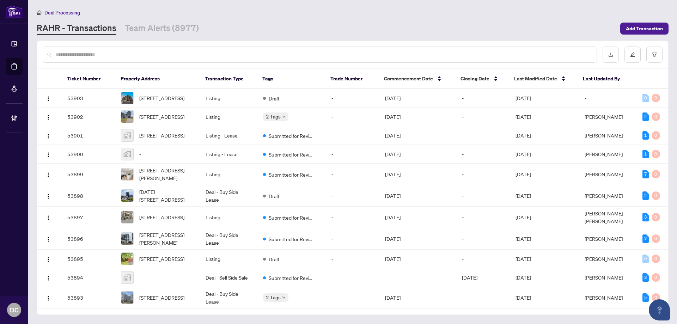
click at [113, 53] on input "text" at bounding box center [323, 55] width 535 height 8
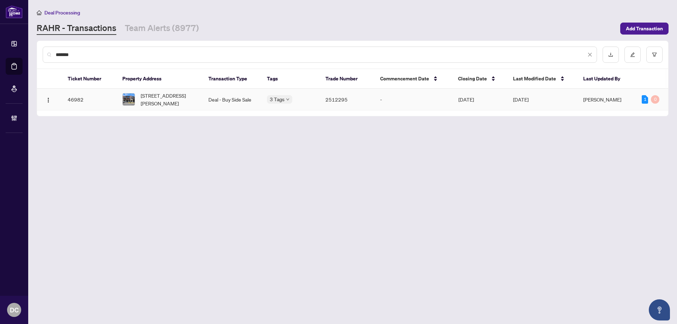
click at [375, 102] on td "-" at bounding box center [413, 99] width 78 height 21
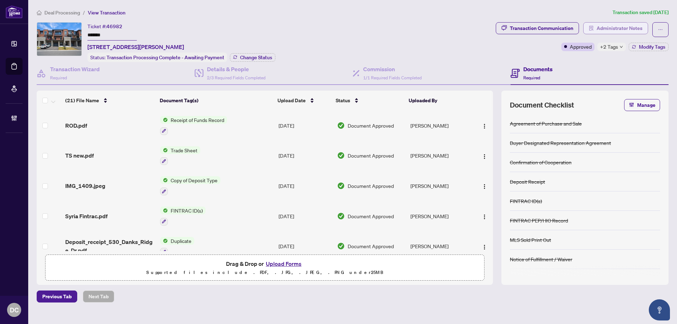
click at [602, 29] on span "Administrator Notes" at bounding box center [619, 28] width 46 height 11
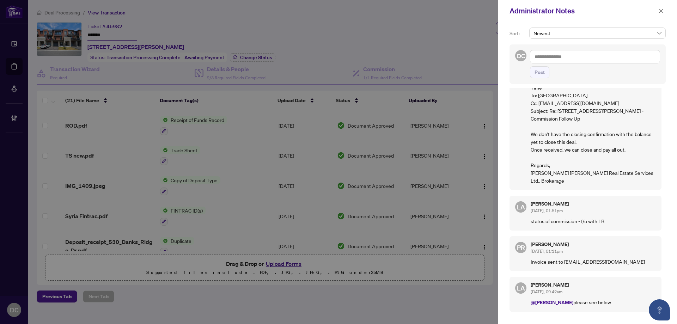
scroll to position [773, 0]
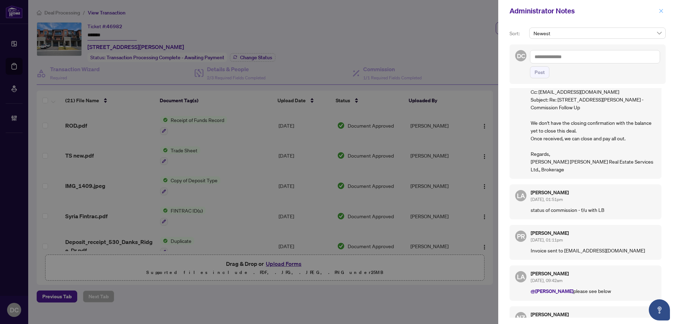
click at [661, 12] on icon "close" at bounding box center [660, 10] width 5 height 5
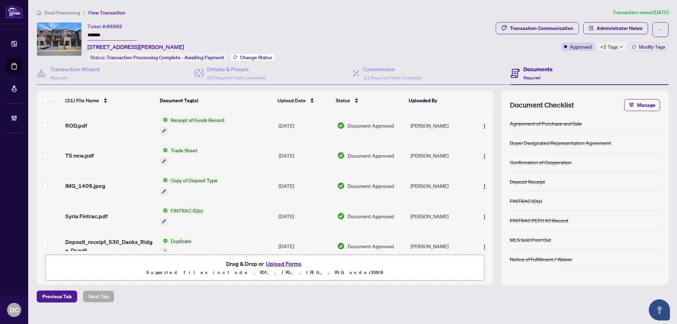
click at [248, 59] on span "Change Status" at bounding box center [256, 57] width 32 height 5
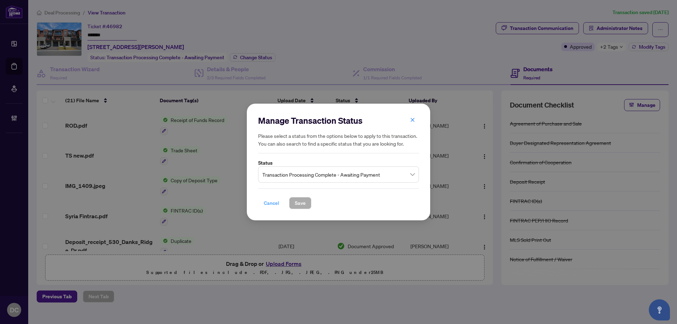
click at [271, 203] on span "Cancel" at bounding box center [272, 202] width 16 height 11
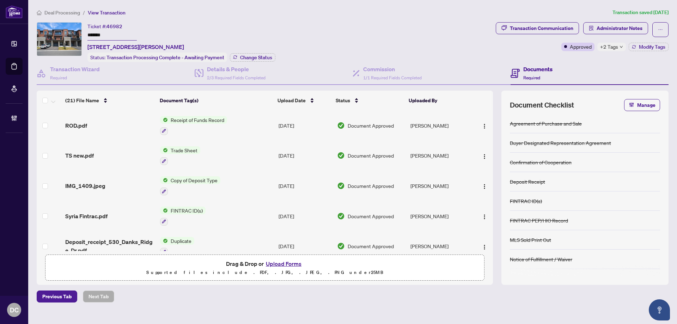
click at [72, 12] on span "Deal Processing" at bounding box center [62, 13] width 36 height 6
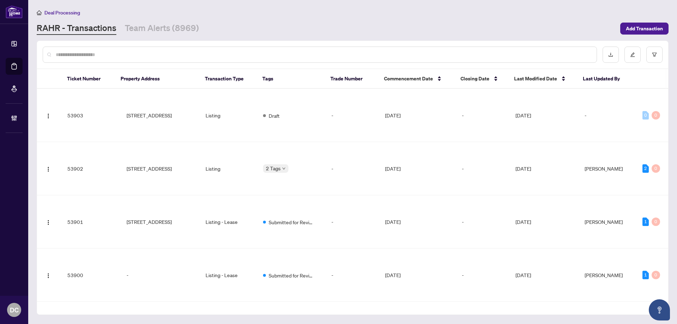
click at [133, 54] on input "text" at bounding box center [323, 55] width 535 height 8
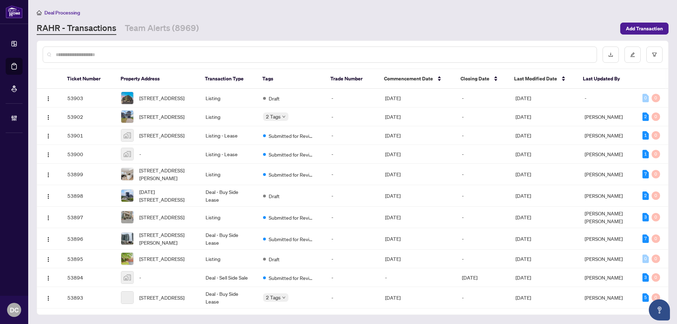
paste input "*"
click at [133, 54] on input "text" at bounding box center [323, 55] width 535 height 8
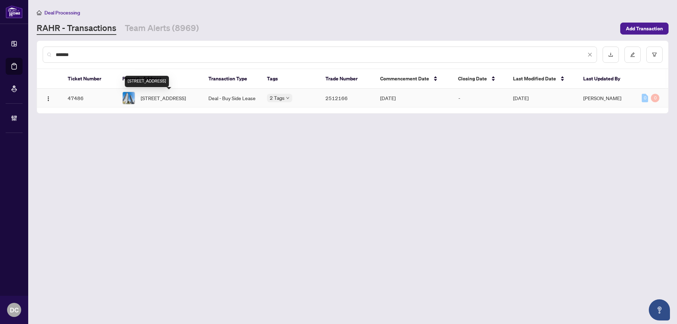
click at [159, 101] on span "1423-135 Village Green Sq, Toronto, Ontario M1S 0G4, Canada" at bounding box center [163, 98] width 45 height 8
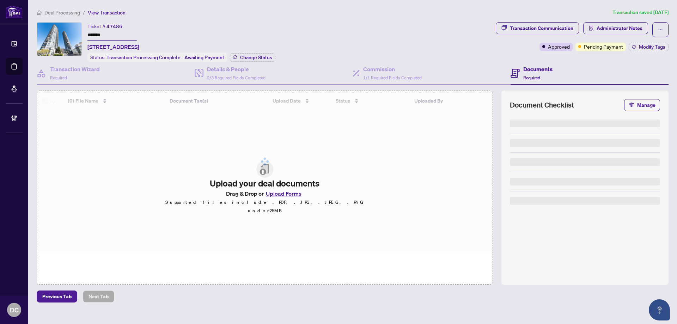
drag, startPoint x: 114, startPoint y: 36, endPoint x: 77, endPoint y: 34, distance: 37.0
click at [77, 34] on div "Ticket #: 47486 ******* 1423-135 Village Green Sq, Toronto, Ontario M1S 0G4, Ca…" at bounding box center [265, 42] width 456 height 40
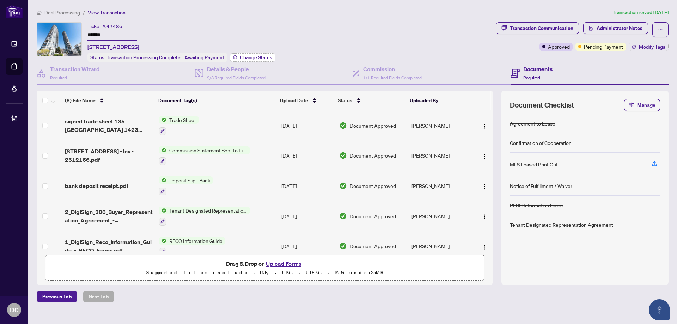
click at [241, 55] on span "Change Status" at bounding box center [256, 57] width 32 height 5
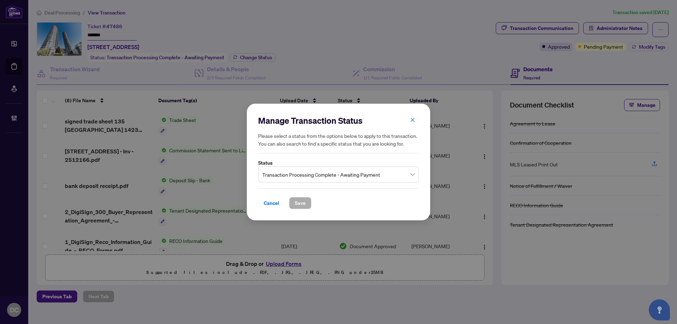
drag, startPoint x: 327, startPoint y: 176, endPoint x: 317, endPoint y: 167, distance: 13.5
click at [327, 175] on span "Transaction Processing Complete - Awaiting Payment" at bounding box center [338, 174] width 152 height 13
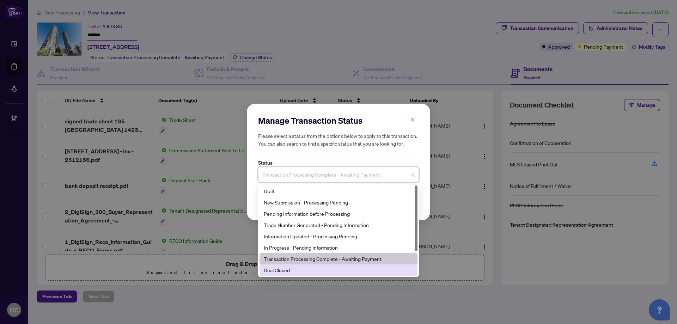
click at [281, 268] on div "Deal Closed" at bounding box center [338, 270] width 149 height 8
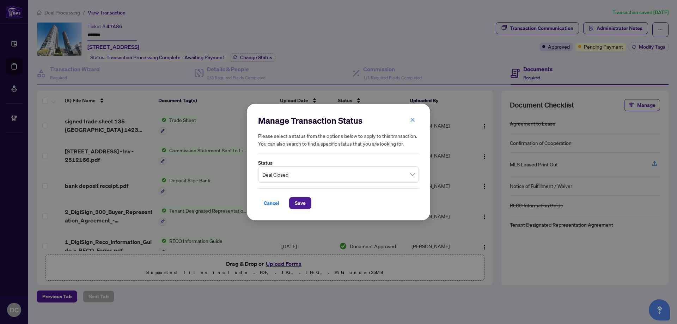
drag, startPoint x: 300, startPoint y: 204, endPoint x: 28, endPoint y: 198, distance: 271.7
click at [299, 204] on span "Save" at bounding box center [300, 202] width 11 height 11
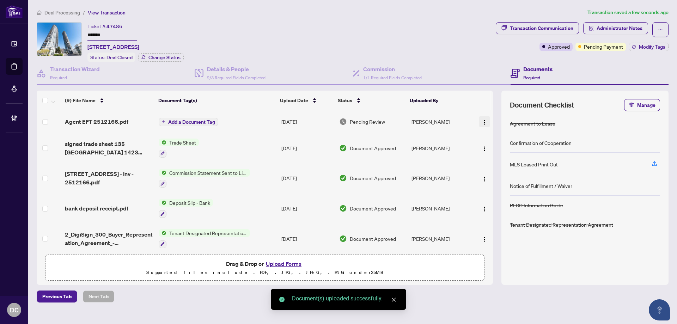
click at [484, 118] on span "button" at bounding box center [484, 122] width 6 height 8
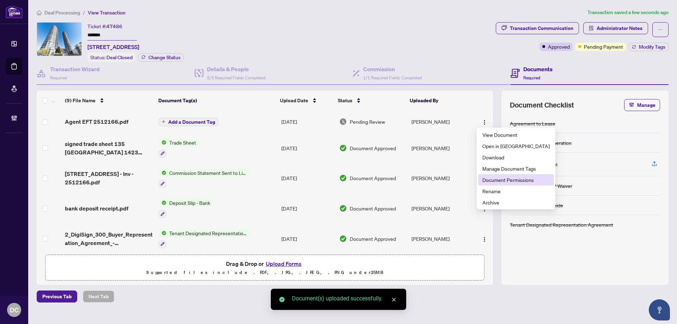
click at [498, 179] on span "Document Permissions" at bounding box center [515, 180] width 67 height 8
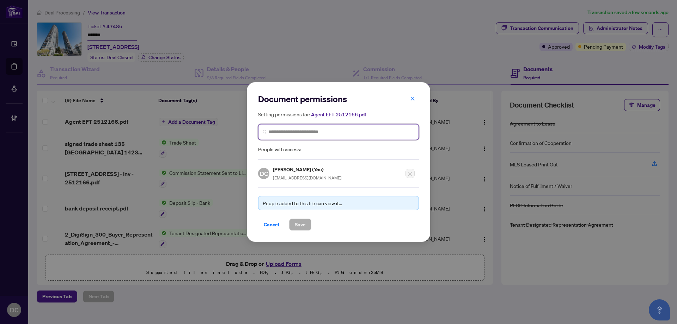
click at [328, 131] on input "search" at bounding box center [341, 131] width 146 height 7
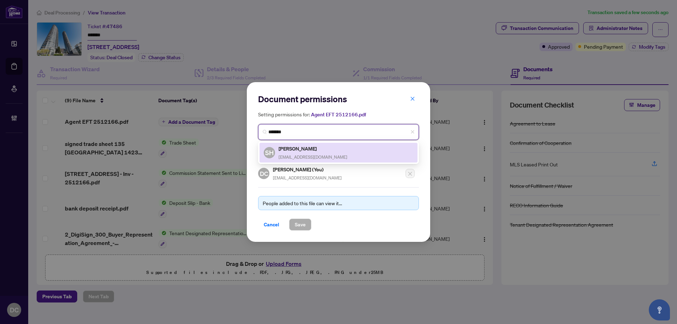
click at [310, 147] on h5 "Sam Hui" at bounding box center [312, 148] width 69 height 8
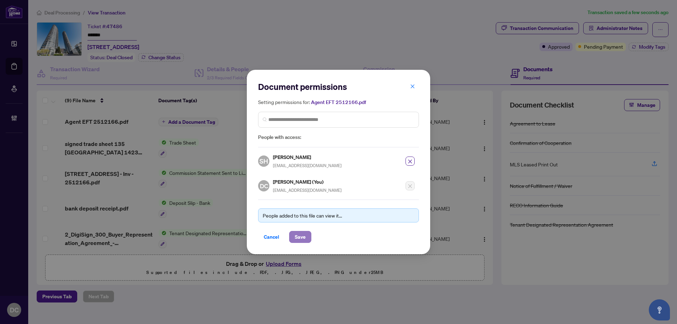
click at [305, 237] on button "Save" at bounding box center [300, 237] width 22 height 12
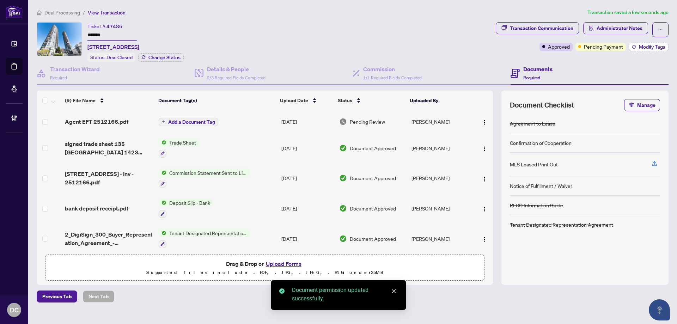
click at [632, 45] on icon "button" at bounding box center [633, 47] width 4 height 4
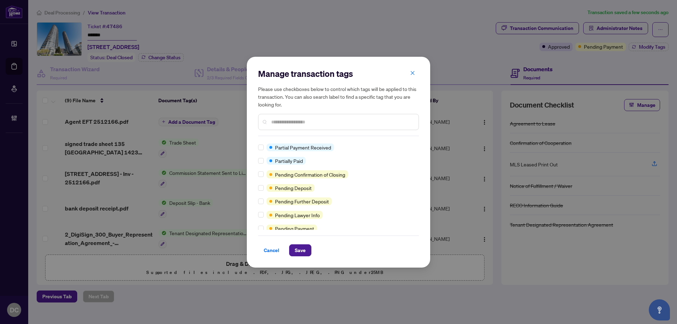
scroll to position [12, 0]
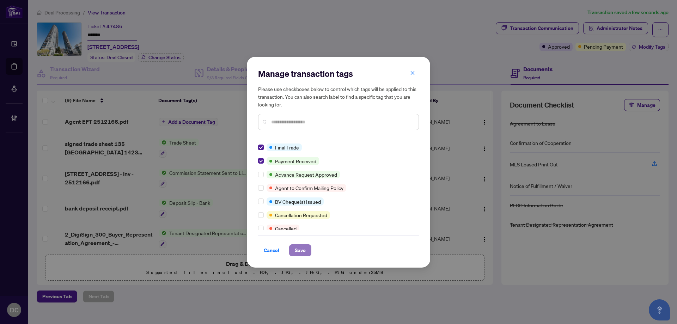
click at [304, 251] on span "Save" at bounding box center [300, 250] width 11 height 11
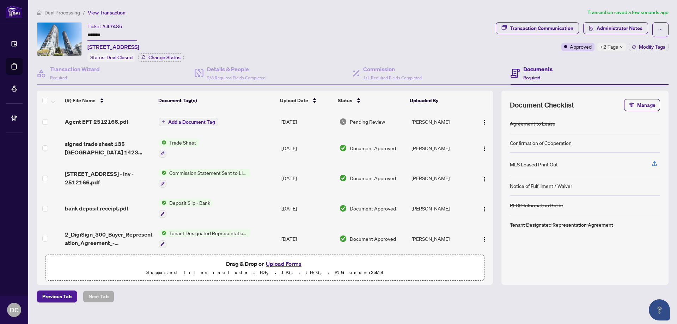
click at [614, 46] on span "+2 Tags" at bounding box center [609, 47] width 18 height 8
click at [519, 60] on div "Transaction Communication Administrator Notes Approved +2 Tags Modify Tags" at bounding box center [581, 42] width 175 height 40
click at [635, 28] on span "Administrator Notes" at bounding box center [619, 28] width 46 height 11
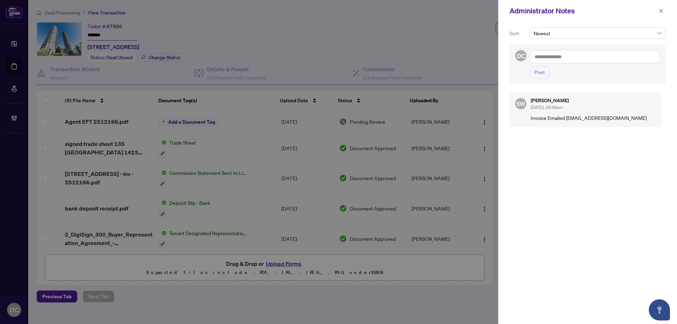
click at [576, 62] on textarea at bounding box center [595, 56] width 130 height 13
paste textarea "**********"
click at [543, 73] on span "Post" at bounding box center [539, 72] width 10 height 11
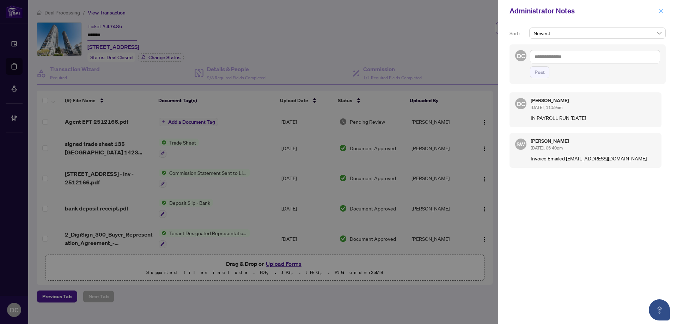
click at [661, 9] on icon "close" at bounding box center [660, 10] width 5 height 5
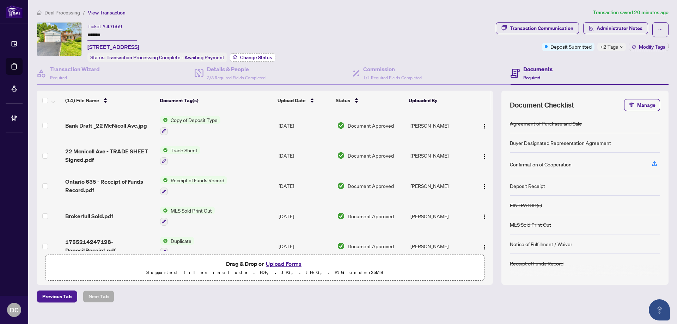
click at [257, 55] on span "Change Status" at bounding box center [256, 57] width 32 height 5
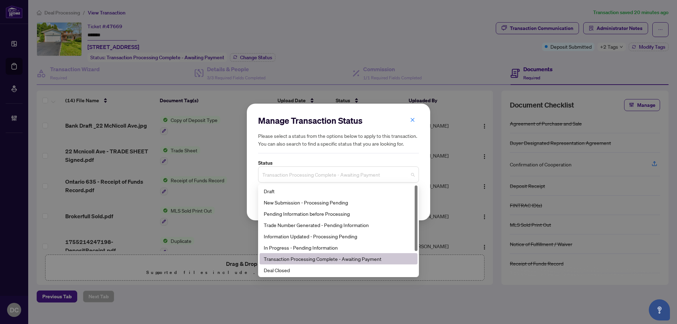
click at [323, 178] on span "Transaction Processing Complete - Awaiting Payment" at bounding box center [338, 174] width 152 height 13
click at [281, 274] on div "Deal Closed" at bounding box center [338, 269] width 158 height 11
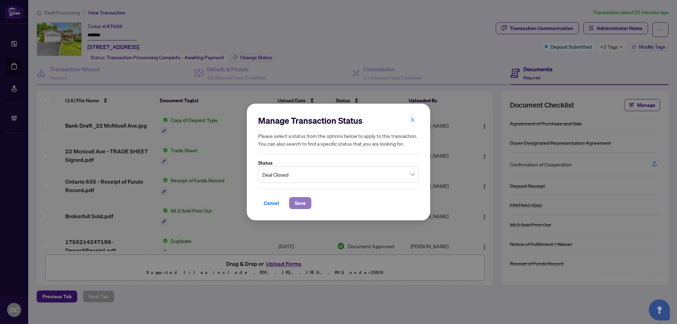
click at [297, 199] on span "Save" at bounding box center [300, 202] width 11 height 11
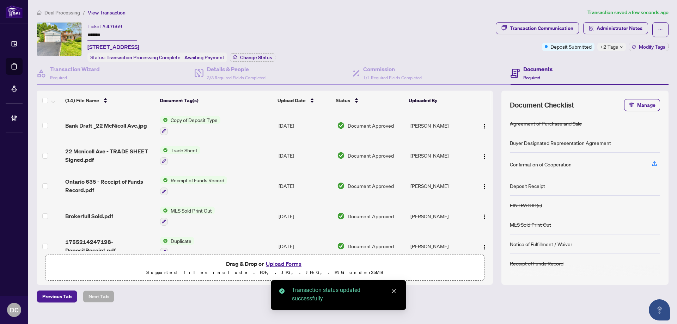
drag, startPoint x: 112, startPoint y: 35, endPoint x: 61, endPoint y: 30, distance: 51.4
click at [61, 30] on div "Ticket #: 47669 ******* 22 Mcnicoll Ave, Toronto, Ontario M2H 2A8, Canada Statu…" at bounding box center [265, 42] width 456 height 40
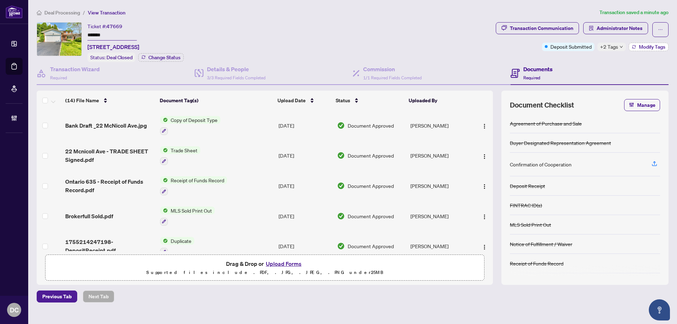
click at [642, 45] on span "Modify Tags" at bounding box center [651, 46] width 26 height 5
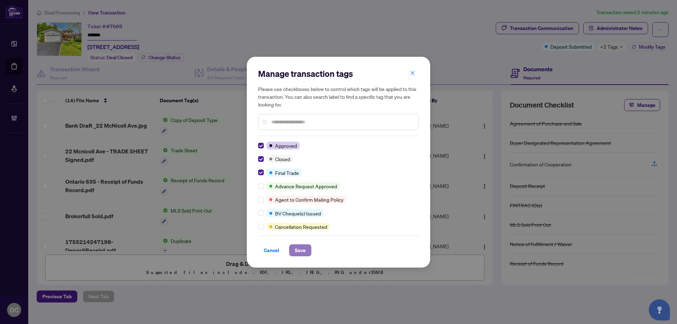
click at [306, 252] on button "Save" at bounding box center [300, 250] width 22 height 12
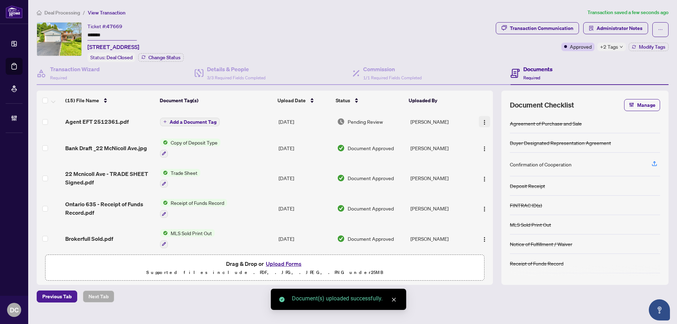
click at [484, 119] on img "button" at bounding box center [484, 122] width 6 height 6
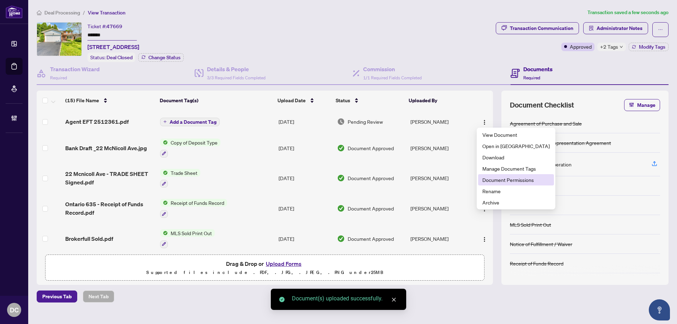
click at [497, 183] on span "Document Permissions" at bounding box center [515, 180] width 67 height 8
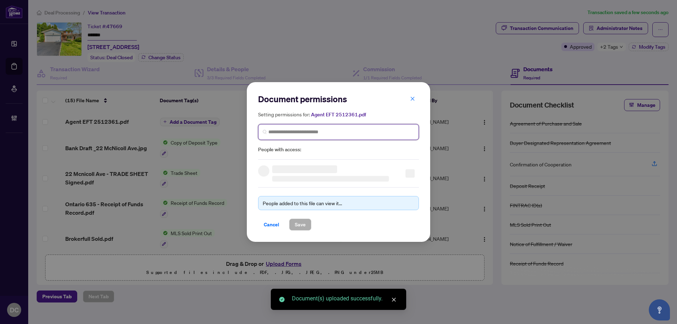
click at [369, 129] on input "search" at bounding box center [341, 131] width 146 height 7
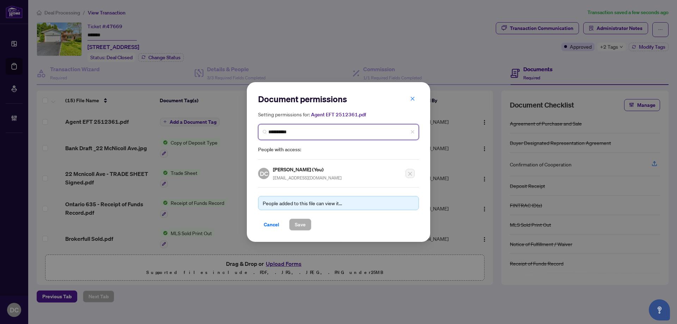
type input "**********"
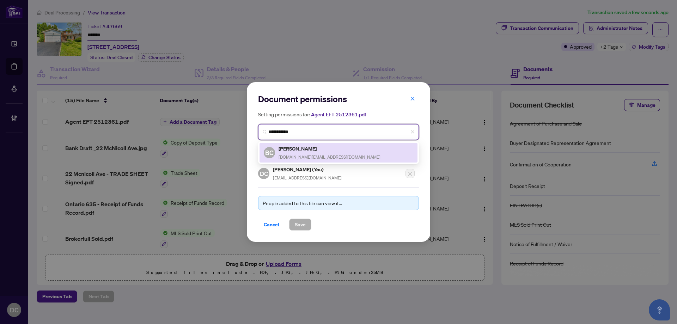
click at [357, 152] on div "BC Bessie Chan besschan.ca@gmail.com" at bounding box center [338, 152] width 149 height 16
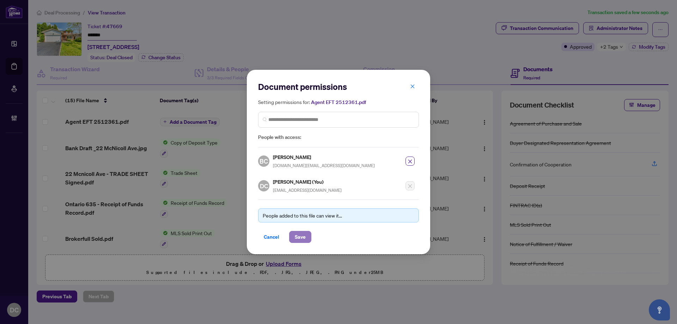
click at [299, 236] on span "Save" at bounding box center [300, 236] width 11 height 11
click at [610, 48] on div "Document permissions Setting permissions for: Agent EFT 2512361.pdf 648 BC Bess…" at bounding box center [338, 162] width 677 height 324
click at [647, 44] on div "Document permissions Setting permissions for: Agent EFT 2512361.pdf 648 BC Bess…" at bounding box center [338, 162] width 677 height 324
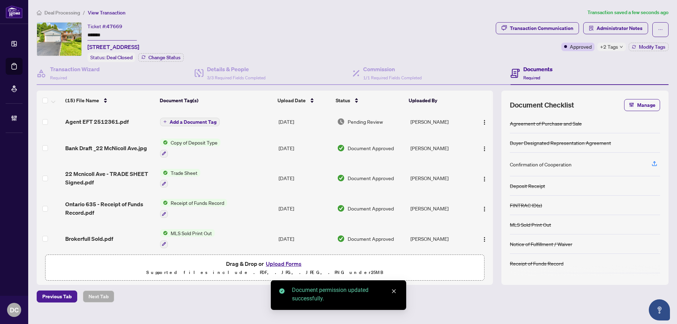
click at [616, 47] on span "+2 Tags" at bounding box center [609, 47] width 18 height 8
click at [629, 27] on span "Administrator Notes" at bounding box center [619, 28] width 46 height 11
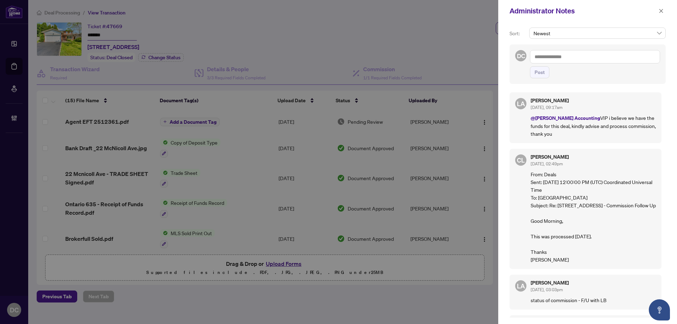
click at [623, 57] on textarea at bounding box center [595, 56] width 130 height 13
paste textarea "**********"
type textarea "**********"
drag, startPoint x: 537, startPoint y: 74, endPoint x: 556, endPoint y: 74, distance: 19.0
click at [537, 74] on span "Post" at bounding box center [539, 72] width 10 height 11
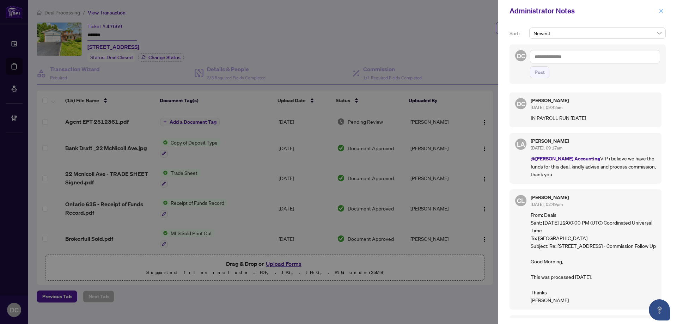
click at [662, 12] on icon "close" at bounding box center [661, 11] width 4 height 4
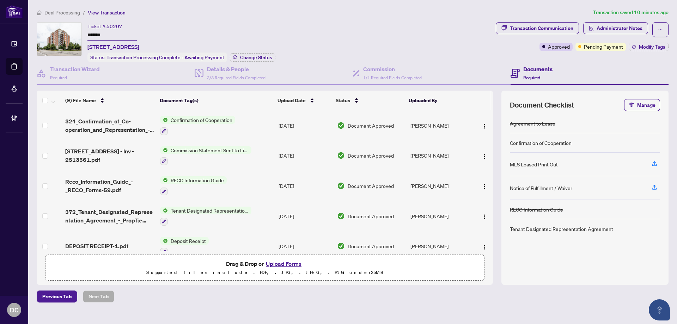
drag, startPoint x: 117, startPoint y: 34, endPoint x: 54, endPoint y: 35, distance: 62.7
click at [54, 35] on div "Ticket #: 50207 ******* [STREET_ADDRESS] Status: Transaction Processing Complet…" at bounding box center [265, 42] width 456 height 40
click at [254, 55] on span "Change Status" at bounding box center [256, 57] width 32 height 5
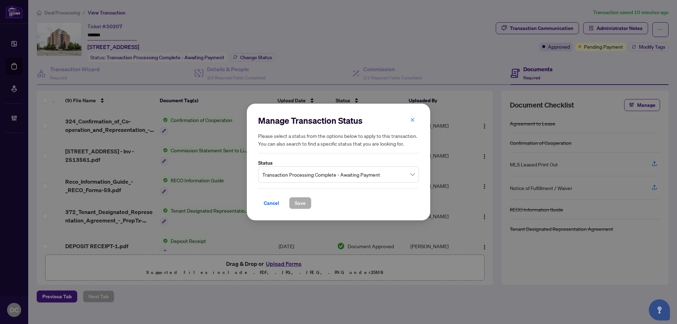
click at [311, 175] on span "Transaction Processing Complete - Awaiting Payment" at bounding box center [338, 174] width 152 height 13
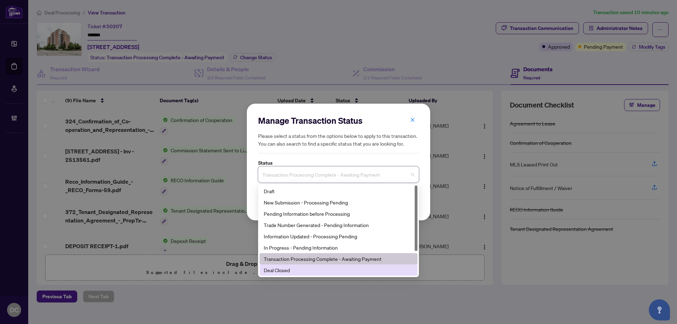
click at [282, 270] on div "Deal Closed" at bounding box center [338, 270] width 149 height 8
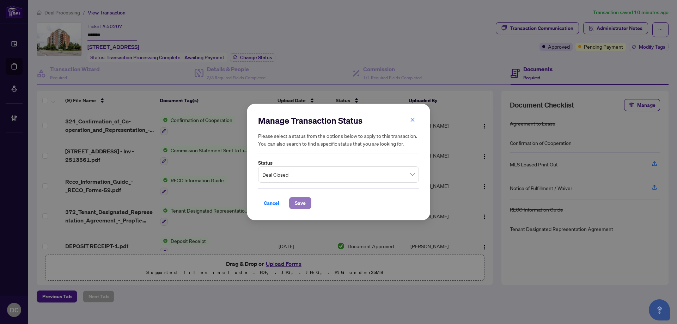
click at [292, 206] on button "Save" at bounding box center [300, 203] width 22 height 12
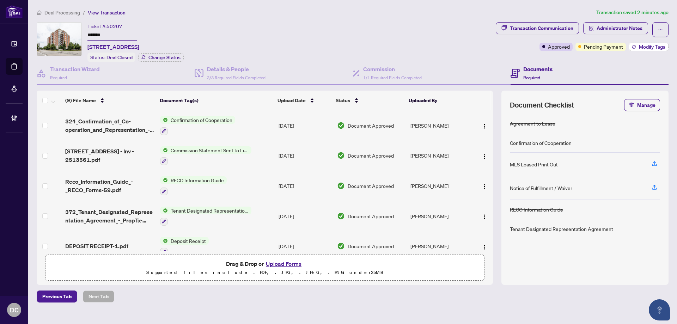
click at [647, 45] on span "Modify Tags" at bounding box center [651, 46] width 26 height 5
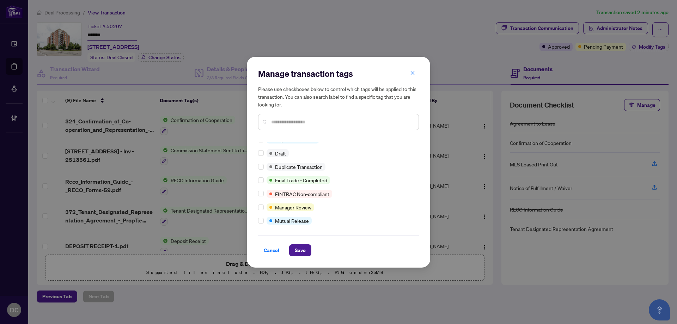
scroll to position [6, 0]
click at [301, 249] on span "Save" at bounding box center [300, 250] width 11 height 11
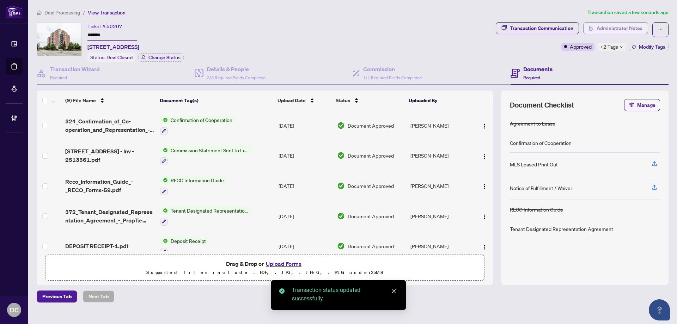
click at [614, 25] on span "Administrator Notes" at bounding box center [619, 28] width 46 height 11
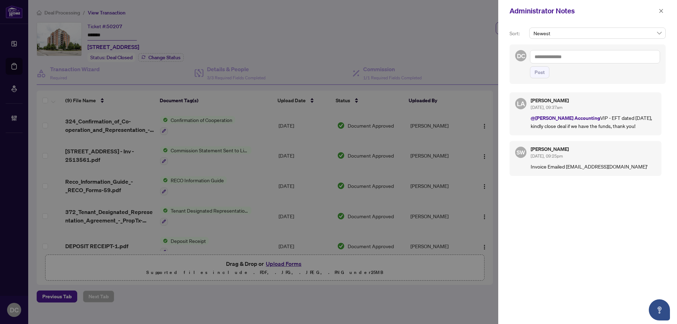
click at [595, 55] on textarea at bounding box center [595, 56] width 130 height 13
paste textarea "**********"
type textarea "**********"
click at [544, 73] on span "Post" at bounding box center [539, 72] width 10 height 11
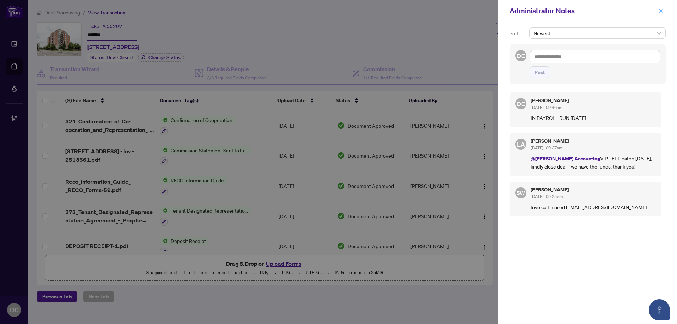
click at [663, 13] on button "button" at bounding box center [660, 11] width 9 height 8
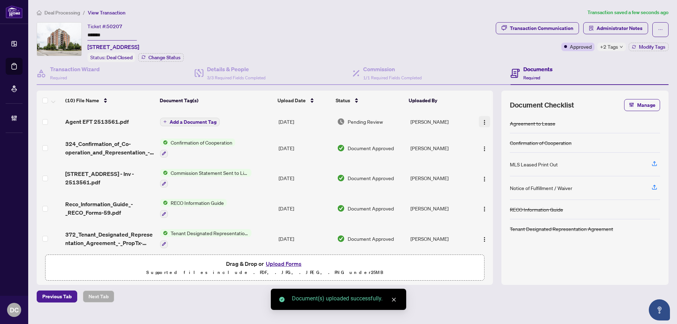
click at [482, 121] on img "button" at bounding box center [484, 122] width 6 height 6
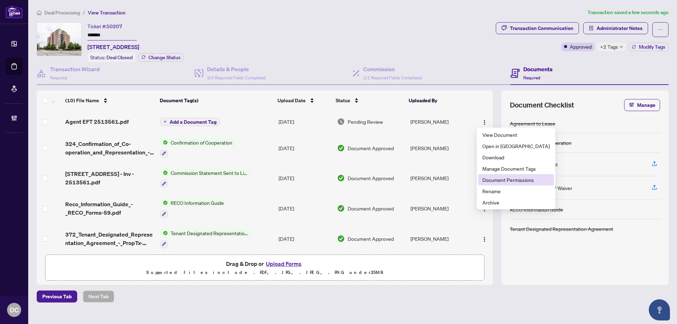
click at [497, 180] on span "Document Permissions" at bounding box center [515, 180] width 67 height 8
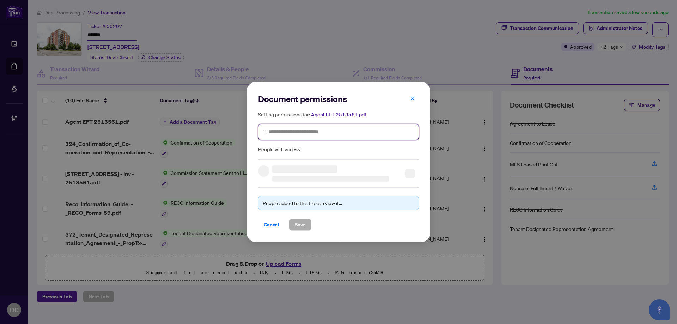
click at [324, 132] on input "search" at bounding box center [341, 131] width 146 height 7
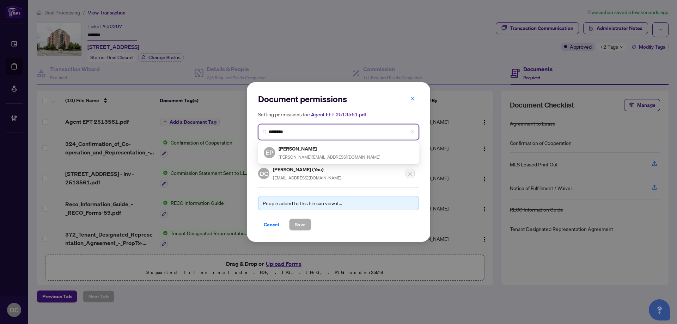
type input "********"
click at [302, 134] on input "********" at bounding box center [341, 131] width 146 height 7
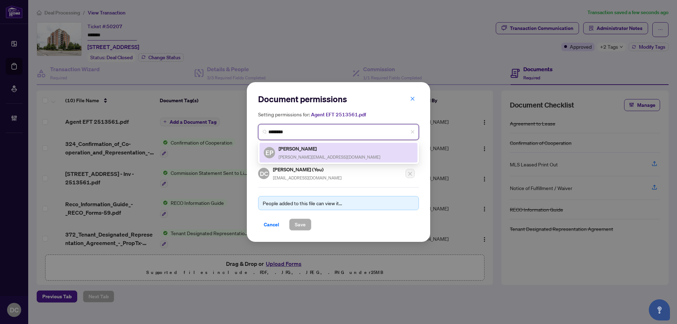
click at [304, 151] on h5 "Elena Petrishcheva" at bounding box center [329, 148] width 102 height 8
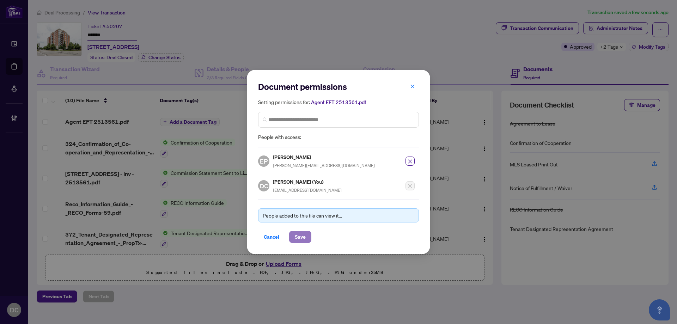
click at [298, 234] on span "Save" at bounding box center [300, 236] width 11 height 11
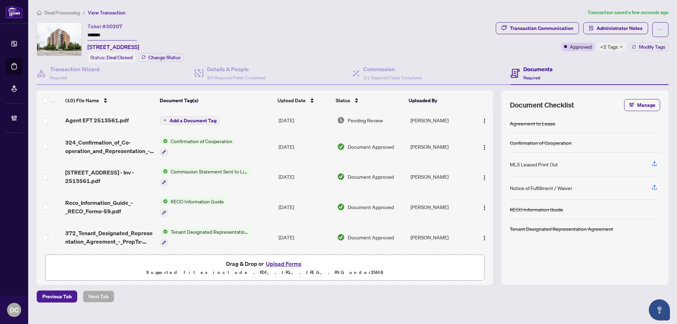
scroll to position [0, 0]
click at [70, 73] on div "Transaction Wizard Required" at bounding box center [75, 73] width 50 height 17
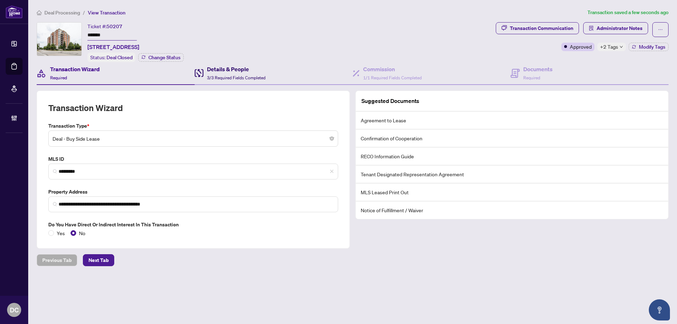
click at [223, 75] on span "3/3 Required Fields Completed" at bounding box center [236, 77] width 58 height 5
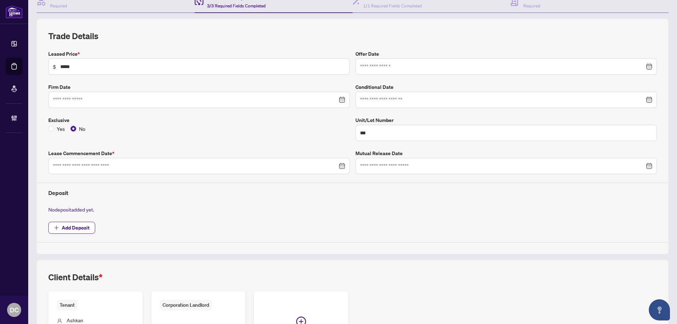
type input "**********"
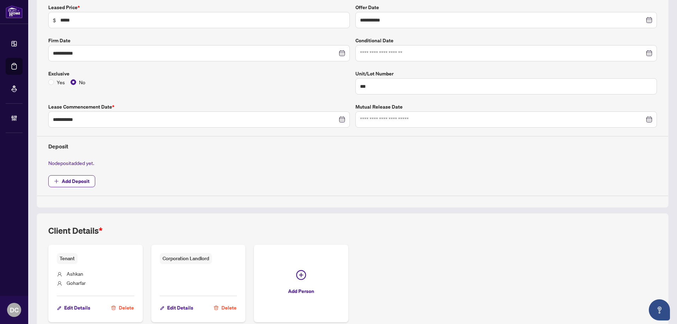
scroll to position [12, 0]
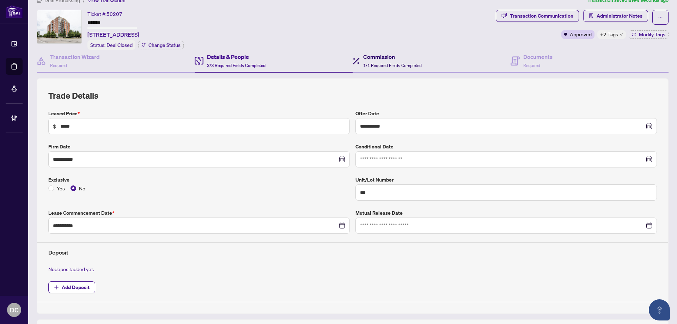
click at [412, 61] on div "Commission 1/1 Required Fields Completed" at bounding box center [392, 61] width 58 height 17
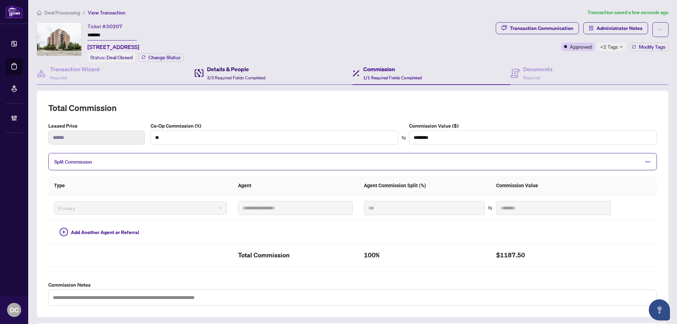
click at [255, 70] on h4 "Details & People" at bounding box center [236, 69] width 58 height 8
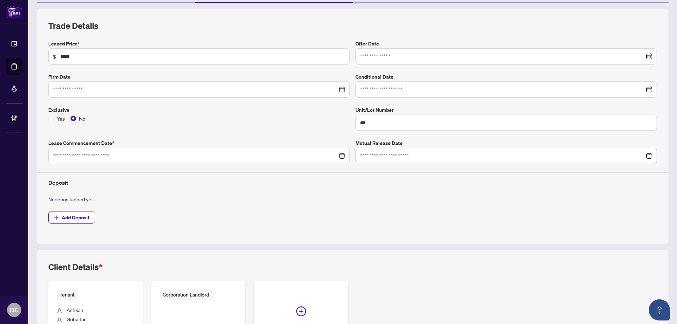
type input "**********"
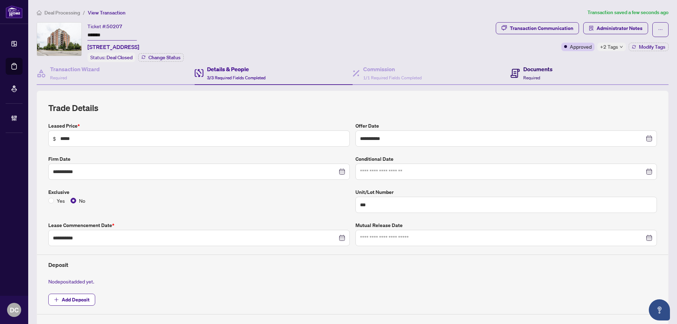
click at [526, 69] on h4 "Documents" at bounding box center [537, 69] width 29 height 8
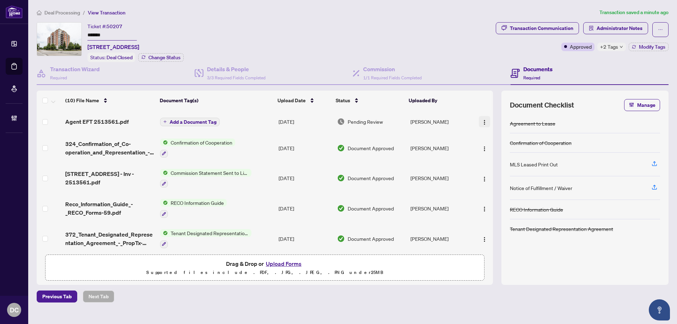
click at [483, 121] on img "button" at bounding box center [484, 122] width 6 height 6
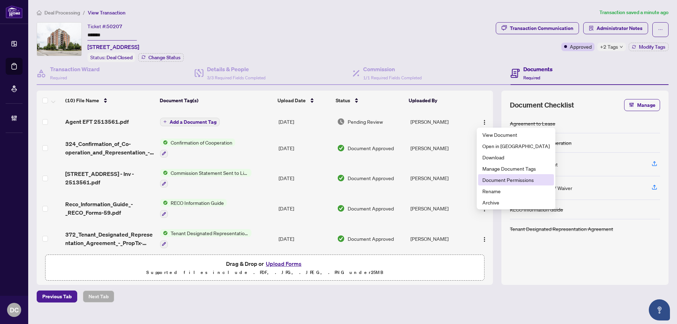
click at [508, 178] on span "Document Permissions" at bounding box center [515, 180] width 67 height 8
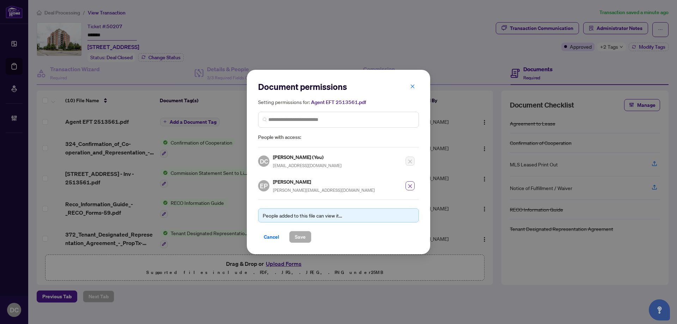
click at [410, 184] on icon "close" at bounding box center [409, 186] width 5 height 5
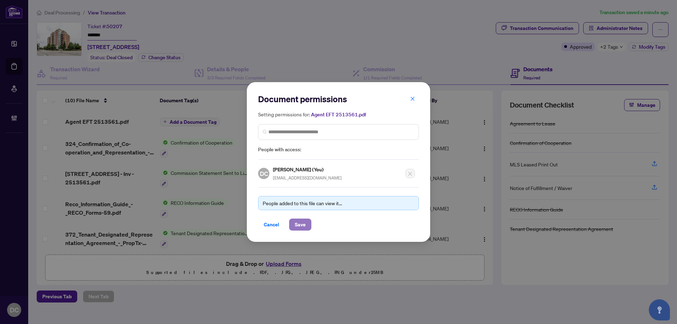
click at [292, 224] on button "Save" at bounding box center [300, 224] width 22 height 12
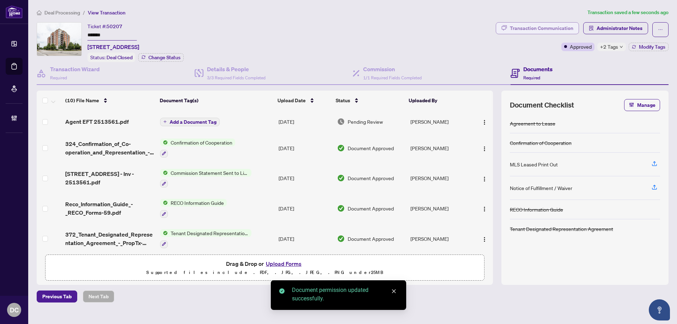
click at [544, 27] on div "Transaction Communication" at bounding box center [541, 28] width 63 height 11
type textarea "**********"
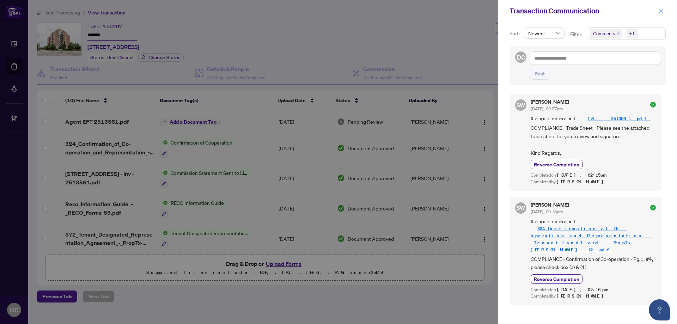
click at [661, 13] on icon "close" at bounding box center [660, 10] width 5 height 5
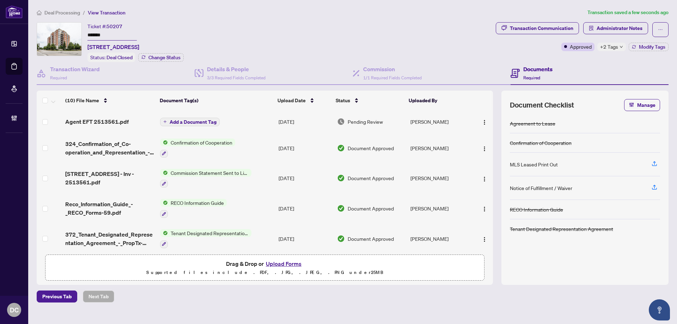
click at [119, 174] on span "51 Times Ave 106 - Inv - 2513561.pdf" at bounding box center [109, 177] width 89 height 17
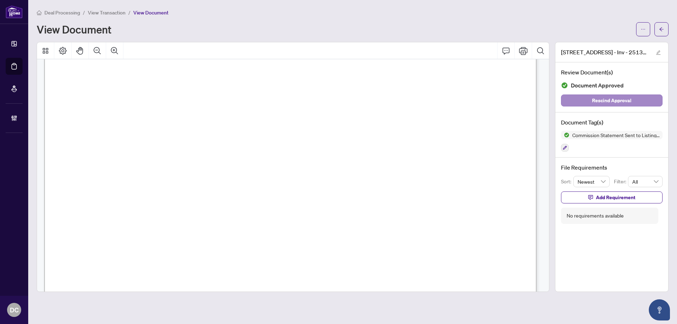
scroll to position [176, 0]
click at [660, 36] on button "button" at bounding box center [661, 29] width 14 height 14
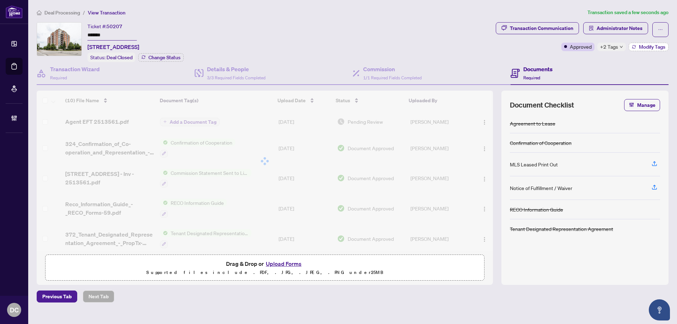
click at [655, 49] on span "Modify Tags" at bounding box center [651, 46] width 26 height 5
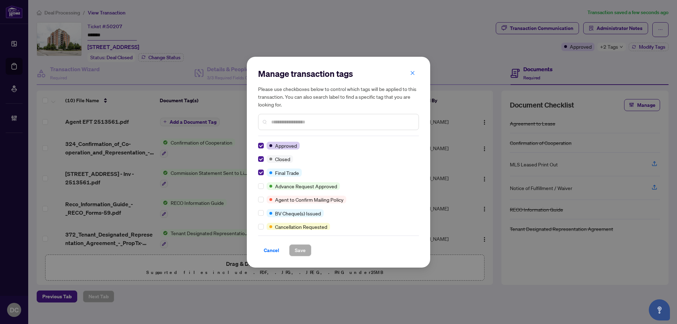
click at [257, 171] on div "Manage transaction tags Please use checkboxes below to control which tags will …" at bounding box center [338, 162] width 183 height 211
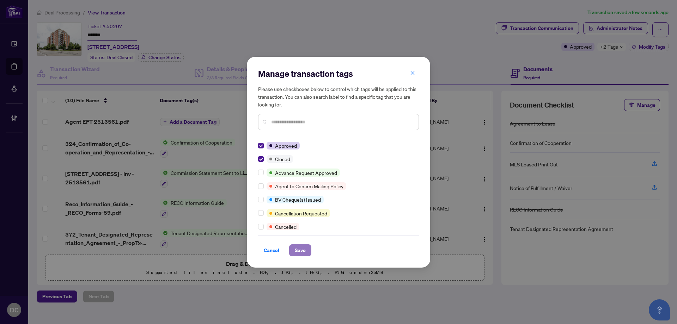
click at [307, 251] on button "Save" at bounding box center [300, 250] width 22 height 12
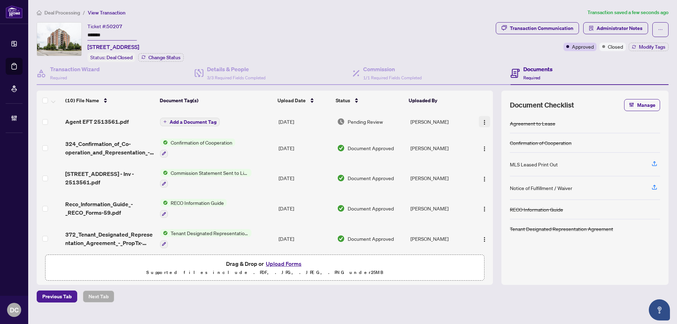
click at [485, 120] on button "button" at bounding box center [483, 121] width 11 height 11
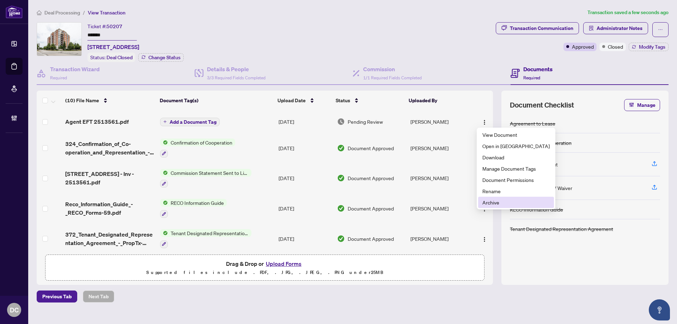
click at [496, 200] on span "Archive" at bounding box center [515, 202] width 67 height 8
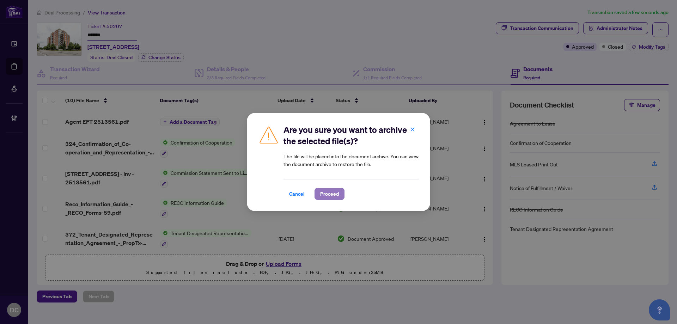
click at [332, 195] on span "Proceed" at bounding box center [329, 193] width 19 height 11
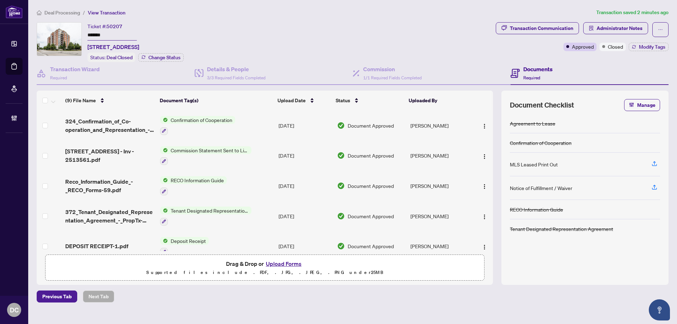
drag, startPoint x: 598, startPoint y: 27, endPoint x: 317, endPoint y: 58, distance: 282.9
click at [358, 42] on div "Ticket #: 50207 ******* 106-51 Times Ave, Markham, Ontario L3T 7X7, Canada Stat…" at bounding box center [352, 42] width 634 height 40
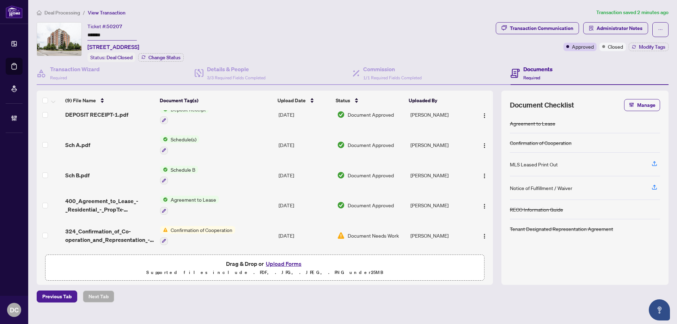
scroll to position [132, 0]
click at [256, 234] on td "Confirmation of Cooperation" at bounding box center [216, 235] width 118 height 30
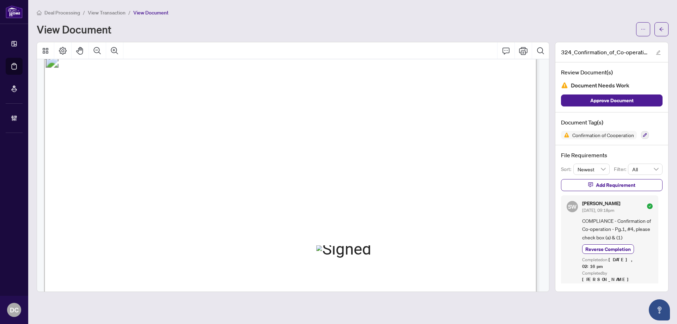
scroll to position [669, 0]
click at [663, 28] on button "button" at bounding box center [661, 29] width 14 height 14
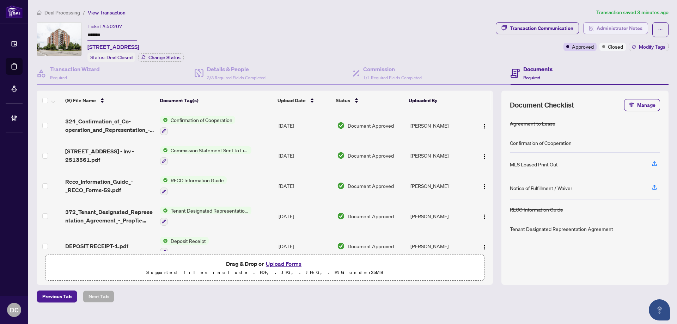
click at [598, 29] on span "Administrator Notes" at bounding box center [619, 28] width 46 height 11
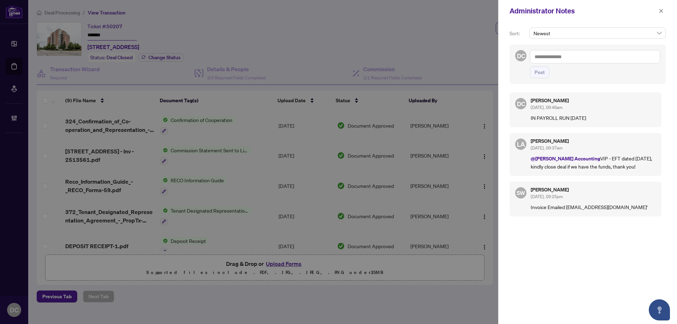
click at [646, 56] on textarea at bounding box center [595, 56] width 130 height 13
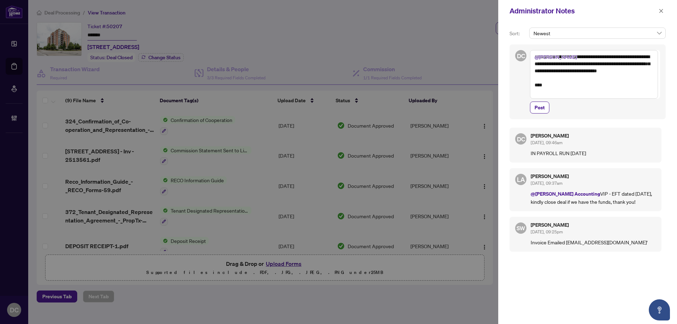
click at [610, 73] on textarea "**********" at bounding box center [594, 74] width 128 height 49
click at [631, 63] on textarea "**********" at bounding box center [594, 74] width 128 height 49
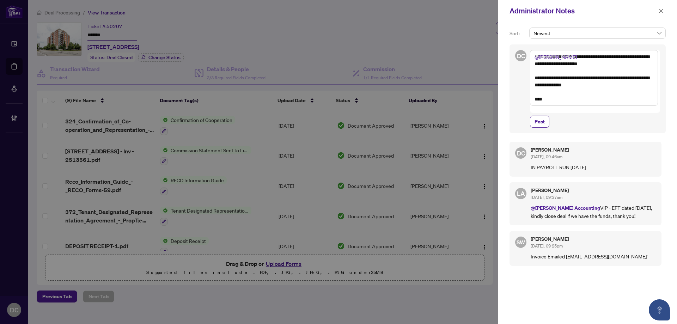
type textarea "**********"
click at [549, 122] on div "**********" at bounding box center [587, 88] width 156 height 89
click at [546, 119] on button "Post" at bounding box center [539, 122] width 19 height 12
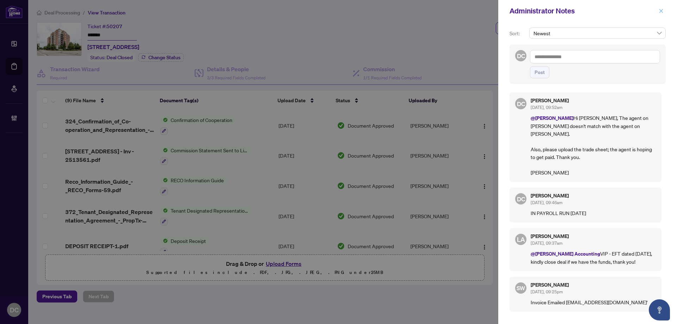
click at [661, 9] on icon "close" at bounding box center [660, 10] width 5 height 5
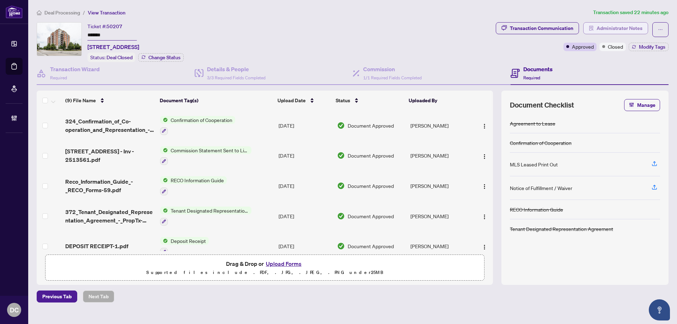
click at [602, 25] on span "Administrator Notes" at bounding box center [619, 28] width 46 height 11
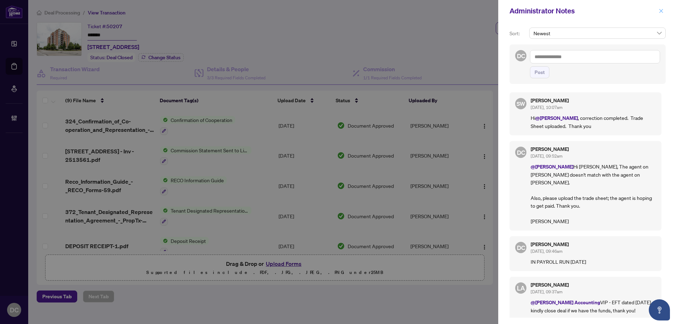
click at [663, 12] on button "button" at bounding box center [660, 11] width 9 height 8
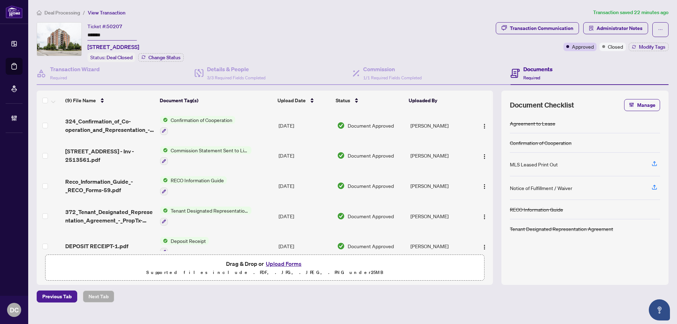
drag, startPoint x: 122, startPoint y: 34, endPoint x: 63, endPoint y: 34, distance: 59.2
click at [63, 34] on div "Ticket #: 50207 ******* 106-51 Times Ave, Markham, Ontario L3T 7X7, Canada Stat…" at bounding box center [265, 42] width 456 height 40
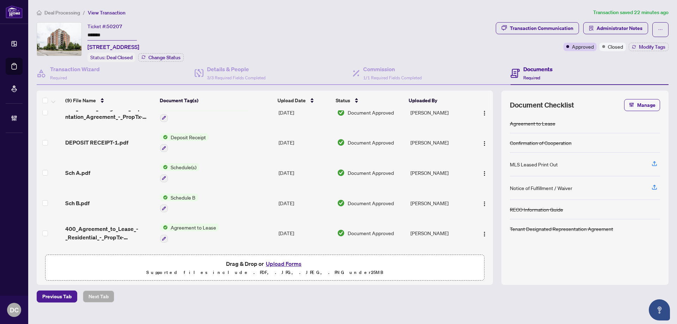
scroll to position [106, 0]
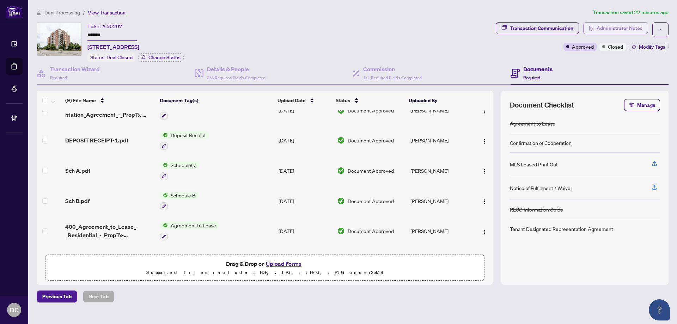
click at [617, 29] on span "Administrator Notes" at bounding box center [619, 28] width 46 height 11
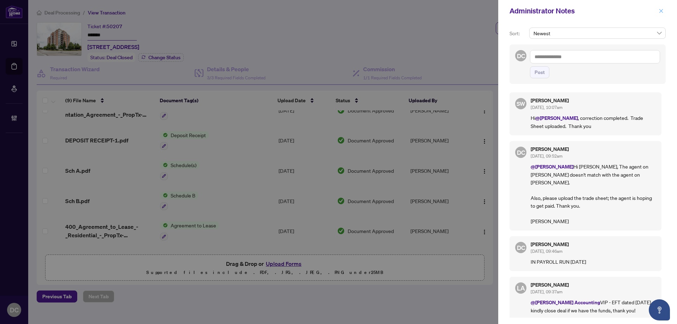
click at [660, 11] on icon "close" at bounding box center [660, 10] width 5 height 5
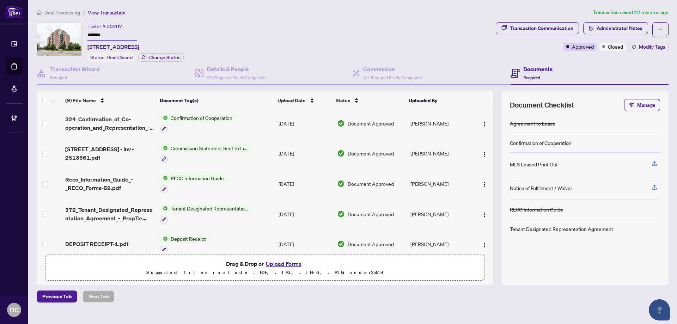
scroll to position [0, 0]
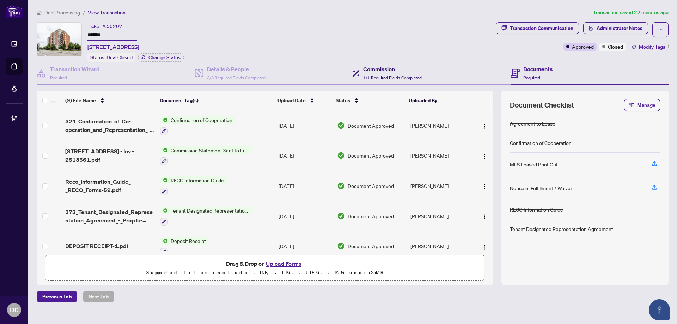
click at [394, 77] on span "1/1 Required Fields Completed" at bounding box center [392, 77] width 58 height 5
type textarea "**********"
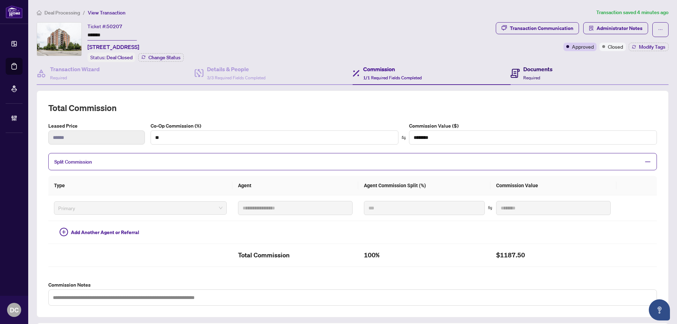
click at [525, 75] on span "Required" at bounding box center [531, 77] width 17 height 5
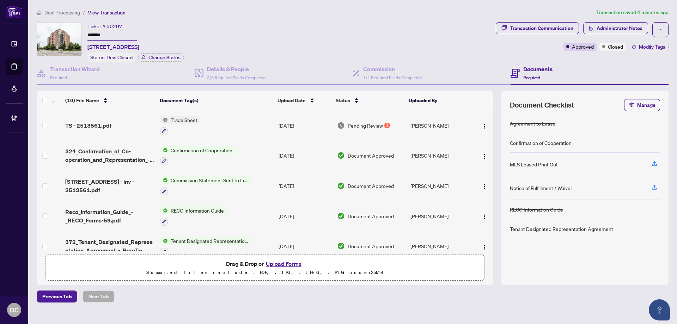
click at [388, 123] on div "Pending Review 1" at bounding box center [371, 126] width 68 height 8
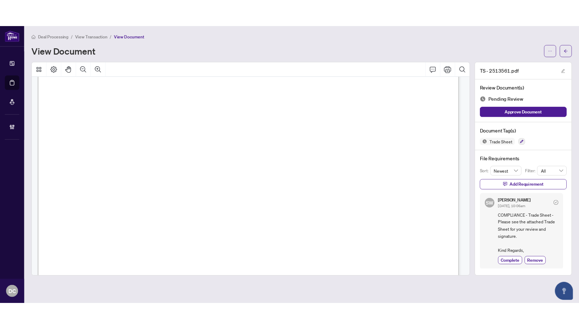
scroll to position [141, 0]
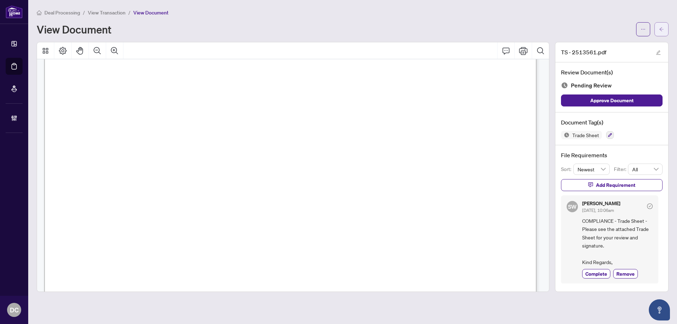
click at [661, 31] on icon "arrow-left" at bounding box center [661, 29] width 5 height 5
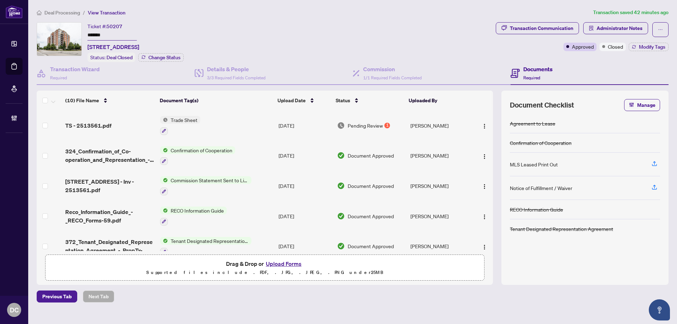
click at [64, 14] on span "Deal Processing" at bounding box center [62, 13] width 36 height 6
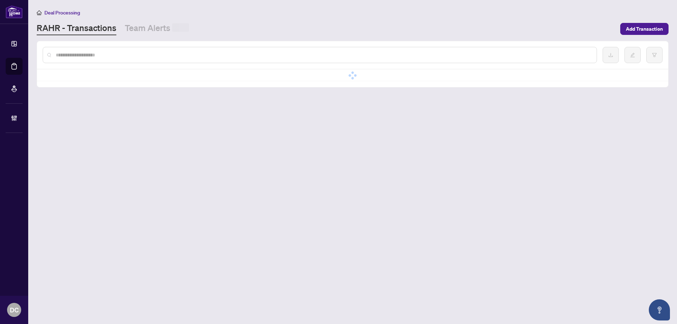
click at [144, 54] on input "text" at bounding box center [323, 55] width 535 height 8
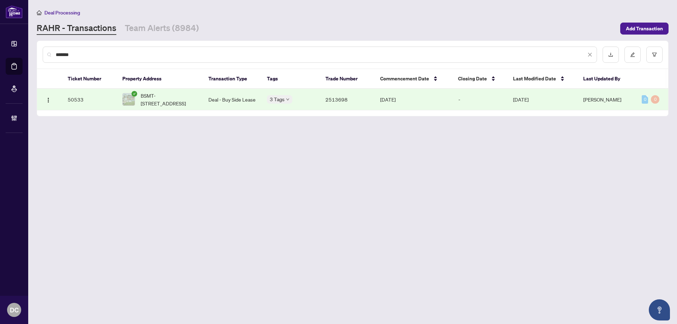
type input "*******"
click at [190, 95] on span "BSMT-19 Lynvalley Cres, Toronto, Ontario M1R 2V1, Canada" at bounding box center [169, 100] width 56 height 16
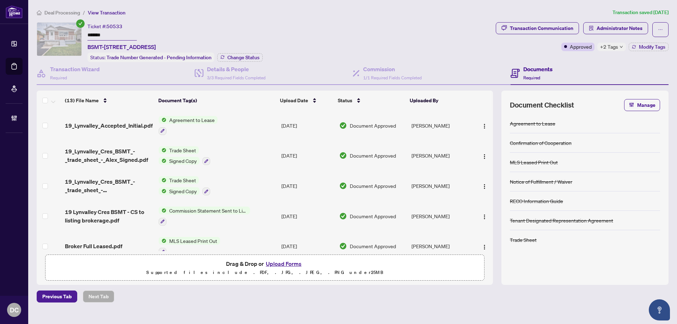
drag, startPoint x: 122, startPoint y: 33, endPoint x: 70, endPoint y: 30, distance: 52.3
click at [70, 30] on div "Ticket #: 50533 ******* BSMT-19 Lynvalley Cres, Toronto, Ontario M1R 2V1, Canad…" at bounding box center [265, 42] width 456 height 40
click at [259, 149] on td "Trade Sheet Signed Copy" at bounding box center [217, 156] width 123 height 30
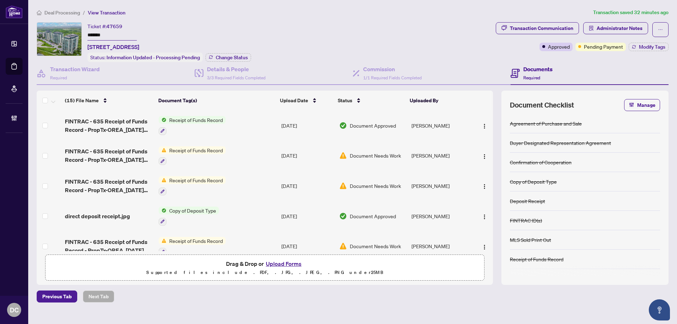
drag, startPoint x: 113, startPoint y: 36, endPoint x: 58, endPoint y: 35, distance: 54.6
click at [58, 35] on div "Ticket #: 47659 ******* 206-45 Yorkland Blvd, Brampton, Ontario L6P 4B4, Canada…" at bounding box center [265, 42] width 456 height 40
click at [596, 30] on button "Administrator Notes" at bounding box center [615, 28] width 65 height 12
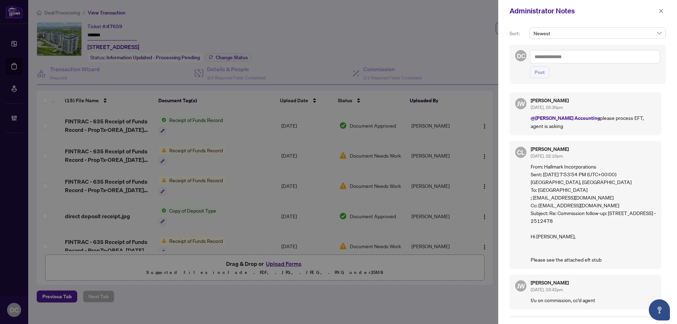
click at [607, 166] on p "From: Hallmark Incorporations Sent: Friday, September 12, 2025 7:53:54 PM (UTC+…" at bounding box center [592, 212] width 125 height 101
drag, startPoint x: 574, startPoint y: 214, endPoint x: 545, endPoint y: 213, distance: 28.9
click at [545, 213] on p "From: Hallmark Incorporations Sent: Friday, September 12, 2025 7:53:54 PM (UTC+…" at bounding box center [592, 212] width 125 height 101
copy kaleb\@teamgillani\ "2512478"
click p "From: Hallmark Incorporations Sent: Friday, September 12, 2025 7:53:54 PM (UTC+…"
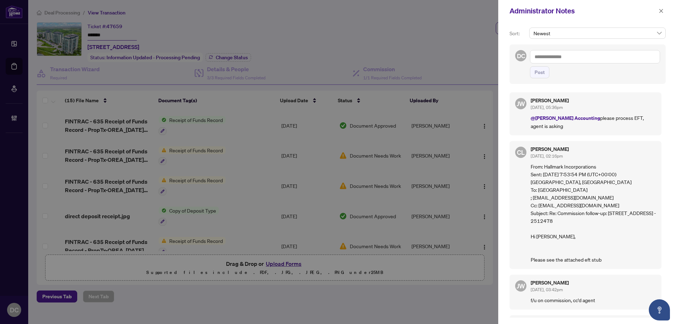
drag, startPoint x: 545, startPoint y: 166, endPoint x: 607, endPoint y: 166, distance: 62.4
click p "From: Hallmark Incorporations Sent: Friday, September 12, 2025 7:53:54 PM (UTC+…"
copy p "Hallmark Incorporations"
click p "From: Hallmark Incorporations Sent: Friday, September 12, 2025 7:53:54 PM (UTC+…"
drag, startPoint x: 582, startPoint y: 213, endPoint x: 545, endPoint y: 214, distance: 37.4
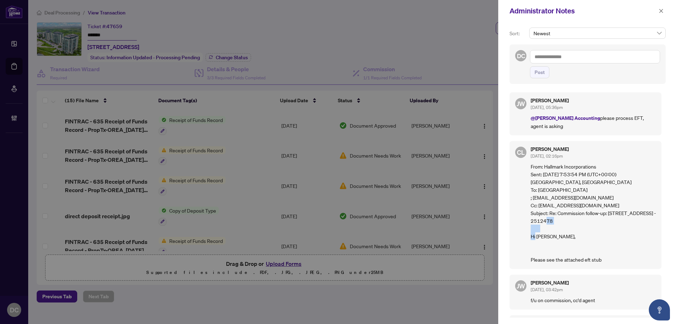
click p "From: Hallmark Incorporations Sent: Friday, September 12, 2025 7:53:54 PM (UTC+…"
copy kaleb\@teamgillani\ "2512478"
click icon "close"
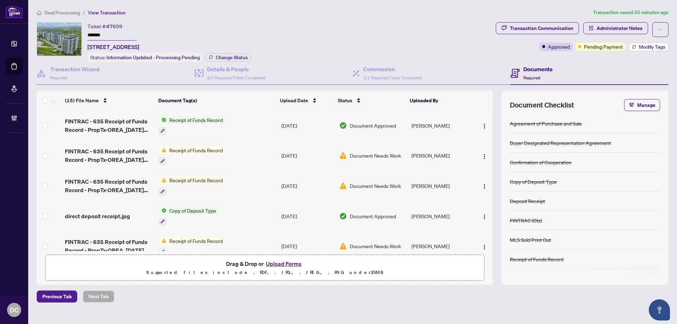
click span "Modify Tags"
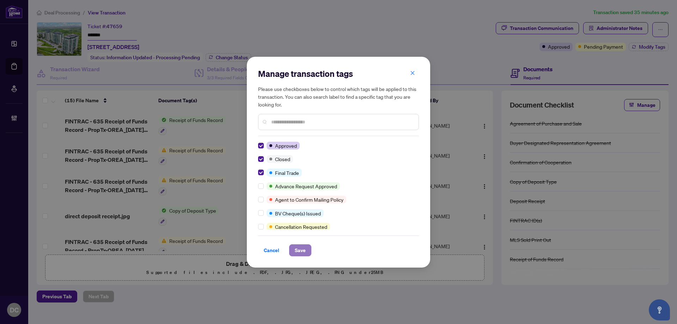
click span "Save"
click div "Manage transaction tags Please use checkboxes below to control which tags will …"
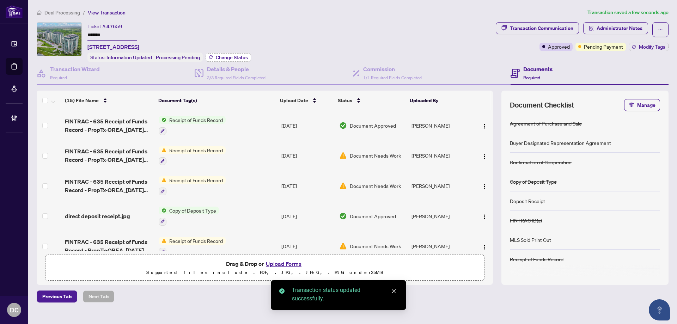
click span "Change Status"
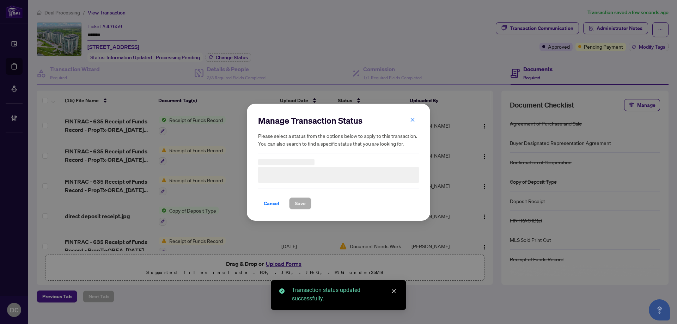
click h3
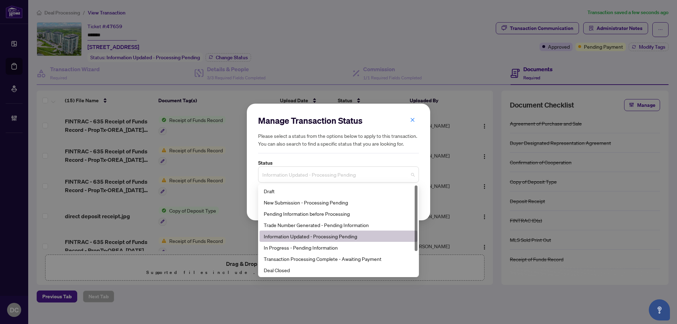
click span "Information Updated - Processing Pending"
click div "Deal Closed"
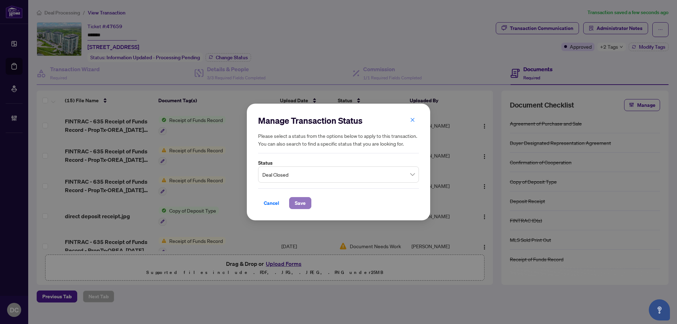
click span "Save"
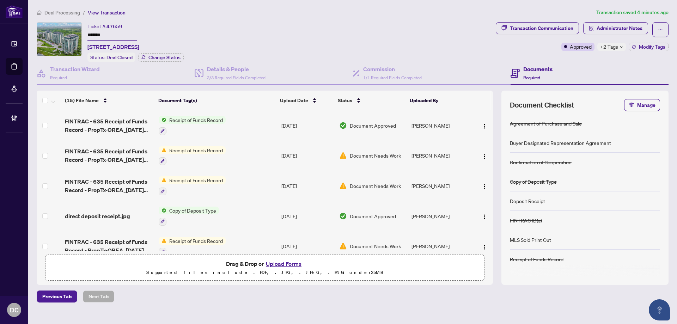
click span "+2 Tags"
click div "Transaction Communication Administrator Notes Approved +2 Tags Modify Tags"
click div "+2 Tags"
click div "Documents Required"
click span "Administrator Notes"
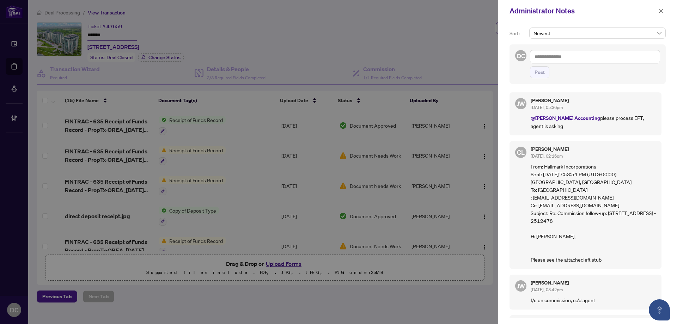
drag, startPoint x: 663, startPoint y: 11, endPoint x: 653, endPoint y: 12, distance: 9.5
click icon "close"
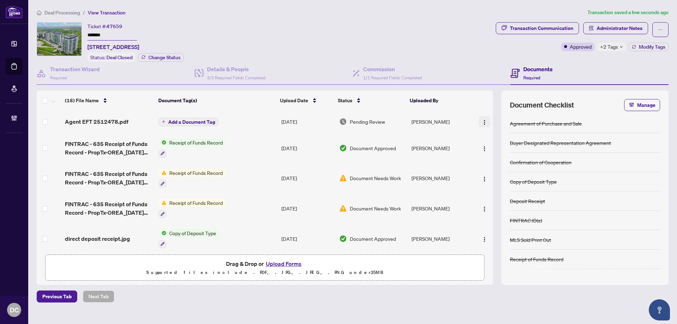
click img "button"
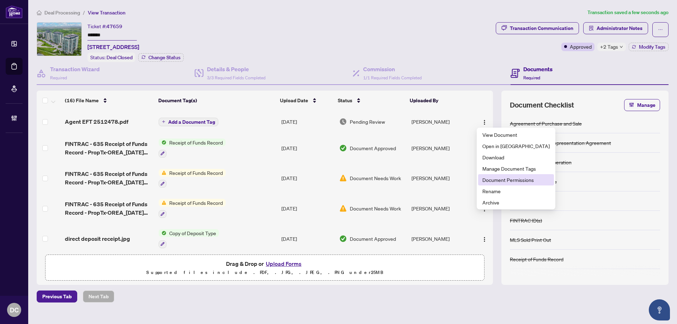
click span "Document Permissions"
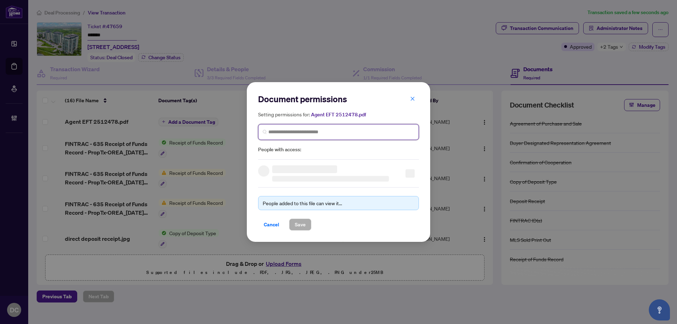
click input "search"
type input "**********"
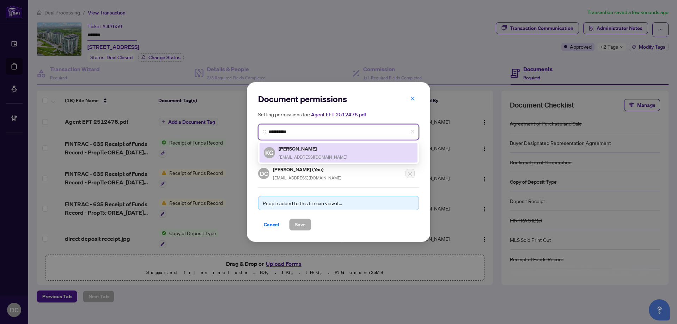
click h5 "Kaleb Gillani"
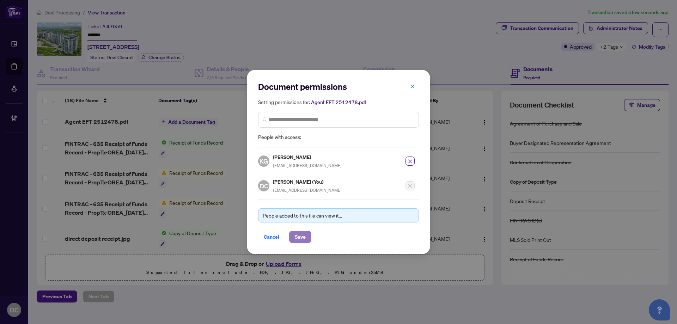
click span "Save"
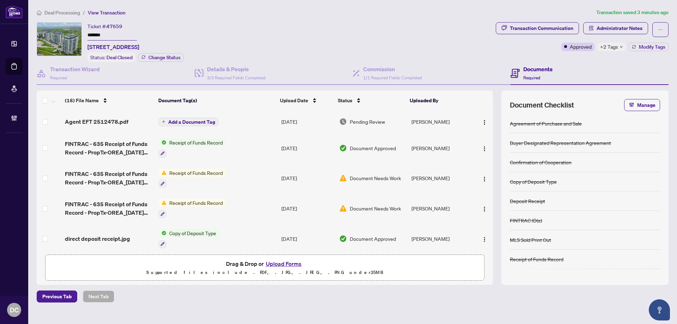
click span "Add a Document Tag"
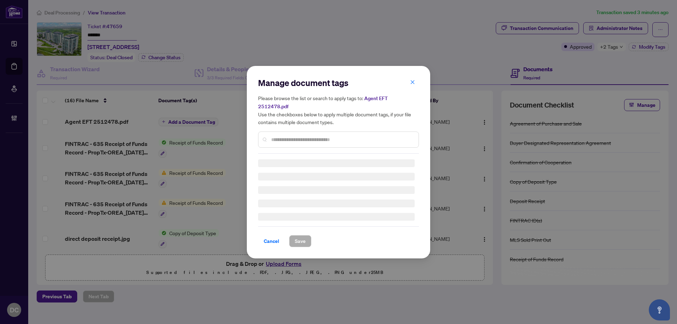
click input "text"
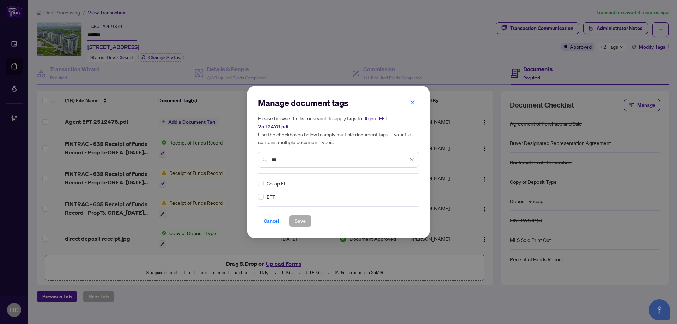
type input "***"
click div
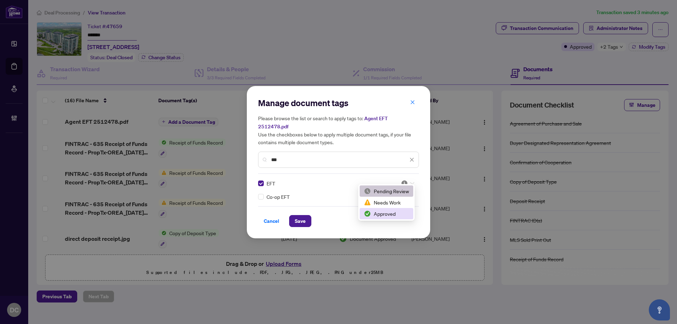
click div "Approved"
click span "Save"
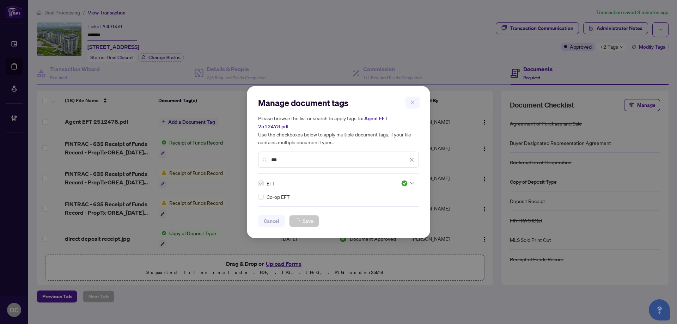
click div "Manage document tags Please browse the list or search to apply tags to: Agent E…"
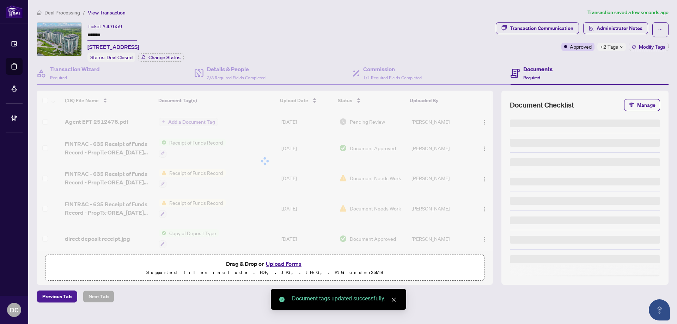
click span "+2 Tags"
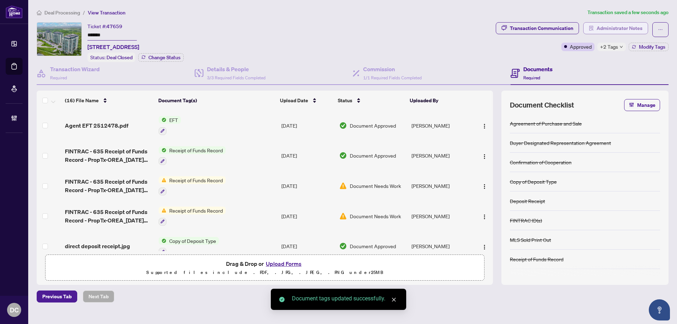
click span "Administrator Notes"
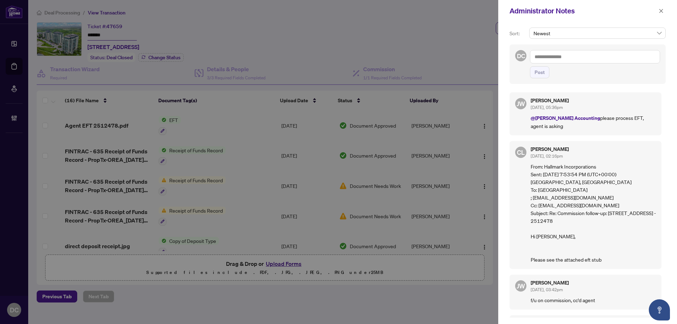
click textarea
paste textarea "**********"
type textarea "**********"
click button "Post"
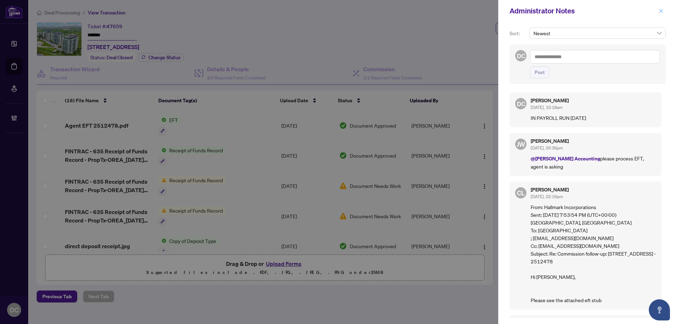
click button "button"
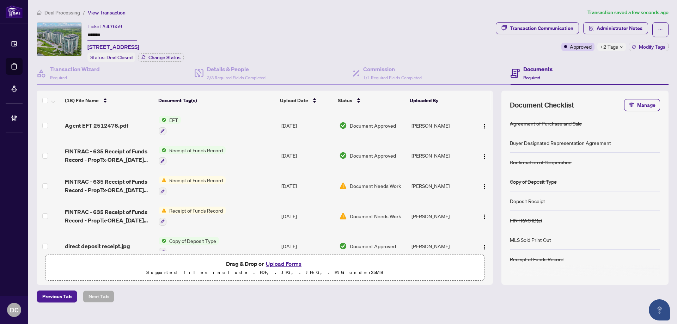
drag, startPoint x: 617, startPoint y: 32, endPoint x: 616, endPoint y: 46, distance: 13.4
click div "Transaction Communication Administrator Notes Approved +2 Tags Modify Tags"
click span "+2 Tags"
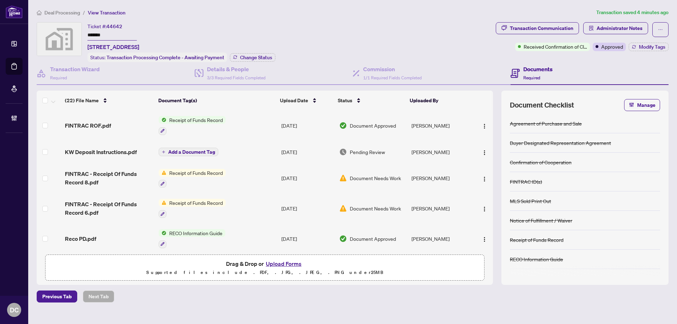
drag, startPoint x: 113, startPoint y: 39, endPoint x: 93, endPoint y: 37, distance: 20.2
click at [93, 37] on div "Ticket #: 44642 ******* [STREET_ADDRESS]" at bounding box center [113, 36] width 52 height 29
drag, startPoint x: 117, startPoint y: 36, endPoint x: 61, endPoint y: 37, distance: 55.7
click at [61, 37] on div "Ticket #: 44642 ******* [STREET_ADDRESS] Status: Transaction Processing Complet…" at bounding box center [265, 42] width 456 height 40
click at [254, 51] on div "Ticket #: 44642 ******* [STREET_ADDRESS] Status: Transaction Processing Complet…" at bounding box center [181, 42] width 188 height 40
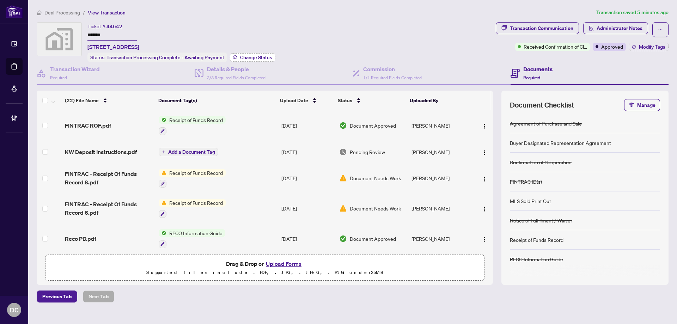
click at [254, 57] on span "Change Status" at bounding box center [256, 57] width 32 height 5
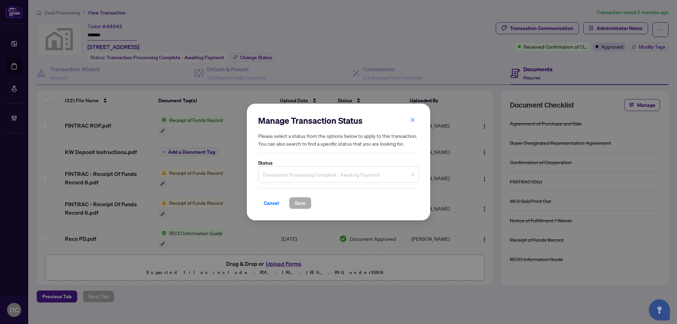
click at [344, 173] on span "Transaction Processing Complete - Awaiting Payment" at bounding box center [338, 174] width 152 height 13
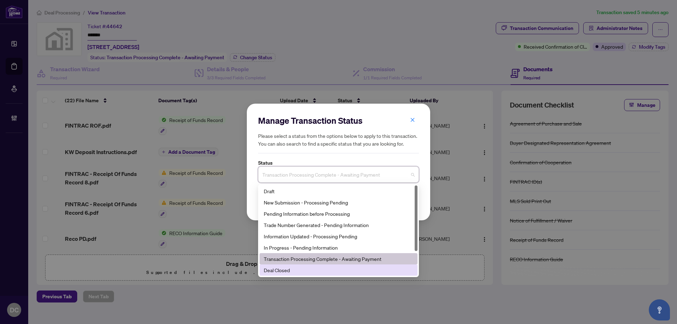
click at [307, 268] on div "Deal Closed" at bounding box center [338, 270] width 149 height 8
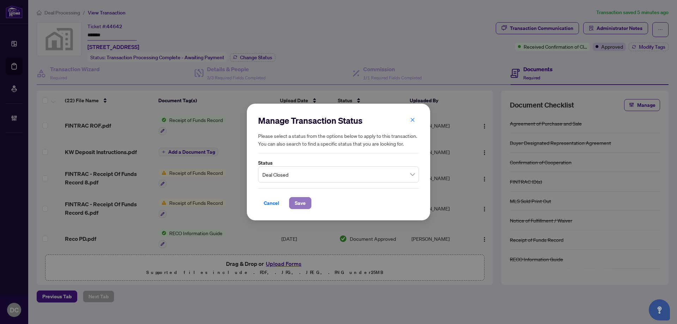
click at [297, 198] on span "Save" at bounding box center [300, 202] width 11 height 11
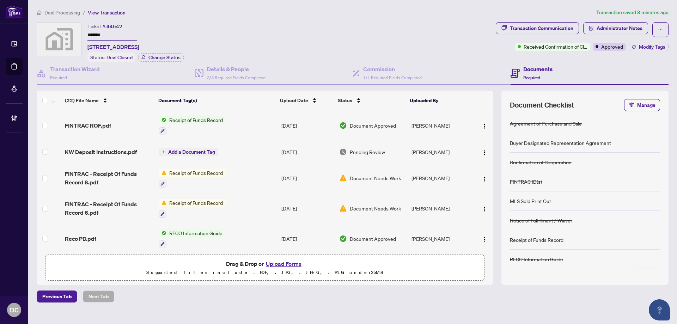
click at [71, 11] on span "Deal Processing" at bounding box center [62, 13] width 36 height 6
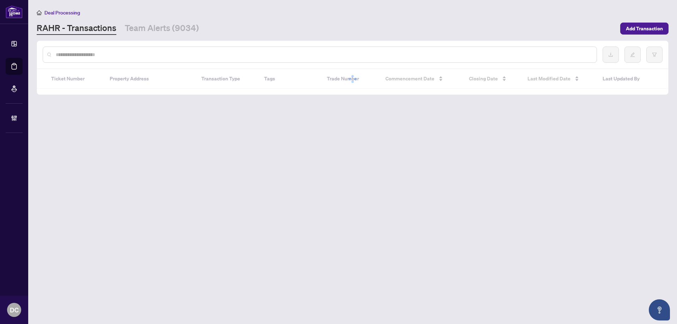
click at [117, 55] on input "text" at bounding box center [323, 55] width 535 height 8
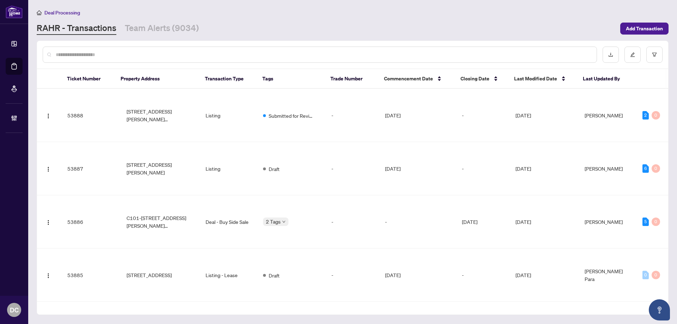
paste input "*******"
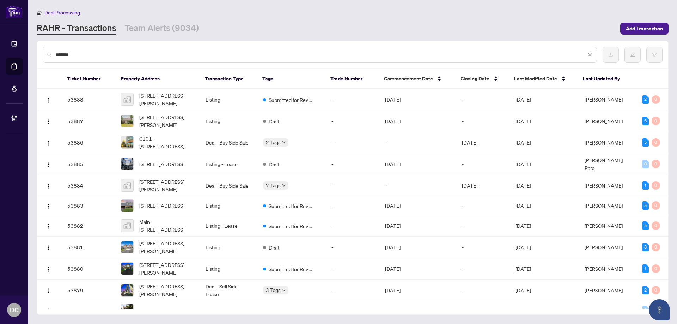
type input "*******"
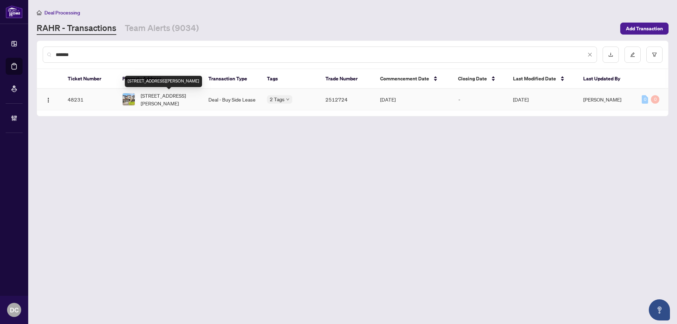
click at [162, 99] on span "[STREET_ADDRESS][PERSON_NAME]" at bounding box center [169, 100] width 56 height 16
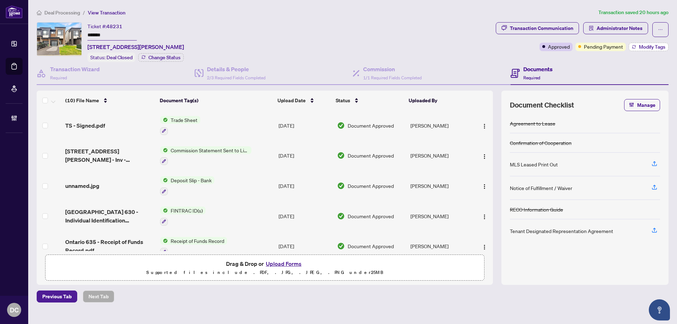
click at [631, 46] on icon "button" at bounding box center [633, 47] width 4 height 4
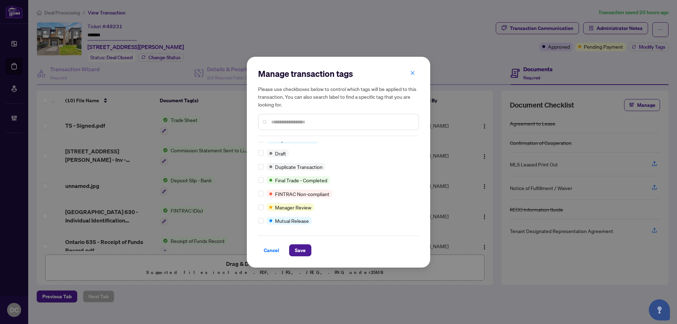
scroll to position [6, 0]
click at [291, 248] on button "Save" at bounding box center [300, 250] width 22 height 12
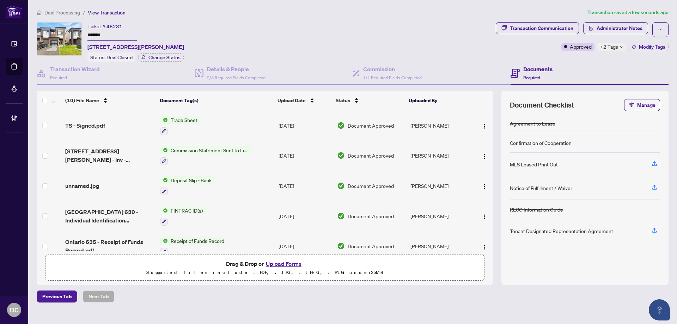
click at [619, 47] on icon "down" at bounding box center [621, 47] width 4 height 4
click at [576, 61] on div "Transaction Communication Administrator Notes Approved +2 Tags Modify Tags" at bounding box center [581, 42] width 175 height 40
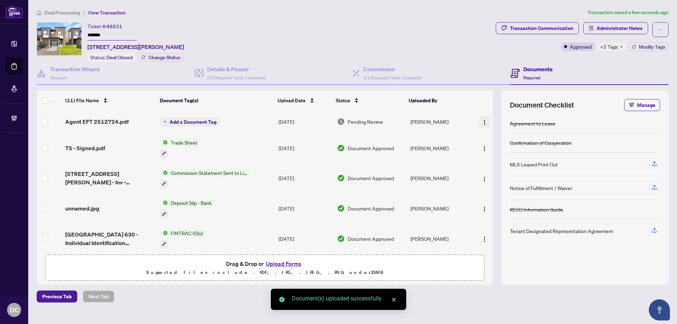
click at [483, 121] on img "button" at bounding box center [484, 122] width 6 height 6
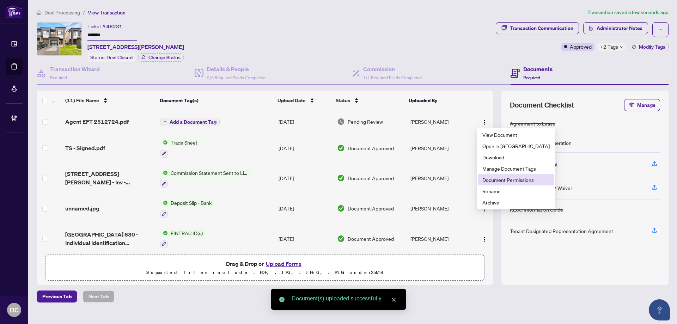
click at [494, 182] on span "Document Permissions" at bounding box center [515, 180] width 67 height 8
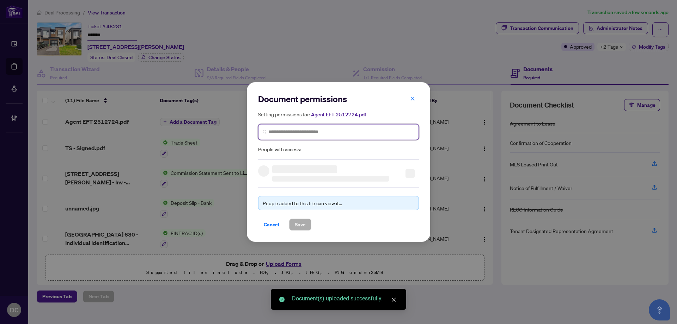
click at [361, 134] on input "search" at bounding box center [341, 131] width 146 height 7
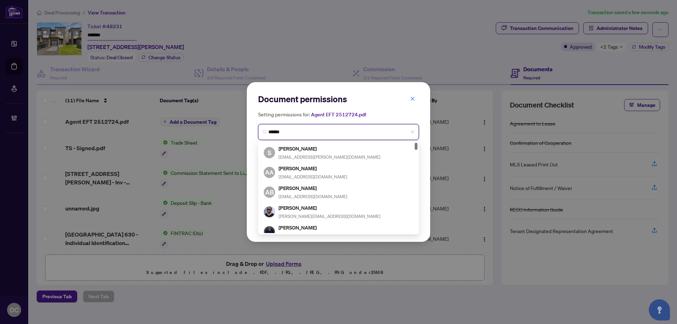
type input "*******"
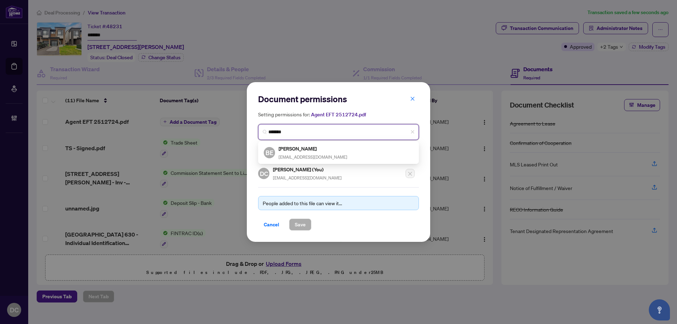
click at [334, 151] on div "BE [PERSON_NAME] [PERSON_NAME][EMAIL_ADDRESS][PERSON_NAME][DOMAIN_NAME]" at bounding box center [338, 152] width 149 height 16
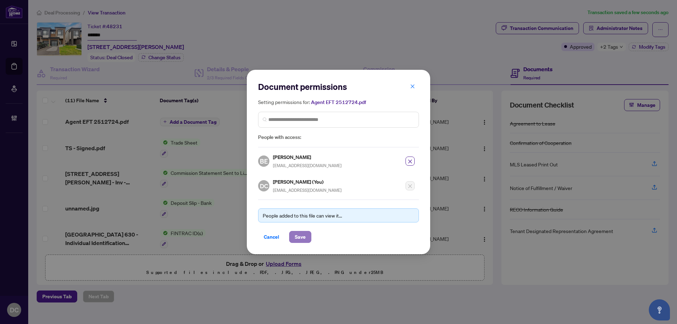
click at [297, 238] on span "Save" at bounding box center [300, 236] width 11 height 11
click at [631, 30] on div "Document permissions Setting permissions for: Agent EFT 2512724.pdf 2192 BE [PE…" at bounding box center [338, 162] width 677 height 324
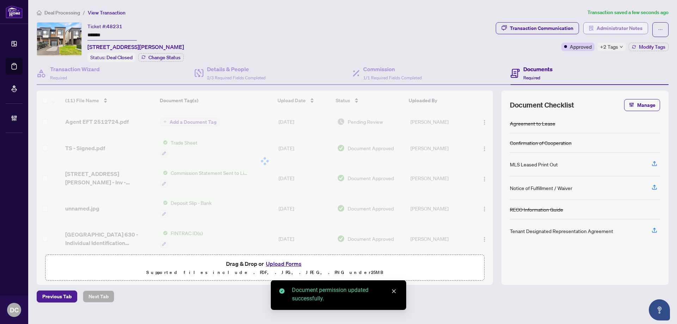
click at [622, 29] on span "Administrator Notes" at bounding box center [619, 28] width 46 height 11
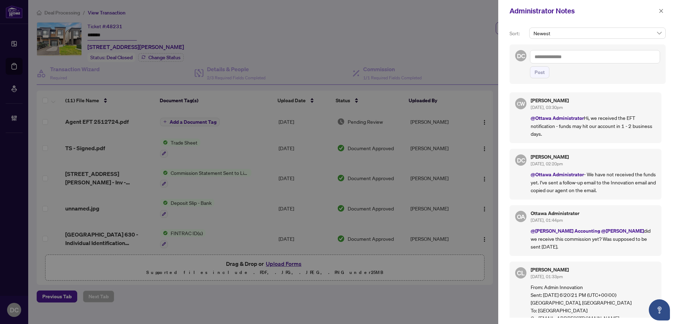
click at [620, 63] on textarea at bounding box center [595, 56] width 130 height 13
paste textarea "**********"
type textarea "**********"
click at [538, 72] on span "Post" at bounding box center [539, 72] width 10 height 11
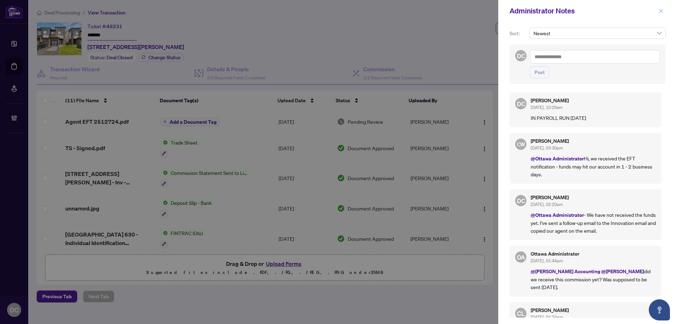
click at [661, 9] on icon "close" at bounding box center [660, 10] width 5 height 5
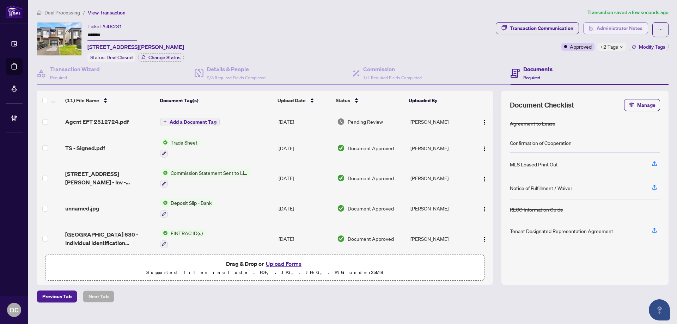
click at [609, 24] on span "Administrator Notes" at bounding box center [619, 28] width 46 height 11
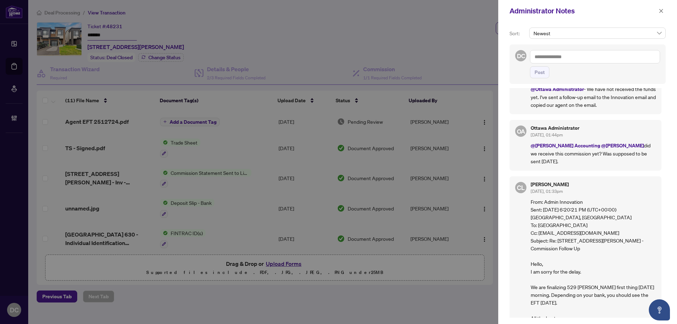
scroll to position [211, 0]
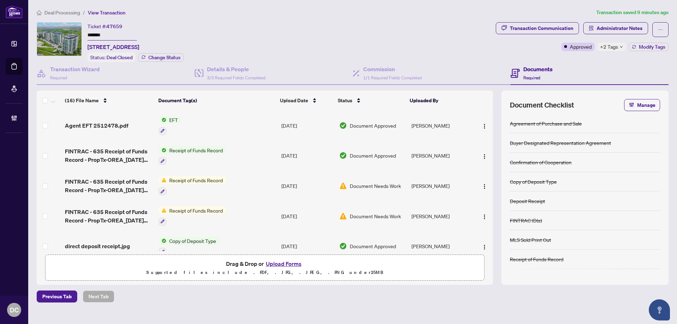
drag, startPoint x: 118, startPoint y: 35, endPoint x: 61, endPoint y: 35, distance: 57.1
click at [61, 35] on div "Ticket #: 47659 ******* [STREET_ADDRESS] Status: Deal Closed Change Status" at bounding box center [265, 42] width 456 height 40
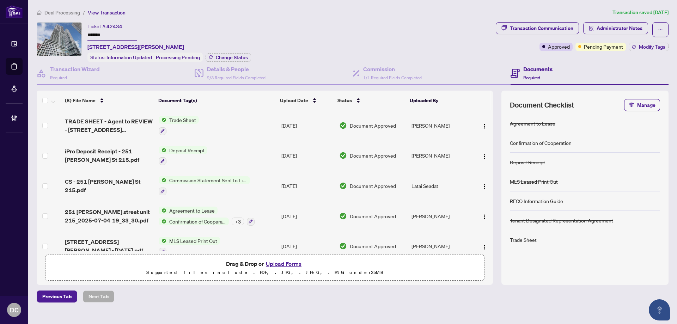
drag, startPoint x: 111, startPoint y: 33, endPoint x: 70, endPoint y: 34, distance: 40.9
click at [70, 34] on div "Ticket #: 42434 ******* [STREET_ADDRESS][PERSON_NAME] Status: Information Updat…" at bounding box center [265, 42] width 456 height 40
click at [624, 29] on span "Administrator Notes" at bounding box center [619, 28] width 46 height 11
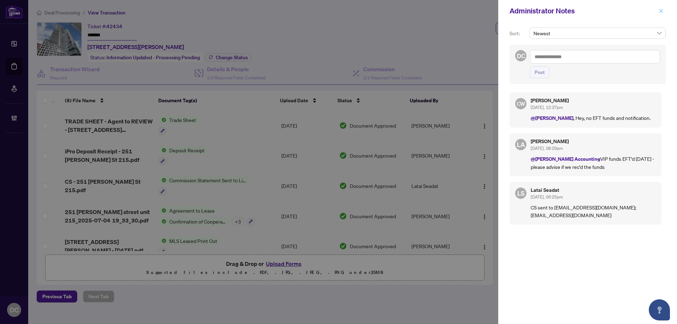
click at [662, 14] on span "button" at bounding box center [660, 10] width 5 height 11
